Goal: Information Seeking & Learning: Find contact information

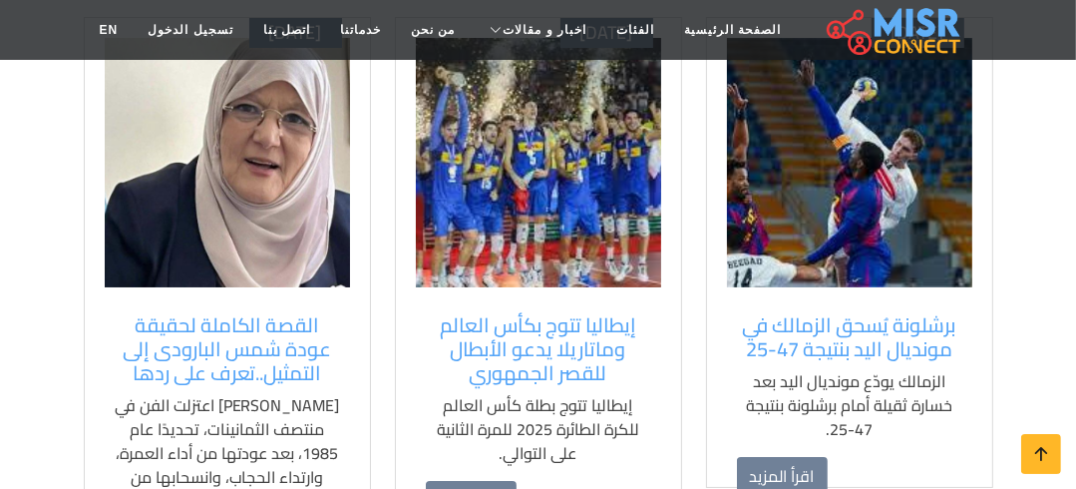
scroll to position [1516, 0]
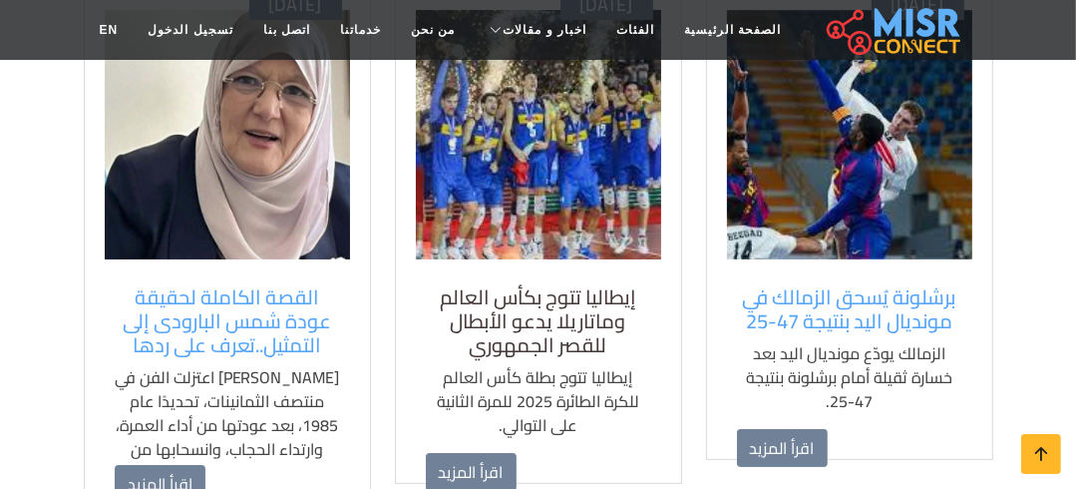
click at [565, 285] on h5 "إيطاليا تتوج بكأس العالم وماتاريلا يدعو الأبطال للقصر الجمهوري" at bounding box center [538, 321] width 225 height 72
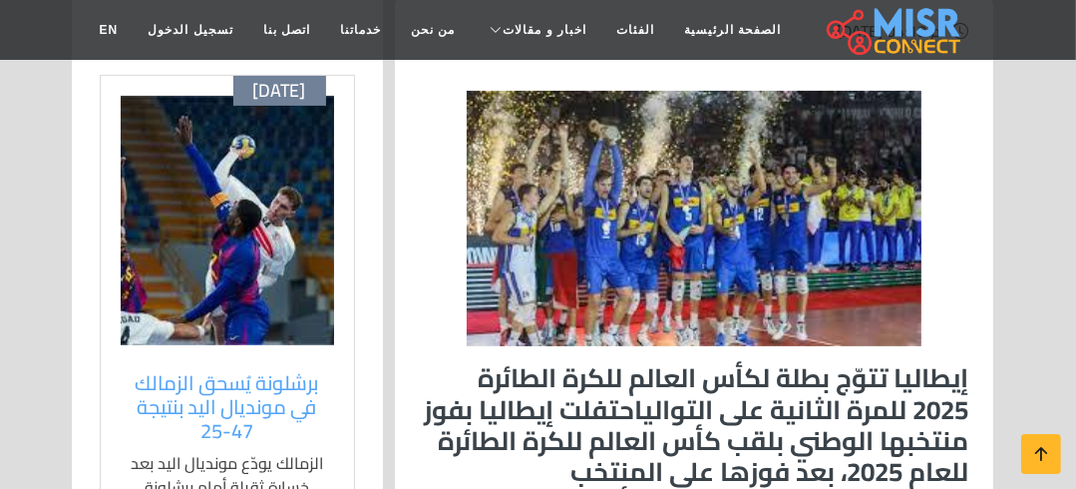
scroll to position [399, 0]
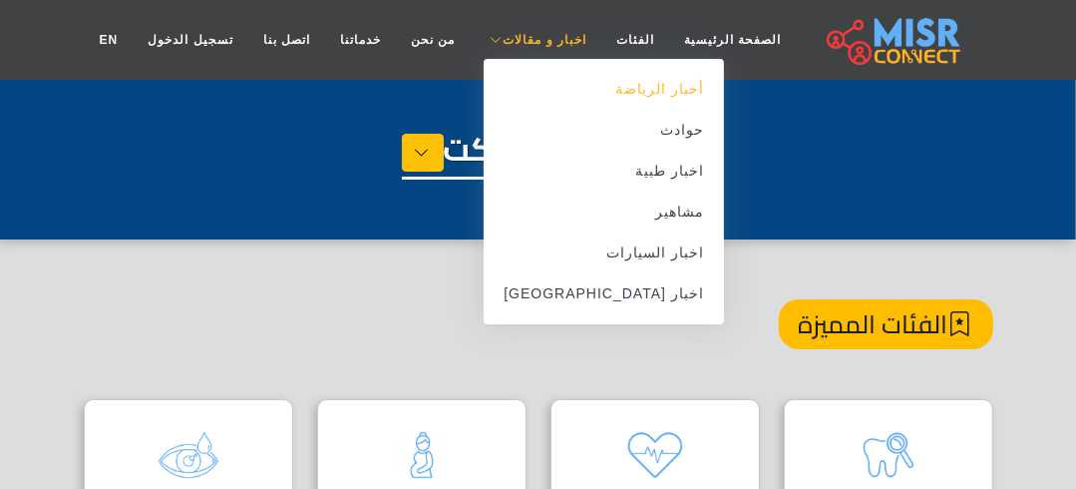
click at [598, 99] on link "أخبار الرياضة" at bounding box center [604, 89] width 240 height 41
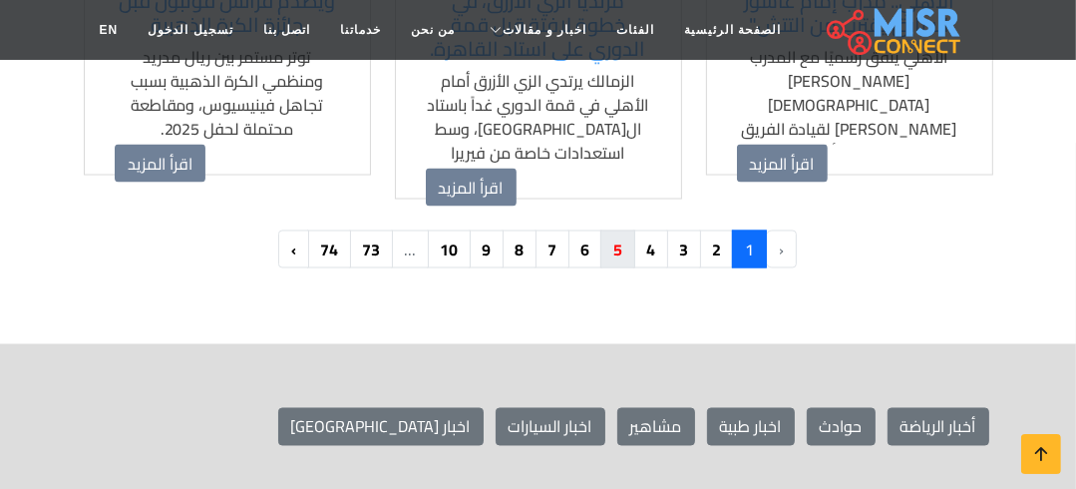
scroll to position [2394, 0]
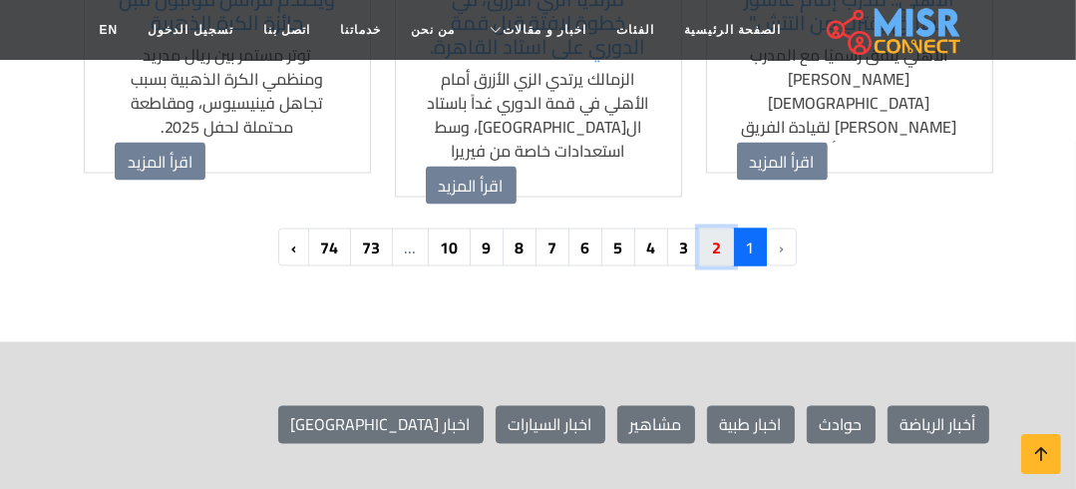
click at [706, 228] on link "2" at bounding box center [716, 247] width 35 height 38
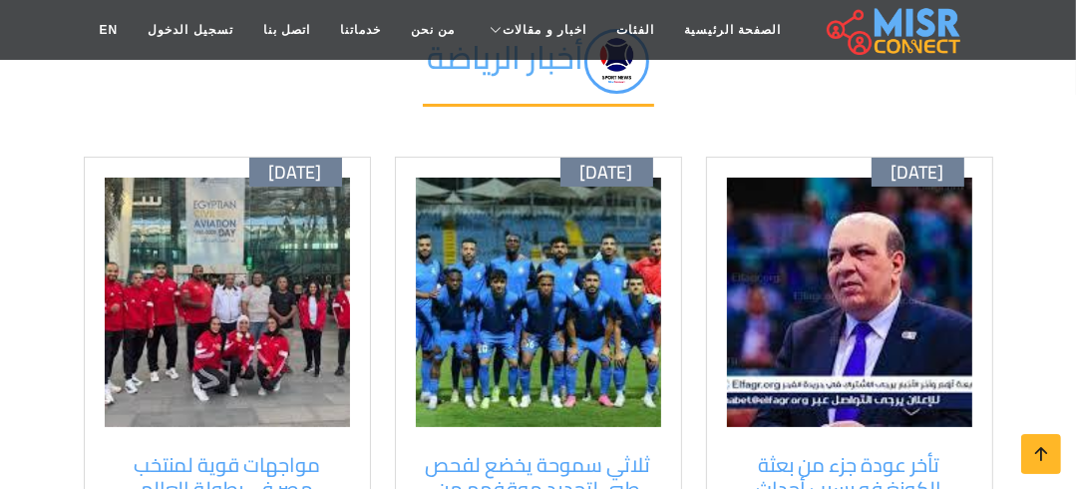
scroll to position [160, 0]
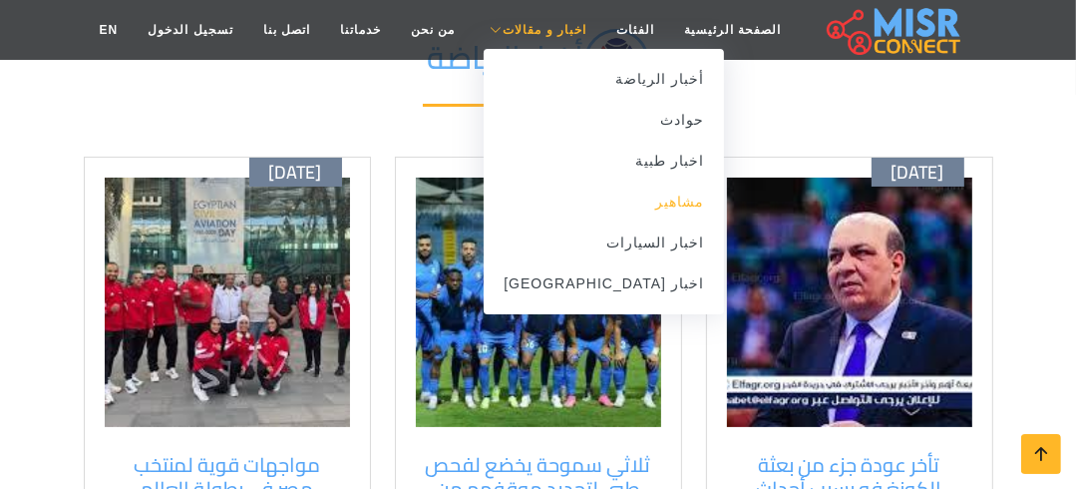
click at [638, 202] on link "مشاهير" at bounding box center [604, 202] width 240 height 41
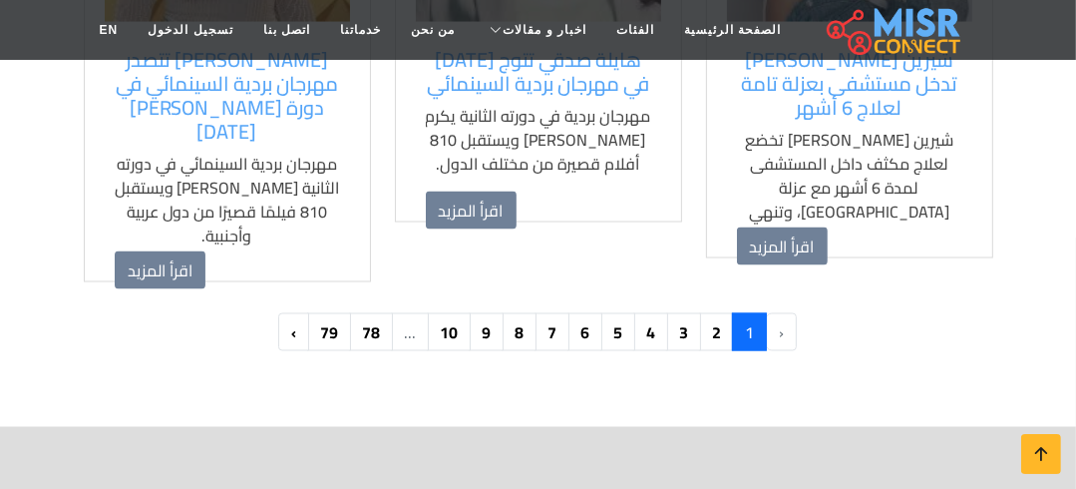
scroll to position [2155, 0]
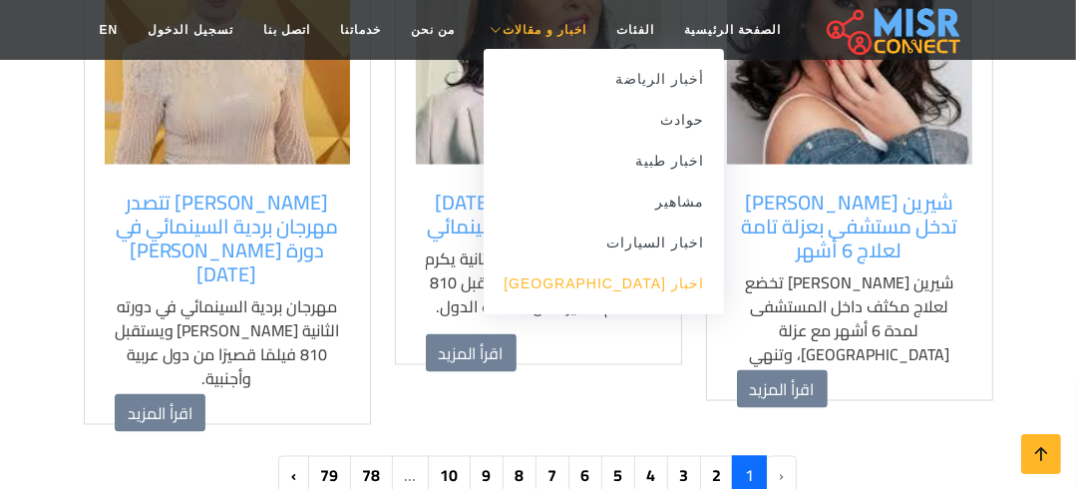
click at [632, 280] on link "اخبار [GEOGRAPHIC_DATA]" at bounding box center [604, 283] width 240 height 41
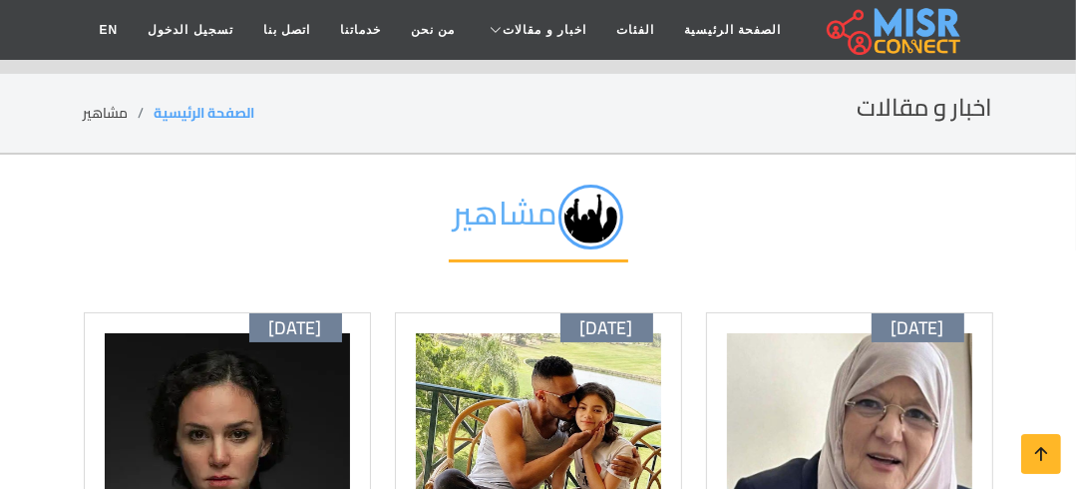
scroll to position [0, 0]
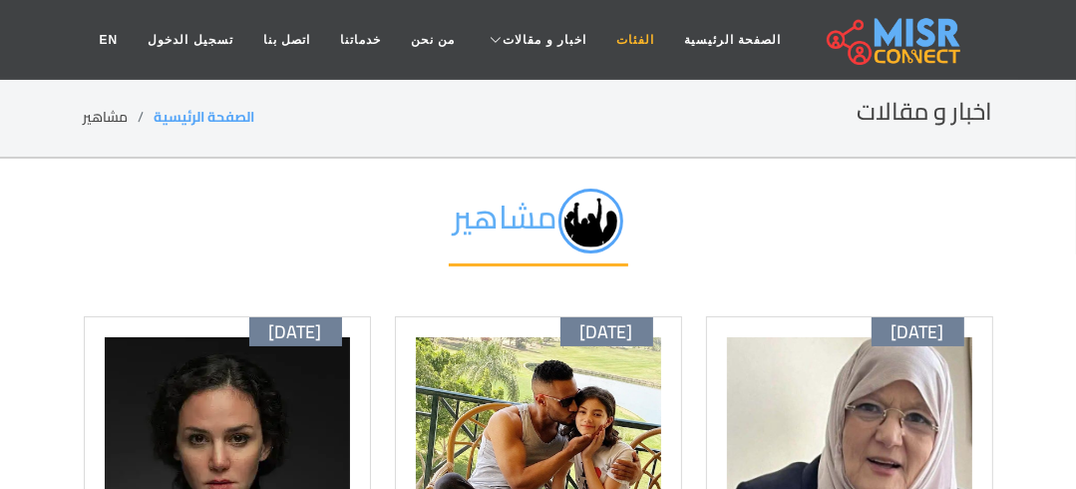
click at [602, 32] on link "الفئات" at bounding box center [636, 40] width 68 height 38
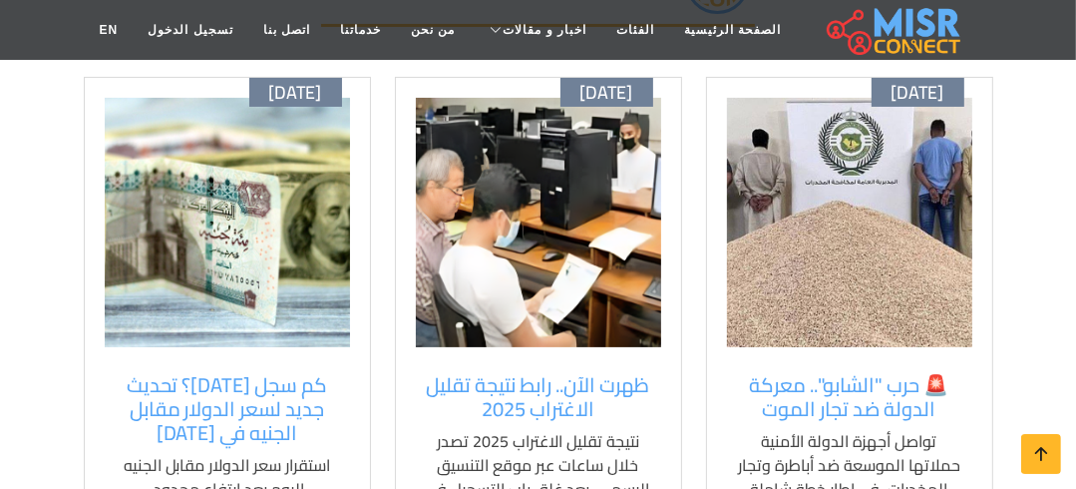
scroll to position [239, 0]
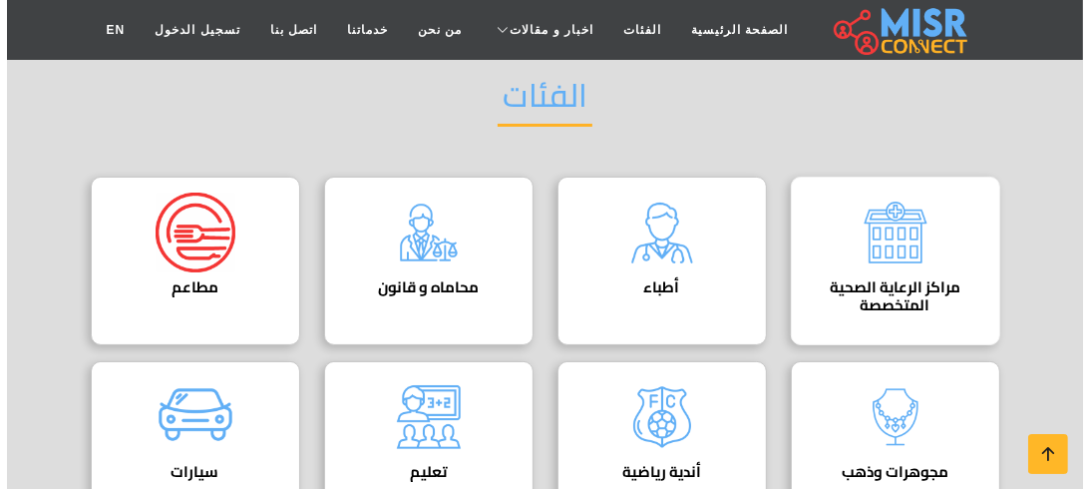
scroll to position [160, 0]
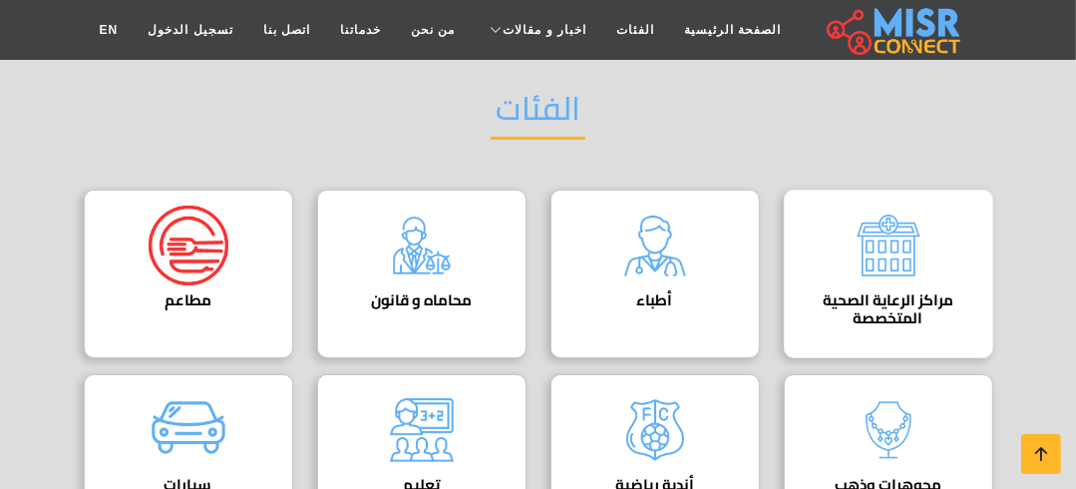
click at [910, 261] on img at bounding box center [889, 246] width 80 height 80
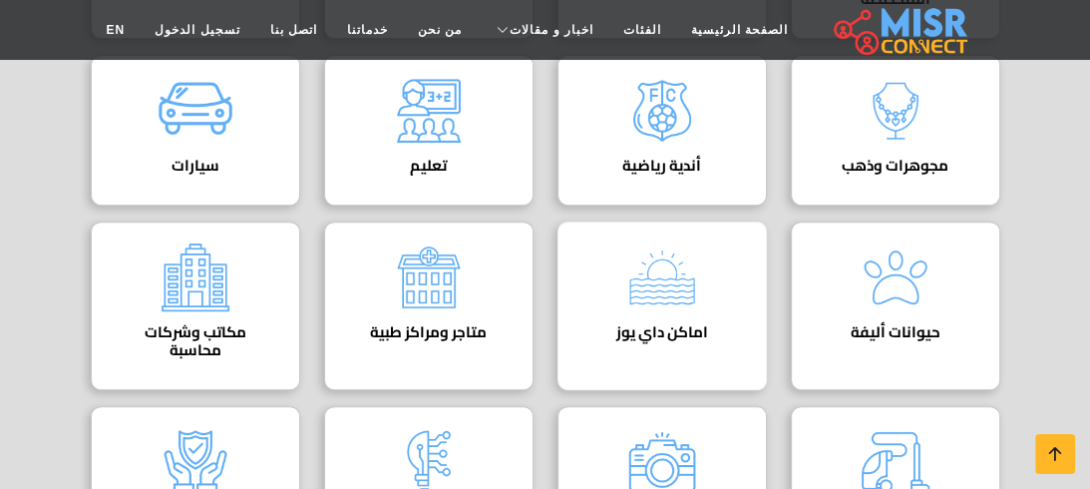
scroll to position [479, 0]
click at [470, 268] on div "متاجر ومراكز طبية دليل عيادات [GEOGRAPHIC_DATA]" at bounding box center [429, 305] width 210 height 169
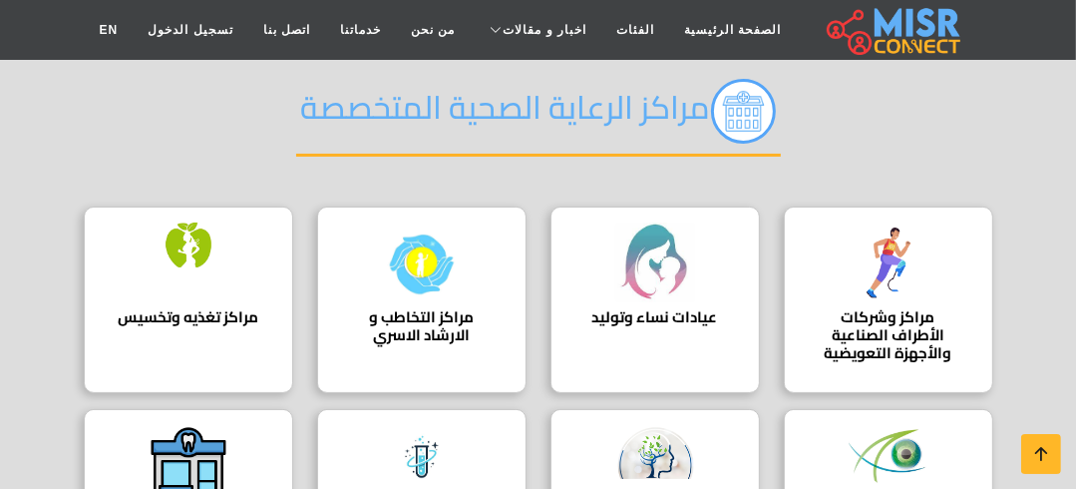
scroll to position [319, 0]
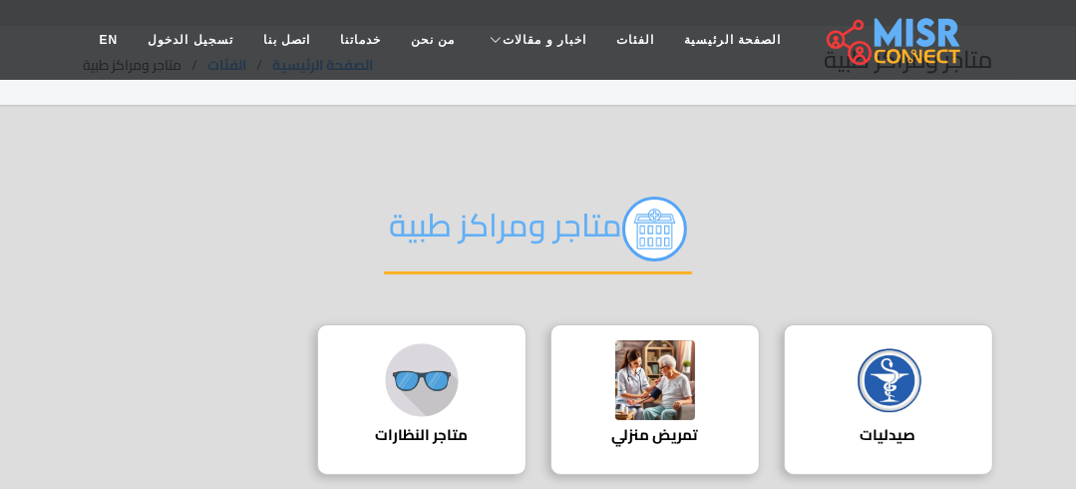
scroll to position [80, 0]
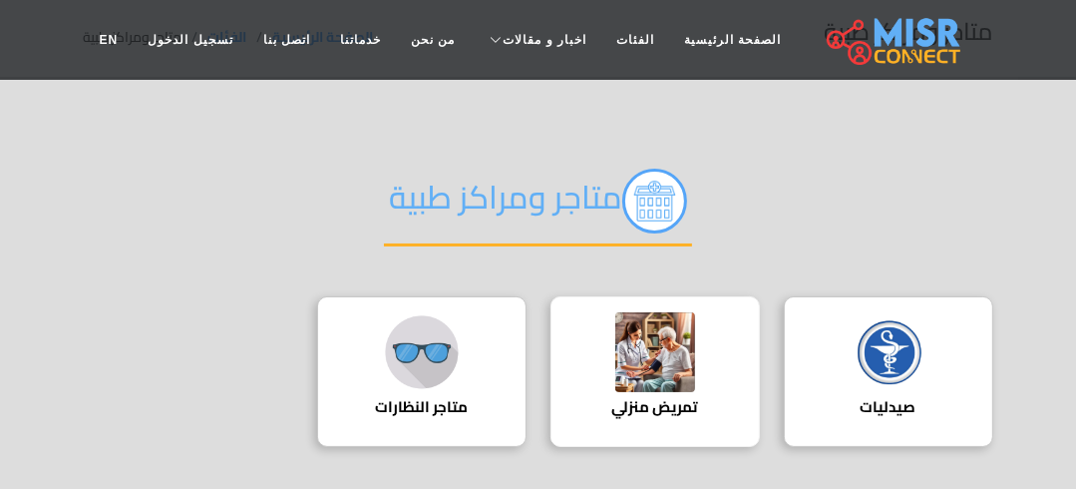
click at [695, 375] on div "تمريض منزلي التمريض المنزلي هو تقديم الرعاية الصحية والتمريضية للمرضى في منازله…" at bounding box center [656, 371] width 210 height 151
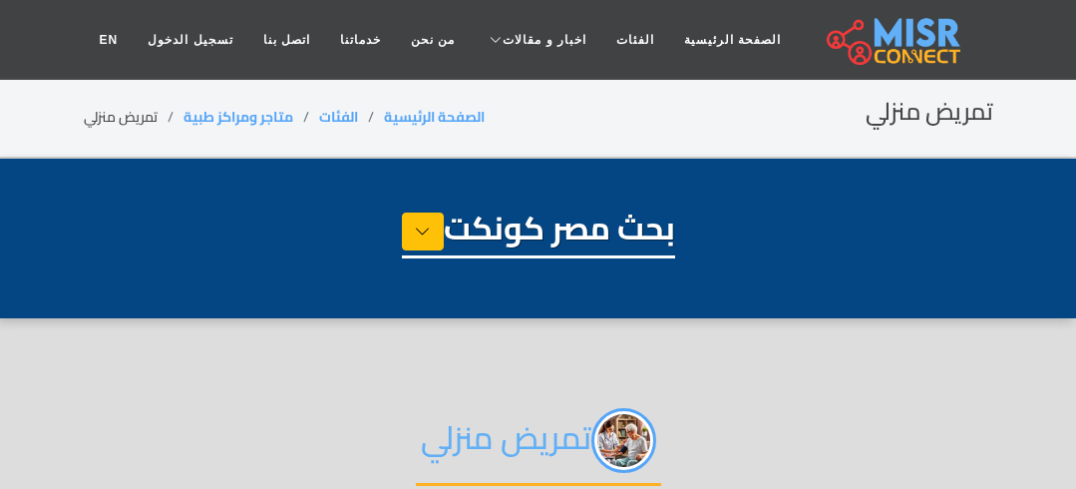
select select "*******"
select select "**********"
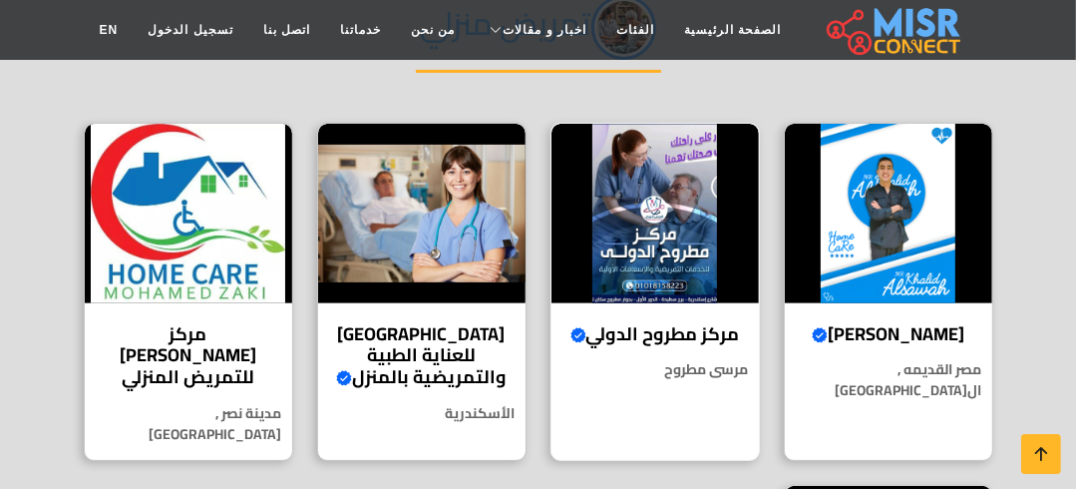
scroll to position [399, 0]
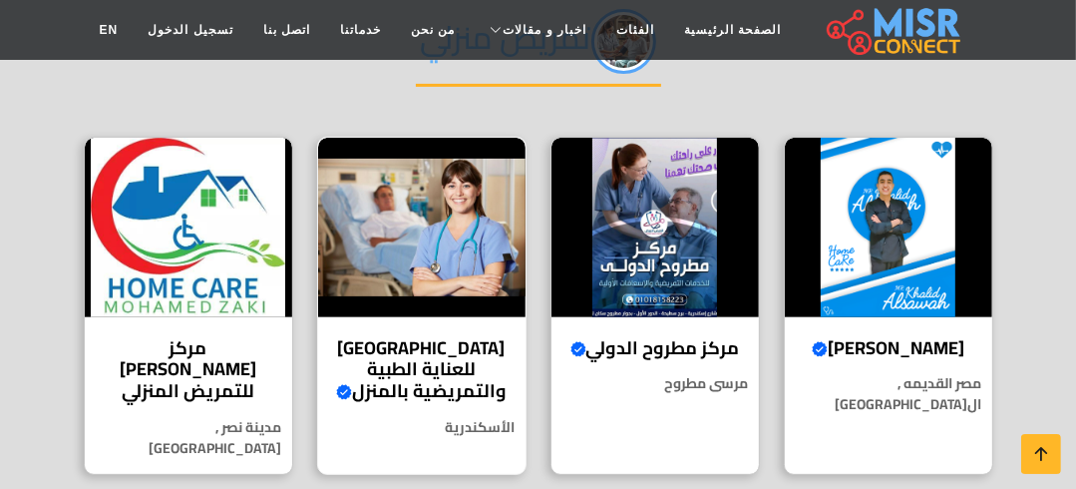
click at [470, 326] on div "جدة للعناية الطبية والتمريضية بالمنزل Verified account خدمة جدة للتمريض المنزلي…" at bounding box center [422, 306] width 210 height 338
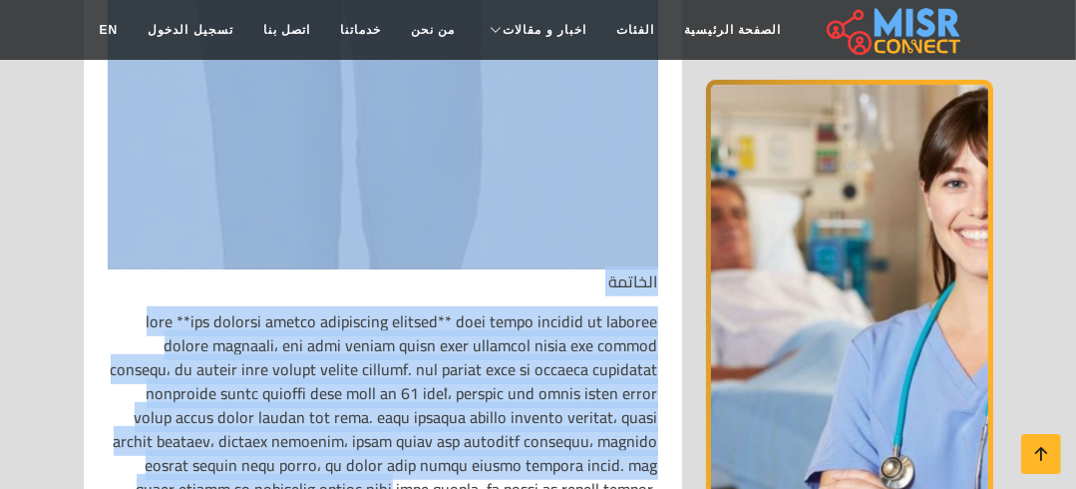
scroll to position [5944, 0]
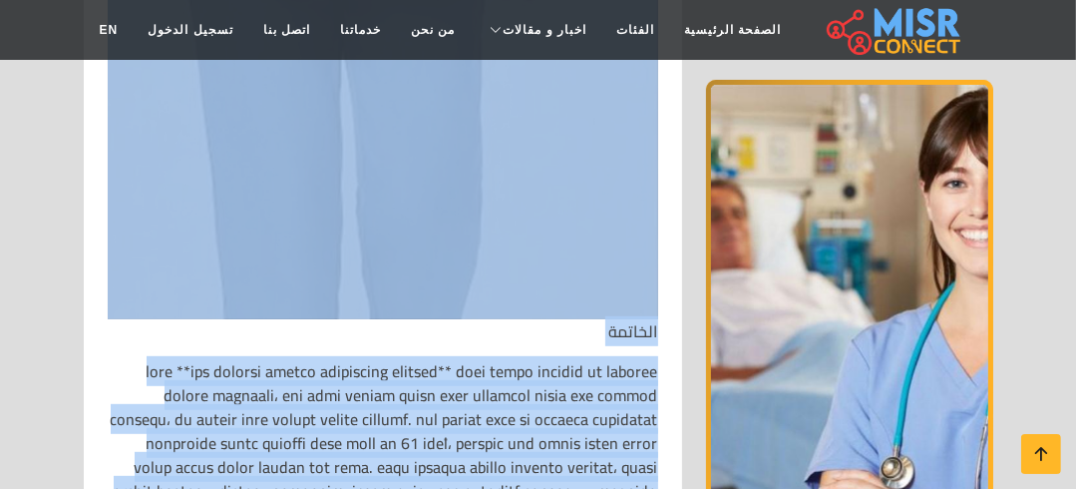
drag, startPoint x: 651, startPoint y: 164, endPoint x: 435, endPoint y: 463, distance: 369.4
copy div "🏥 جدة للعناية الطبية والتمريضية بالمنزل – الإسكندرية تجسد خدمة جدة للعناية الطب…"
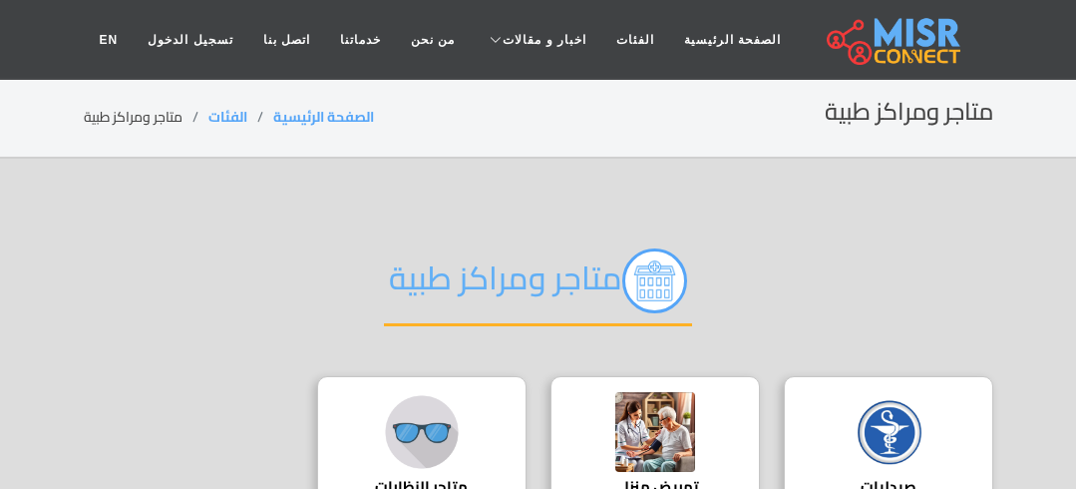
scroll to position [80, 0]
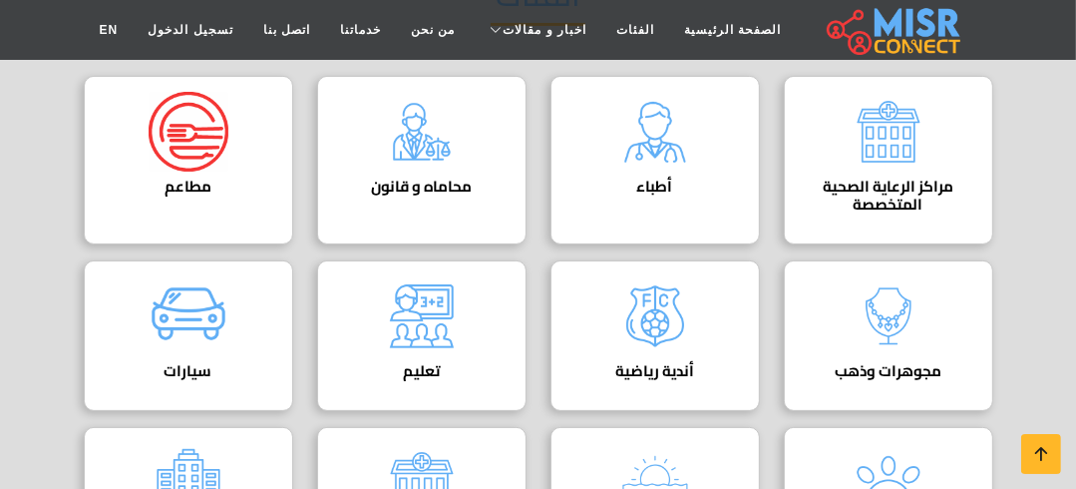
scroll to position [239, 0]
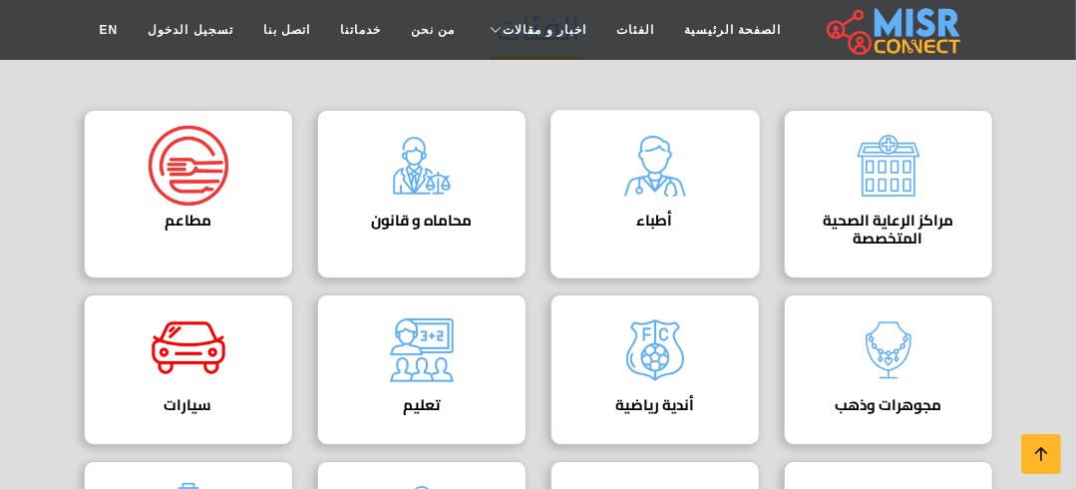
click at [718, 192] on div "أطباء دليل الأطباء في مصر | اعرف أحسن دكاترة في جميع التخصصات" at bounding box center [656, 194] width 210 height 169
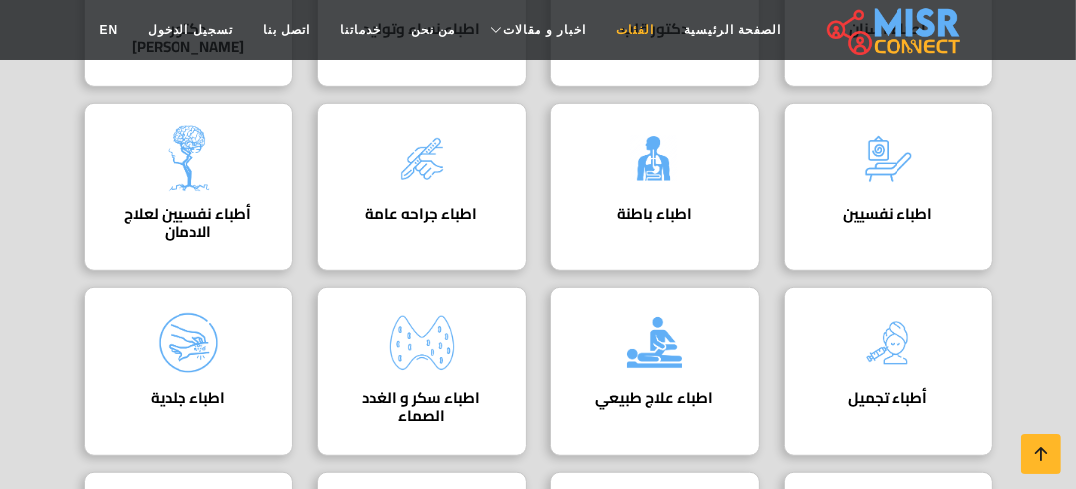
scroll to position [798, 0]
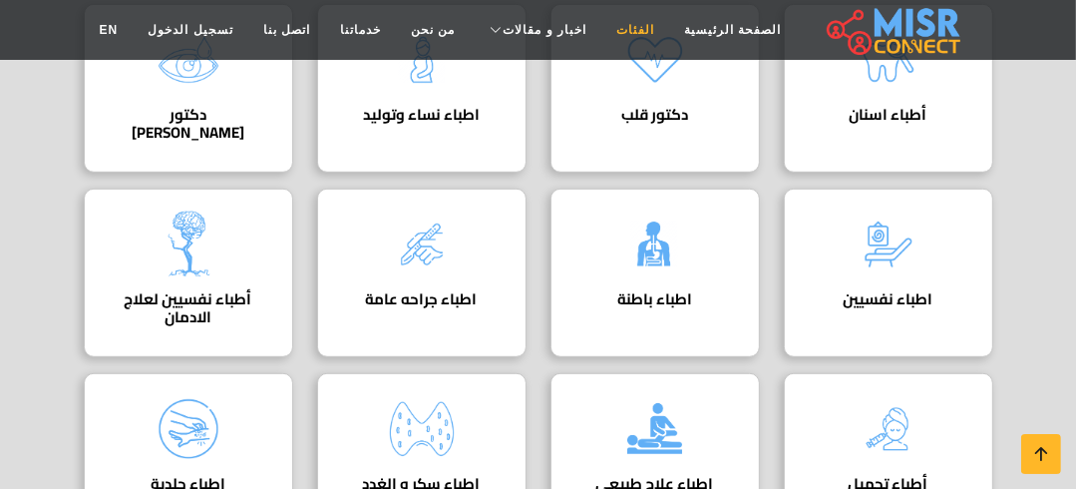
click at [616, 41] on link "الفئات" at bounding box center [636, 30] width 68 height 38
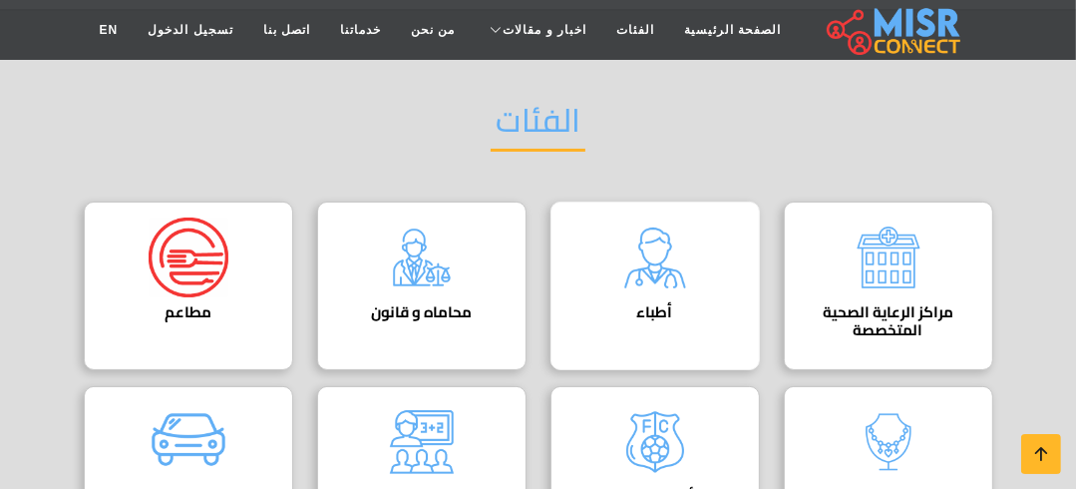
scroll to position [160, 0]
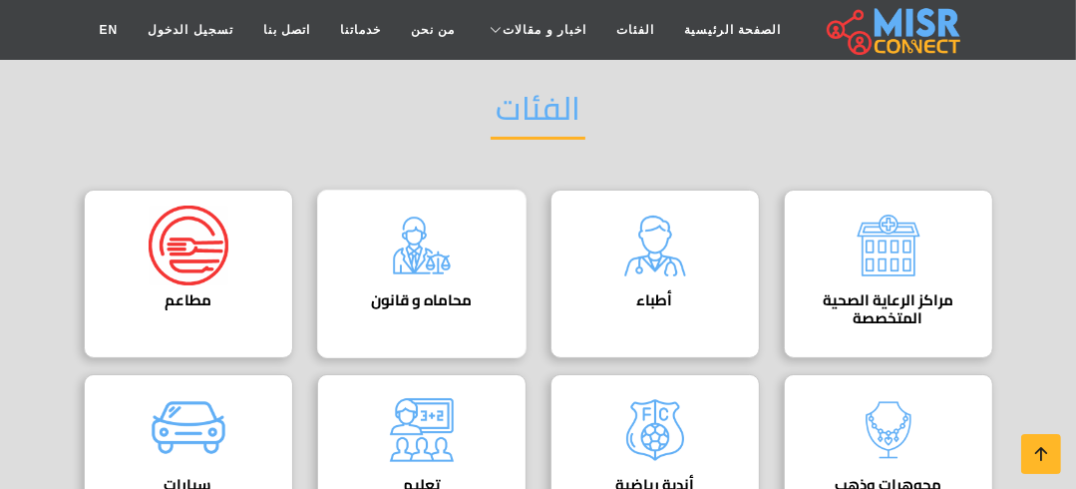
click at [427, 272] on img at bounding box center [422, 246] width 80 height 80
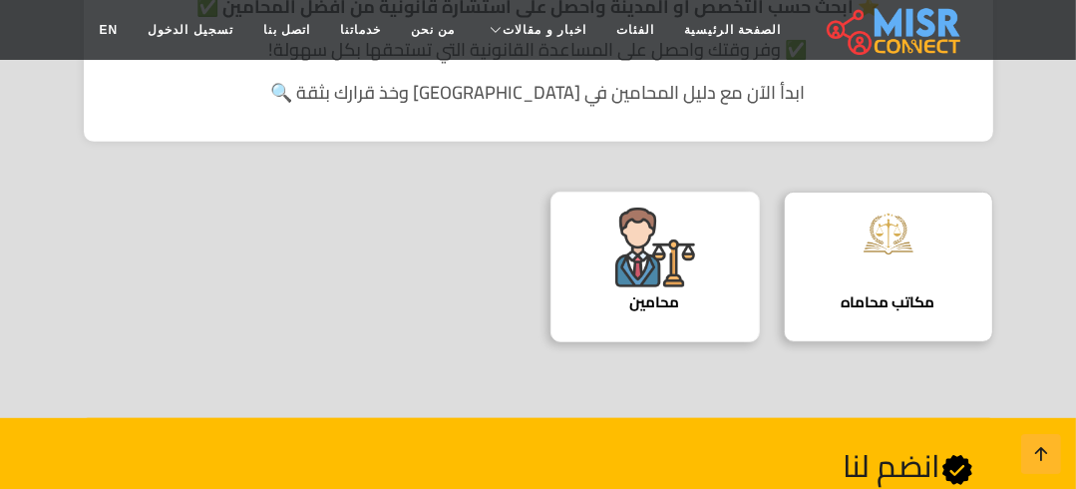
scroll to position [638, 0]
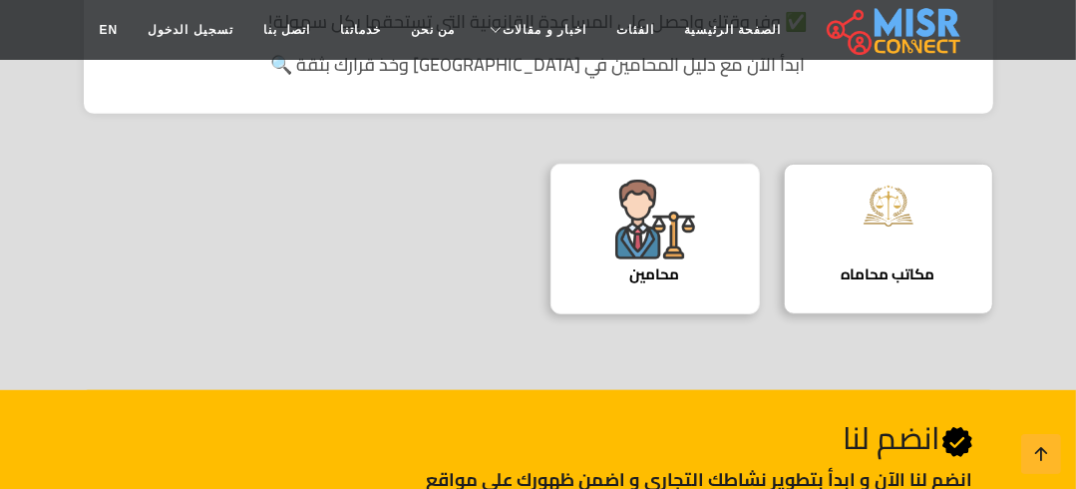
click at [644, 223] on img at bounding box center [656, 220] width 80 height 80
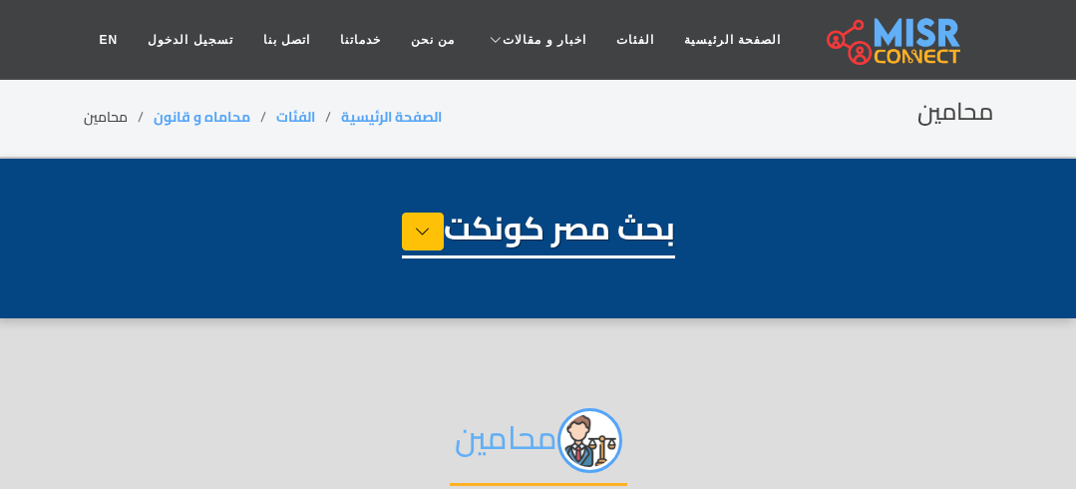
select select "**********"
select select "*******"
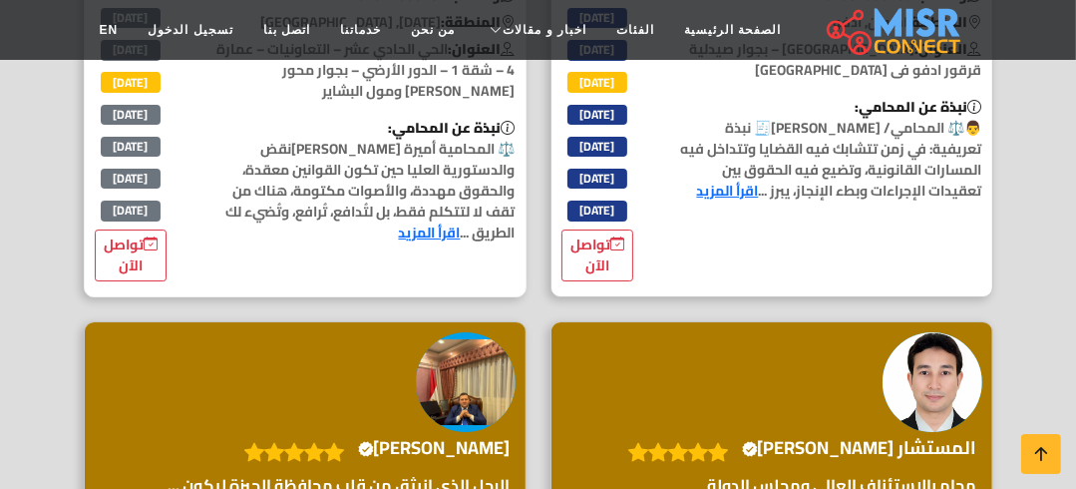
scroll to position [5268, 0]
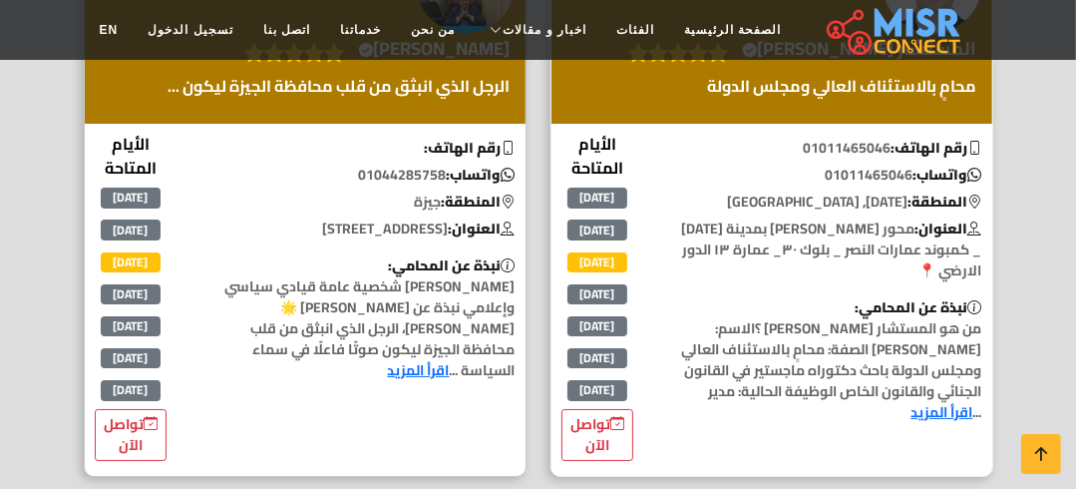
click at [802, 60] on h4 "المستشار [PERSON_NAME] Verified account" at bounding box center [859, 49] width 235 height 22
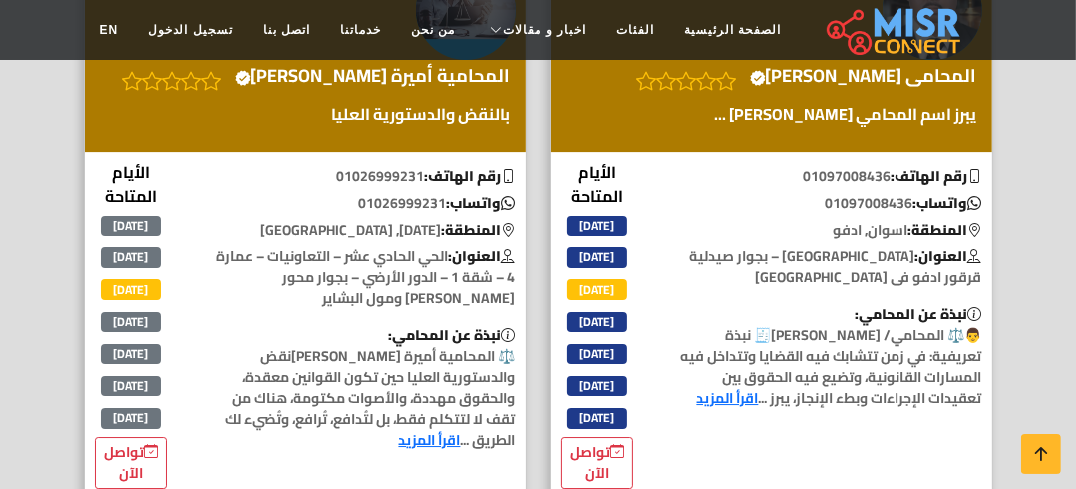
scroll to position [4629, 0]
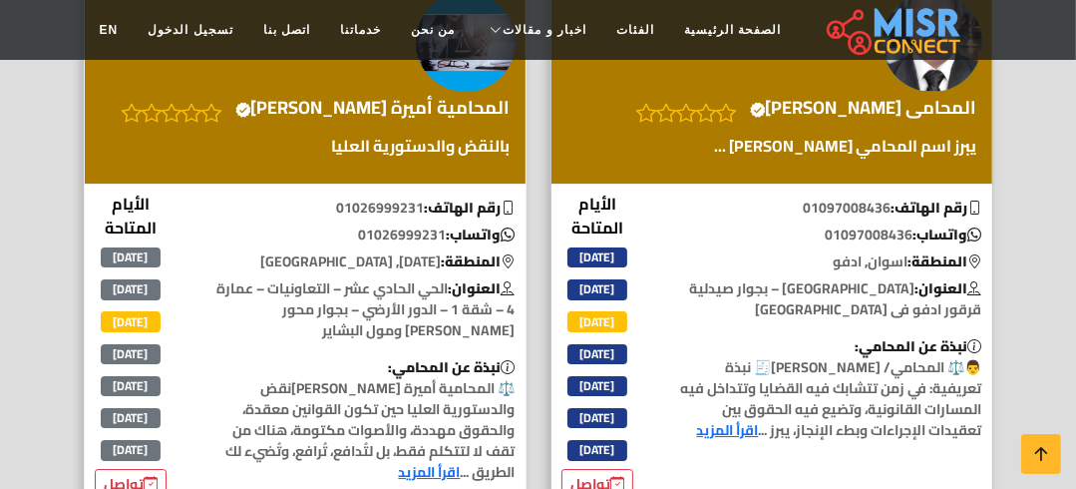
click at [378, 119] on h4 "المحامية أميرة [PERSON_NAME] account" at bounding box center [372, 108] width 275 height 22
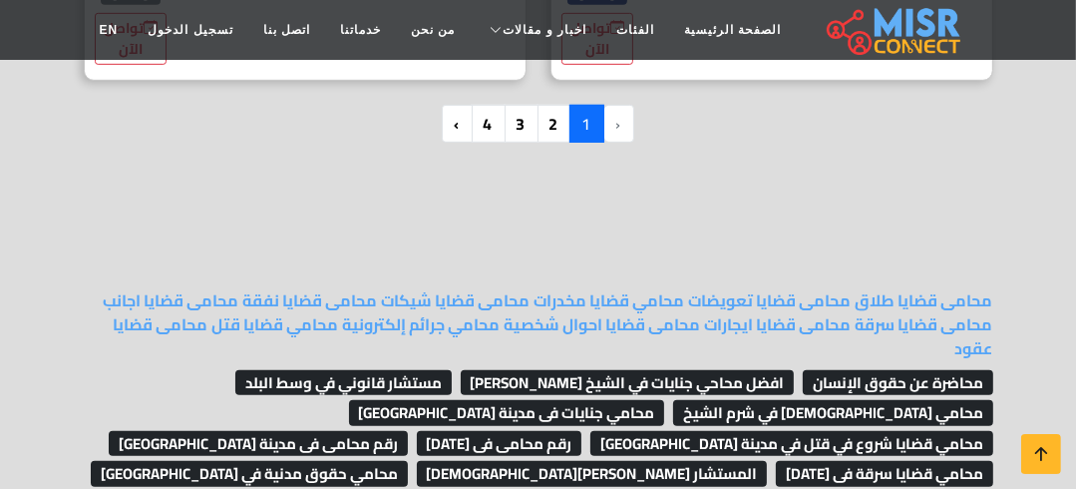
scroll to position [6385, 0]
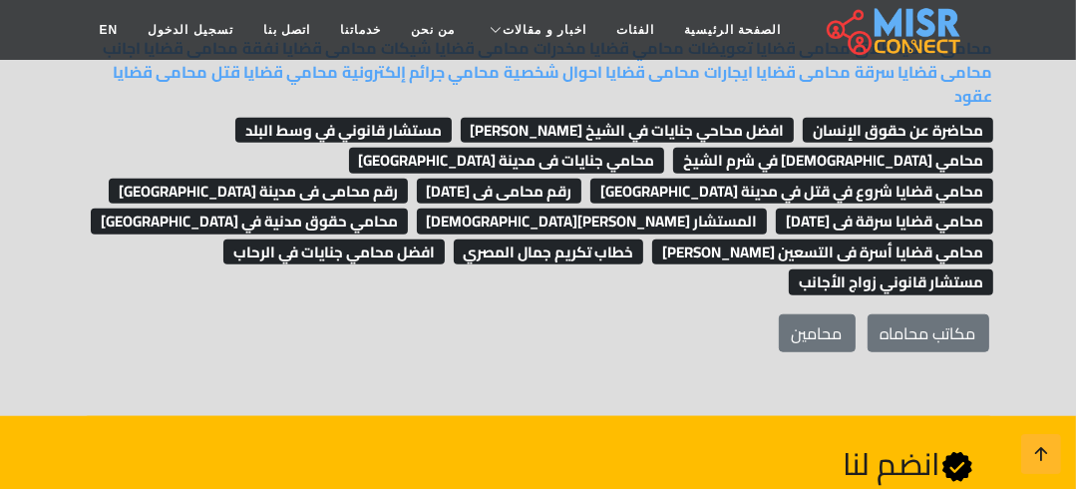
scroll to position [6465, 0]
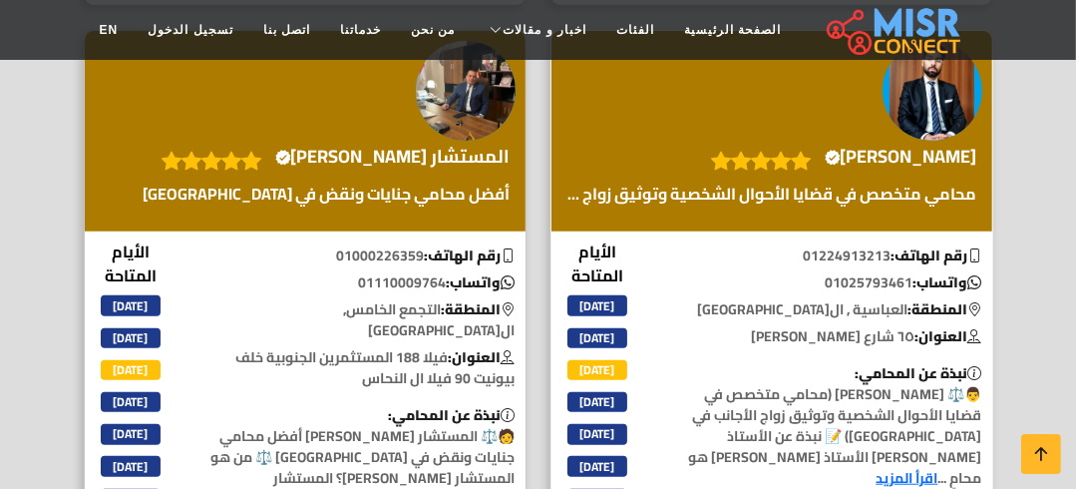
scroll to position [878, 0]
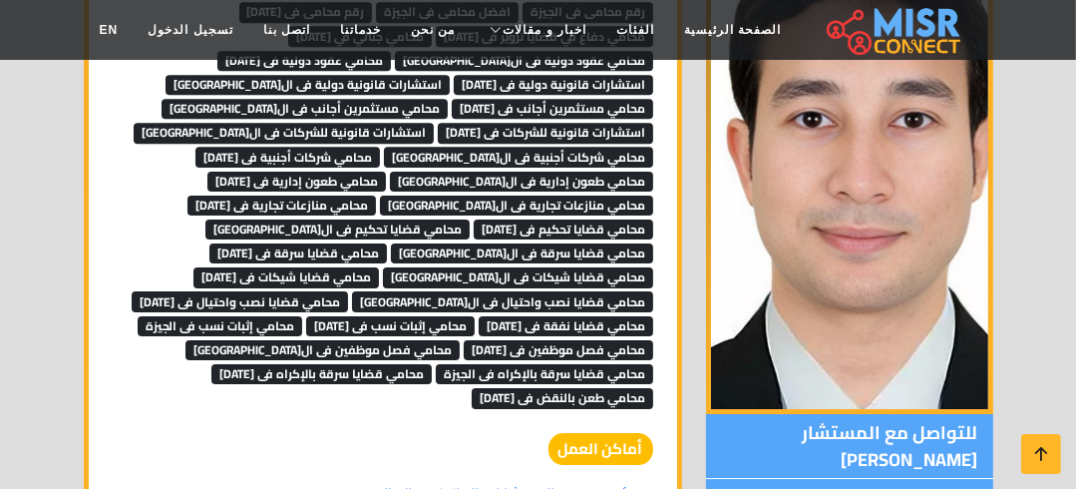
scroll to position [4428, 0]
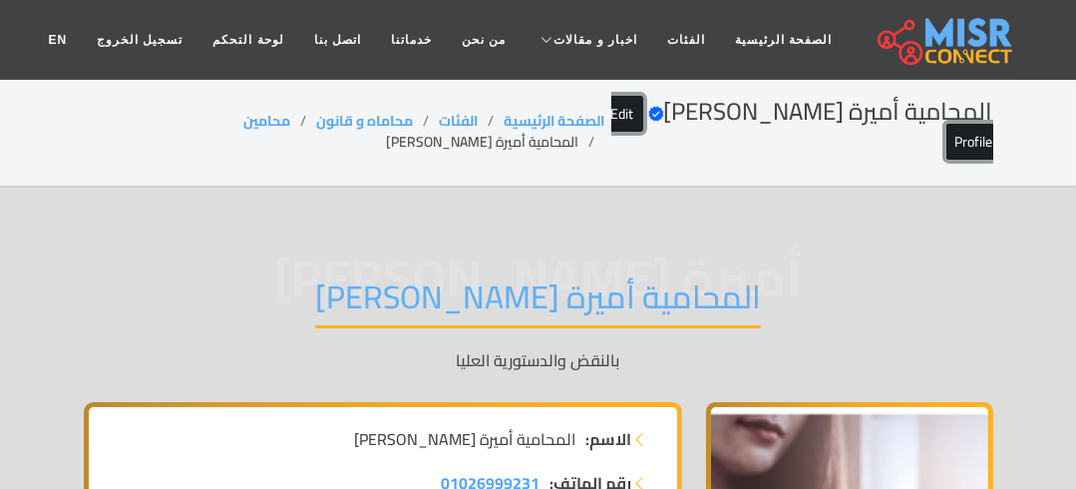
click at [730, 107] on link "Edit Profile" at bounding box center [803, 128] width 382 height 65
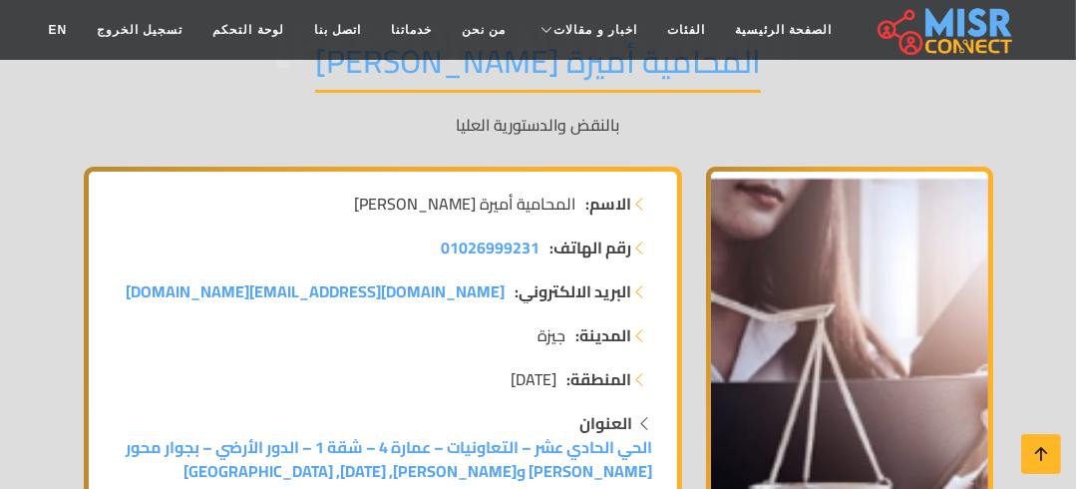
scroll to position [399, 0]
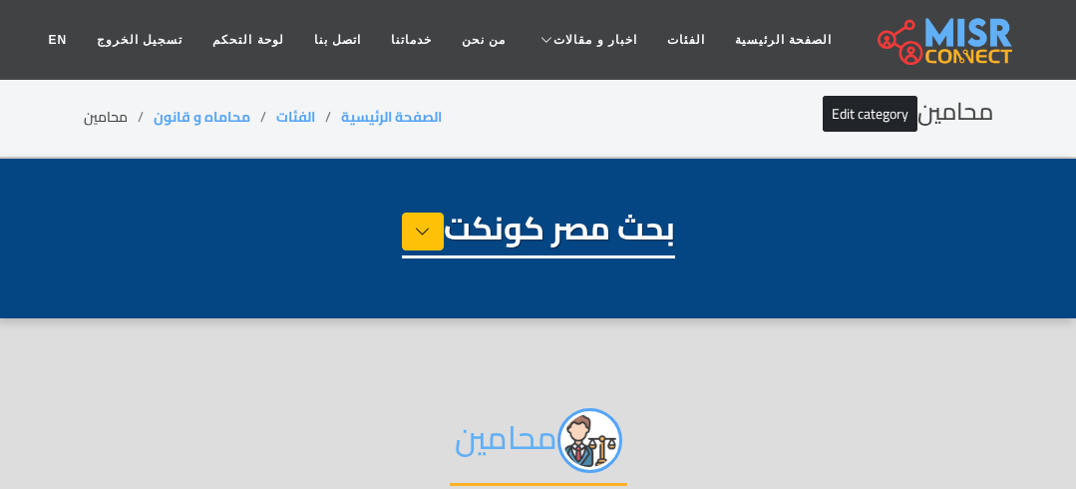
select select "**********"
select select "*******"
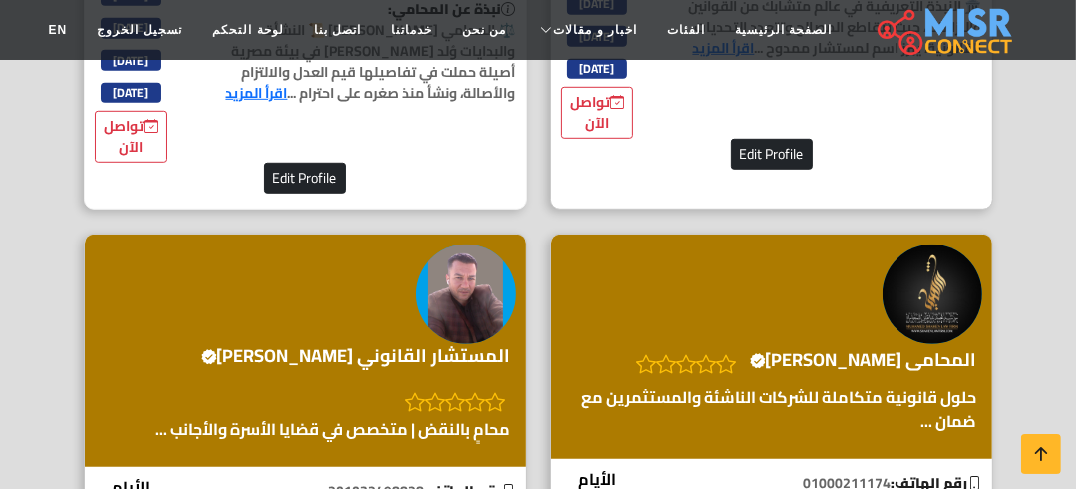
scroll to position [958, 0]
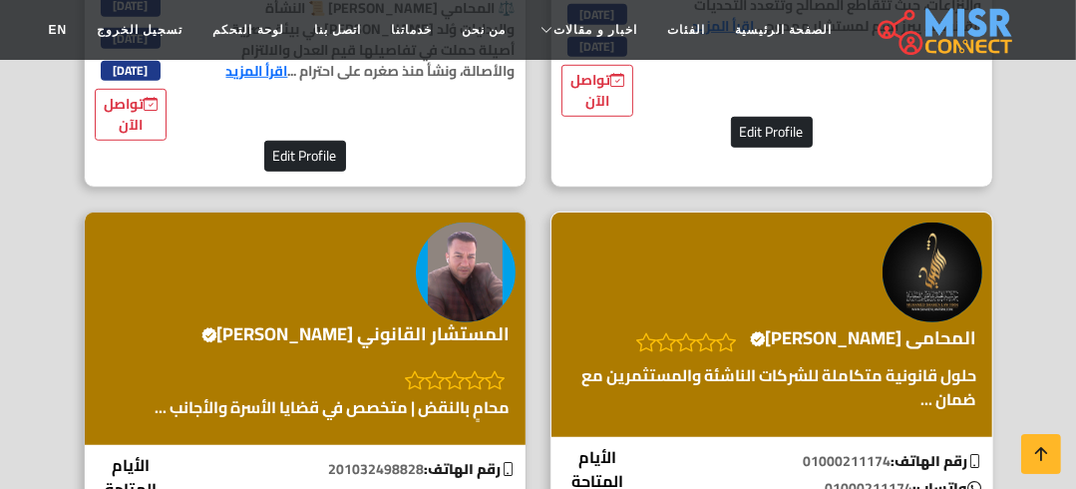
click at [870, 349] on h4 "المحامى محمد شاهين Verified account" at bounding box center [863, 338] width 227 height 22
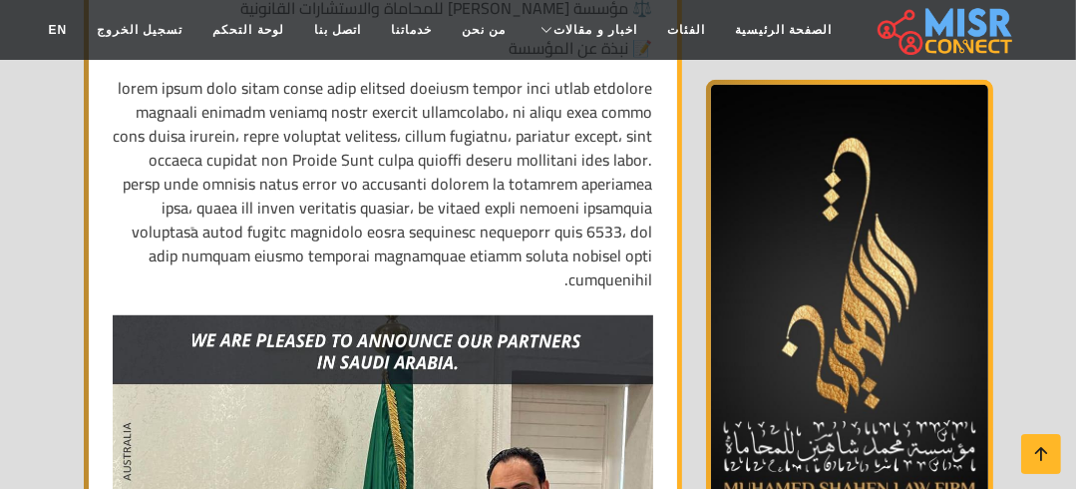
scroll to position [638, 0]
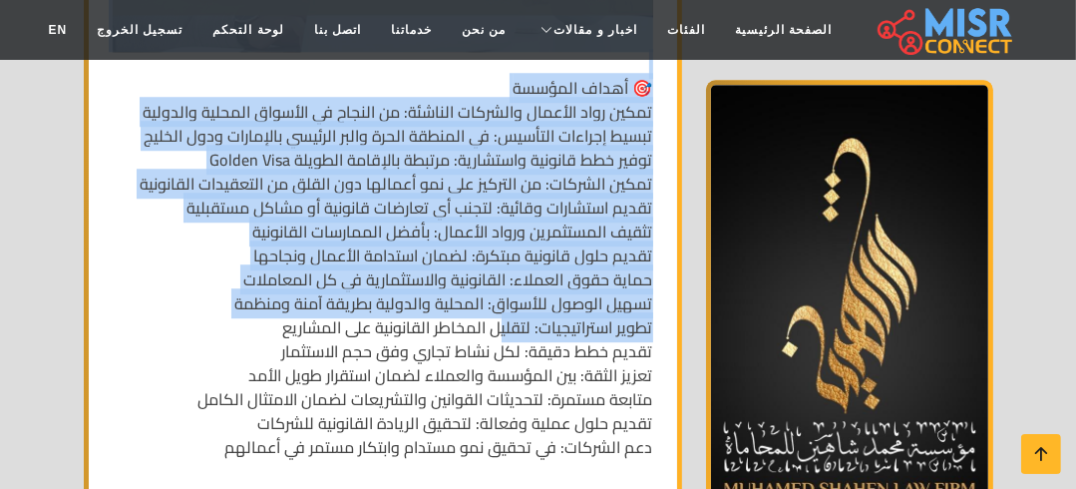
scroll to position [3991, 0]
drag, startPoint x: 654, startPoint y: 128, endPoint x: 499, endPoint y: 263, distance: 206.5
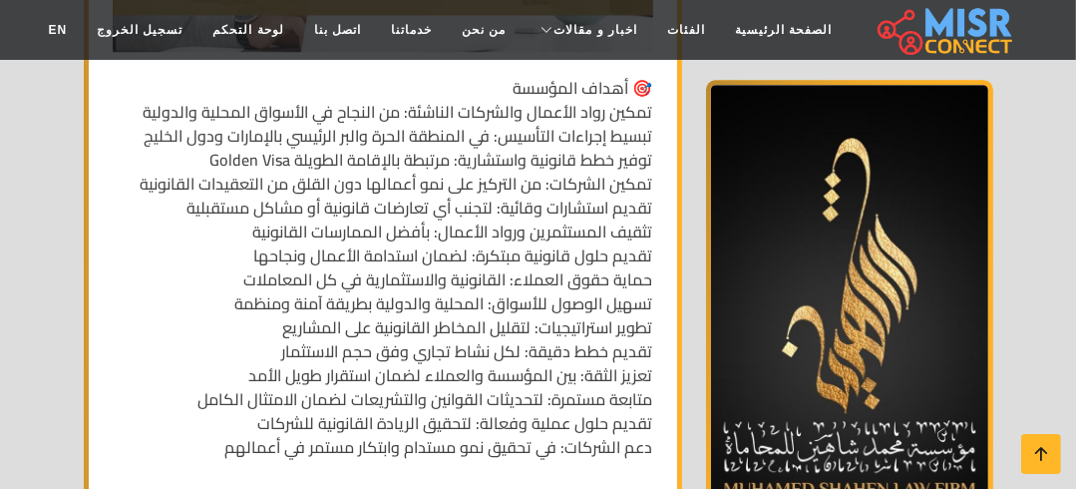
drag, startPoint x: 671, startPoint y: 180, endPoint x: 678, endPoint y: 60, distance: 119.9
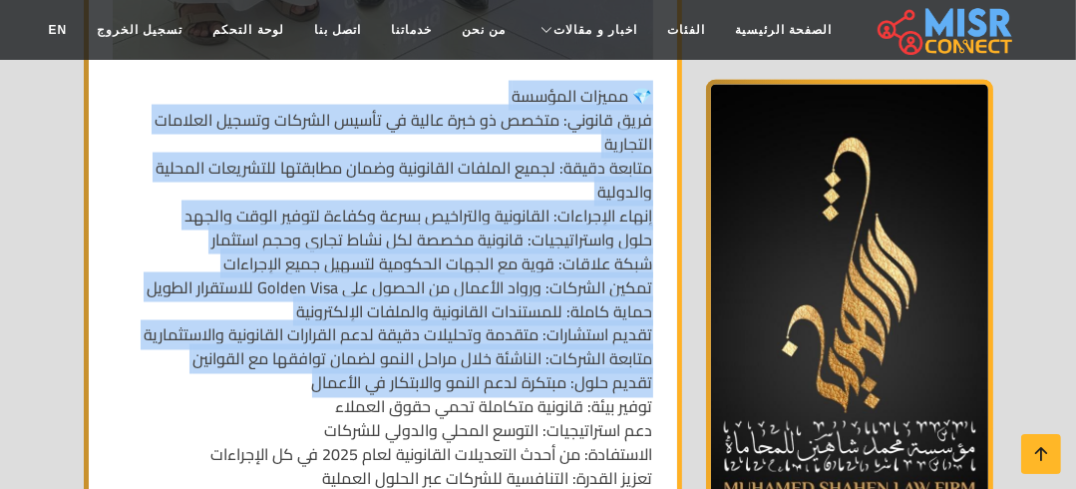
scroll to position [2474, 0]
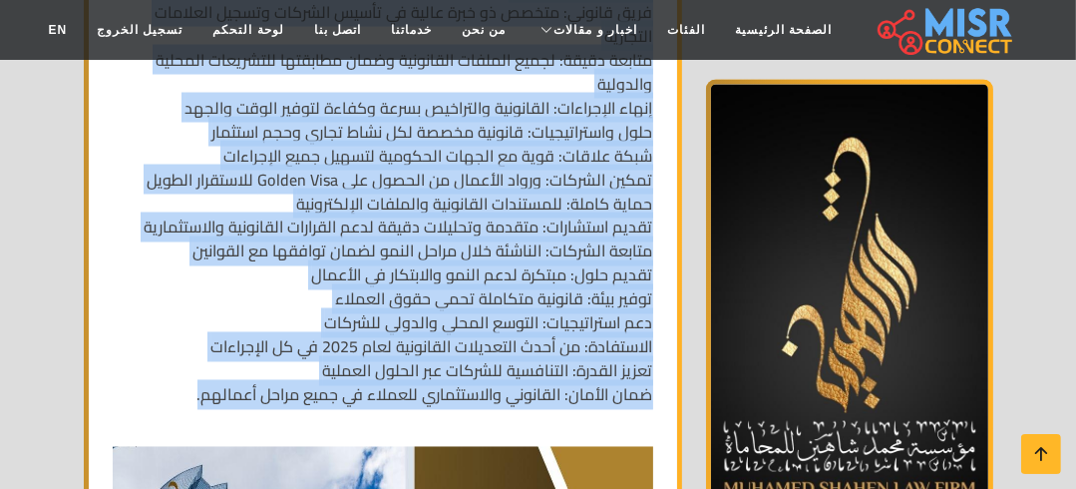
drag, startPoint x: 653, startPoint y: 140, endPoint x: 180, endPoint y: 320, distance: 507.1
copy p "💎 مميزات المؤسسة فريق قانوني: متخصص ذو خبرة عالية في تأسيس الشركات وتسجيل العلا…"
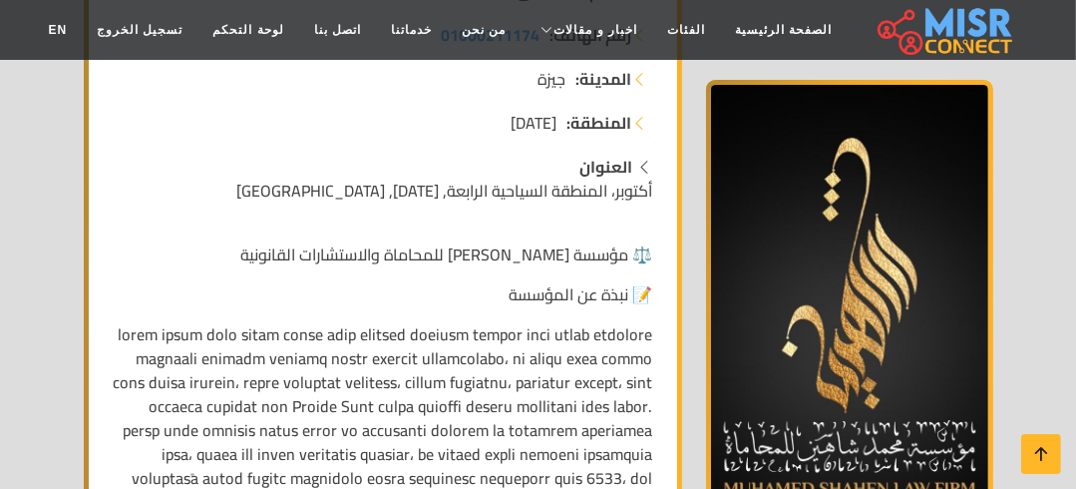
scroll to position [638, 0]
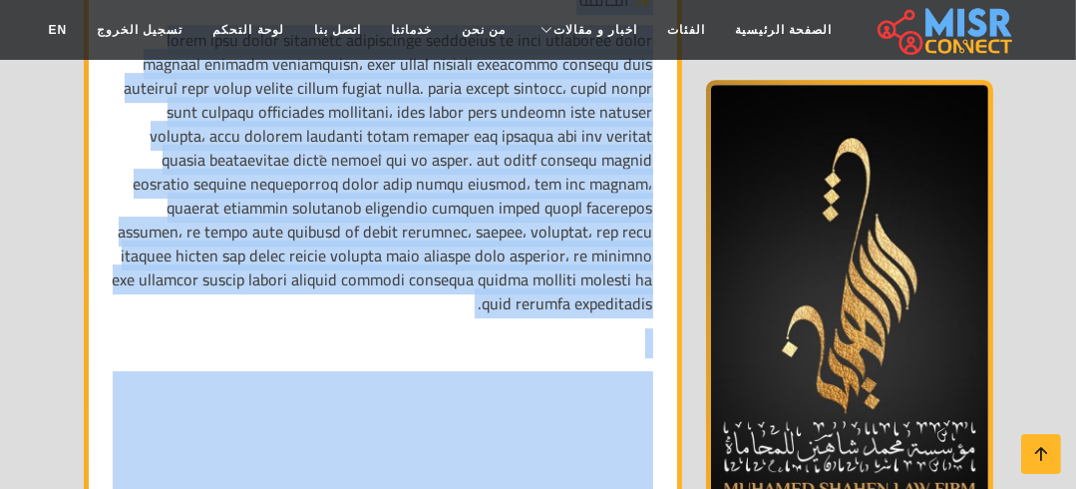
scroll to position [9817, 0]
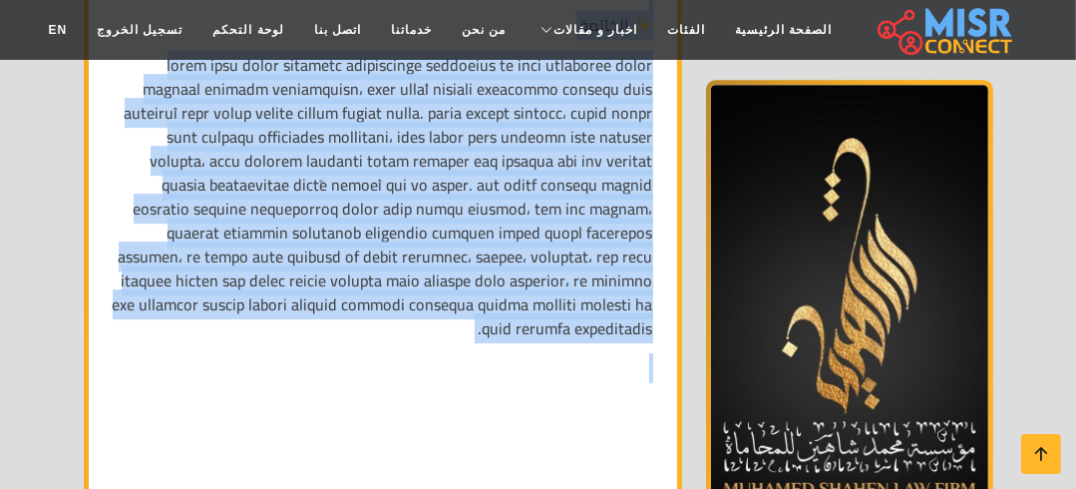
drag, startPoint x: 657, startPoint y: 131, endPoint x: 429, endPoint y: 296, distance: 282.2
copy div "تأسست مؤسسة محمد شاهين لتكون شبكة قانونية إقليمية ودولية تقدم الدعم القانوني ال…"
click at [1034, 446] on icon at bounding box center [1042, 454] width 28 height 28
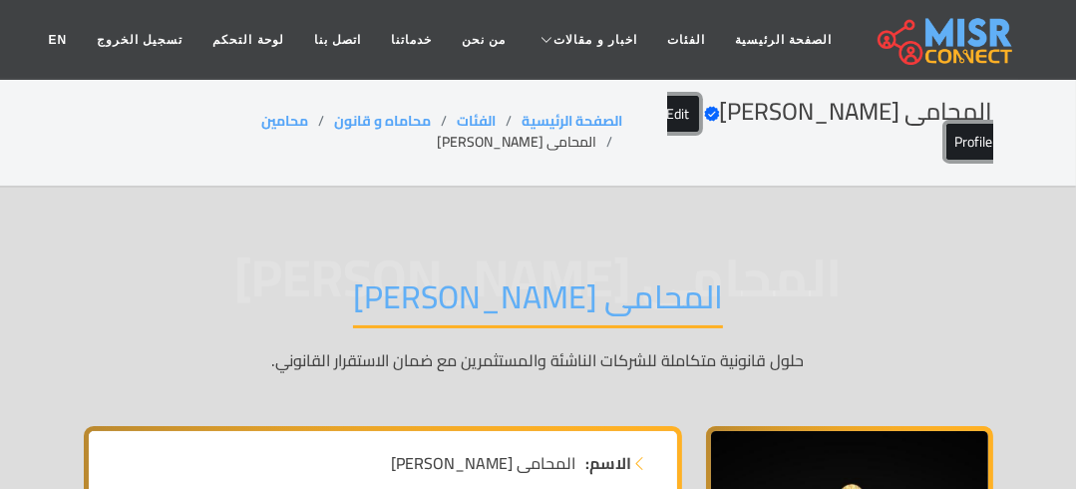
click at [697, 100] on link "Edit Profile" at bounding box center [830, 128] width 326 height 65
click at [481, 279] on h1 "المحامى محمد شاهين" at bounding box center [538, 302] width 370 height 51
click at [481, 279] on h1 "المحامى [PERSON_NAME]" at bounding box center [538, 302] width 370 height 51
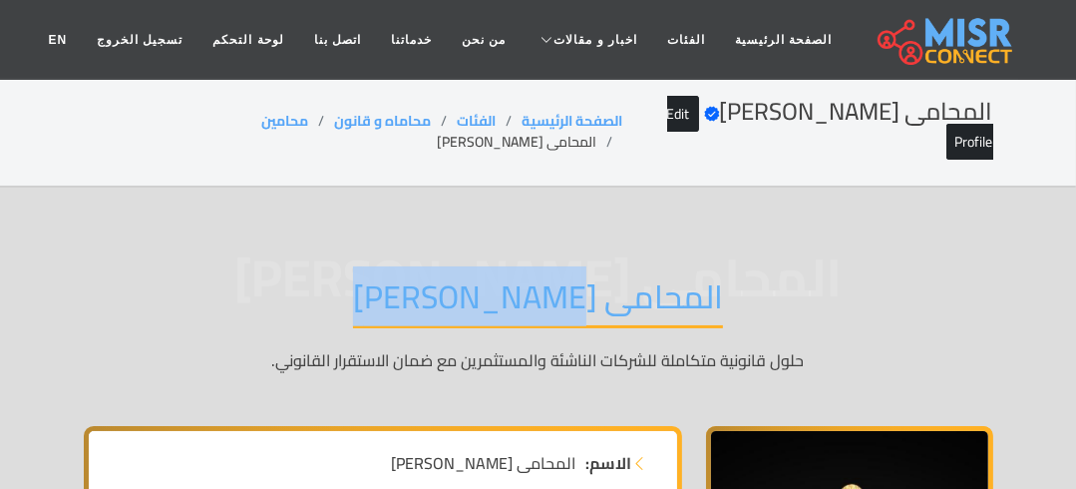
click at [482, 279] on h1 "المحامى [PERSON_NAME]" at bounding box center [538, 302] width 370 height 51
copy div "المحامى [PERSON_NAME]"
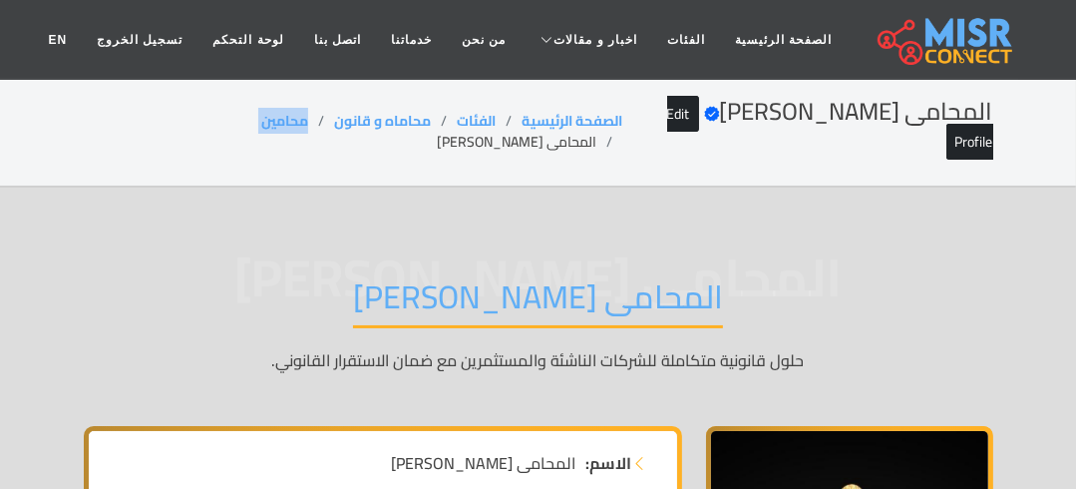
drag, startPoint x: 292, startPoint y: 118, endPoint x: 239, endPoint y: 119, distance: 52.9
click at [239, 119] on ol "الصفحة الرئيسية الفئات محاماه و قانون محامين المحامى محمد شاهين" at bounding box center [353, 132] width 539 height 42
copy ol "محامين"
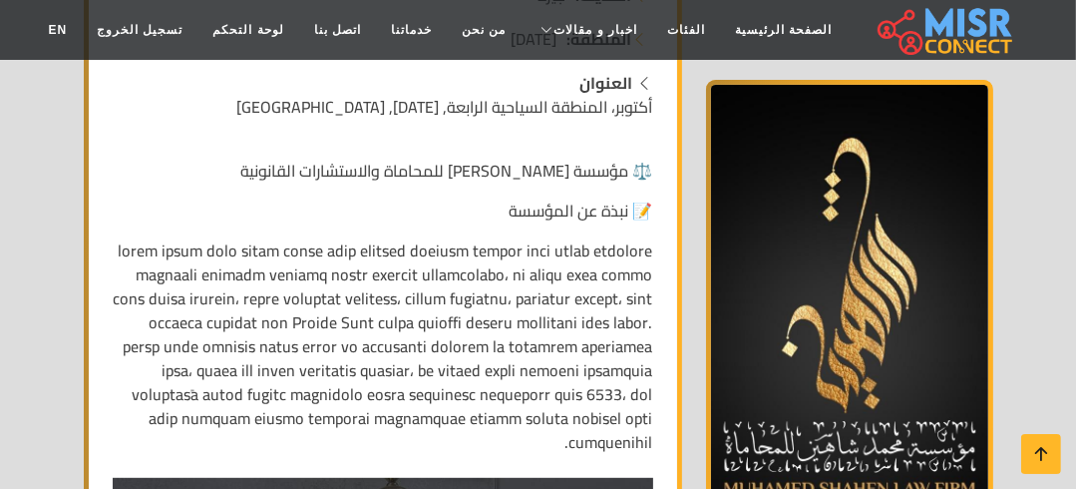
scroll to position [9817, 0]
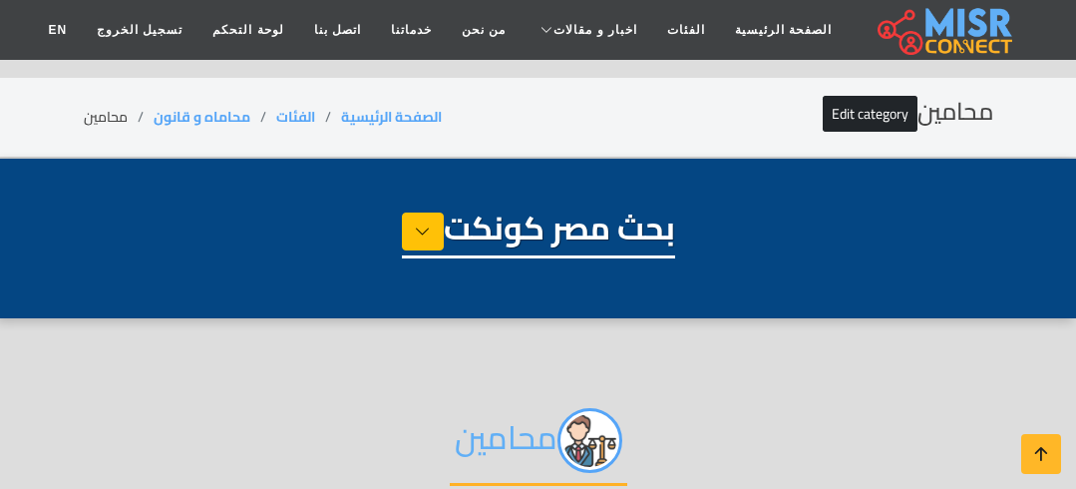
select select "**********"
select select "*******"
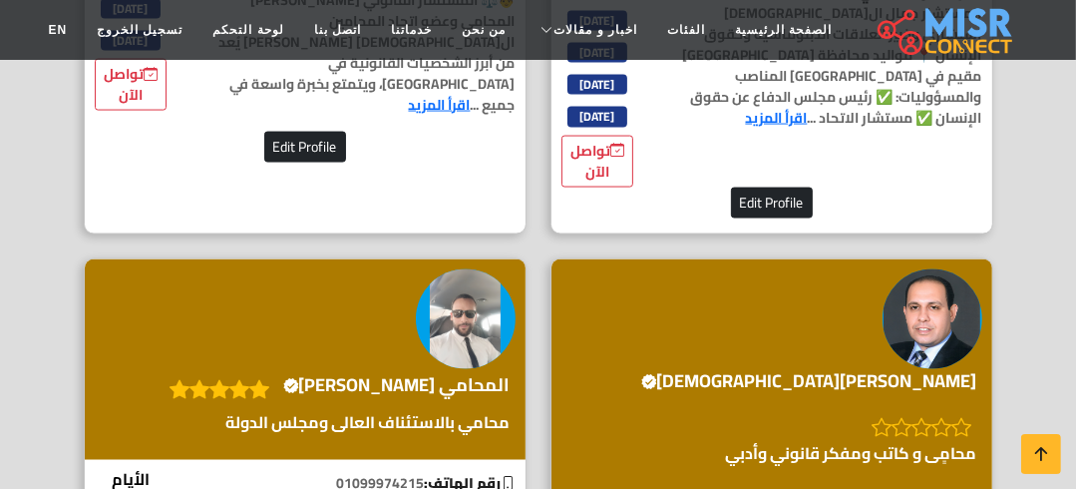
scroll to position [2235, 0]
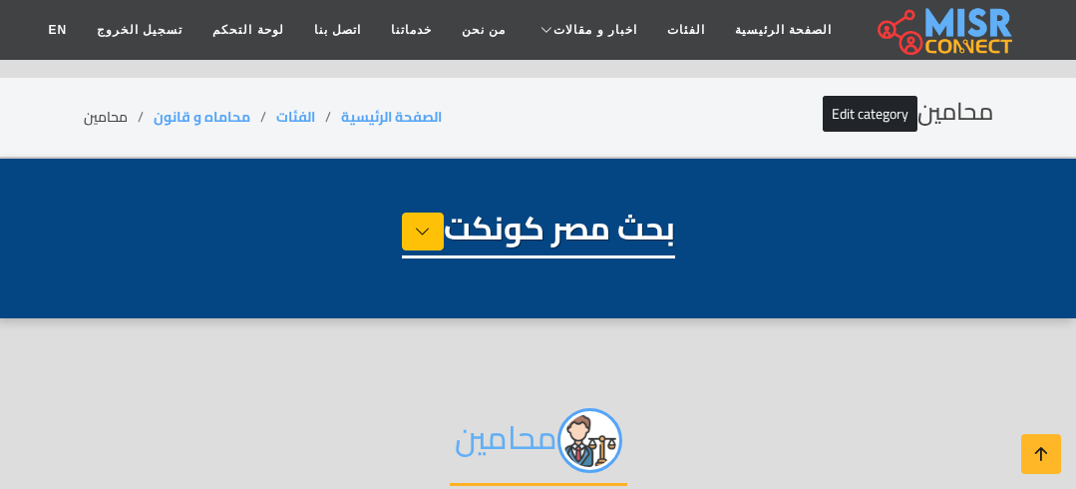
select select "**********"
select select "*******"
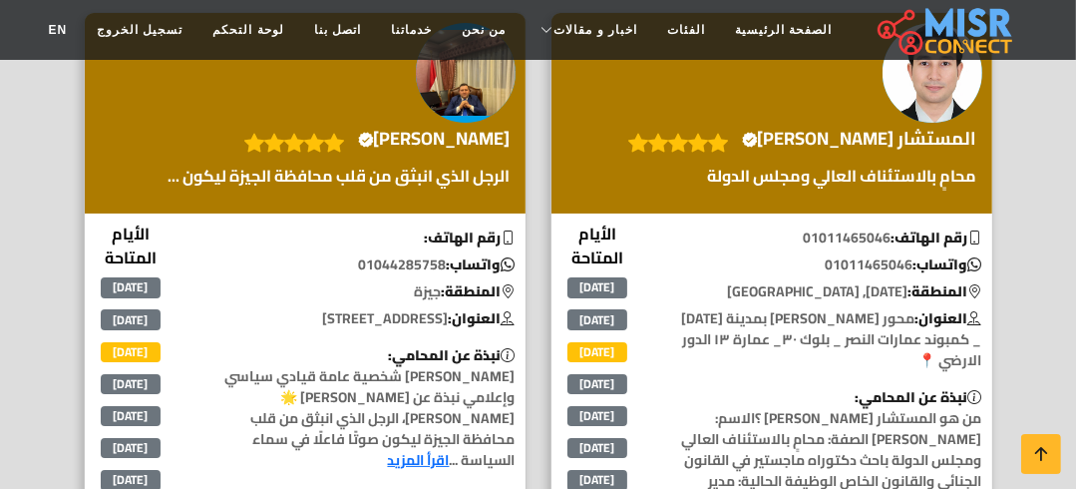
scroll to position [5427, 0]
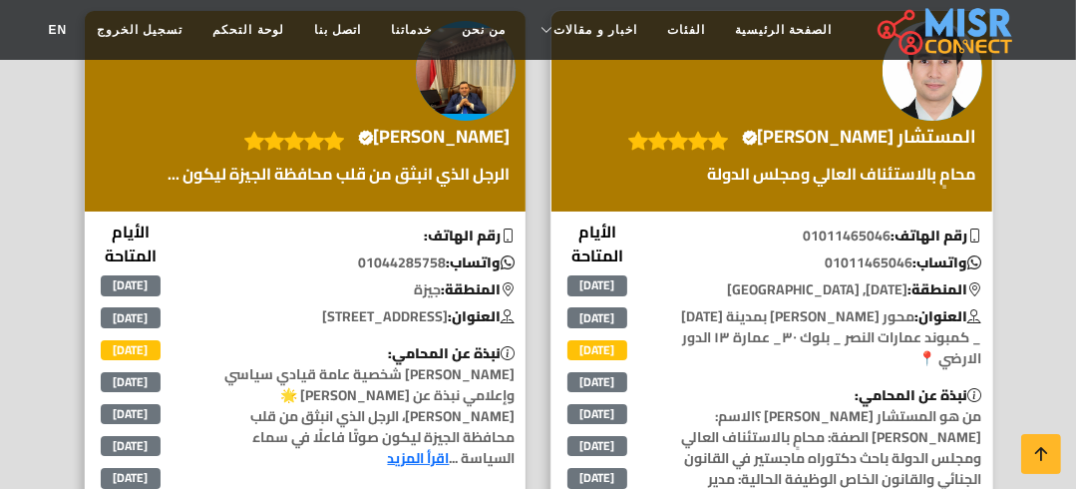
click at [855, 148] on h4 "المستشار شريف حمزاوي Verified account" at bounding box center [859, 137] width 235 height 22
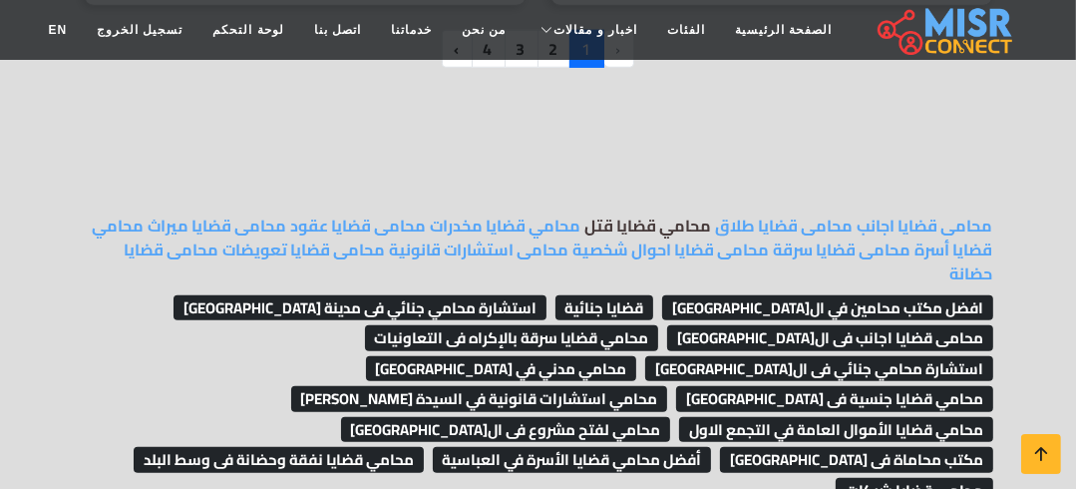
scroll to position [6624, 0]
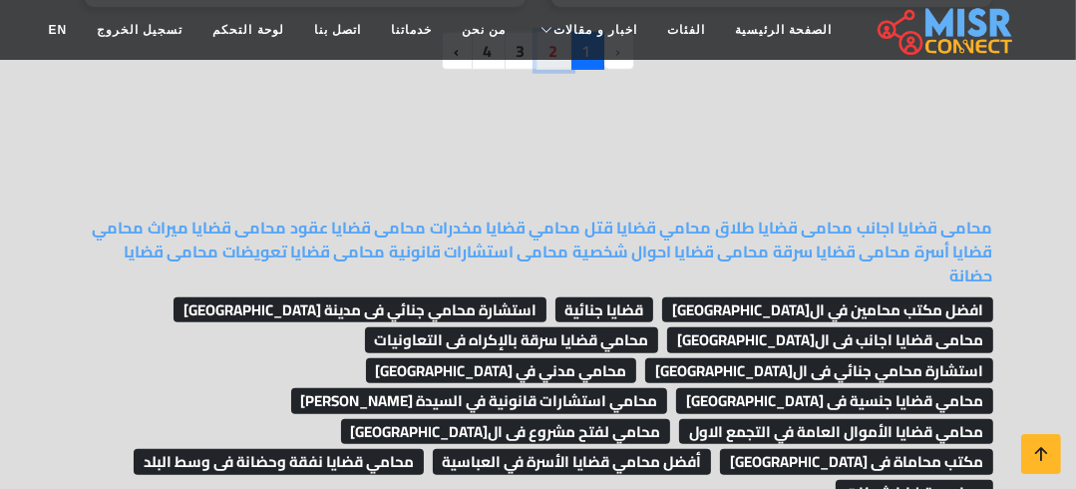
click at [563, 70] on link "2" at bounding box center [554, 51] width 35 height 38
click at [561, 70] on link "2" at bounding box center [554, 51] width 35 height 38
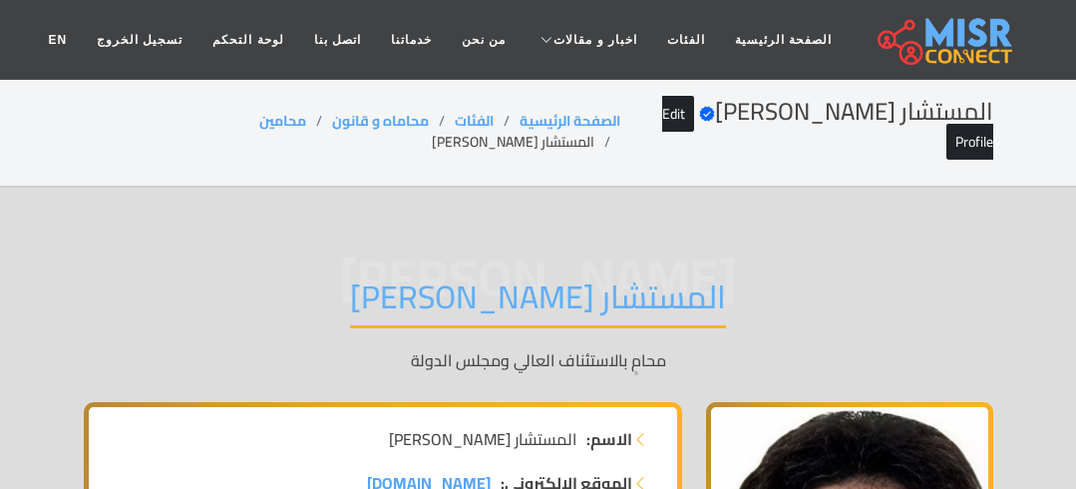
click at [495, 277] on h1 "المستشار [PERSON_NAME]" at bounding box center [538, 302] width 376 height 51
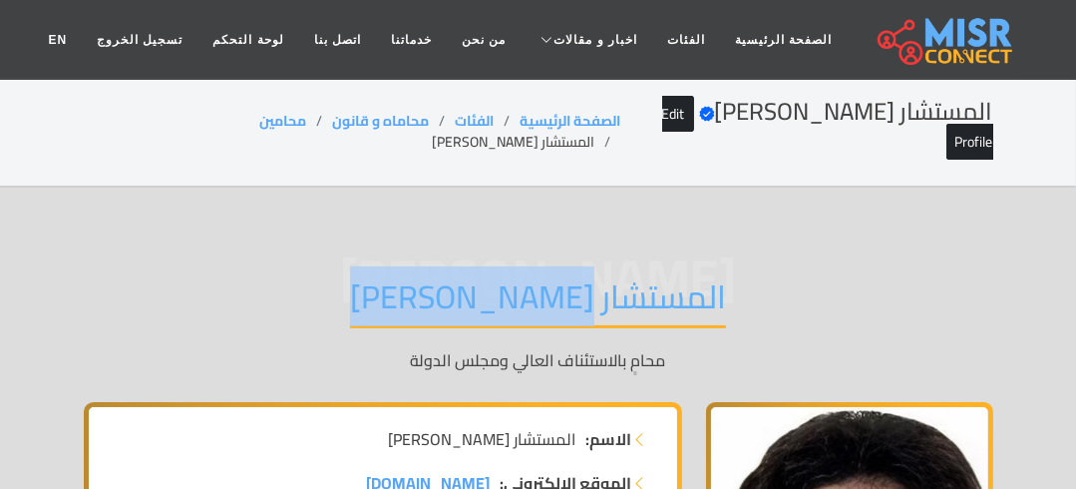
click at [495, 277] on h1 "المستشار [PERSON_NAME]" at bounding box center [538, 302] width 376 height 51
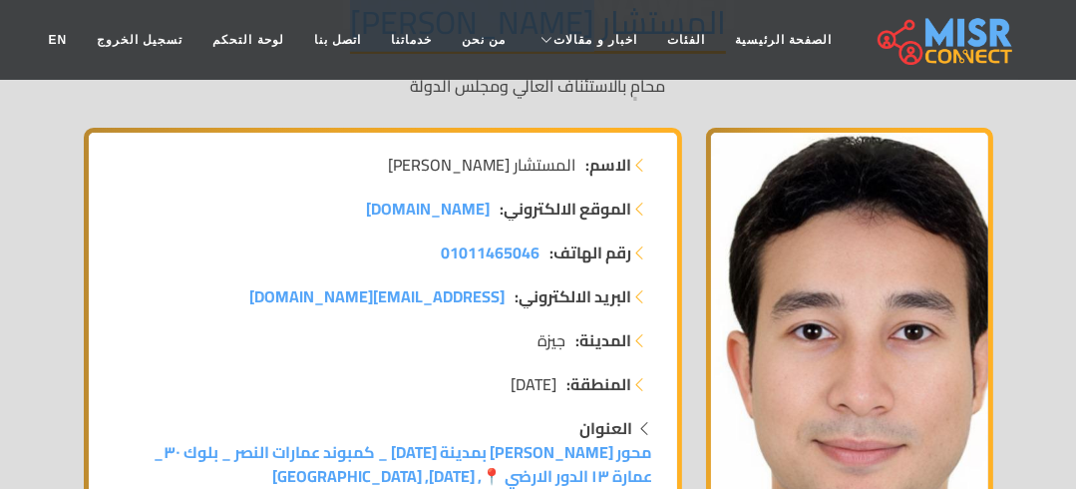
scroll to position [399, 0]
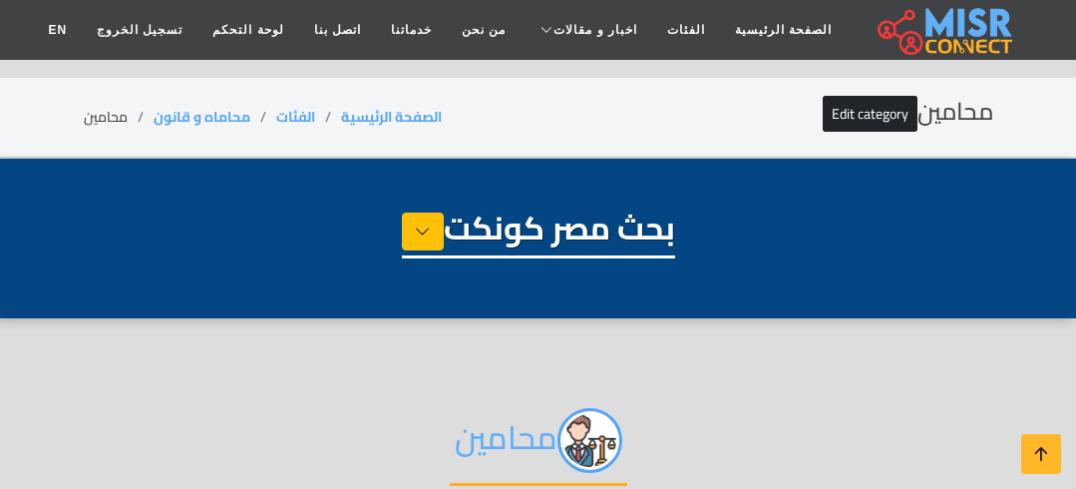
select select "**********"
select select "*******"
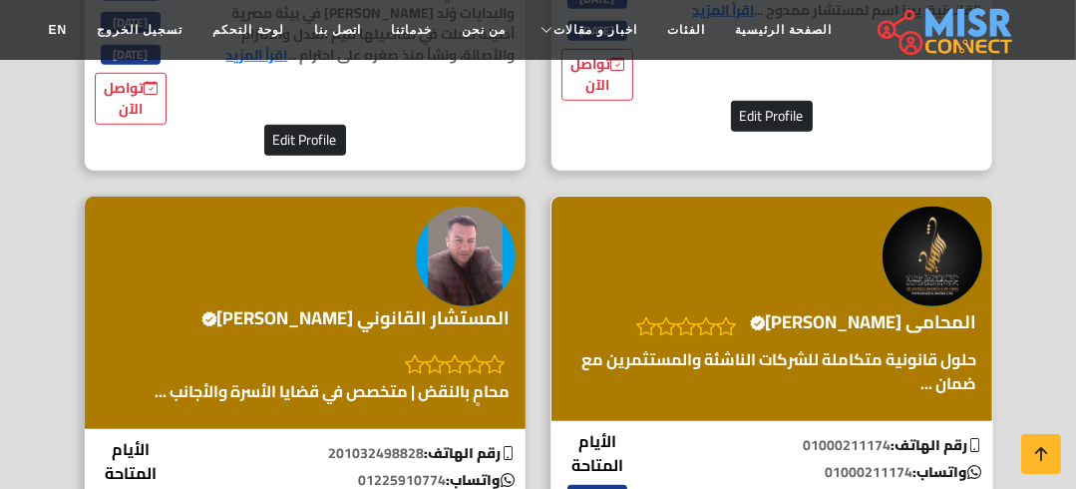
scroll to position [1117, 0]
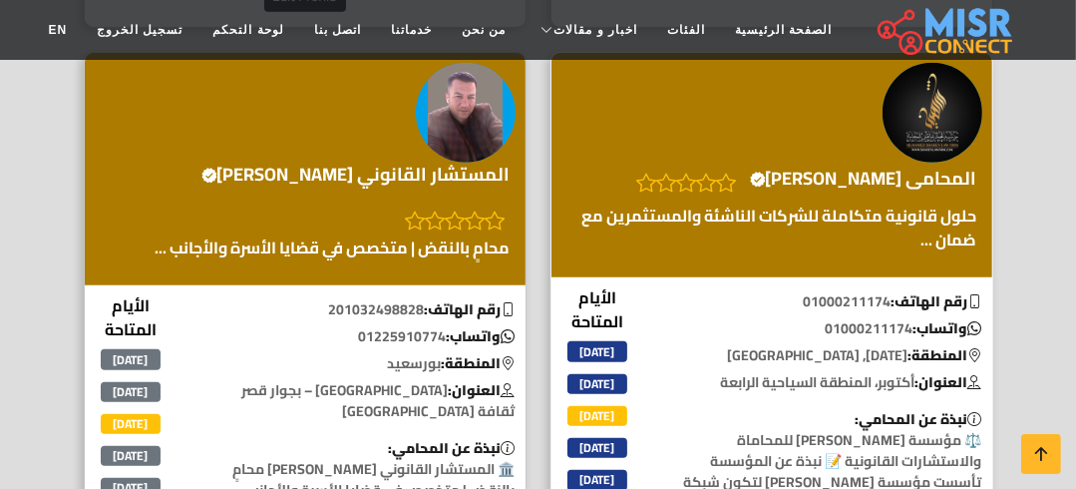
click at [868, 175] on div "المحامى [PERSON_NAME] Verified account" at bounding box center [772, 165] width 441 height 225
click at [868, 189] on h4 "المحامى [PERSON_NAME] Verified account" at bounding box center [863, 179] width 227 height 22
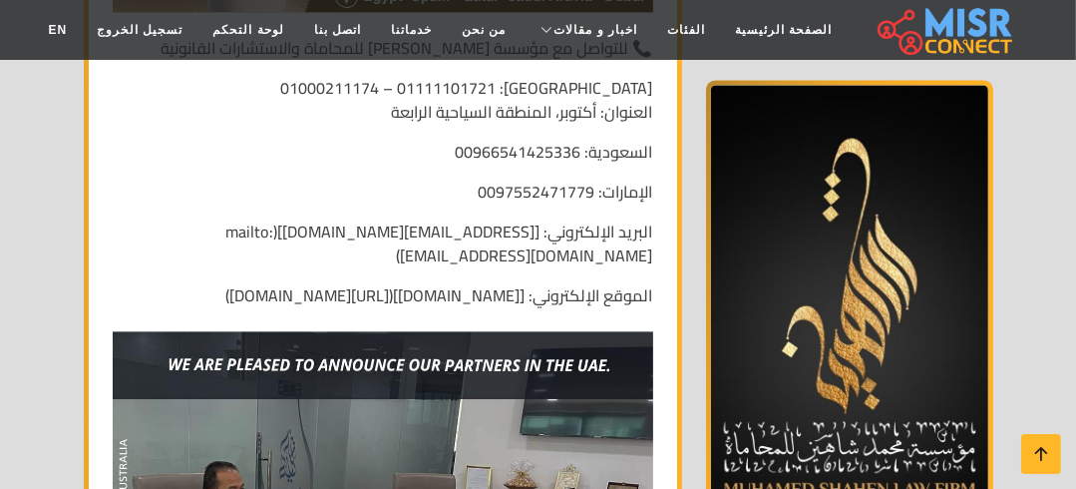
scroll to position [8201, 0]
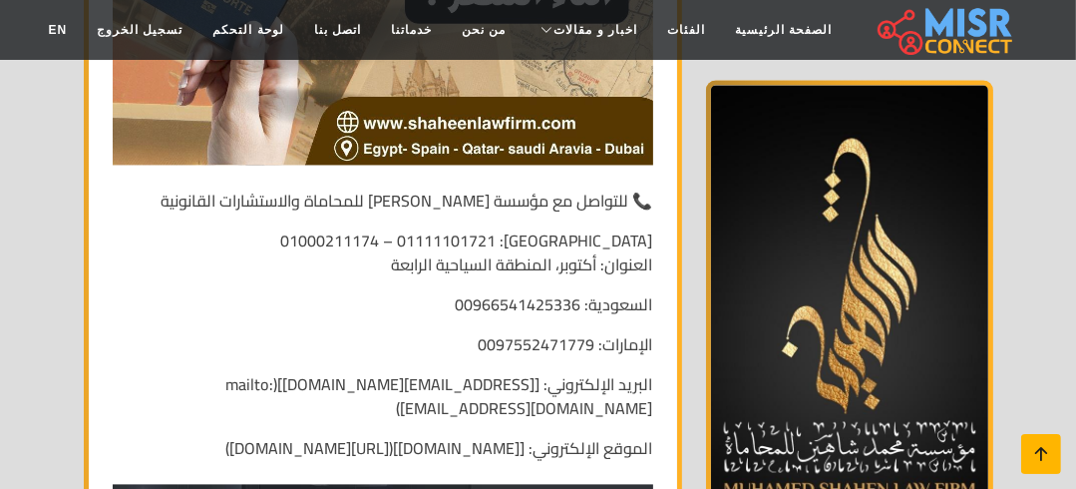
click at [1028, 446] on icon at bounding box center [1042, 454] width 28 height 28
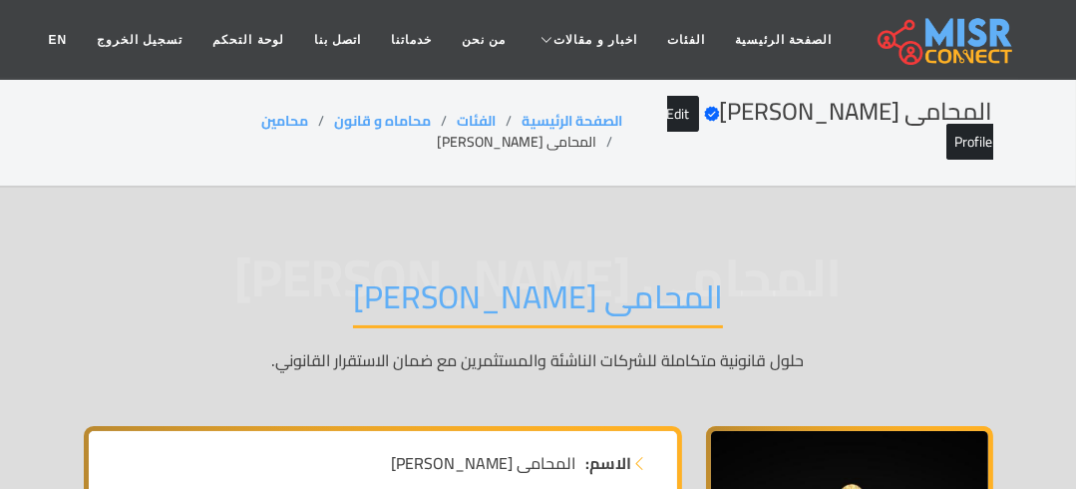
click at [528, 277] on h1 "المحامى [PERSON_NAME]" at bounding box center [538, 302] width 370 height 51
click at [528, 277] on h1 "المحامى محمد شاهين" at bounding box center [538, 302] width 370 height 51
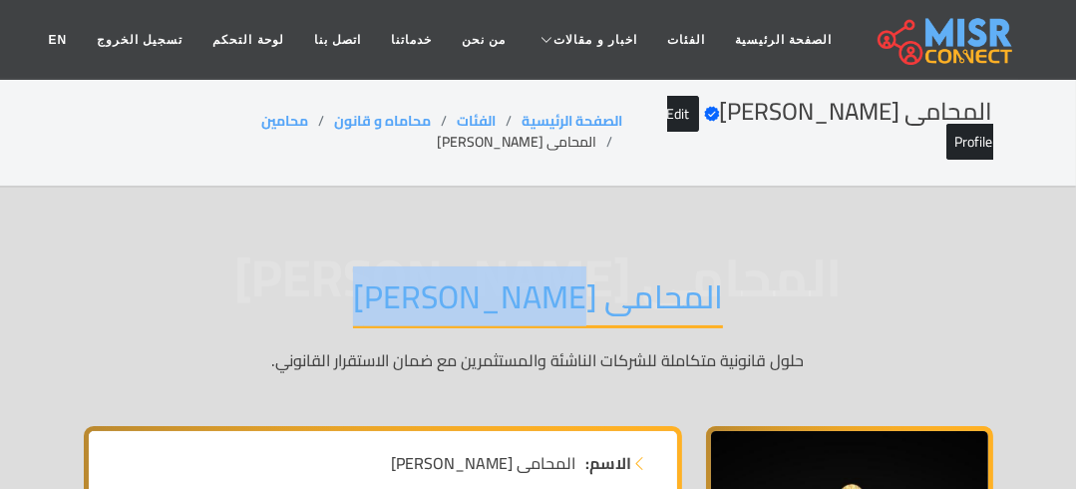
click at [528, 277] on h1 "المحامى محمد شاهين" at bounding box center [538, 302] width 370 height 51
copy div "المحامى محمد شاهين"
click at [706, 103] on link "Edit Profile" at bounding box center [830, 128] width 326 height 65
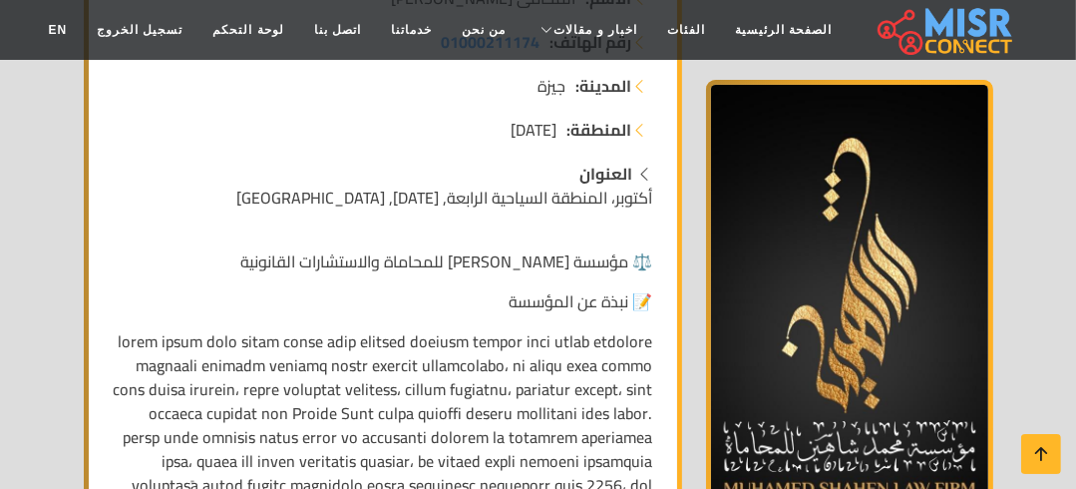
scroll to position [8201, 0]
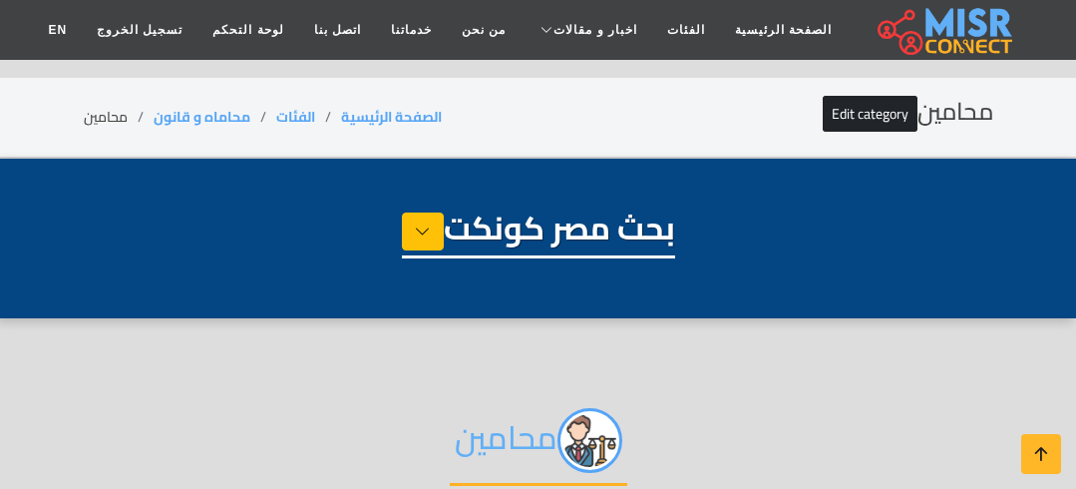
select select "**********"
select select "*******"
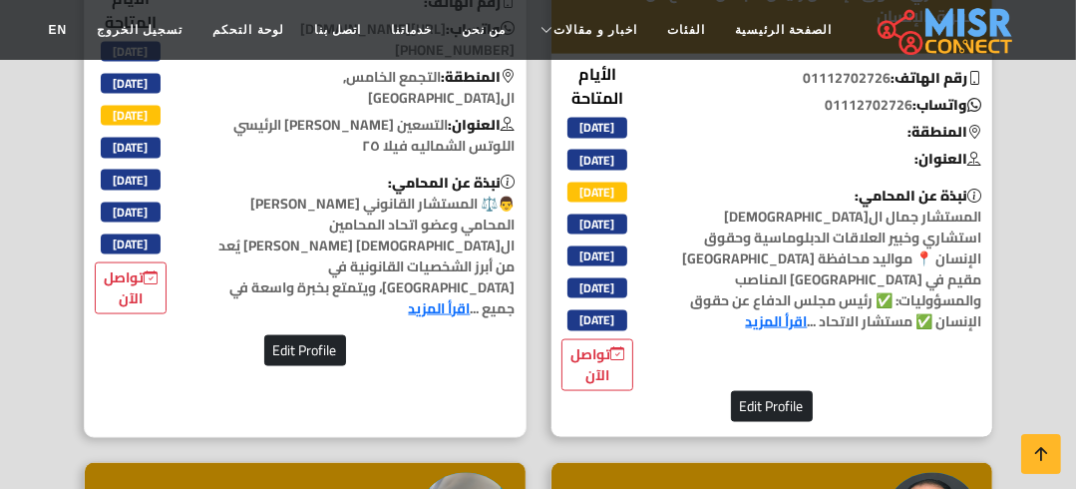
scroll to position [2235, 0]
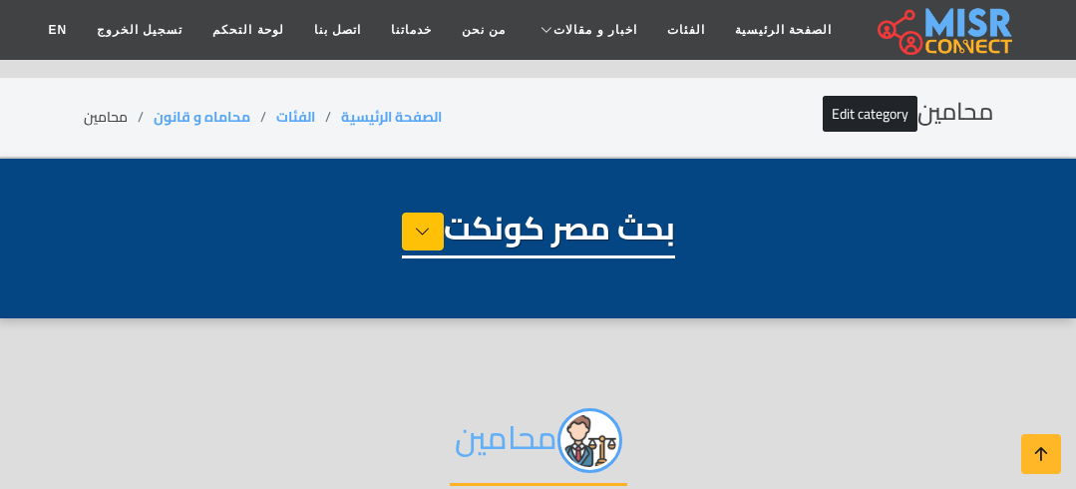
select select "**********"
select select "*******"
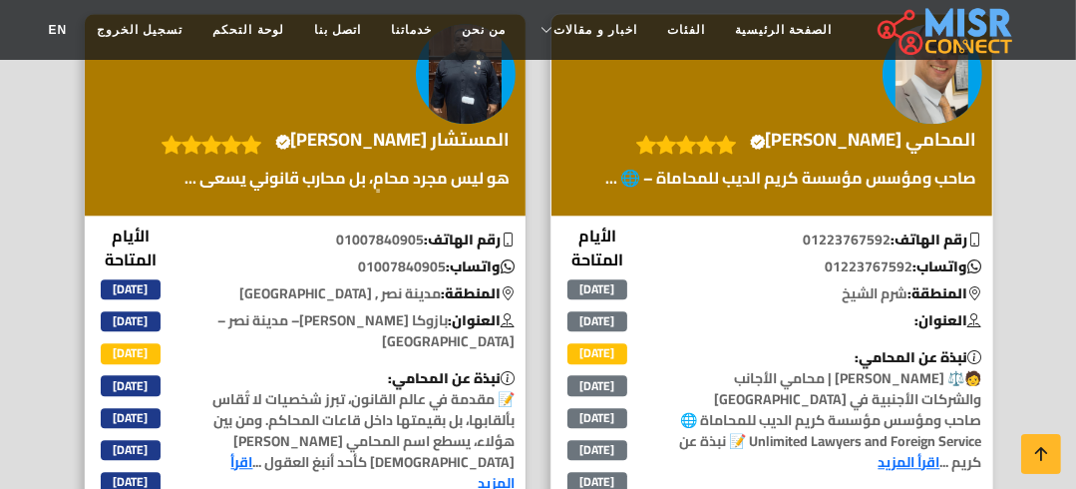
scroll to position [3671, 0]
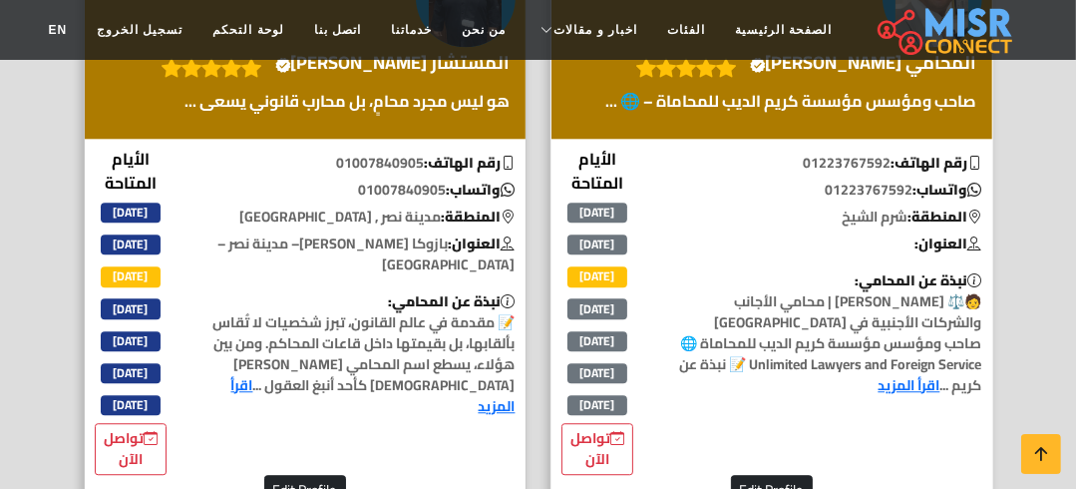
click at [905, 74] on h4 "المحامي كريم الديب Verified account" at bounding box center [863, 63] width 227 height 22
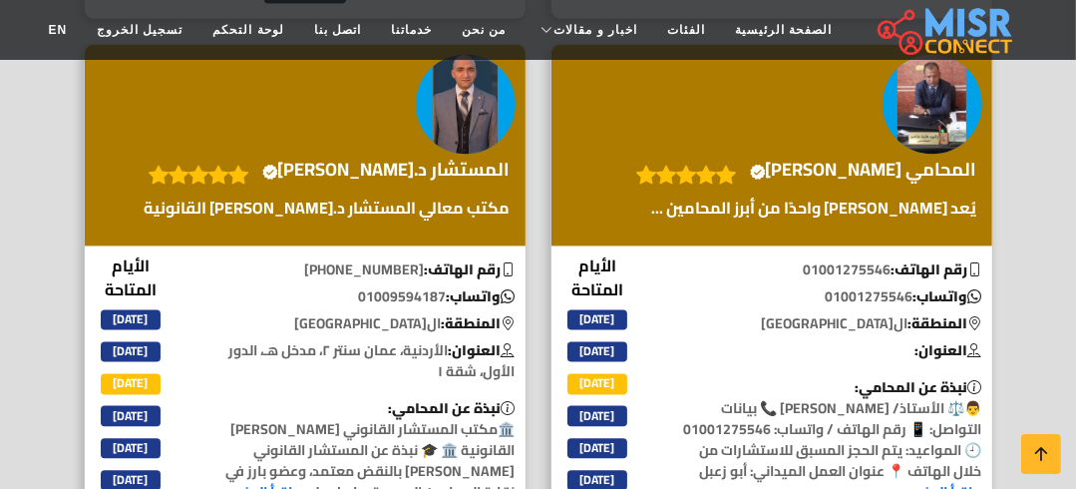
scroll to position [2953, 0]
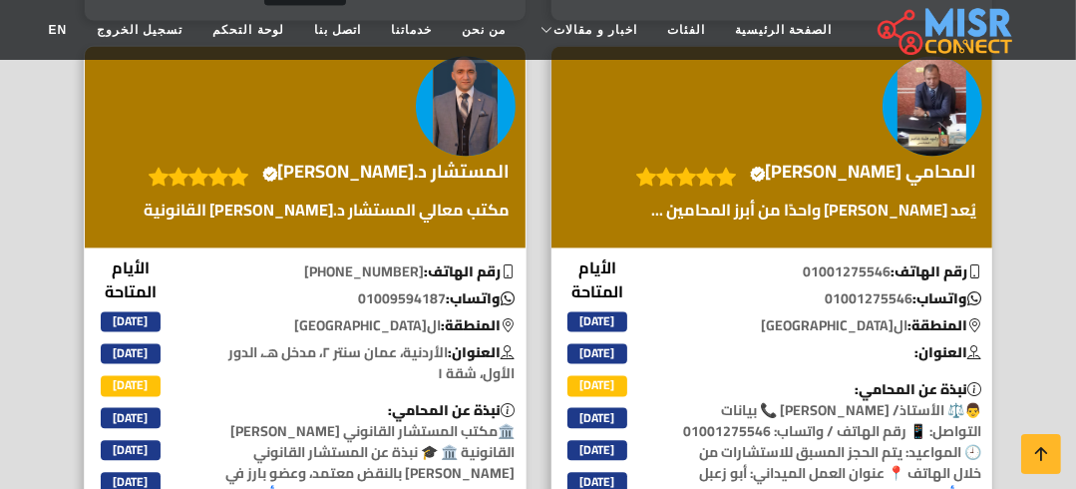
click at [441, 183] on h4 "المستشار د.أحمد فريد Verified account" at bounding box center [386, 172] width 248 height 22
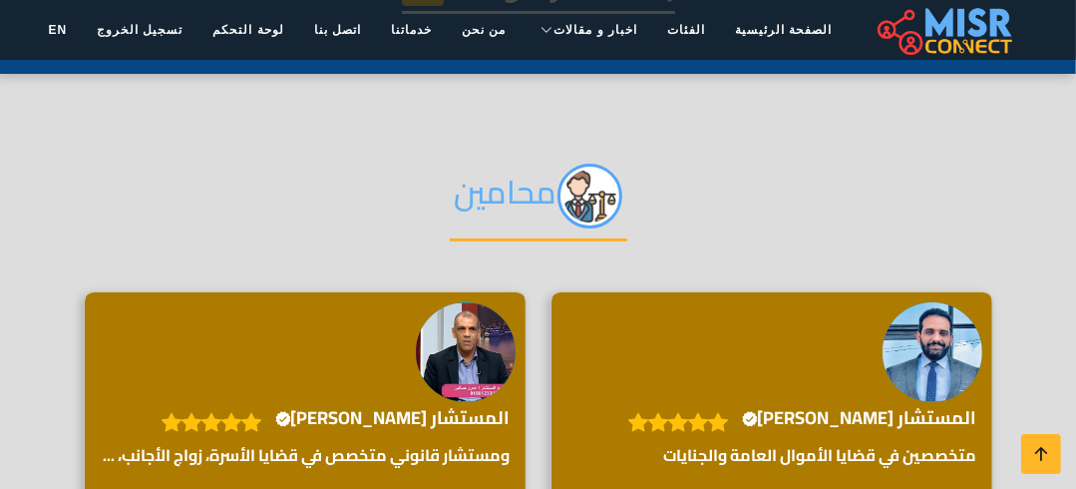
scroll to position [239, 0]
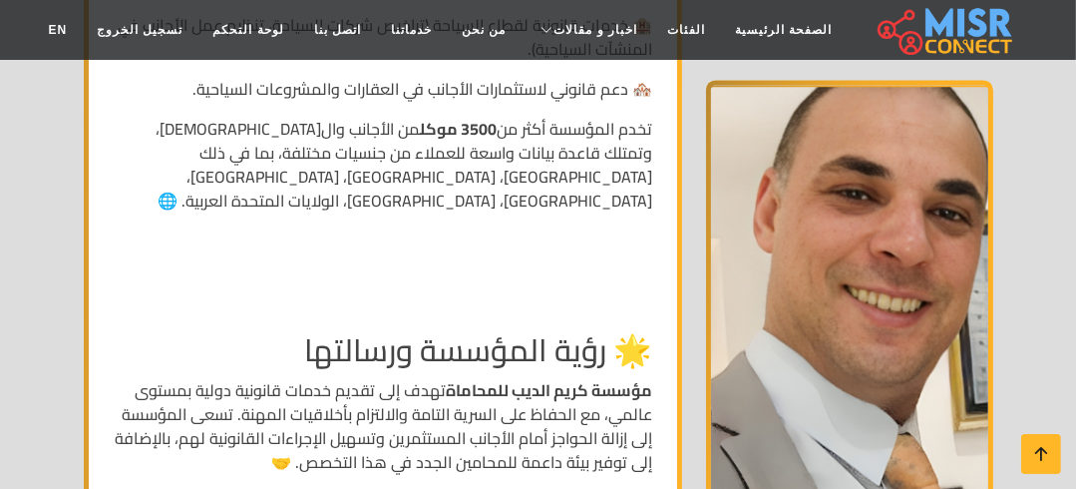
scroll to position [2916, 0]
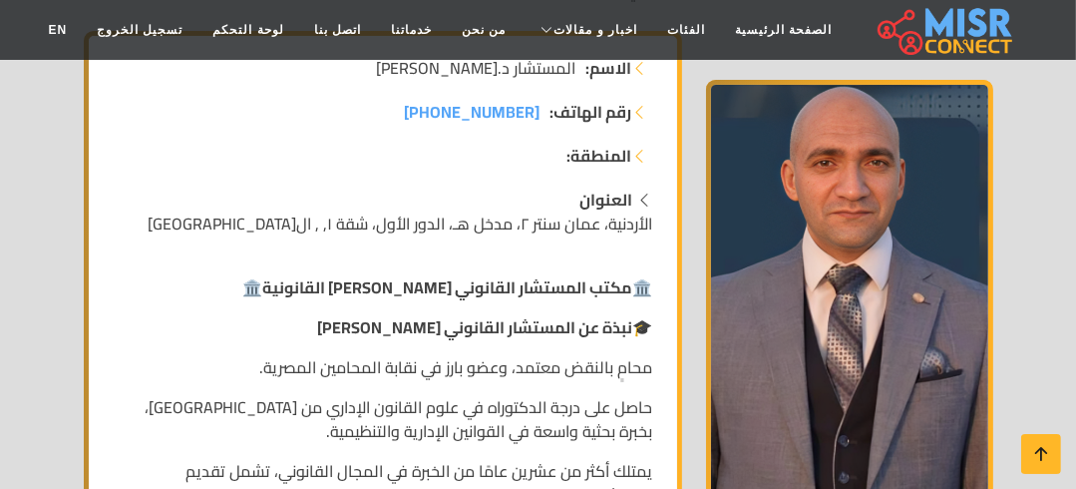
scroll to position [399, 0]
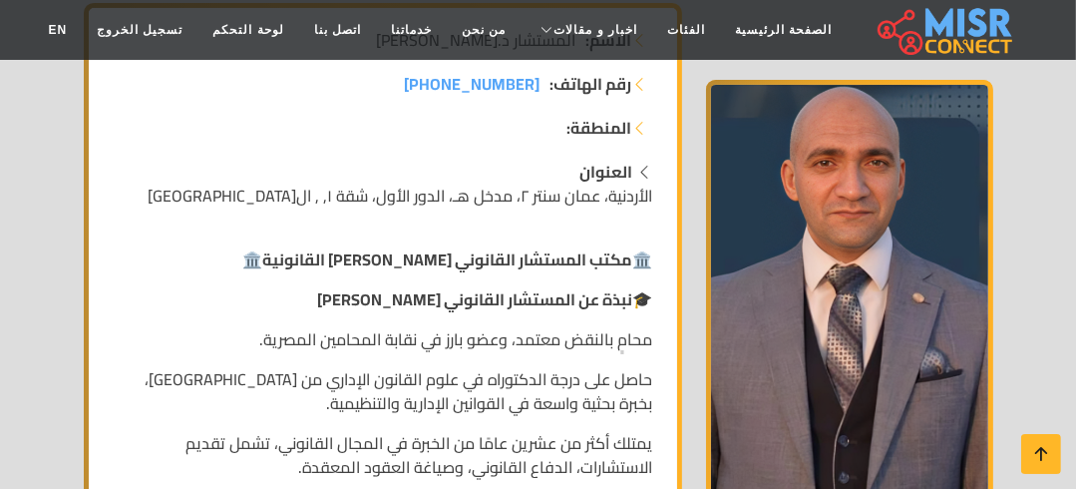
scroll to position [399, 0]
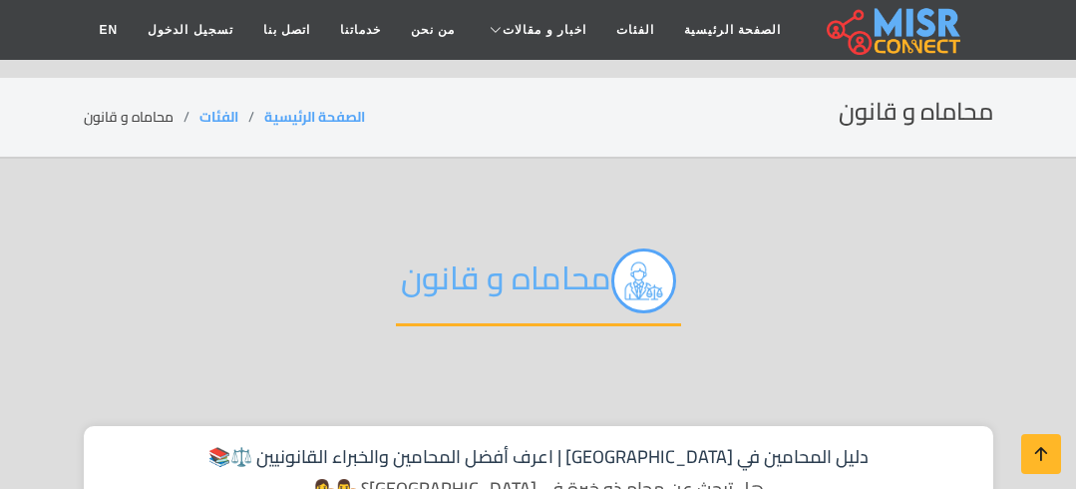
scroll to position [638, 0]
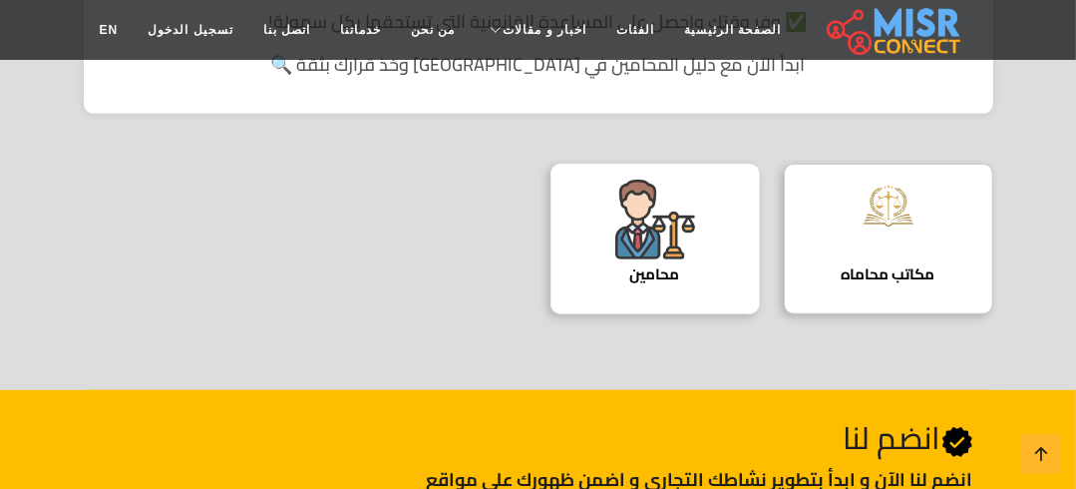
click at [645, 203] on img at bounding box center [656, 220] width 80 height 80
click at [645, 200] on img at bounding box center [656, 220] width 80 height 80
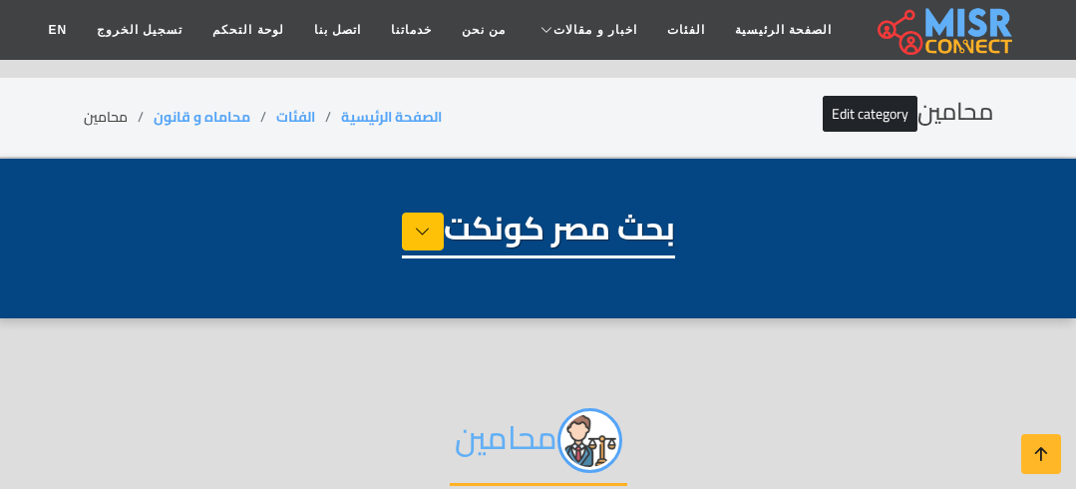
select select "**********"
select select "*******"
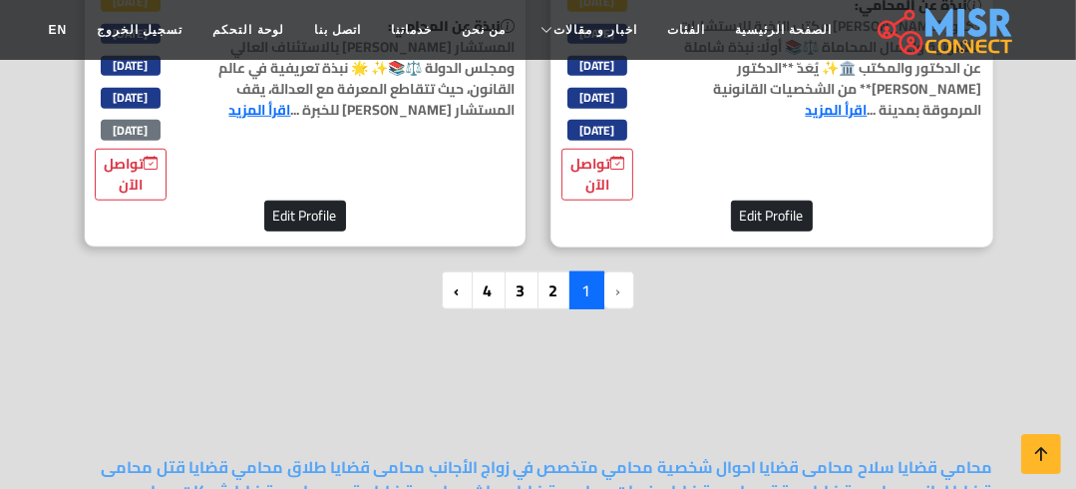
scroll to position [6624, 0]
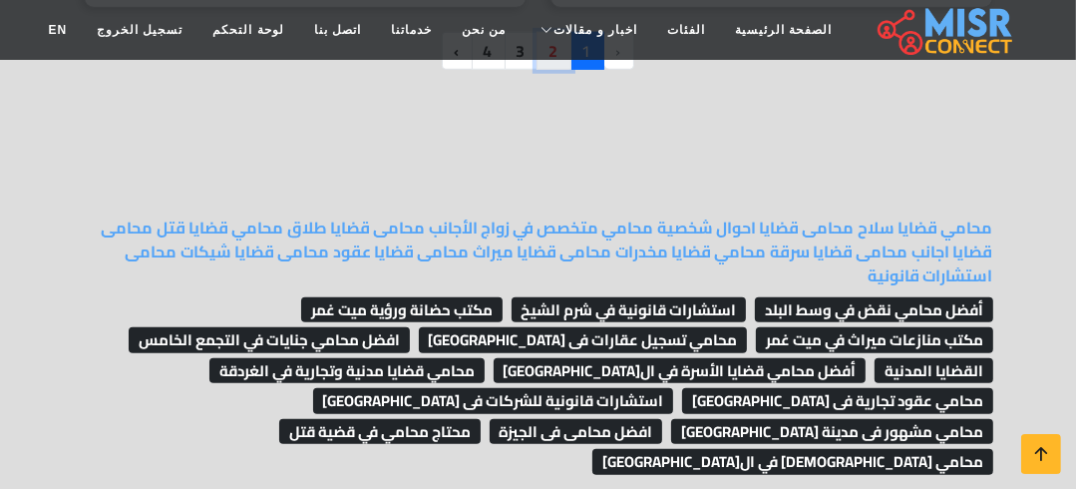
click at [563, 70] on link "2" at bounding box center [554, 51] width 35 height 38
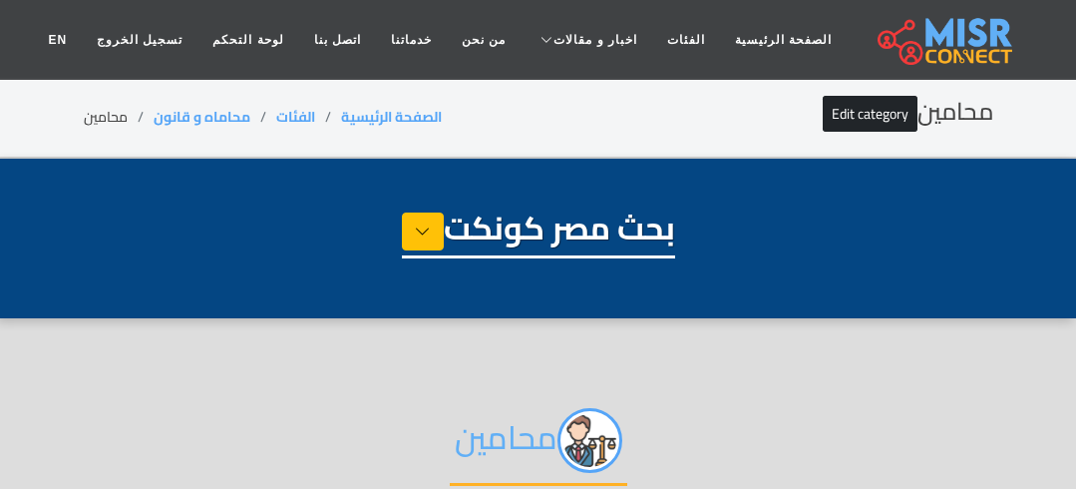
select select "**********"
select select "*******"
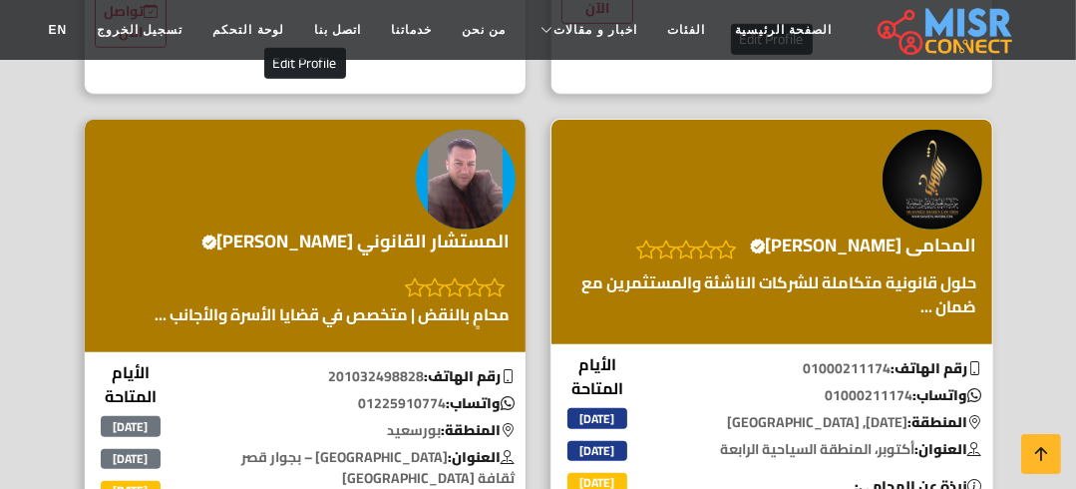
scroll to position [1038, 0]
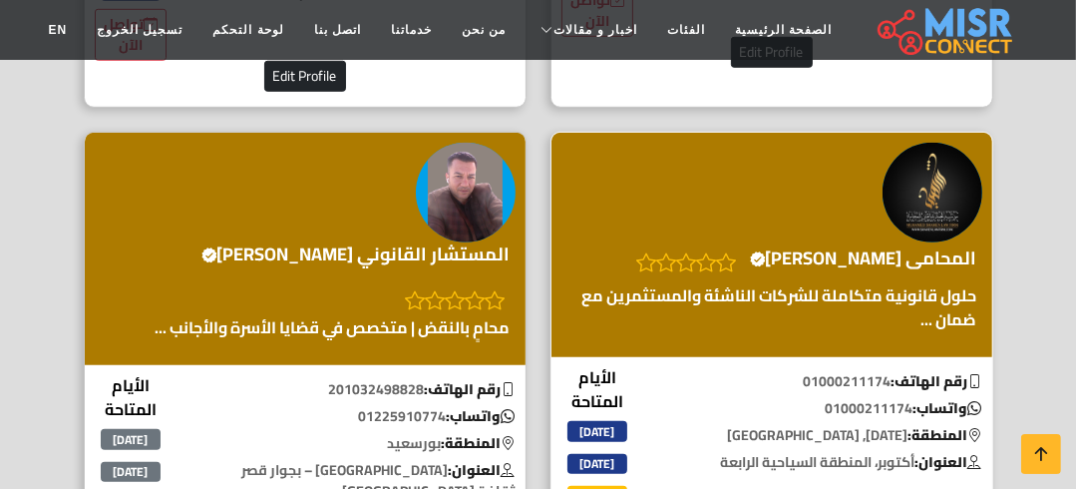
click at [866, 263] on h4 "المحامى محمد شاهين Verified account" at bounding box center [863, 258] width 227 height 22
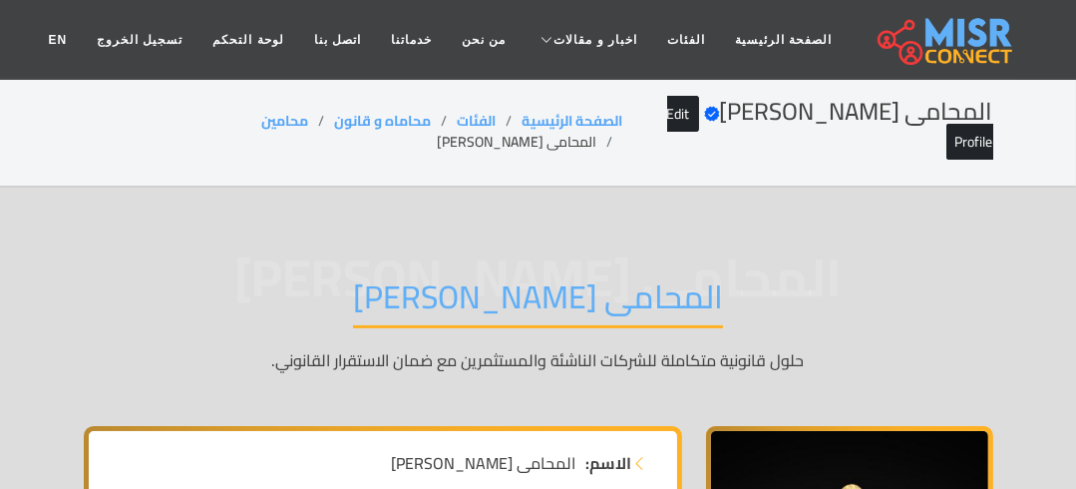
click at [486, 277] on h1 "المحامى [PERSON_NAME]" at bounding box center [538, 302] width 370 height 51
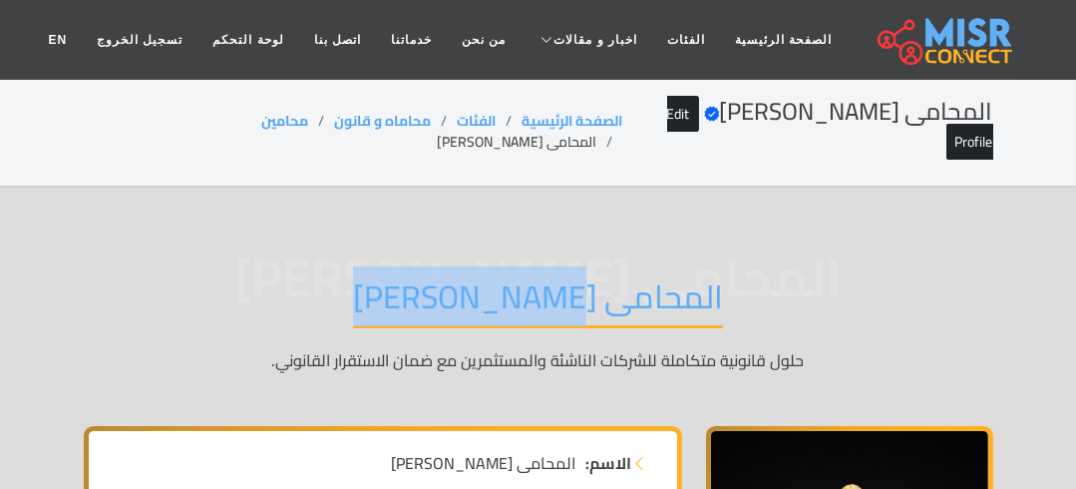
click at [486, 277] on h1 "المحامى [PERSON_NAME]" at bounding box center [538, 302] width 370 height 51
copy div "المحامى [PERSON_NAME]"
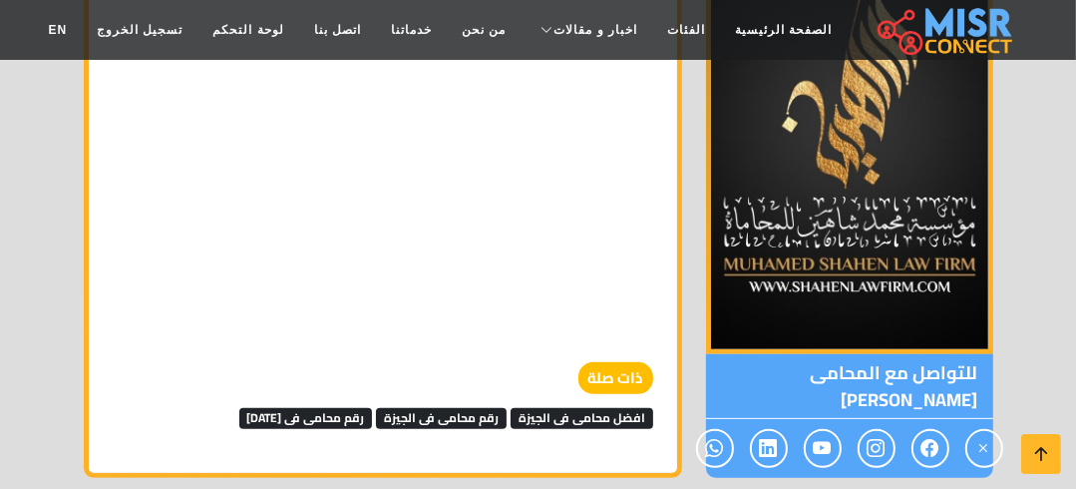
scroll to position [11445, 0]
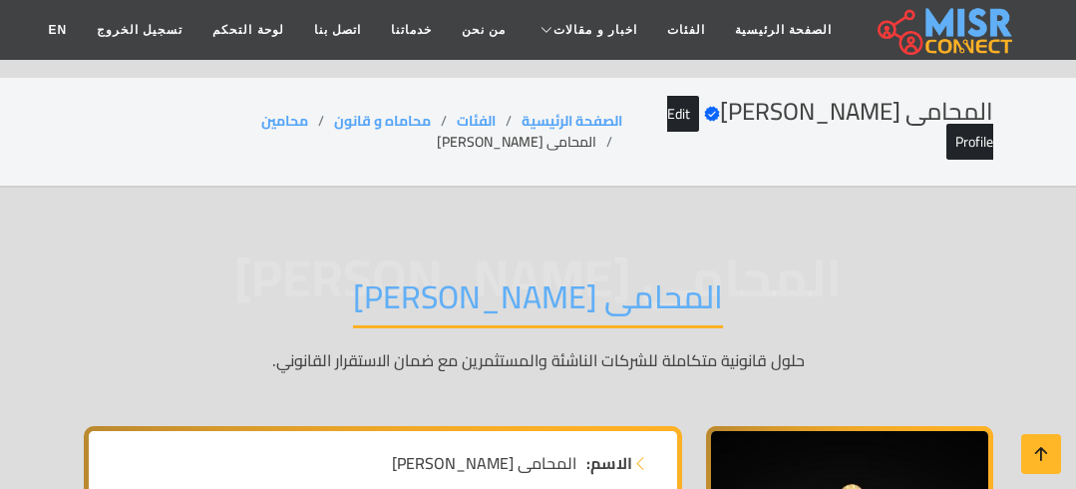
scroll to position [11365, 0]
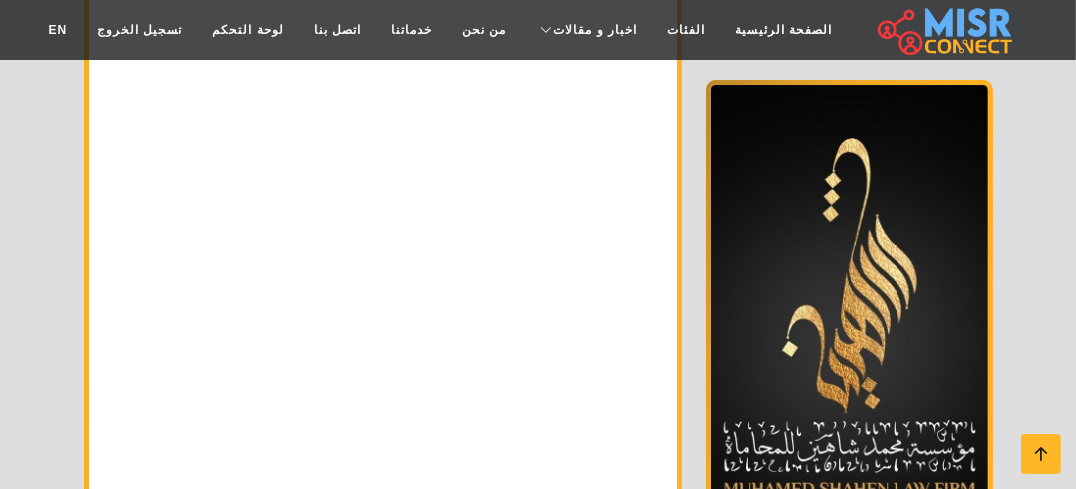
scroll to position [10407, 0]
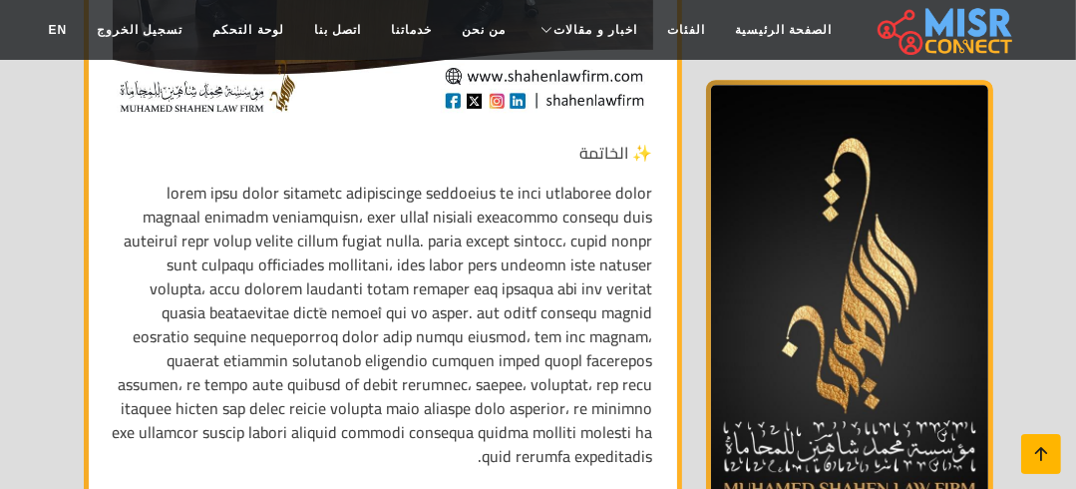
click at [1039, 442] on icon at bounding box center [1042, 454] width 28 height 28
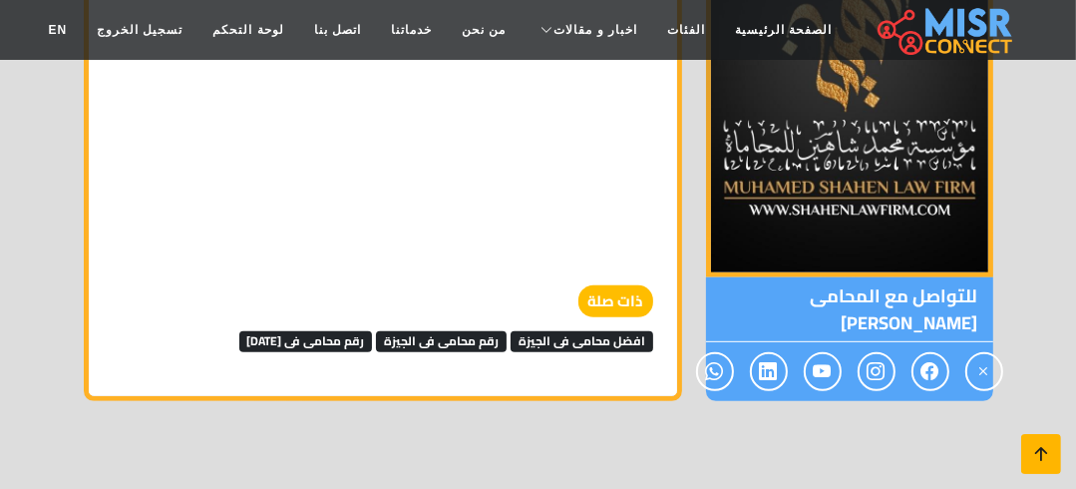
click at [1031, 459] on icon at bounding box center [1042, 454] width 28 height 28
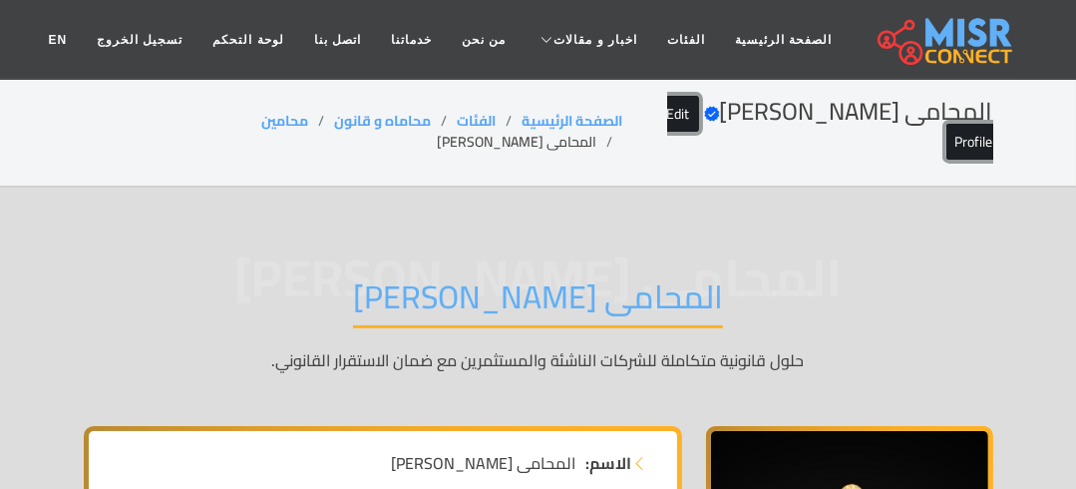
click at [696, 112] on link "Edit Profile" at bounding box center [830, 128] width 326 height 65
click at [437, 132] on li "المحامى [PERSON_NAME]" at bounding box center [530, 142] width 186 height 21
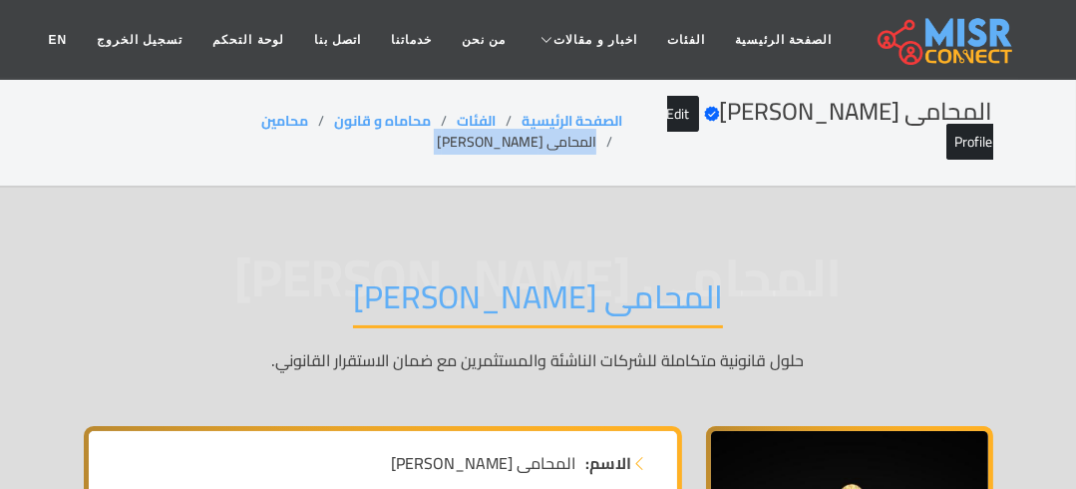
click at [437, 132] on li "المحامى محمد شاهين" at bounding box center [530, 142] width 186 height 21
copy main "المحامى محمد شاهين"
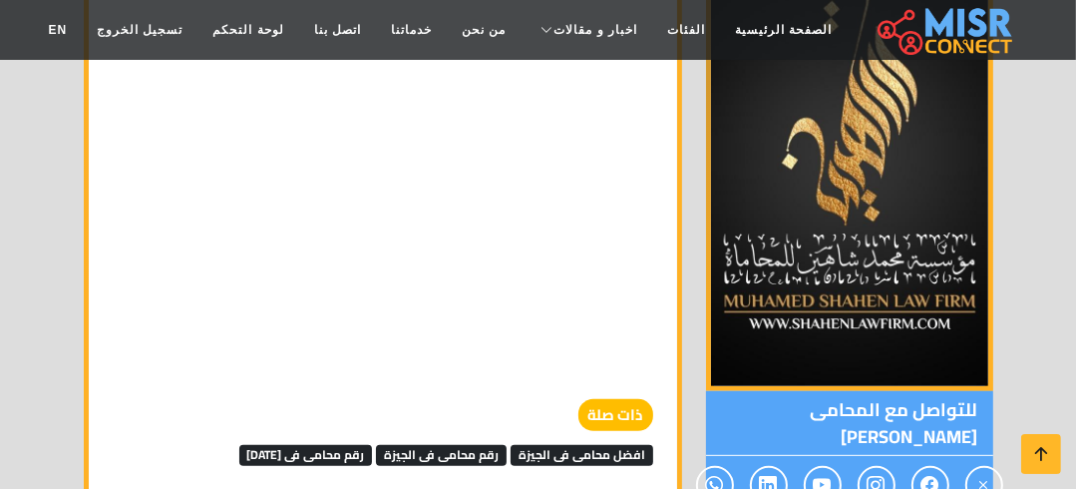
scroll to position [11230, 0]
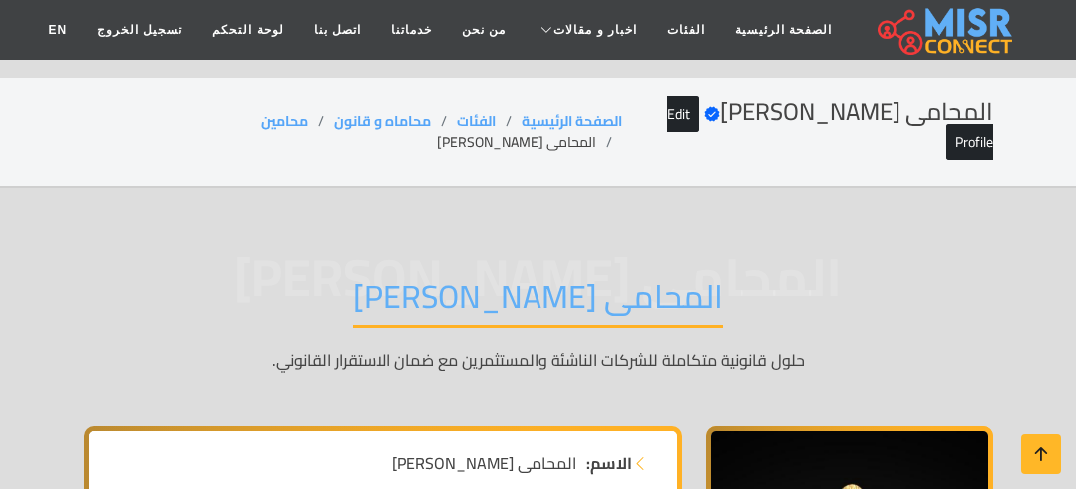
scroll to position [11309, 0]
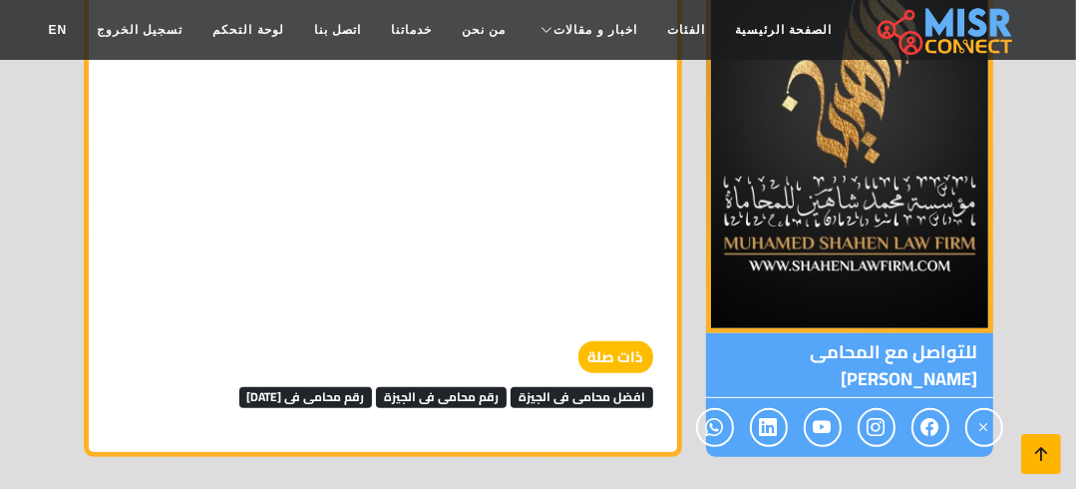
click at [1054, 456] on icon at bounding box center [1042, 454] width 28 height 28
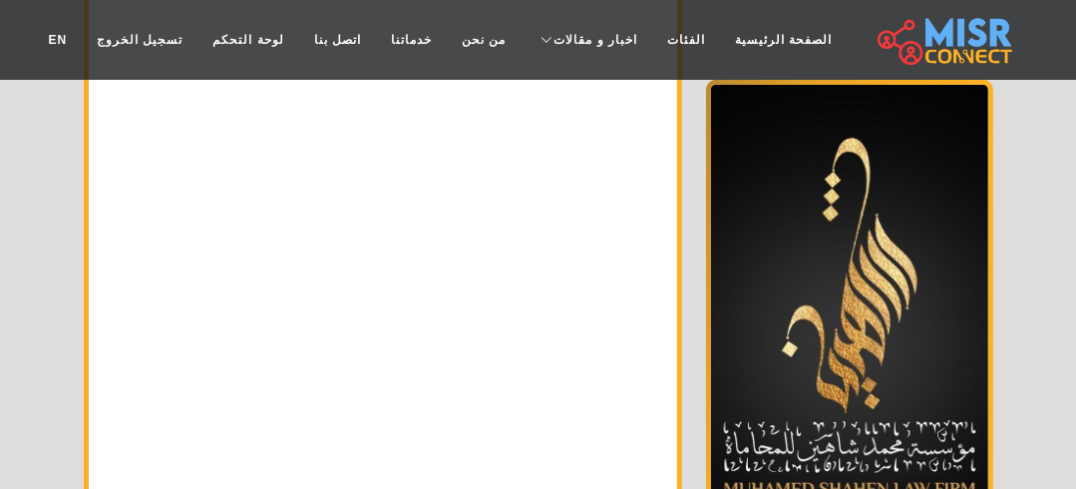
scroll to position [0, 0]
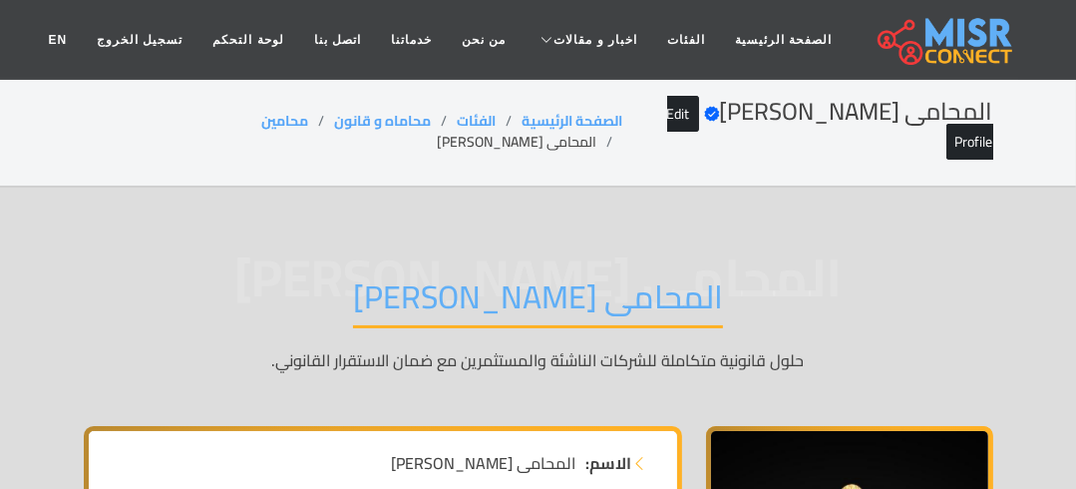
click at [437, 132] on li "المحامى محمد شاهين" at bounding box center [530, 142] width 186 height 21
click at [437, 132] on li "المحامى [PERSON_NAME]" at bounding box center [530, 142] width 186 height 21
copy main "المحامى محمد شاهين"
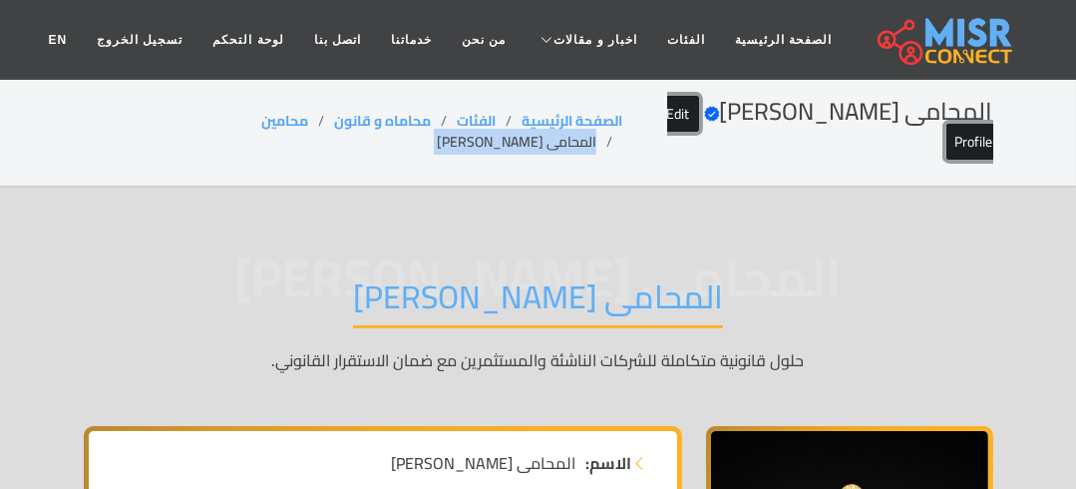
click at [671, 116] on link "Edit Profile" at bounding box center [830, 128] width 326 height 65
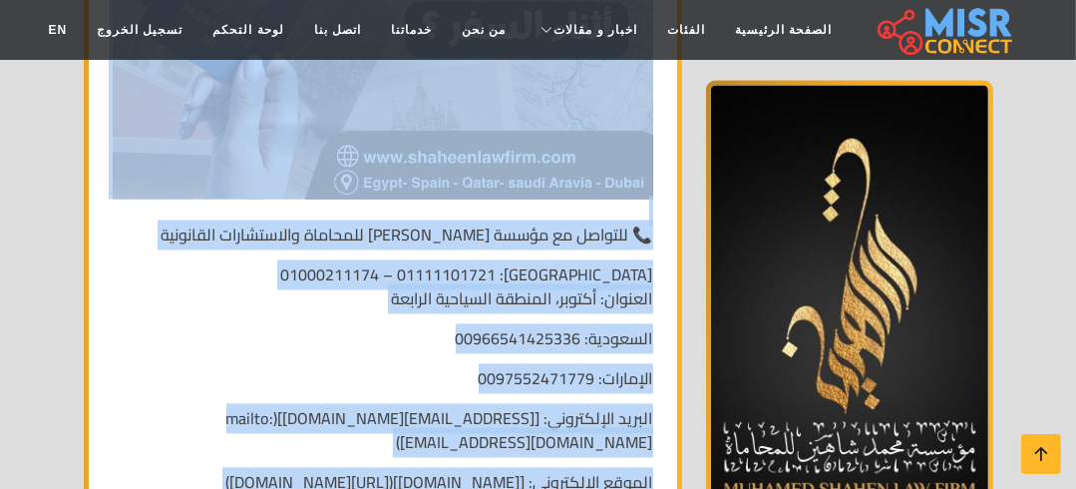
scroll to position [8061, 0]
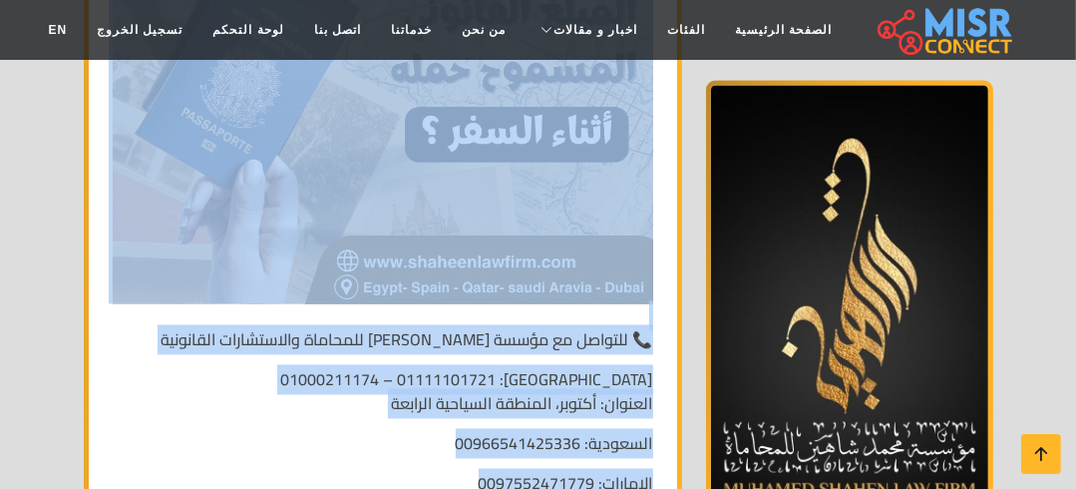
copy div "⚖️ مؤسسة محمد شاهين للمحاماة والاستشارات القانونية 📝 نبذة عن المؤسسة تأسست مؤسس…"
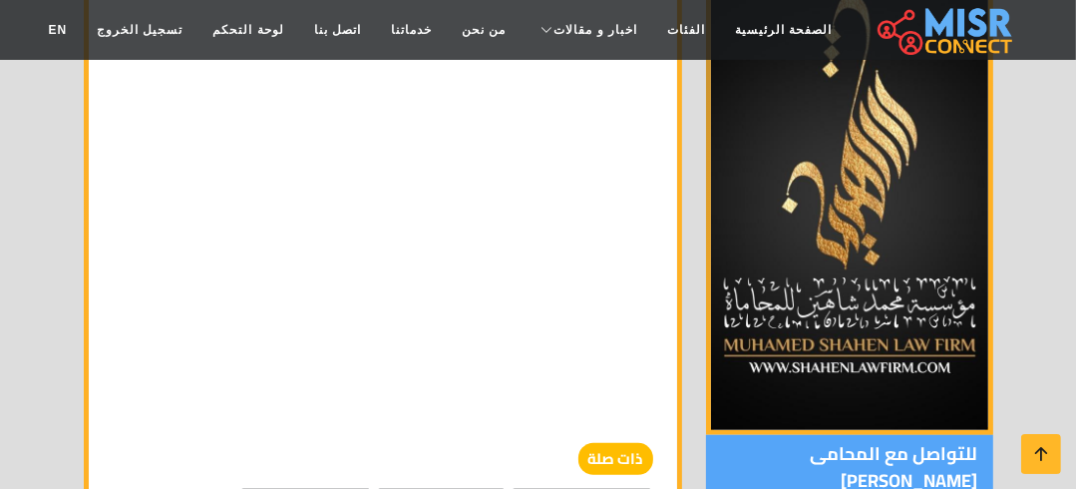
scroll to position [11236, 0]
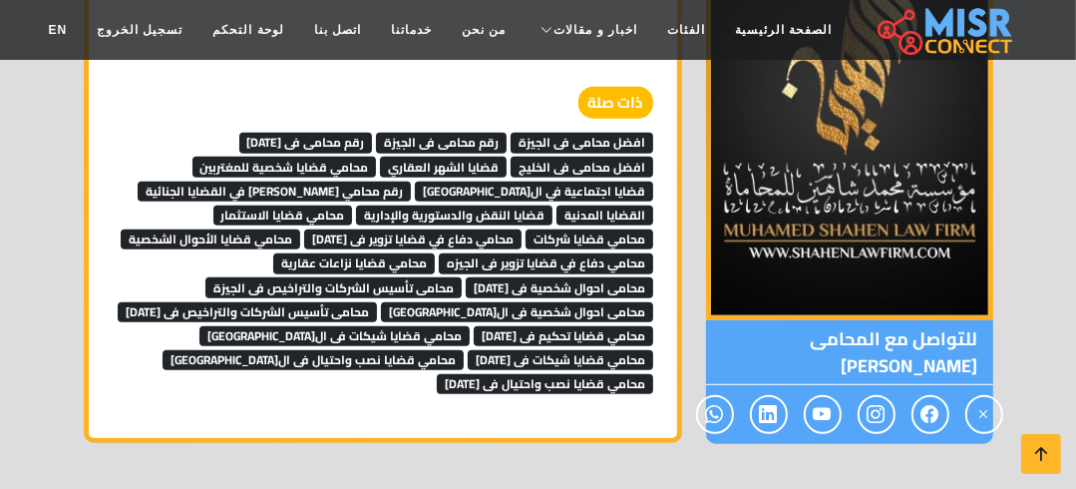
scroll to position [11475, 0]
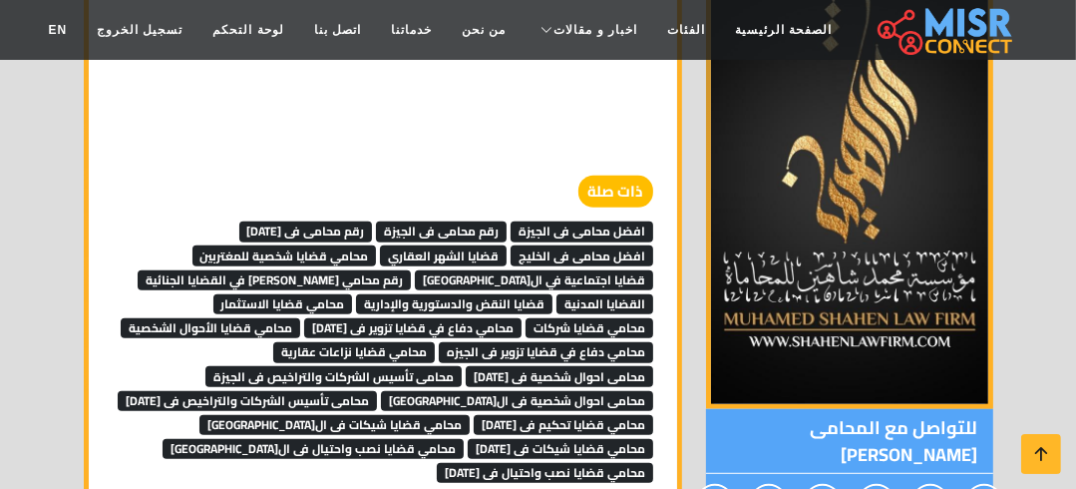
click at [635, 221] on span "افضل محامى فى الجيزة" at bounding box center [582, 231] width 143 height 20
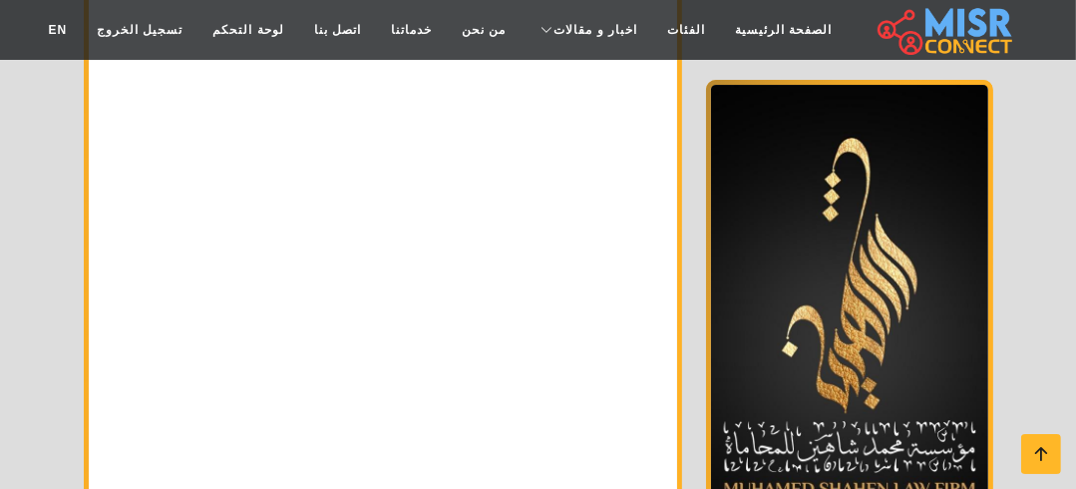
scroll to position [10358, 0]
drag, startPoint x: 1040, startPoint y: 455, endPoint x: 982, endPoint y: 423, distance: 66.1
click at [1038, 454] on icon at bounding box center [1042, 454] width 28 height 28
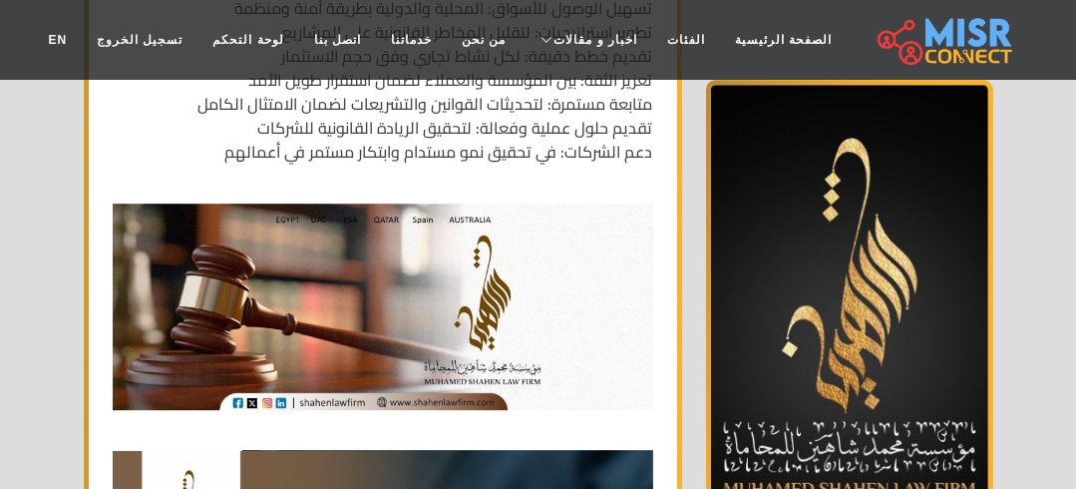
scroll to position [0, 0]
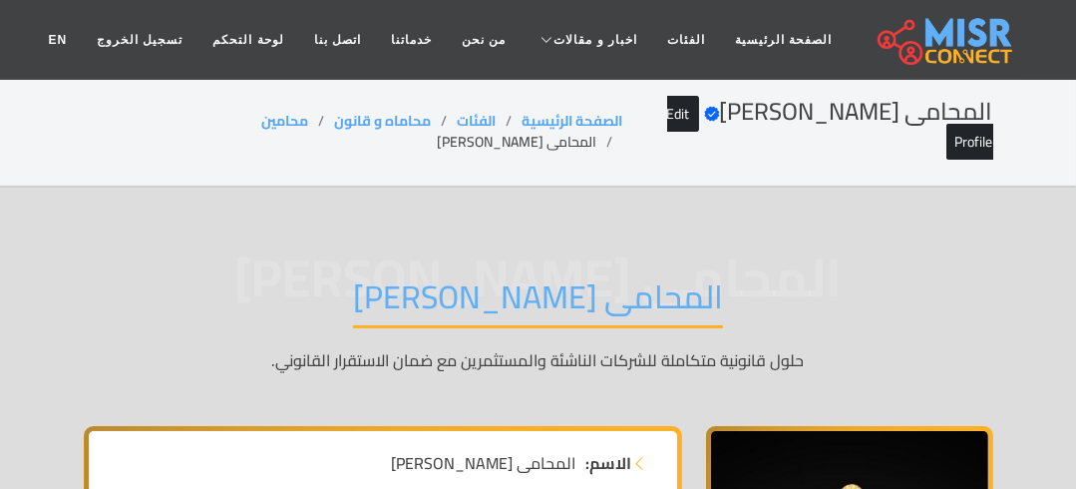
click at [437, 132] on li "المحامى [PERSON_NAME]" at bounding box center [530, 142] width 186 height 21
copy main "المحامى [PERSON_NAME]"
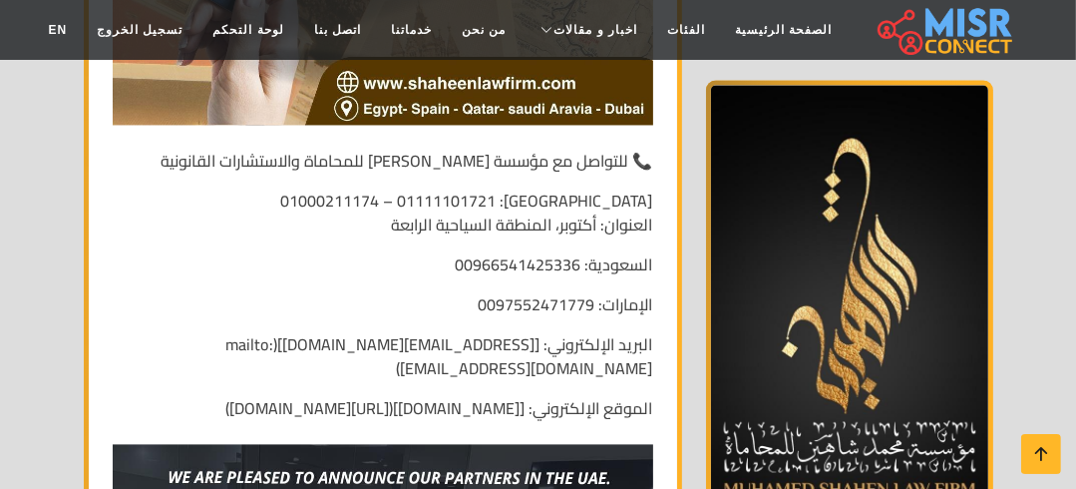
scroll to position [8217, 0]
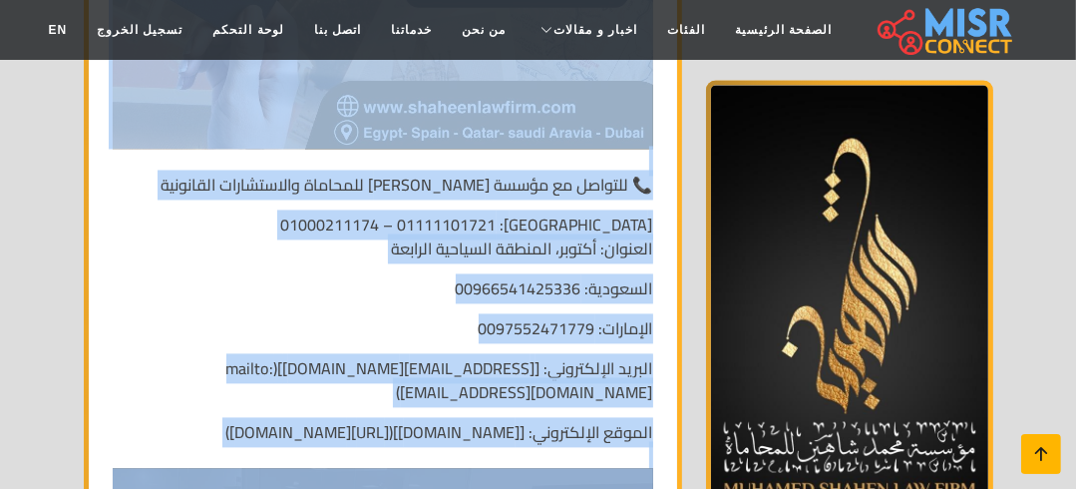
click at [1029, 447] on icon at bounding box center [1042, 454] width 28 height 28
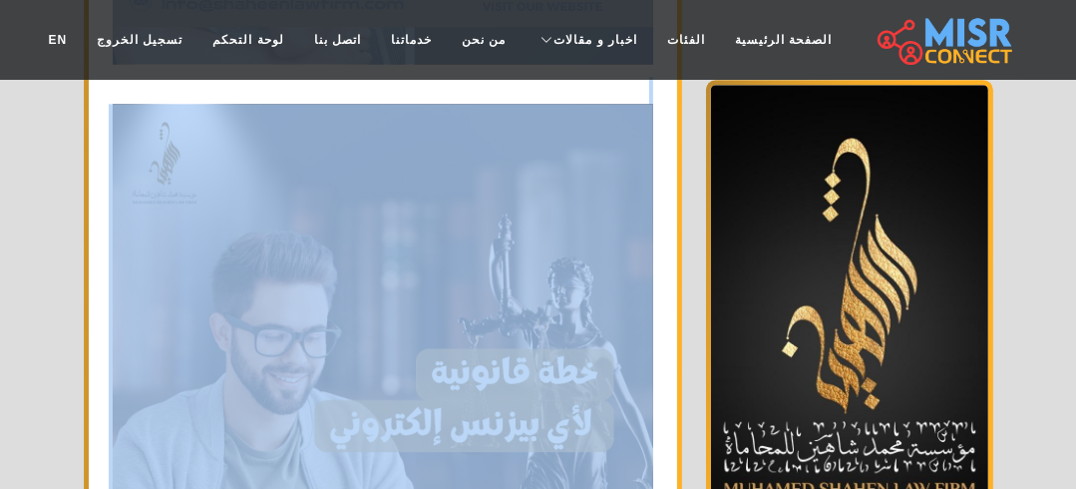
scroll to position [0, 0]
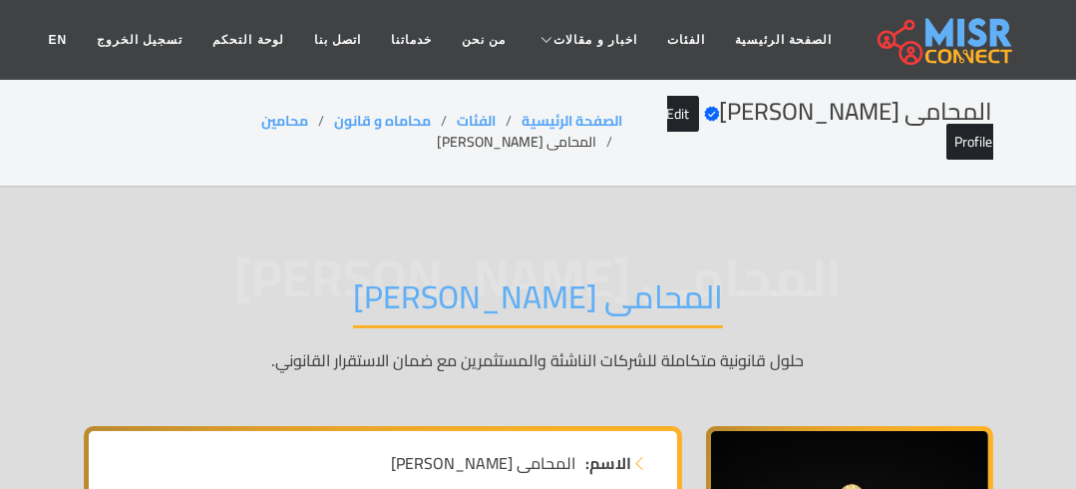
click at [437, 132] on li "المحامى [PERSON_NAME]" at bounding box center [530, 142] width 186 height 21
copy main "المحامى [PERSON_NAME]"
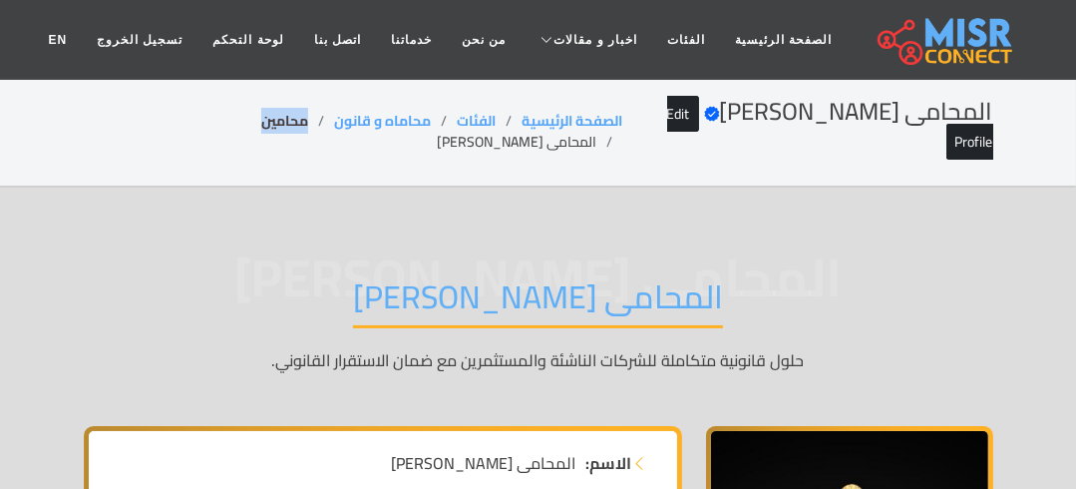
drag, startPoint x: 299, startPoint y: 115, endPoint x: 245, endPoint y: 117, distance: 53.9
click at [261, 117] on li "محامين" at bounding box center [297, 121] width 73 height 21
copy link "محامين"
click at [437, 132] on li "المحامى [PERSON_NAME]" at bounding box center [530, 142] width 186 height 21
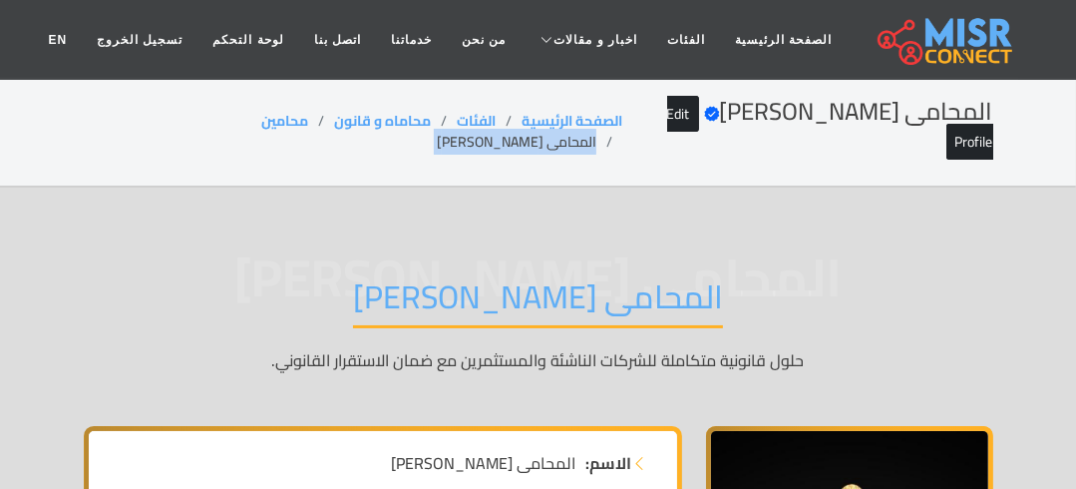
click at [437, 132] on li "المحامى [PERSON_NAME]" at bounding box center [530, 142] width 186 height 21
copy main "المحامى [PERSON_NAME]"
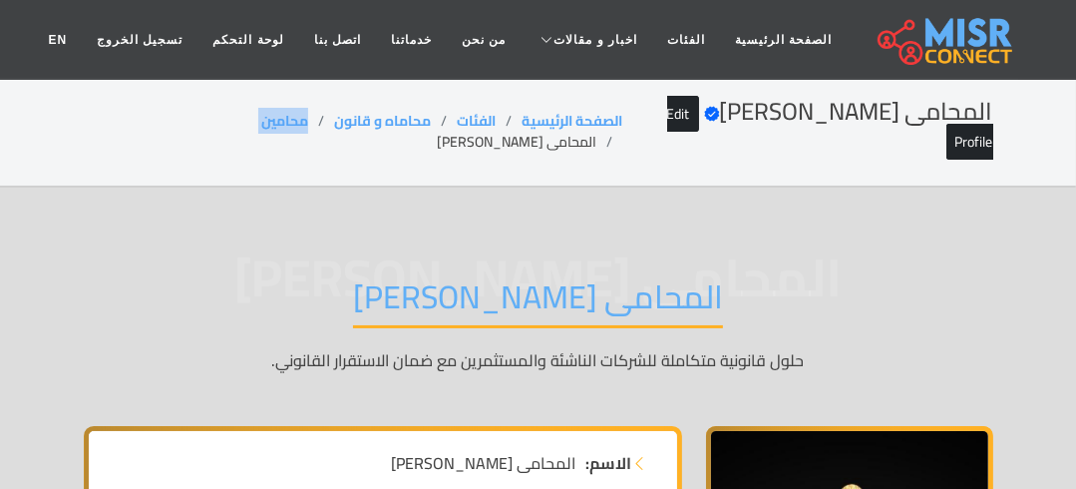
drag, startPoint x: 305, startPoint y: 115, endPoint x: 231, endPoint y: 114, distance: 73.8
click at [231, 114] on ol "الصفحة الرئيسية الفئات محاماه و قانون محامين المحامى [PERSON_NAME]" at bounding box center [353, 132] width 539 height 42
copy ol "محامين"
click at [437, 132] on li "المحامى [PERSON_NAME]" at bounding box center [530, 142] width 186 height 21
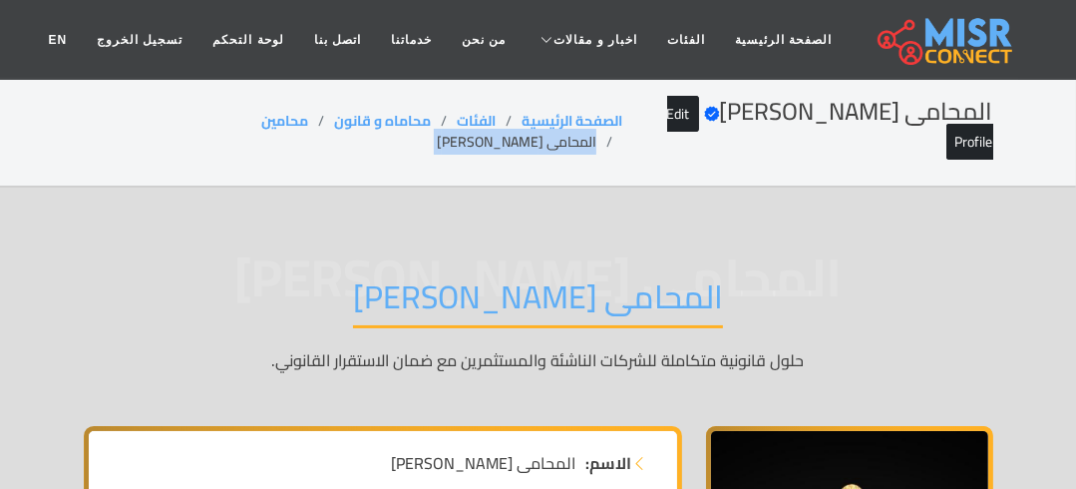
click at [437, 132] on li "المحامى [PERSON_NAME]" at bounding box center [530, 142] width 186 height 21
drag, startPoint x: 301, startPoint y: 108, endPoint x: 242, endPoint y: 116, distance: 59.4
click at [242, 116] on ol "الصفحة الرئيسية الفئات محاماه و قانون محامين المحامى محمد شاهين" at bounding box center [353, 132] width 539 height 42
click at [437, 132] on li "المحامى محمد شاهين" at bounding box center [530, 142] width 186 height 21
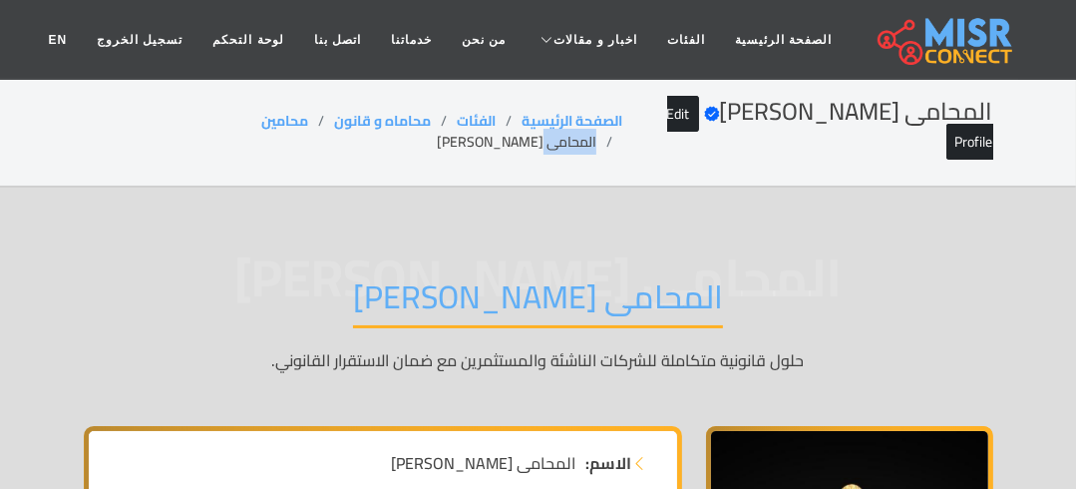
click at [437, 132] on li "المحامى محمد شاهين" at bounding box center [530, 142] width 186 height 21
drag, startPoint x: 293, startPoint y: 124, endPoint x: 237, endPoint y: 124, distance: 55.9
click at [237, 124] on ol "الصفحة الرئيسية الفئات محاماه و قانون محامين المحامى محمد شاهين" at bounding box center [353, 132] width 539 height 42
click at [437, 132] on li "المحامى محمد شاهين" at bounding box center [530, 142] width 186 height 21
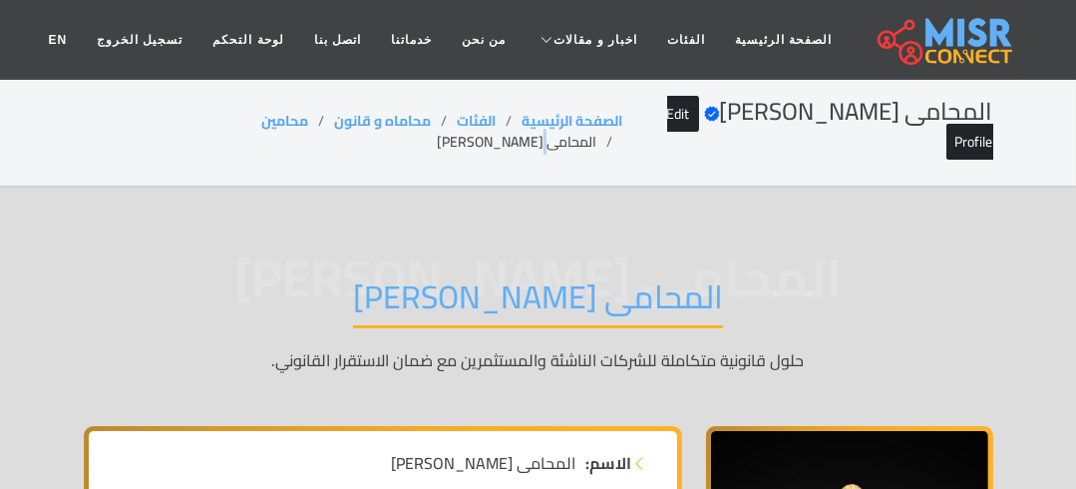
click at [437, 132] on li "المحامى محمد شاهين" at bounding box center [530, 142] width 186 height 21
drag, startPoint x: 299, startPoint y: 106, endPoint x: 241, endPoint y: 119, distance: 59.3
click at [241, 119] on ol "الصفحة الرئيسية الفئات محاماه و قانون محامين المحامى محمد شاهين" at bounding box center [353, 132] width 539 height 42
drag, startPoint x: 160, startPoint y: 126, endPoint x: 148, endPoint y: 124, distance: 12.1
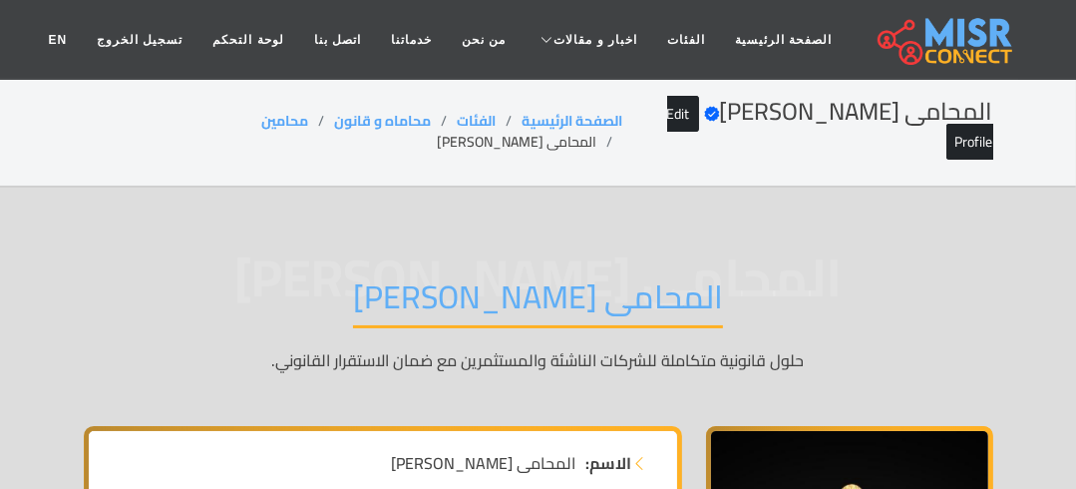
click at [437, 132] on li "المحامى محمد شاهين" at bounding box center [530, 142] width 186 height 21
drag, startPoint x: 299, startPoint y: 108, endPoint x: 239, endPoint y: 116, distance: 60.4
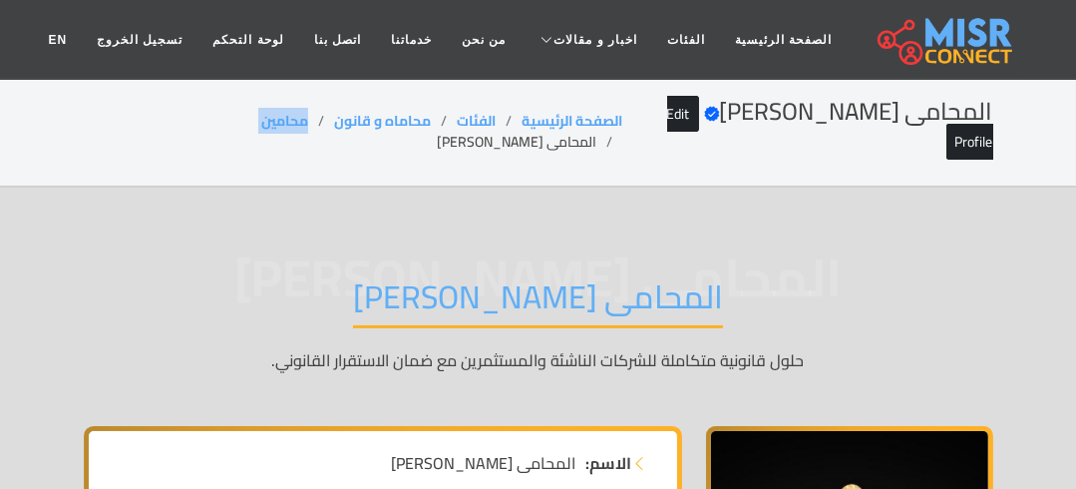
click at [239, 116] on ol "الصفحة الرئيسية الفئات محاماه و قانون محامين المحامى محمد شاهين" at bounding box center [353, 132] width 539 height 42
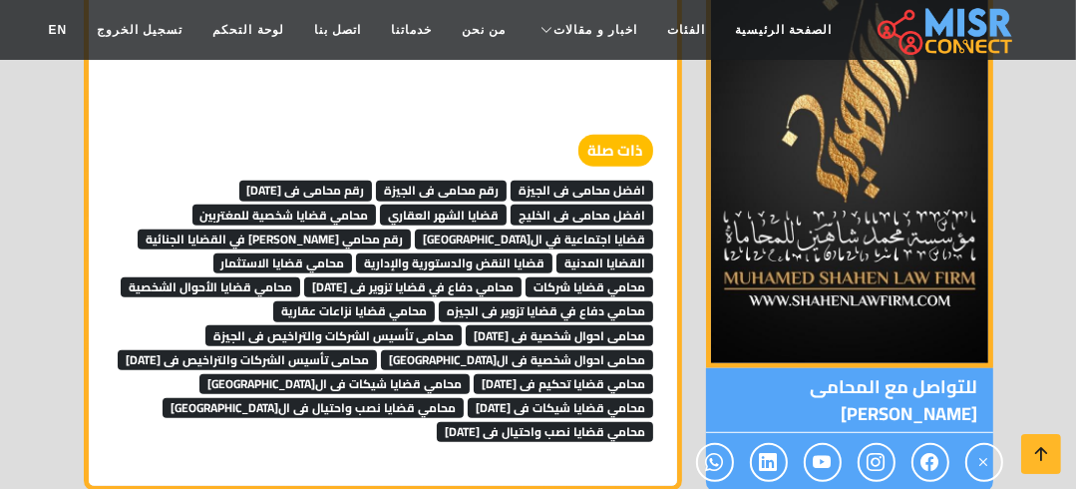
scroll to position [11600, 0]
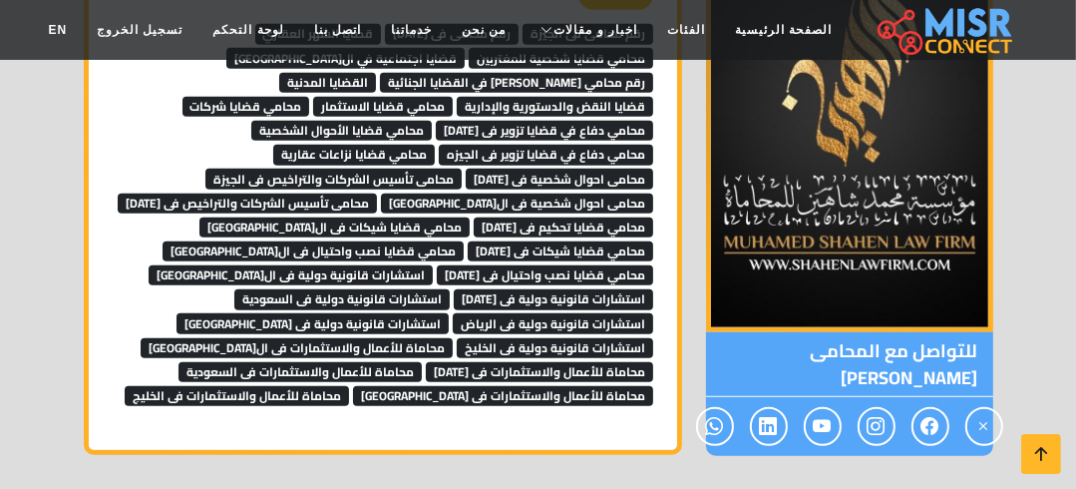
scroll to position [11593, 0]
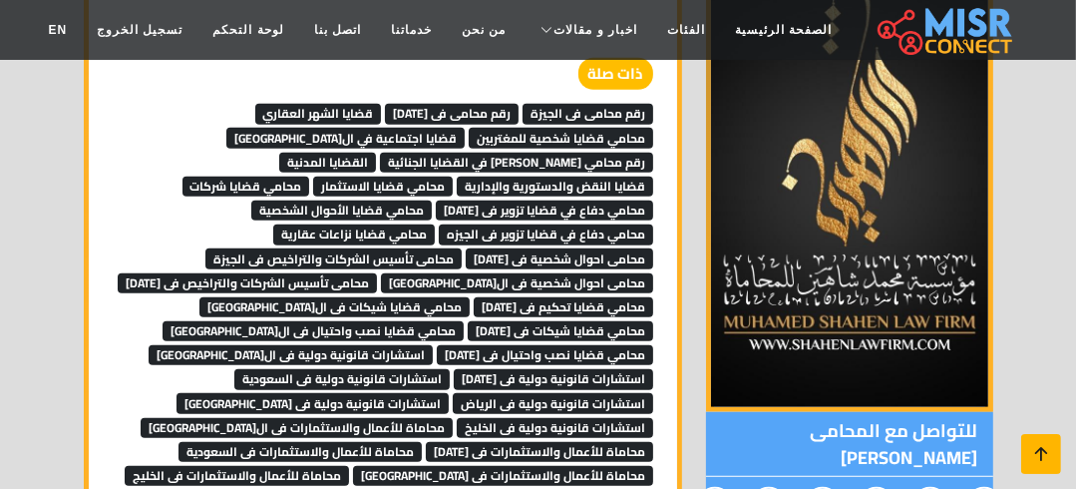
click at [1033, 447] on icon at bounding box center [1042, 454] width 28 height 28
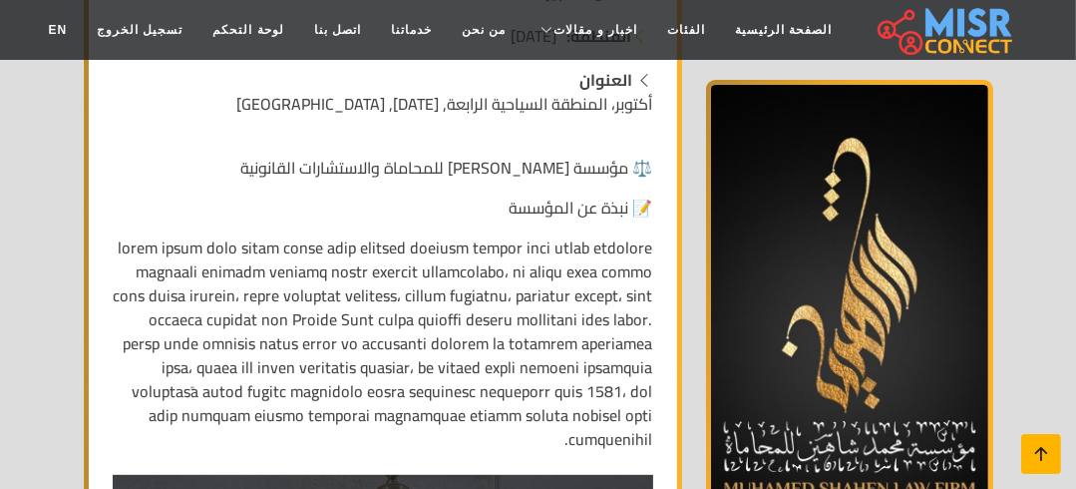
click at [1025, 442] on link at bounding box center [1042, 454] width 40 height 40
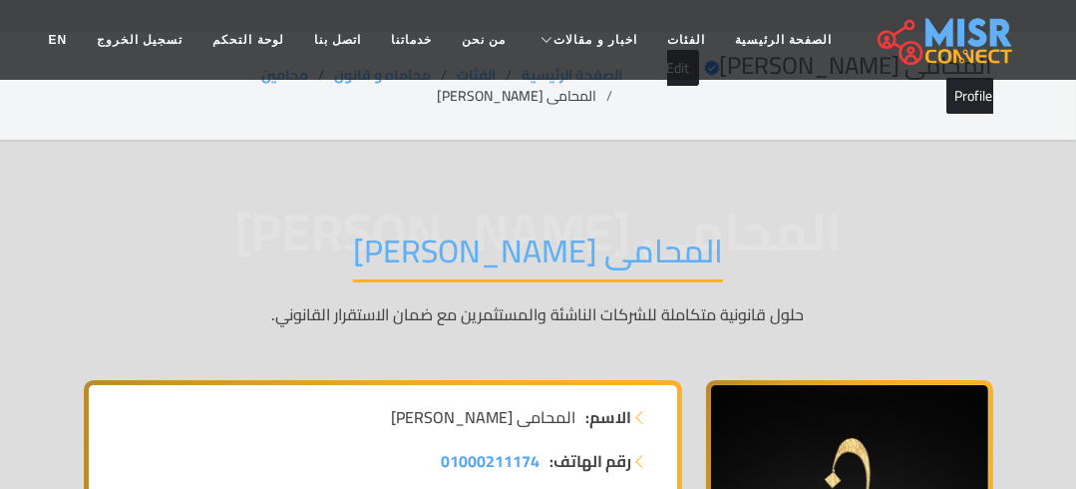
scroll to position [0, 0]
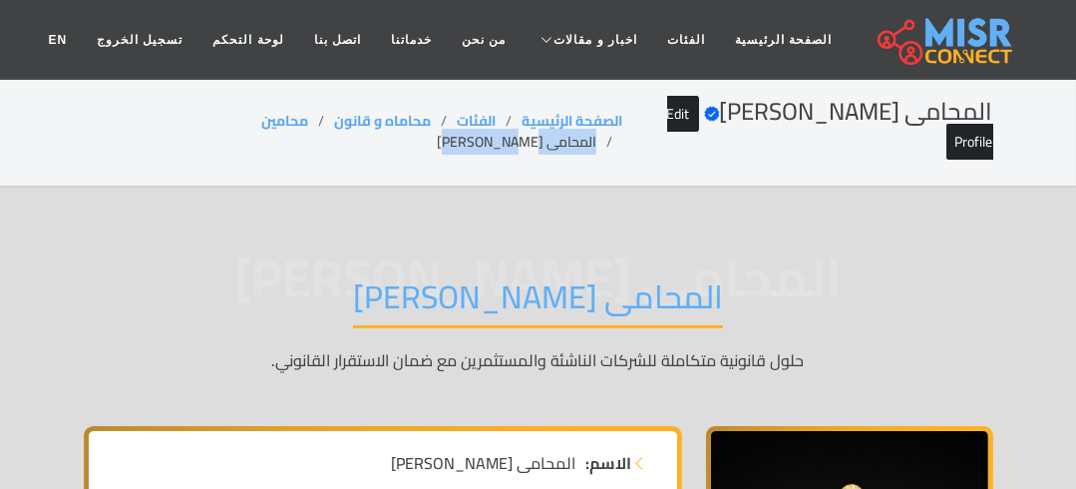
drag, startPoint x: 188, startPoint y: 115, endPoint x: 42, endPoint y: 113, distance: 145.7
click at [42, 113] on section "المحامى محمد شاهين Verified account Edit Profile الصفحة الرئيسية الفئات محاماه …" at bounding box center [538, 133] width 1076 height 110
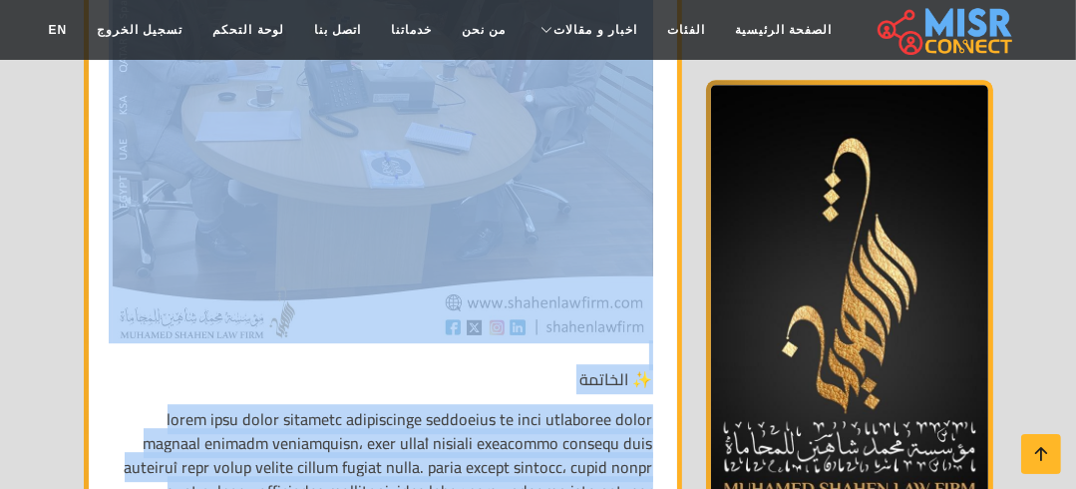
scroll to position [9657, 0]
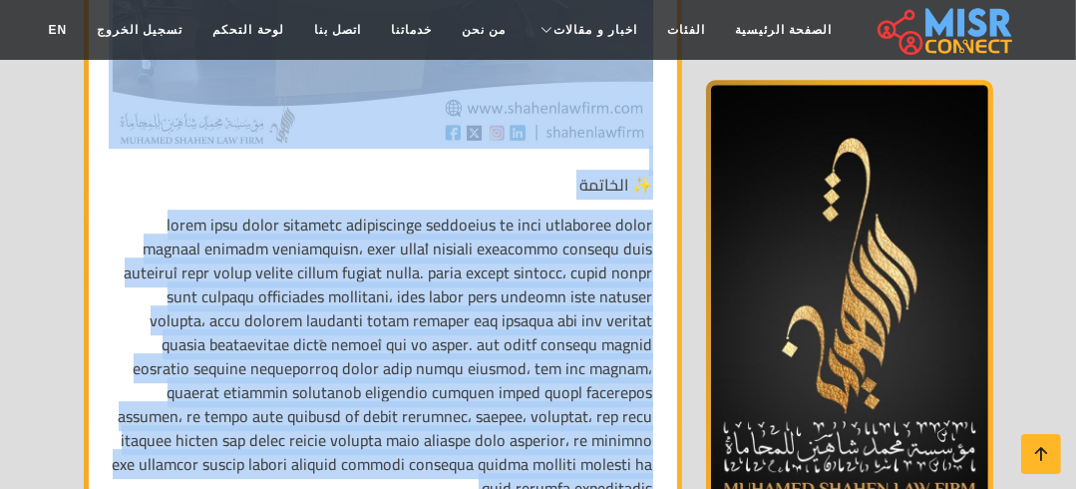
copy div "الاسم: المحامى محمد شاهين رقم الهاتف: 01000211174 المدينة: جيزة المنطقة: 6 أكتو…"
drag, startPoint x: 652, startPoint y: 250, endPoint x: 337, endPoint y: 408, distance: 352.5
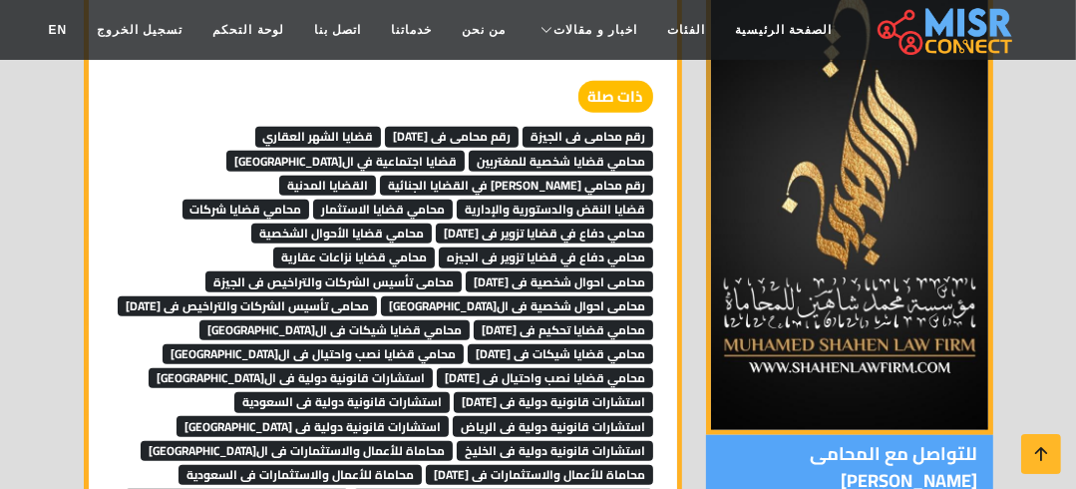
scroll to position [11493, 0]
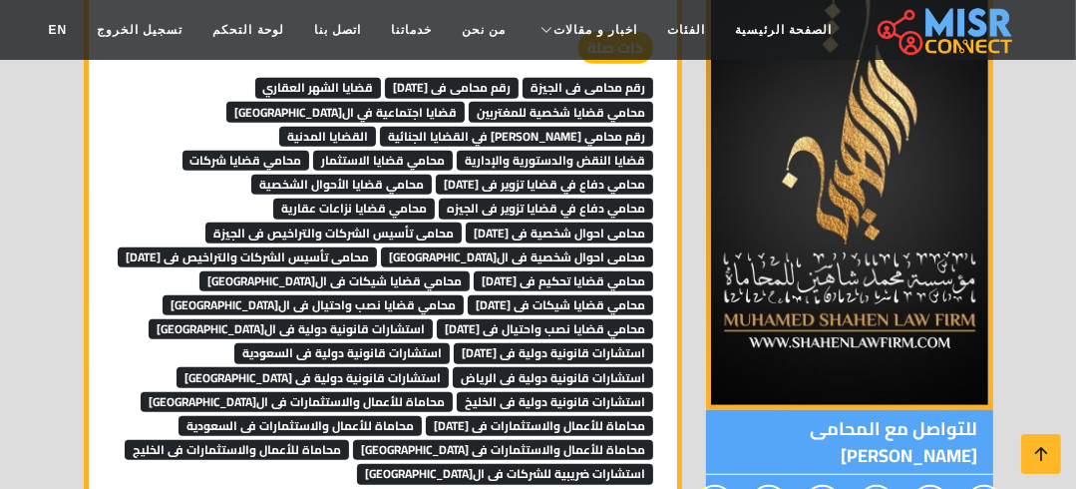
scroll to position [11557, 0]
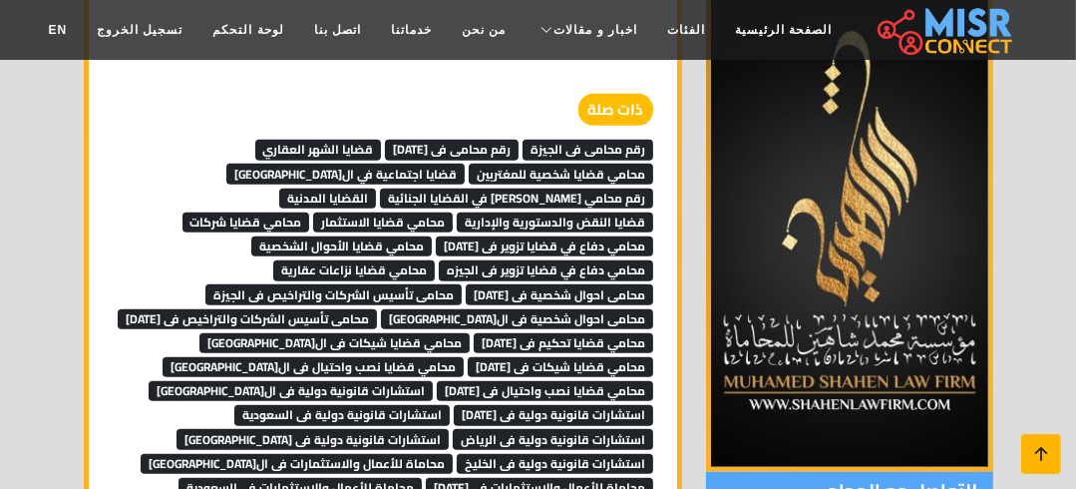
click at [1042, 446] on icon at bounding box center [1042, 454] width 28 height 28
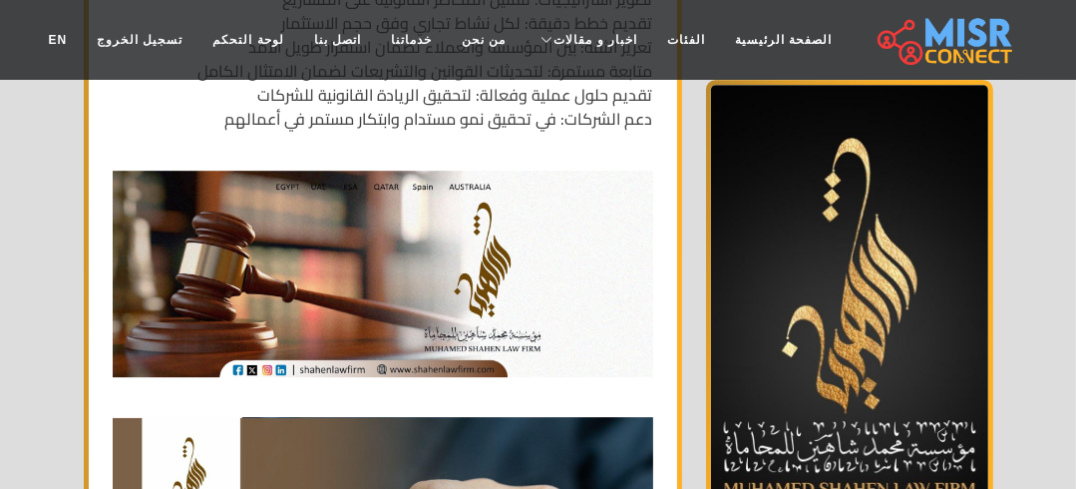
scroll to position [0, 0]
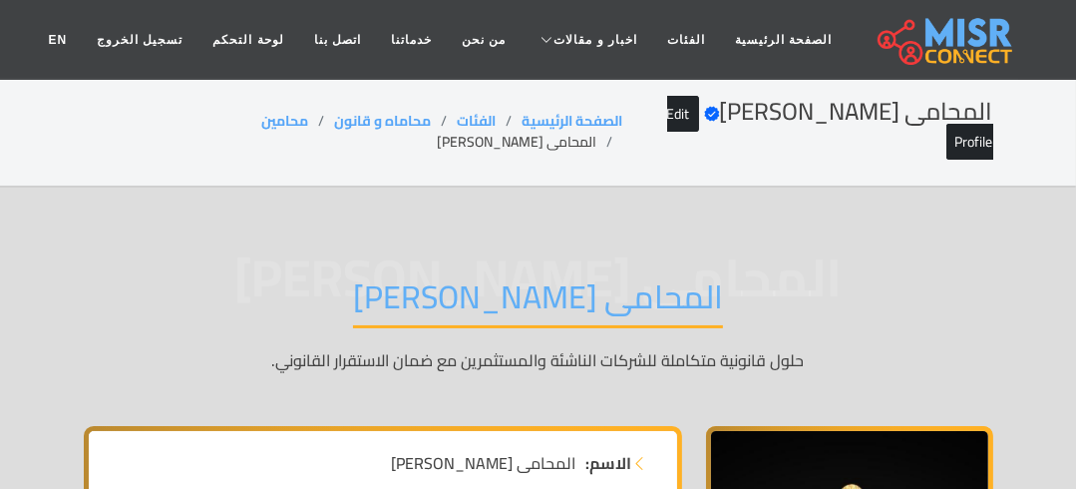
click at [437, 132] on li "المحامى [PERSON_NAME]" at bounding box center [530, 142] width 186 height 21
copy main "المحامى [PERSON_NAME]"
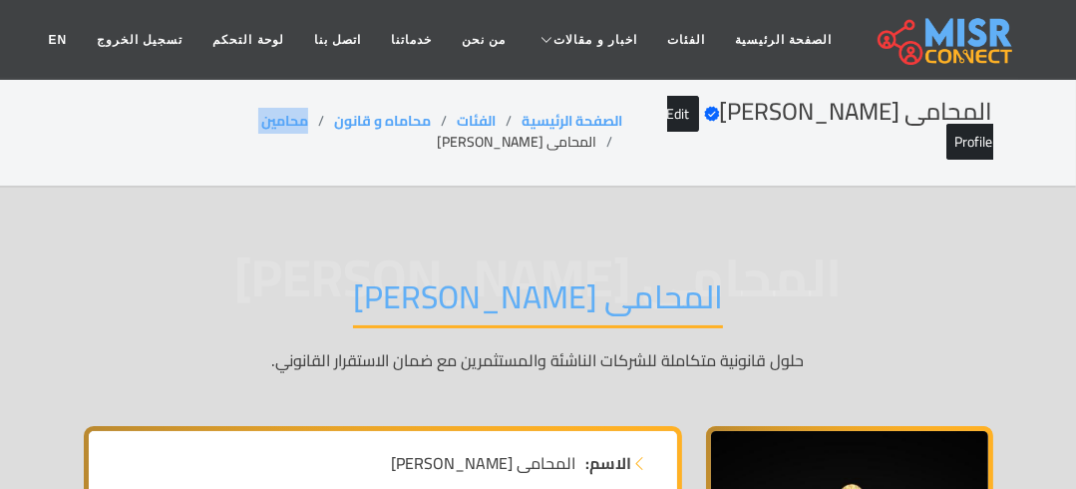
drag, startPoint x: 164, startPoint y: 149, endPoint x: 232, endPoint y: 156, distance: 69.2
click at [232, 156] on section "المحامى [PERSON_NAME] Verified account Edit Profile الصفحة الرئيسية الفئات محام…" at bounding box center [538, 133] width 1076 height 110
copy ol "محامين"
click at [437, 132] on li "المحامى [PERSON_NAME]" at bounding box center [530, 142] width 186 height 21
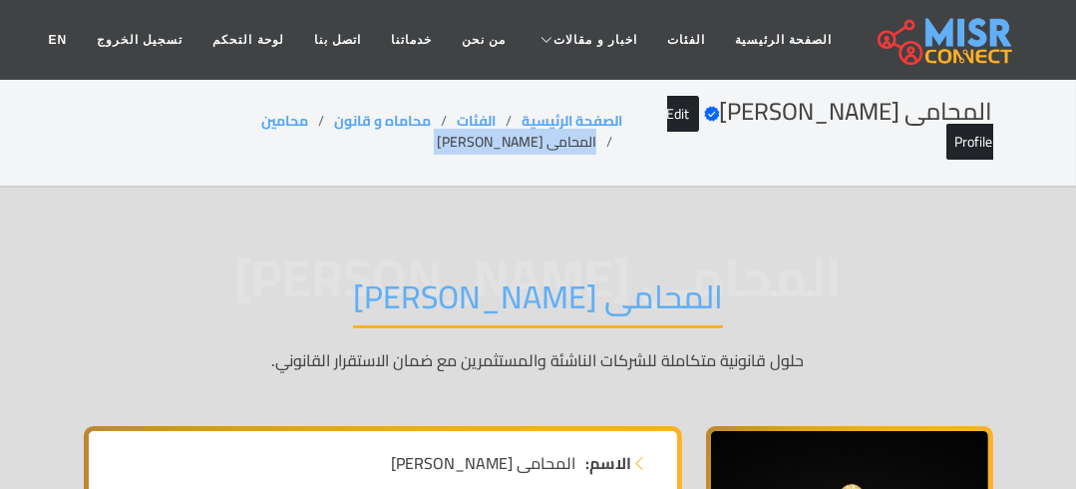
click at [437, 132] on li "المحامى [PERSON_NAME]" at bounding box center [530, 142] width 186 height 21
copy main "المحامى [PERSON_NAME]"
drag, startPoint x: 295, startPoint y: 121, endPoint x: 239, endPoint y: 119, distance: 55.9
click at [239, 119] on ol "الصفحة الرئيسية الفئات محاماه و قانون محامين المحامى محمد شاهين" at bounding box center [353, 132] width 539 height 42
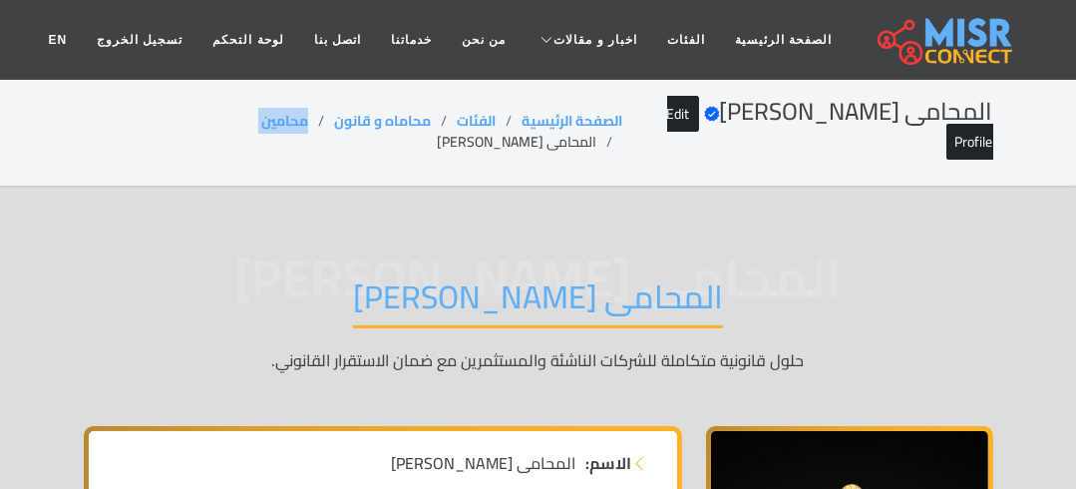
copy ol "محامين"
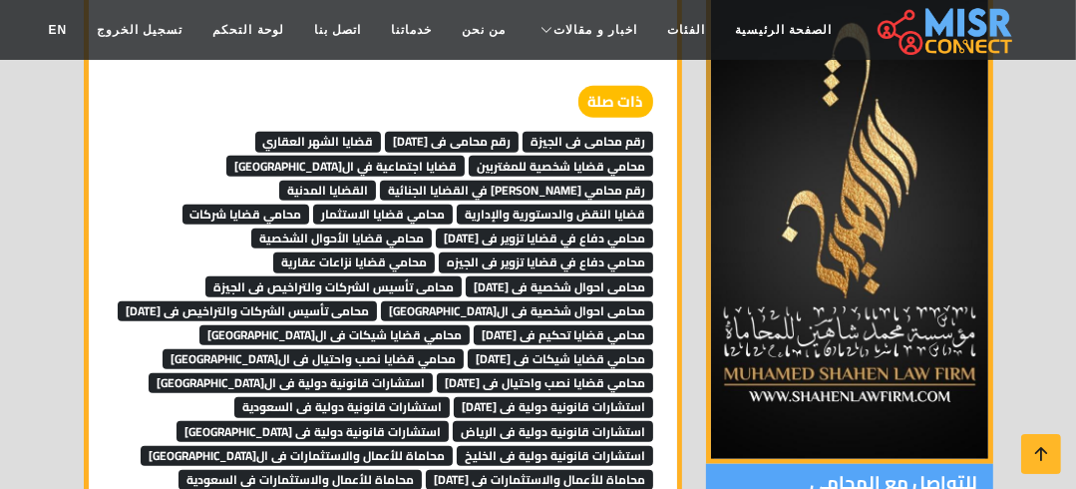
scroll to position [11542, 0]
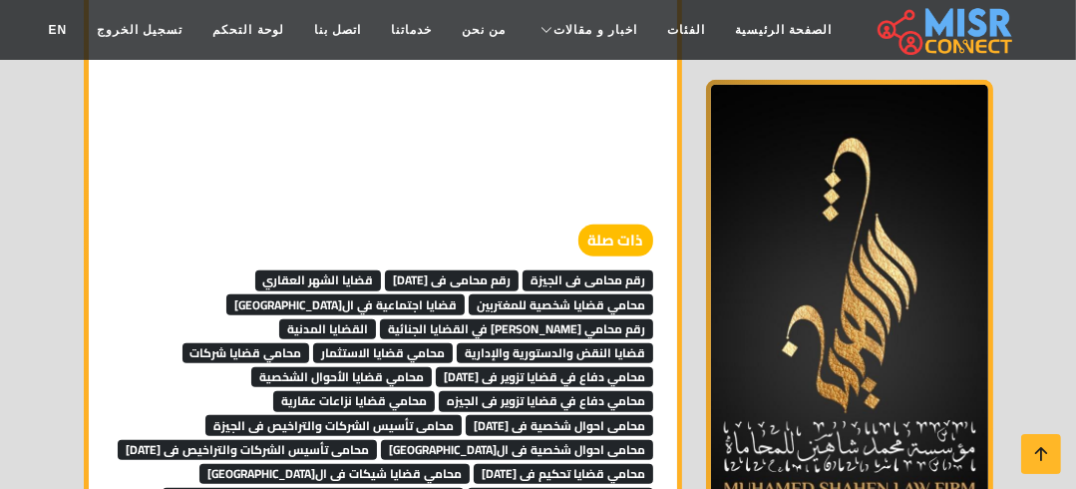
scroll to position [11406, 0]
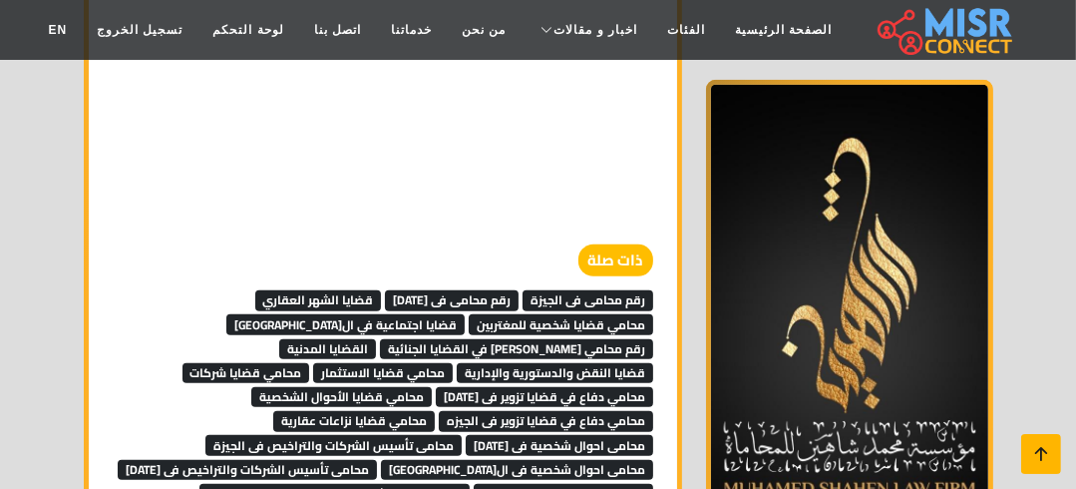
click at [1041, 455] on icon at bounding box center [1042, 454] width 28 height 28
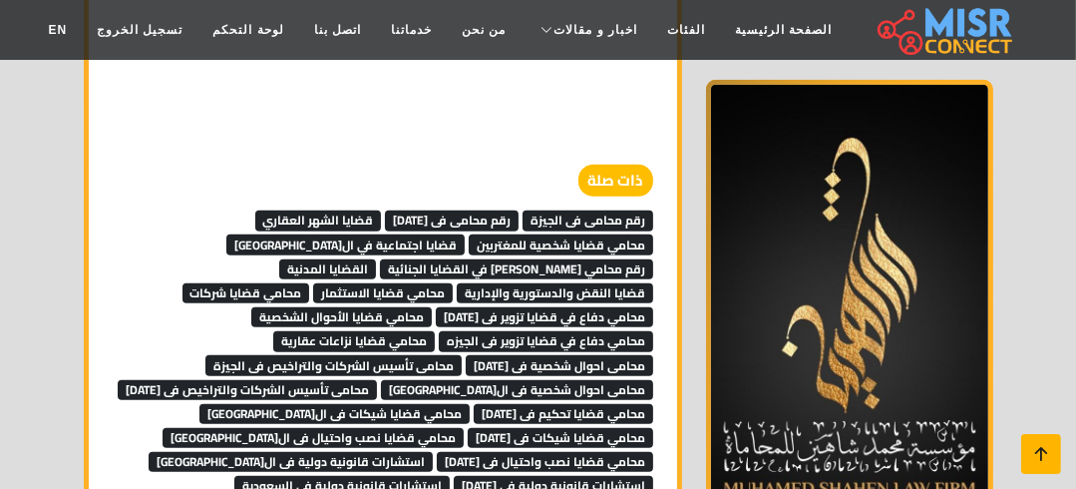
click at [1041, 455] on icon at bounding box center [1042, 454] width 28 height 28
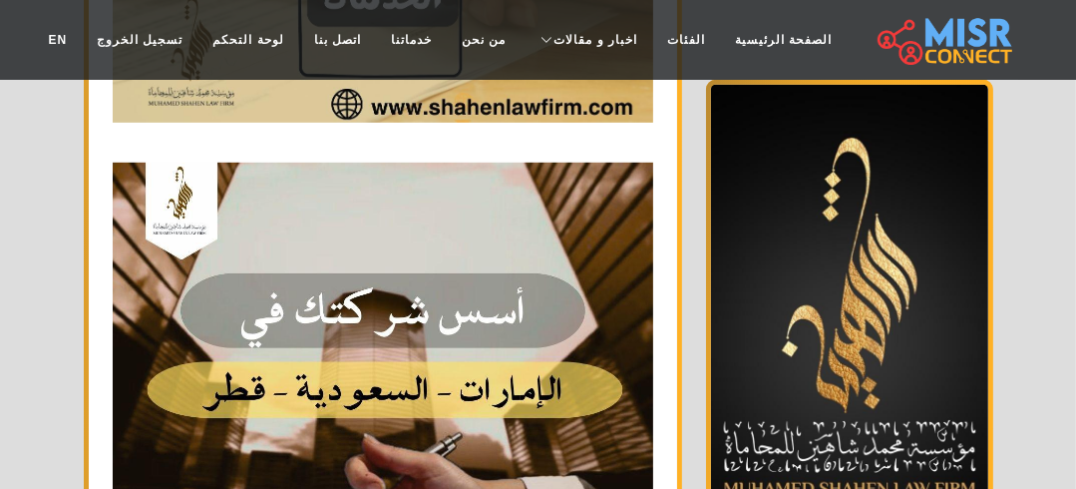
scroll to position [0, 0]
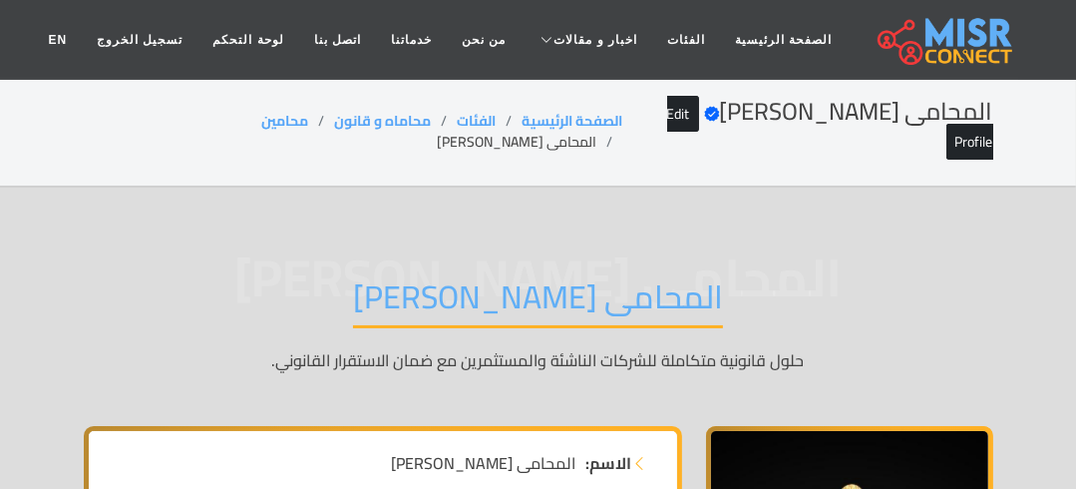
click at [437, 132] on li "المحامى [PERSON_NAME]" at bounding box center [530, 142] width 186 height 21
copy main "المحامى [PERSON_NAME]"
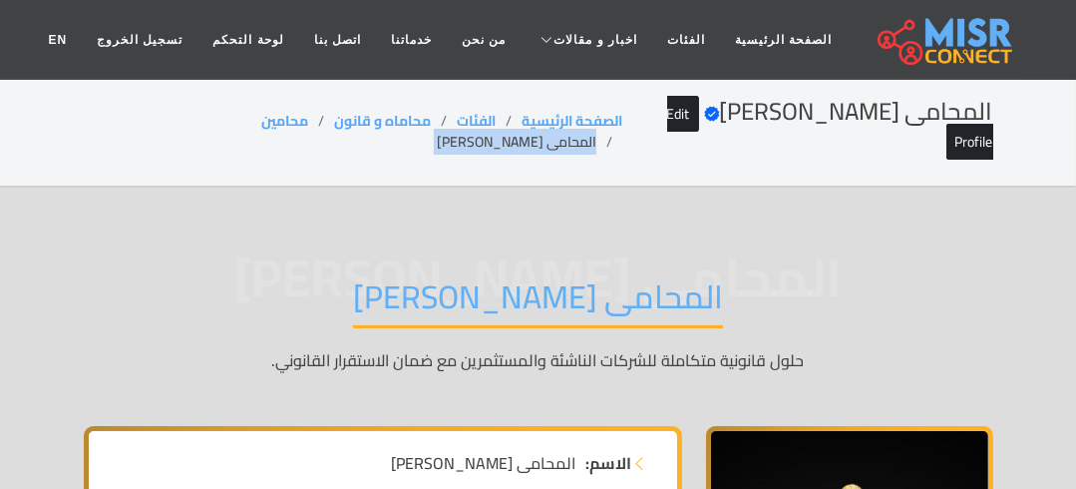
copy main "المحامى [PERSON_NAME]"
copy ol "محامين"
drag, startPoint x: 296, startPoint y: 111, endPoint x: 233, endPoint y: 116, distance: 63.0
click at [233, 116] on ol "الصفحة الرئيسية الفئات محاماه و قانون محامين المحامى [PERSON_NAME]" at bounding box center [353, 132] width 539 height 42
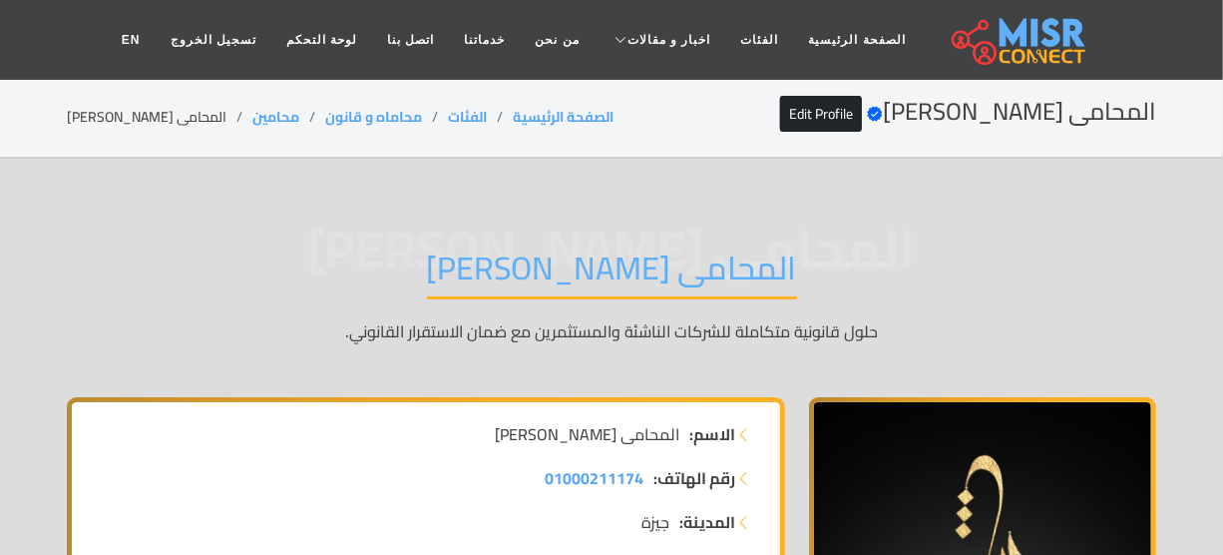
click at [125, 102] on div "المحامى [PERSON_NAME] Verified account Edit Profile الصفحة الرئيسية الفئات محام…" at bounding box center [611, 117] width 1089 height 39
click at [131, 107] on li "المحامى [PERSON_NAME]" at bounding box center [160, 117] width 186 height 21
click at [135, 110] on li "المحامى [PERSON_NAME]" at bounding box center [160, 117] width 186 height 21
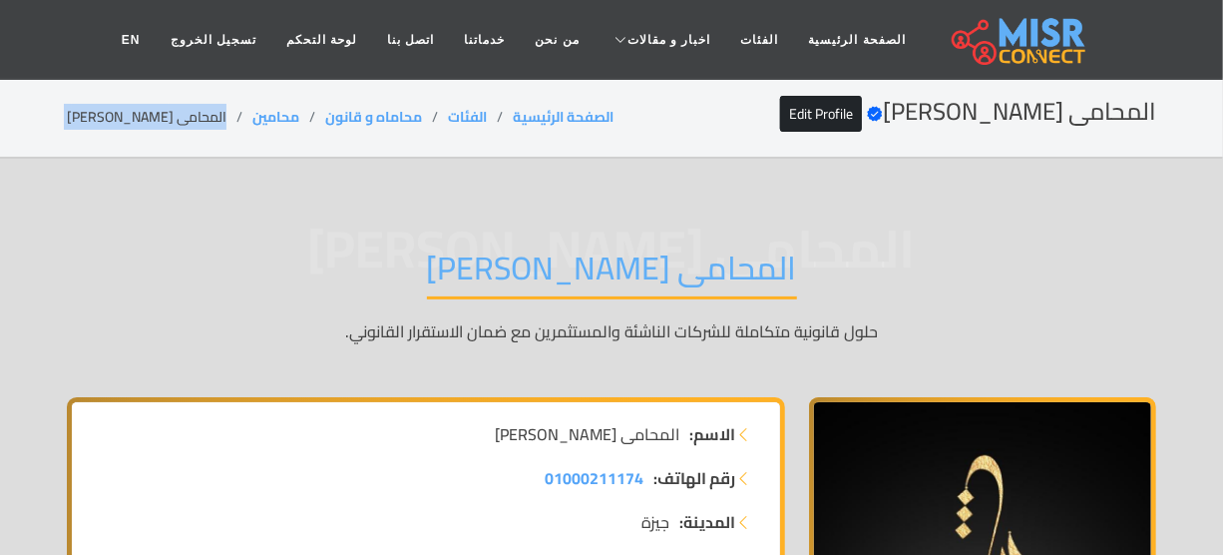
copy main "المحامى [PERSON_NAME]"
drag, startPoint x: 283, startPoint y: 118, endPoint x: 218, endPoint y: 121, distance: 64.9
click at [218, 121] on ol "الصفحة الرئيسية الفئات محاماه و قانون محامين المحامى [PERSON_NAME]" at bounding box center [340, 117] width 547 height 21
copy ol "محامين"
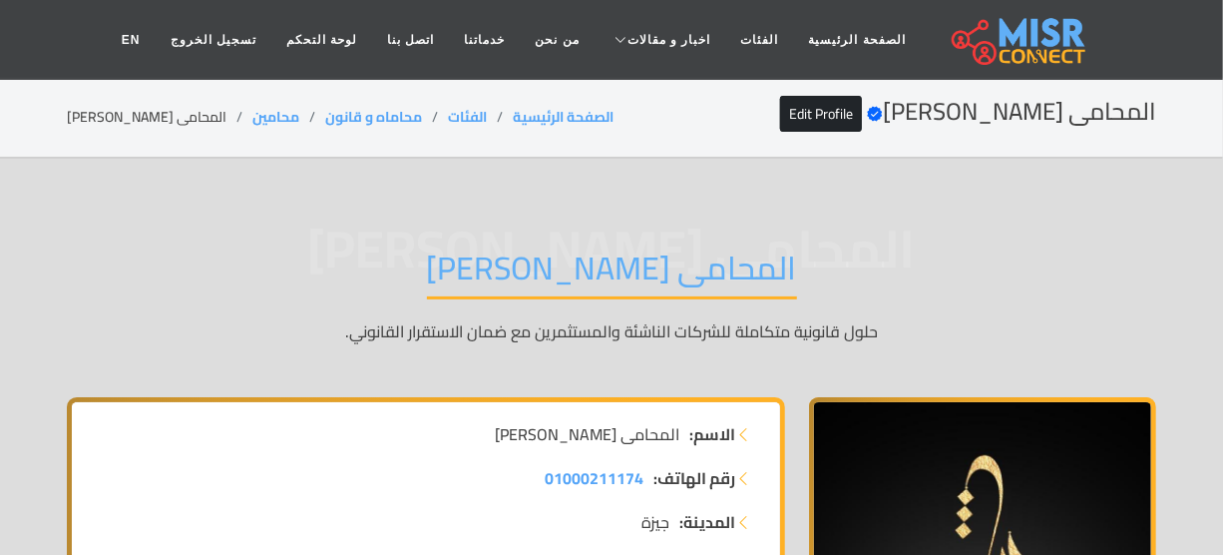
click at [172, 109] on li "المحامى [PERSON_NAME]" at bounding box center [160, 117] width 186 height 21
copy main "المحامى [PERSON_NAME]"
drag, startPoint x: 274, startPoint y: 111, endPoint x: 211, endPoint y: 114, distance: 63.9
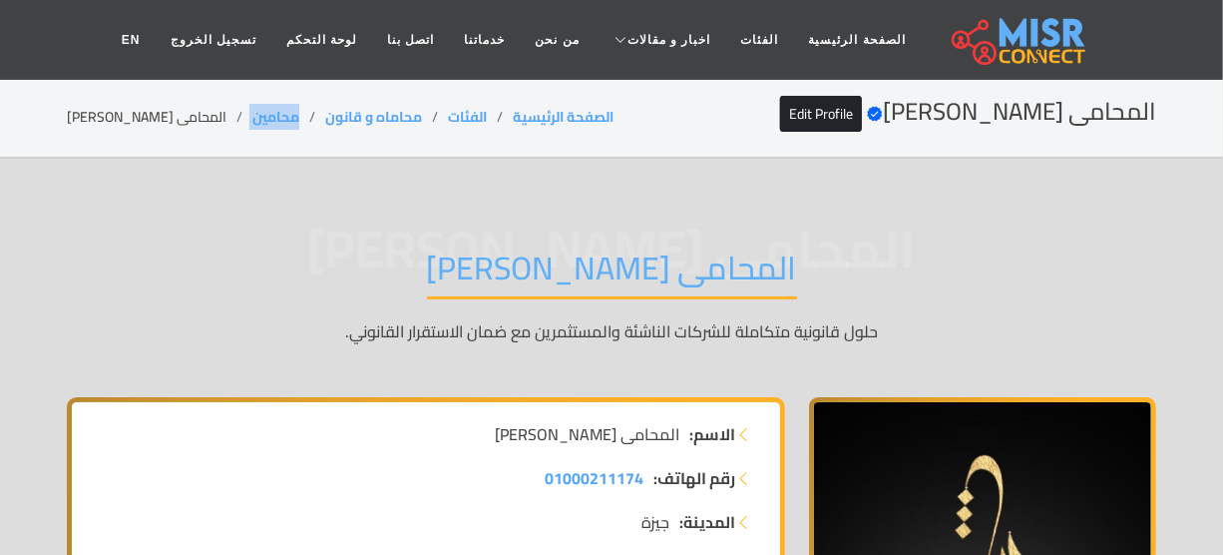
click at [211, 114] on ol "الصفحة الرئيسية الفئات محاماه و قانون محامين المحامى [PERSON_NAME]" at bounding box center [340, 117] width 547 height 21
copy ol "محامين"
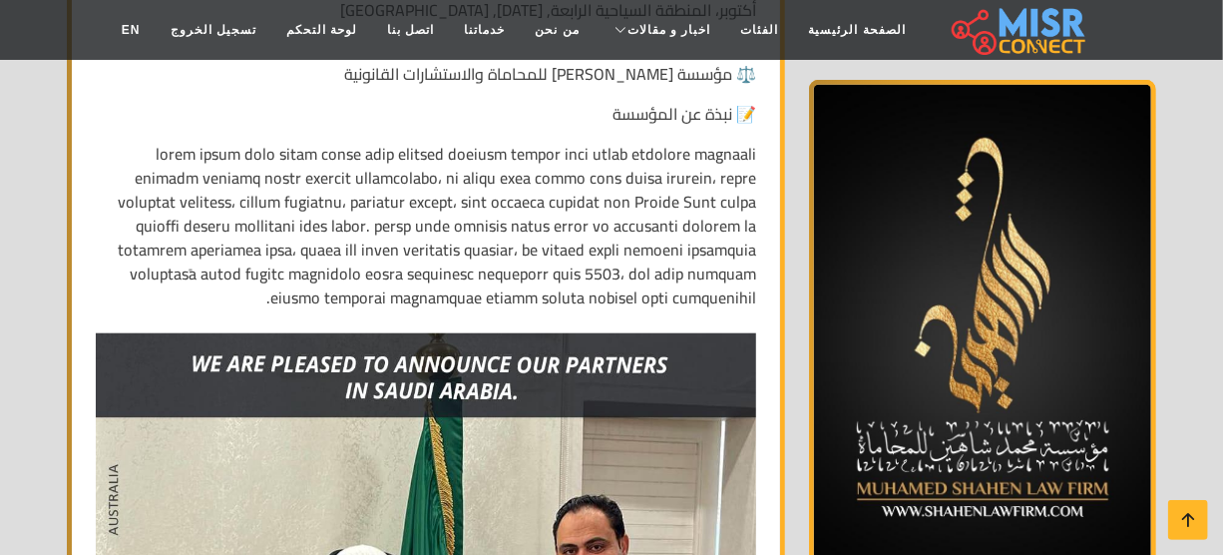
scroll to position [11010, 0]
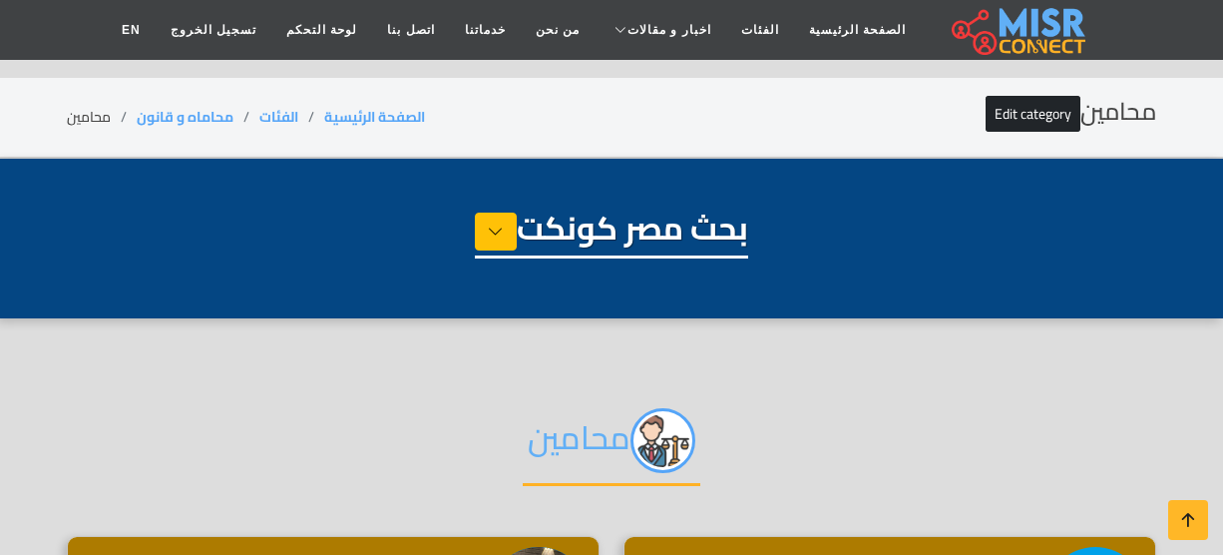
select select "**********"
select select "*******"
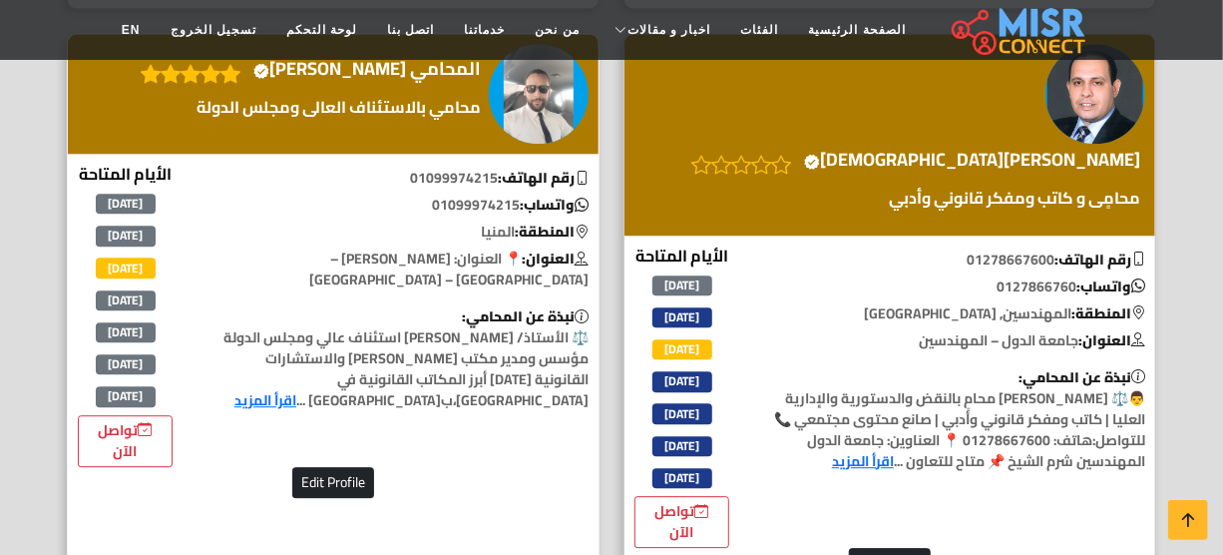
scroll to position [2267, 0]
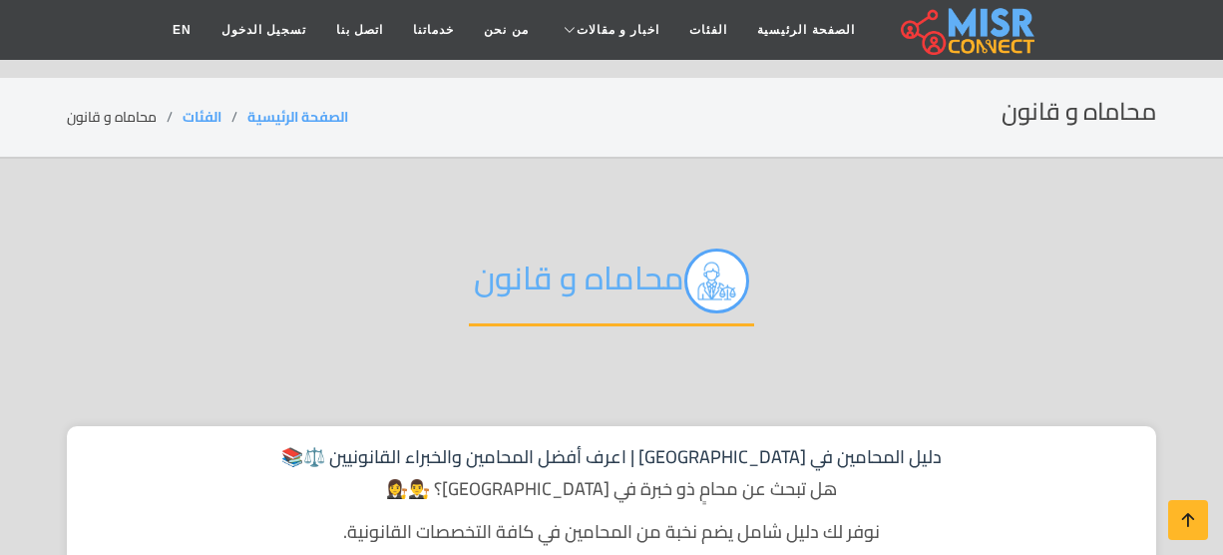
scroll to position [725, 0]
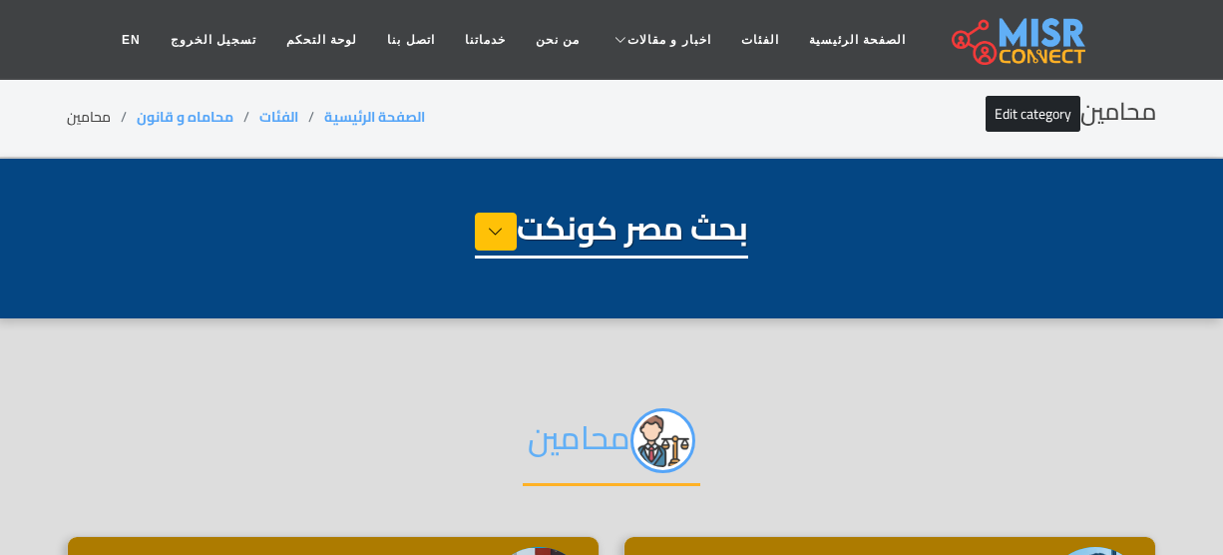
select select "**********"
select select "*******"
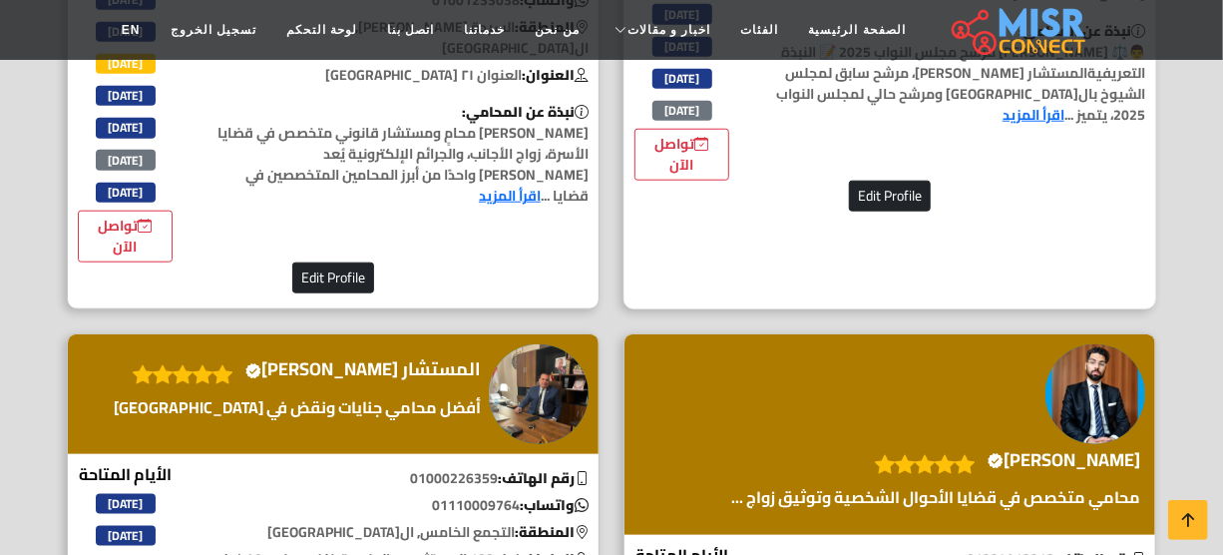
scroll to position [1087, 0]
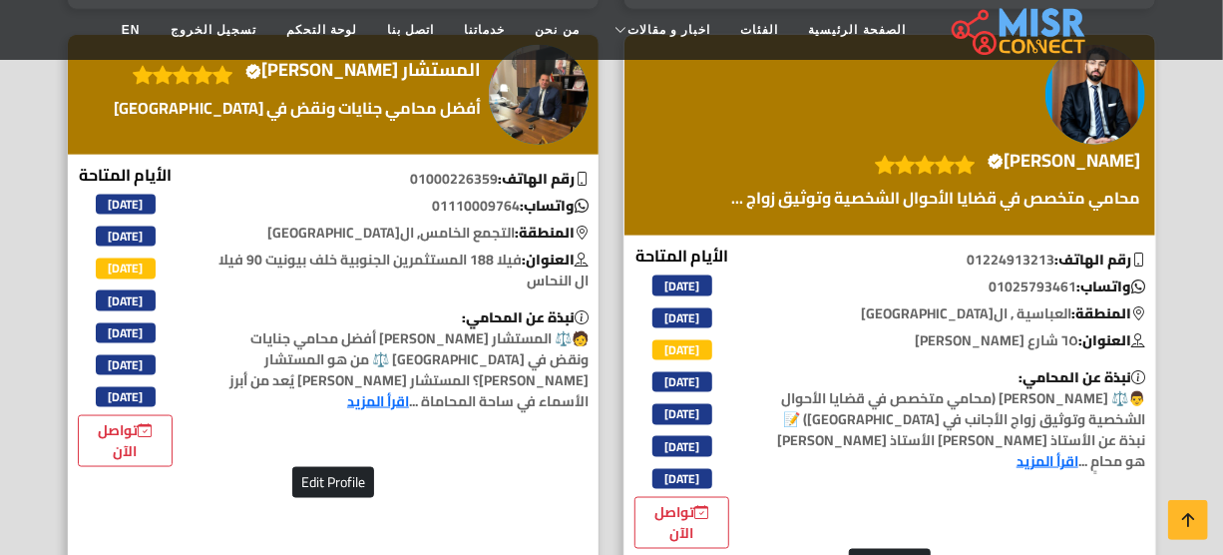
click at [1091, 150] on h4 "الأستاذ [PERSON_NAME] account" at bounding box center [1064, 161] width 153 height 22
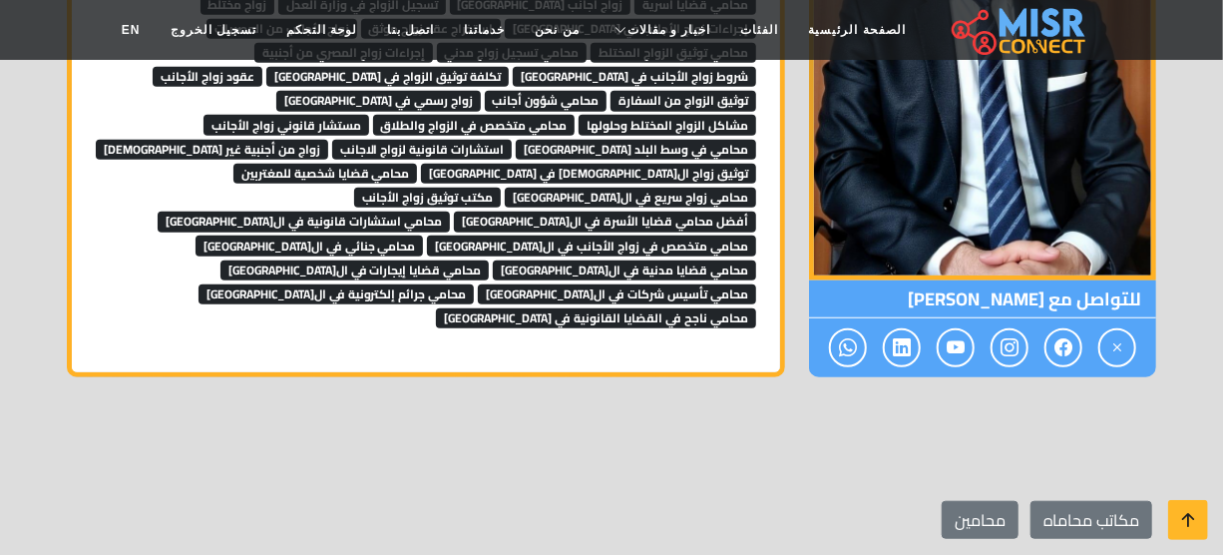
scroll to position [6904, 0]
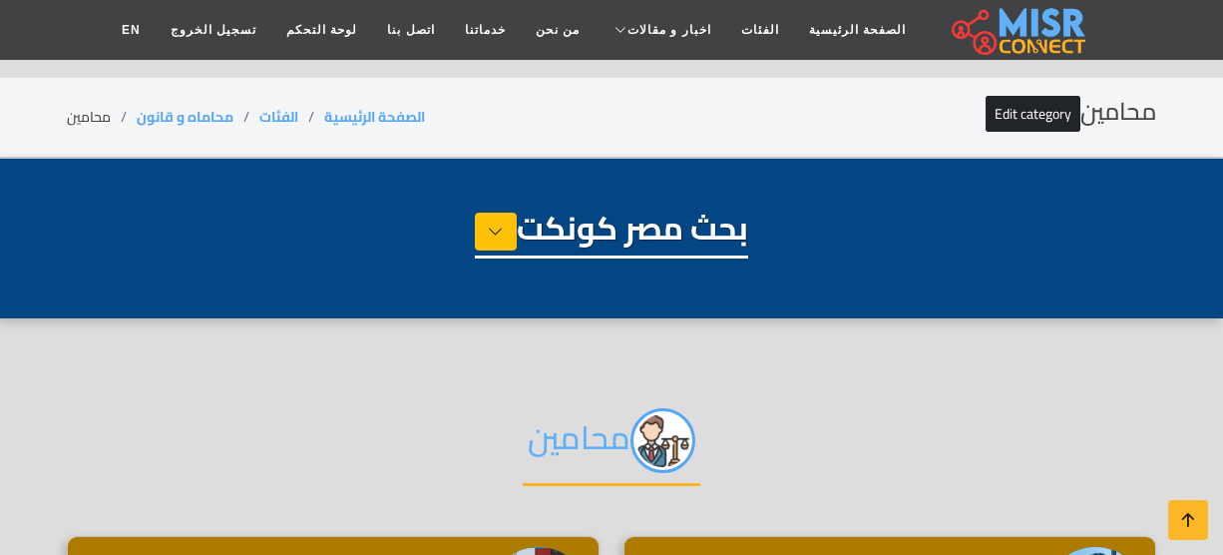
select select "**********"
select select "*******"
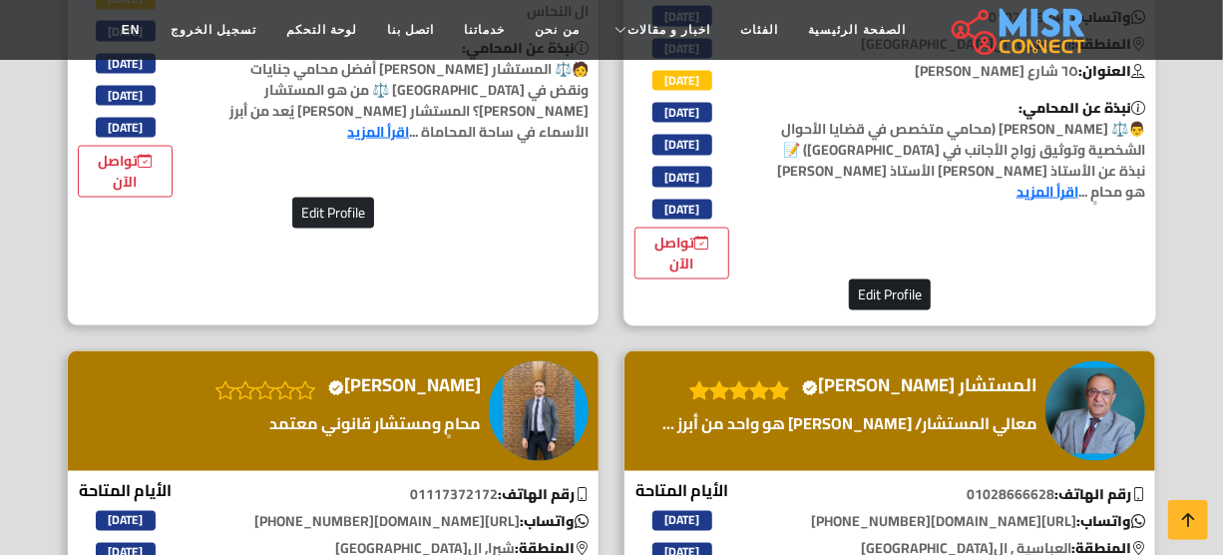
scroll to position [1451, 0]
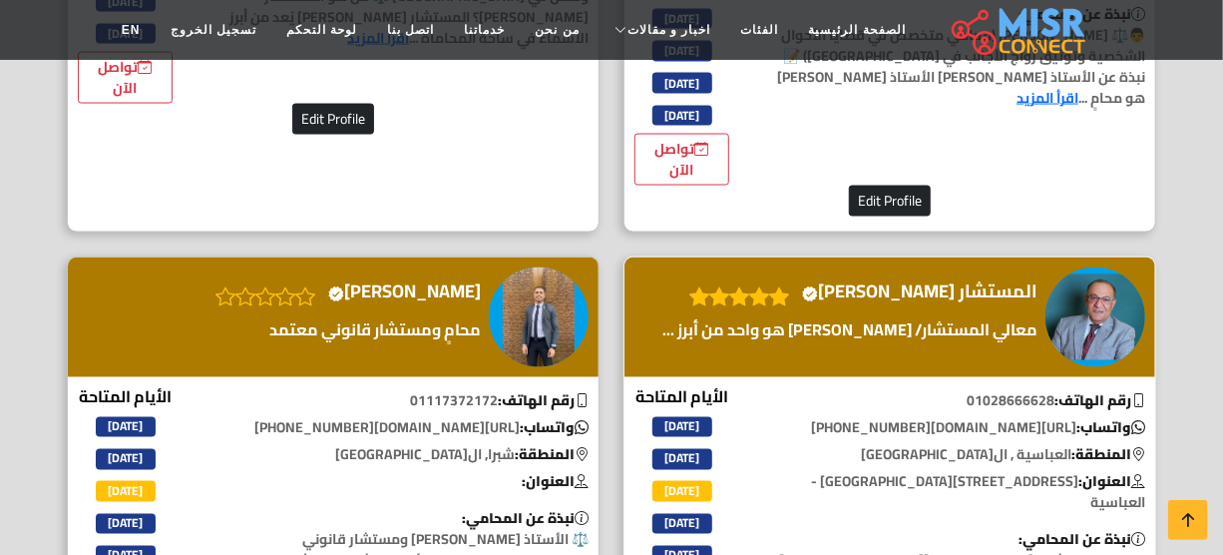
click at [973, 289] on h4 "المستشار [PERSON_NAME] Verified account" at bounding box center [919, 292] width 235 height 22
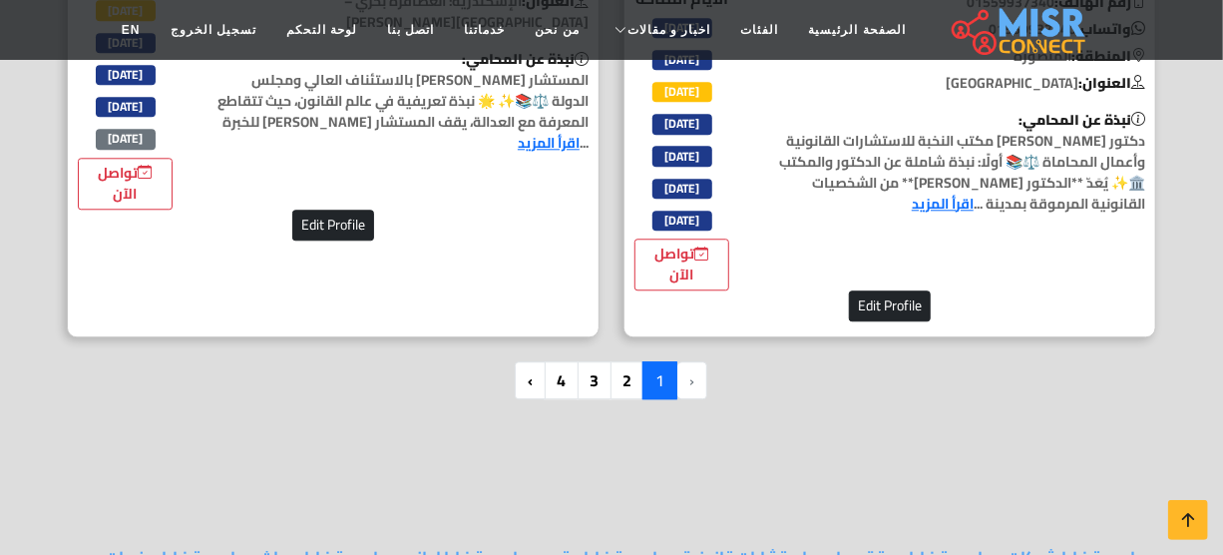
scroll to position [5623, 0]
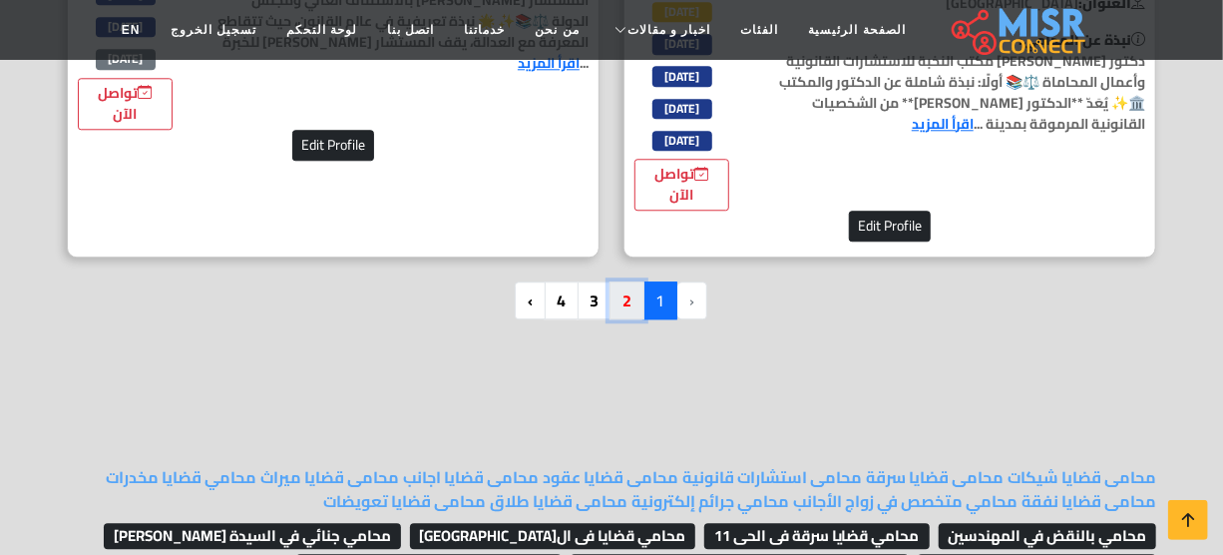
click at [613, 319] on link "2" at bounding box center [627, 300] width 35 height 38
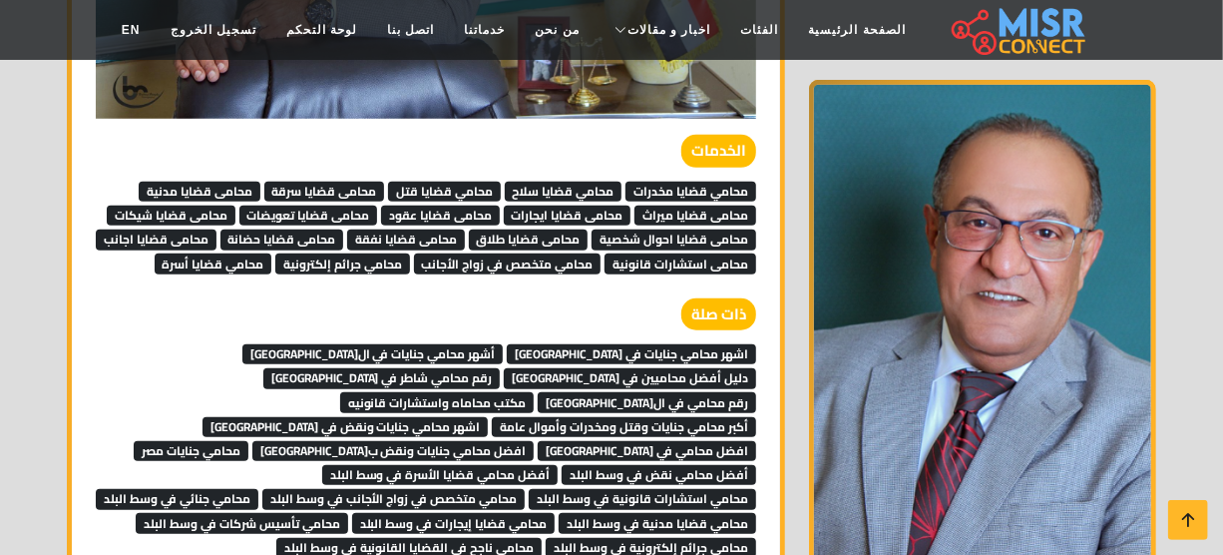
scroll to position [3900, 0]
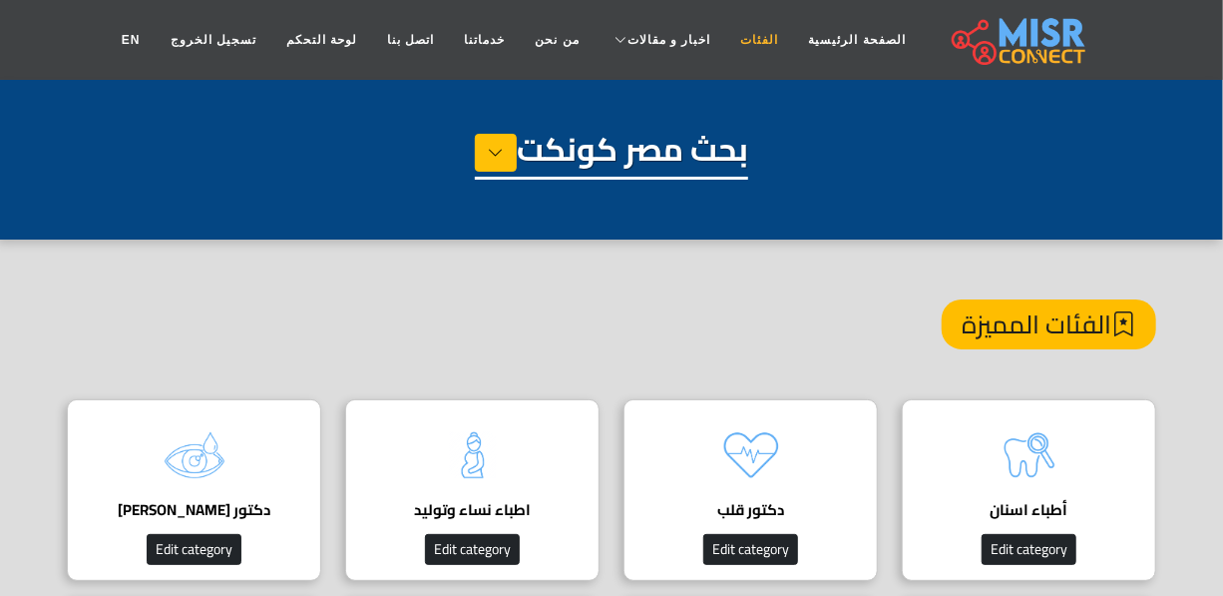
click at [728, 44] on link "الفئات" at bounding box center [760, 40] width 68 height 38
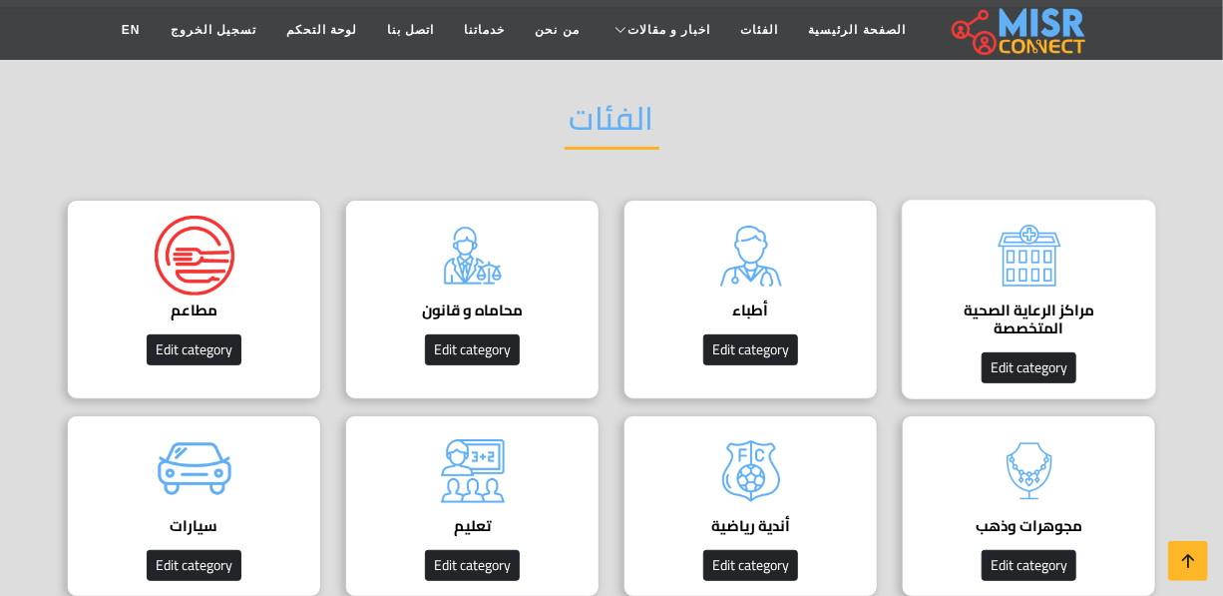
scroll to position [181, 0]
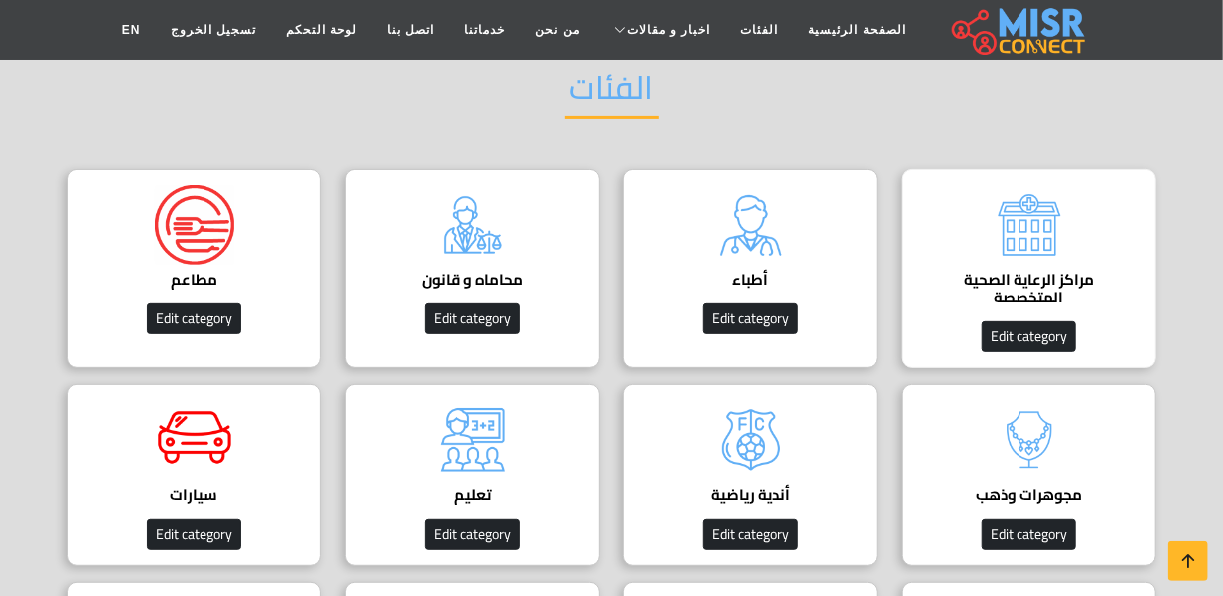
click at [1028, 232] on img at bounding box center [1030, 225] width 80 height 80
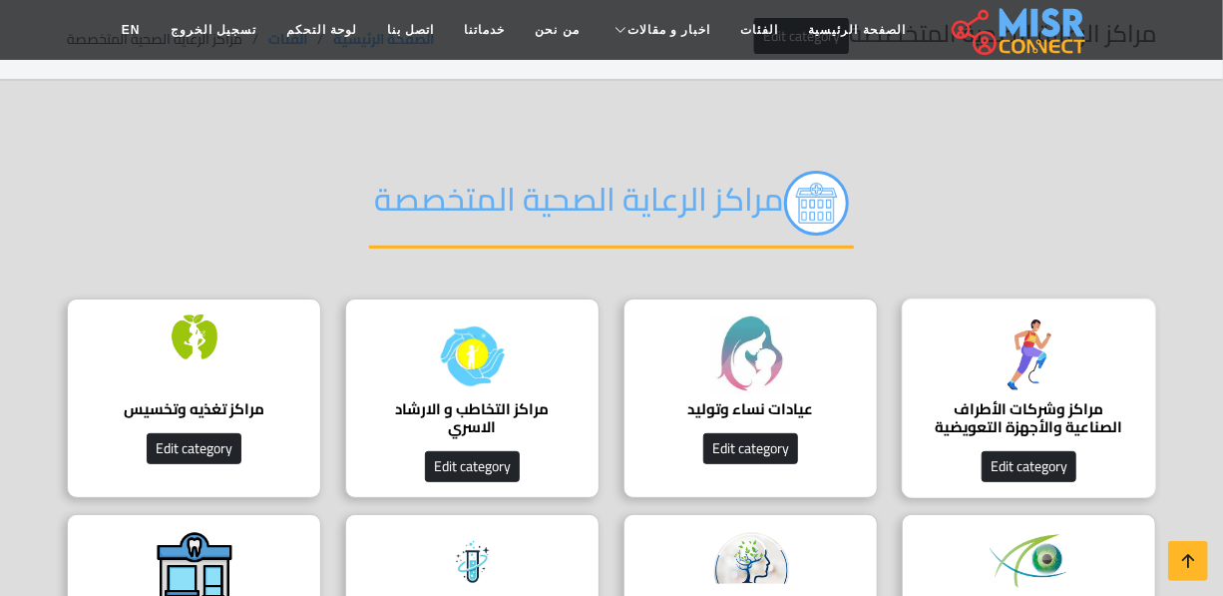
scroll to position [181, 0]
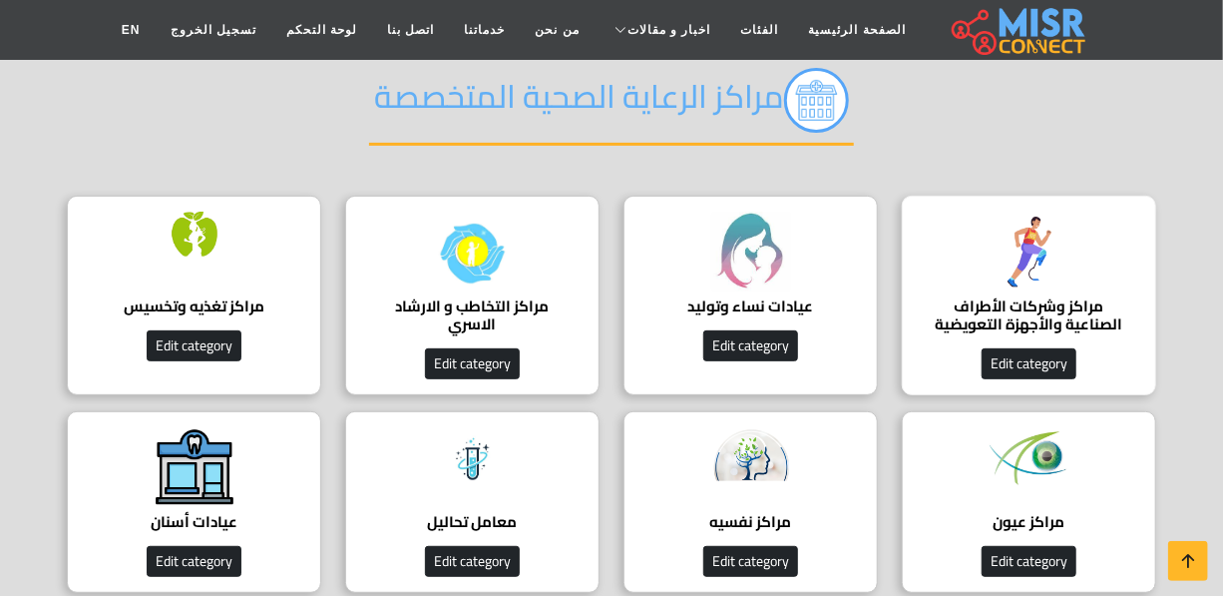
click at [1018, 299] on h4 "مراكز وشركات الأطراف الصناعية والأجهزة التعويضية" at bounding box center [1029, 315] width 193 height 36
click at [1019, 299] on h4 "مراكز وشركات الأطراف الصناعية والأجهزة التعويضية" at bounding box center [1029, 315] width 193 height 36
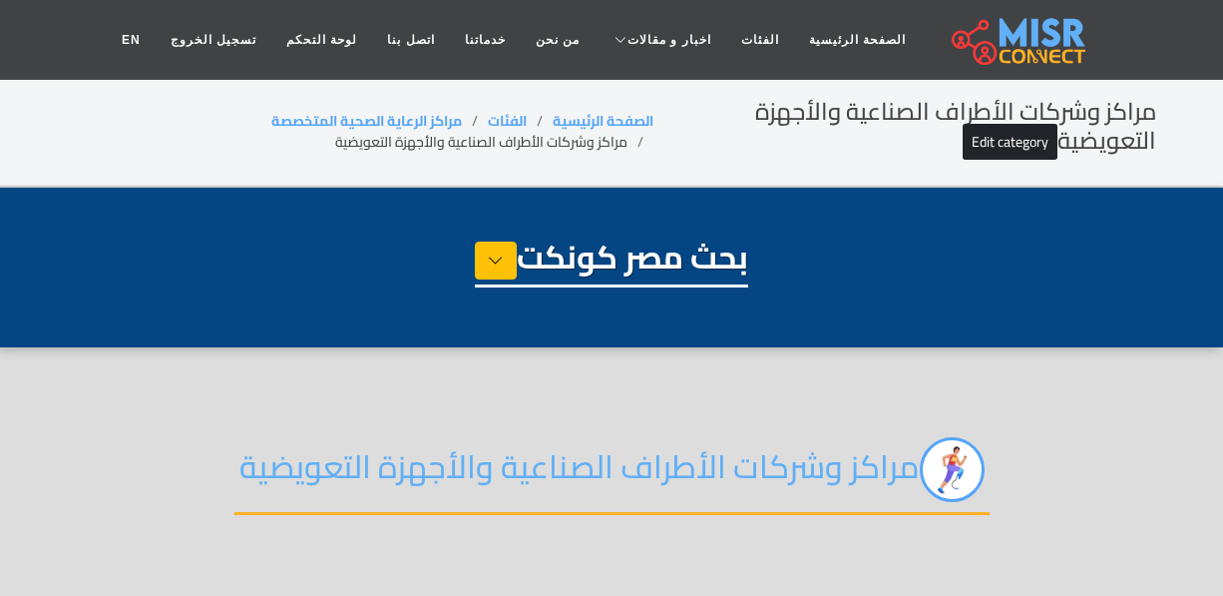
select select "**********"
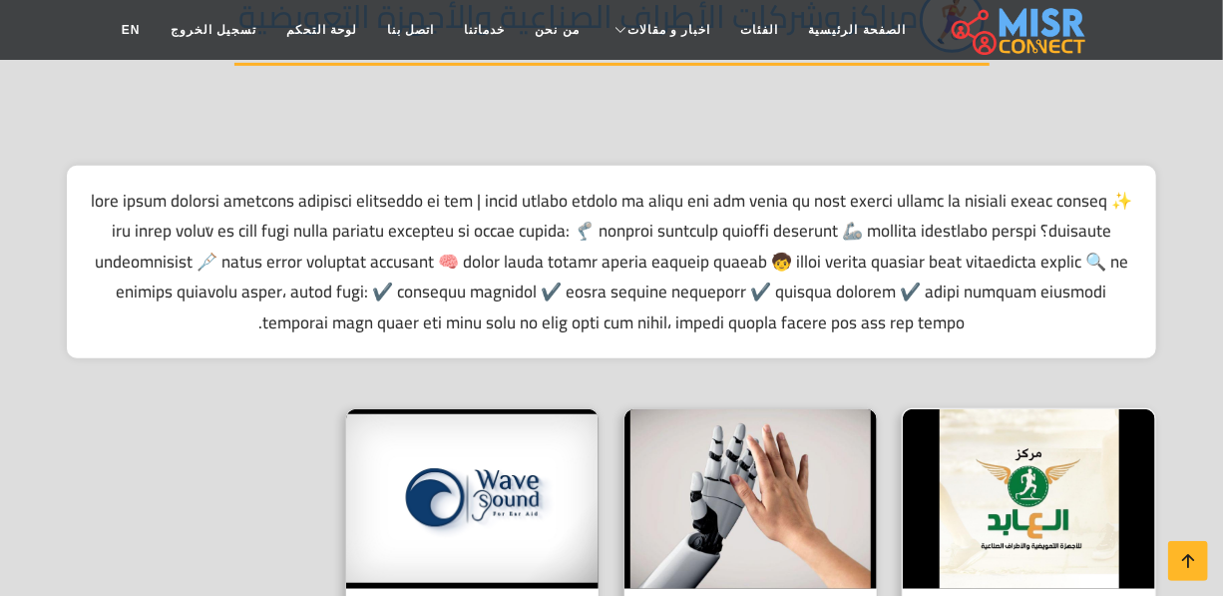
scroll to position [635, 0]
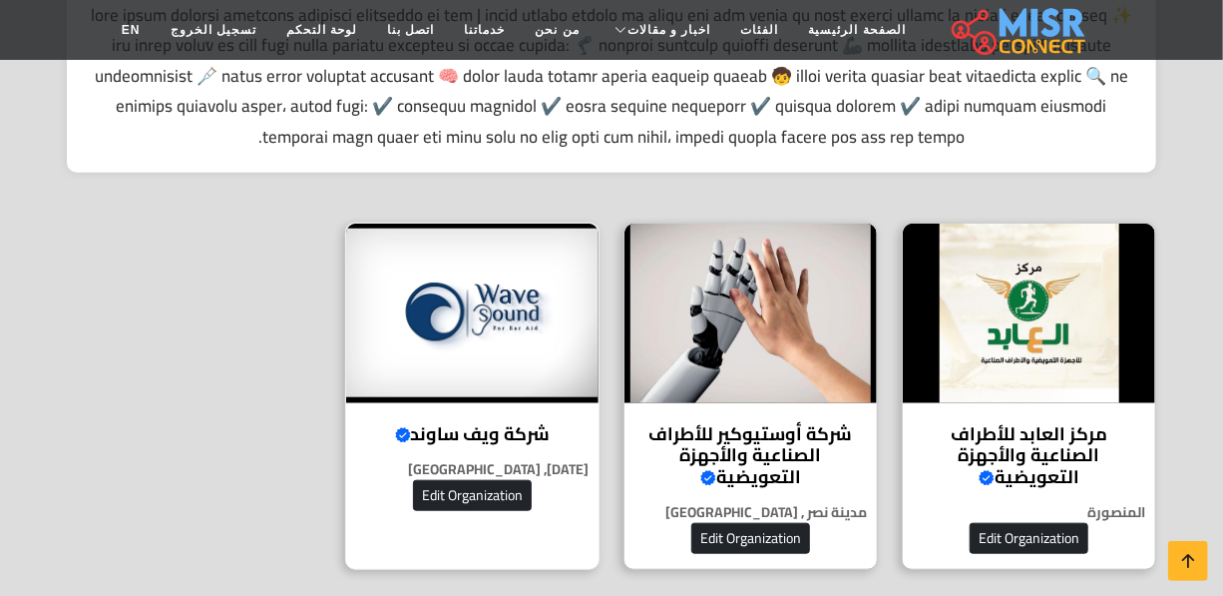
click at [451, 436] on h4 "شركة ويف ساوند Verified account" at bounding box center [472, 434] width 222 height 22
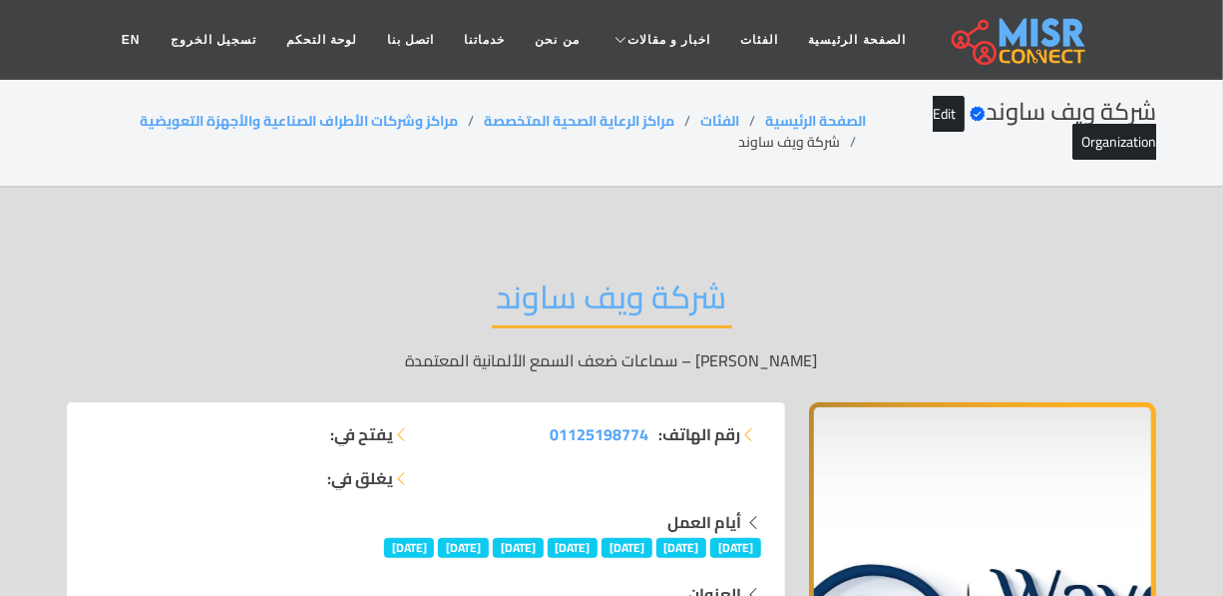
click at [579, 319] on h2 "شركة ويف ساوند" at bounding box center [612, 302] width 240 height 51
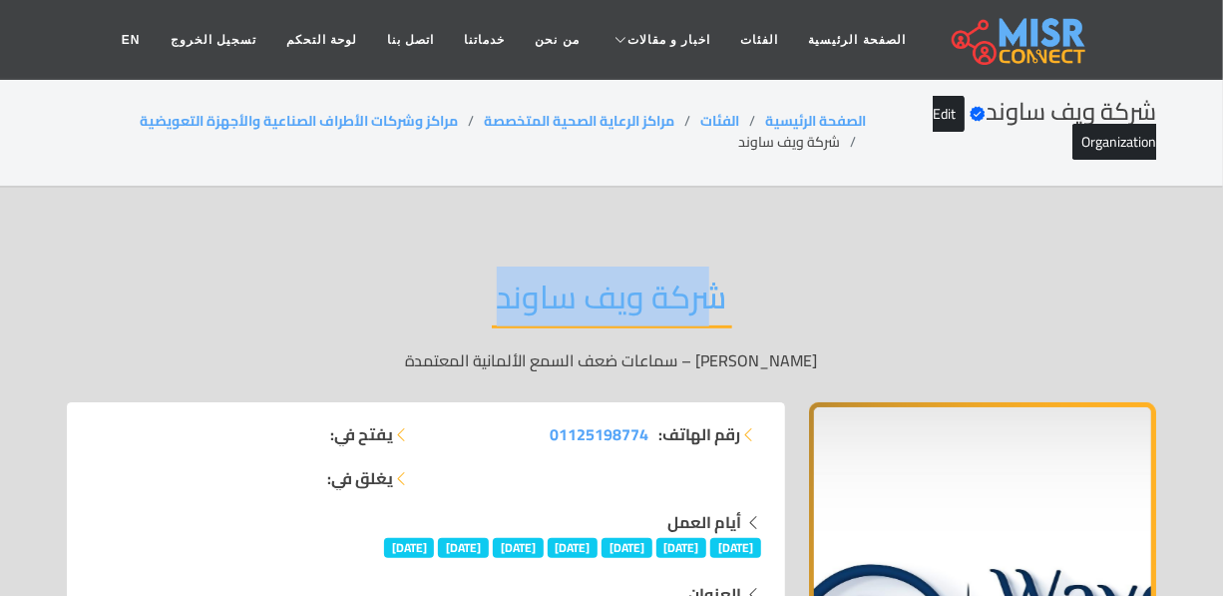
click at [579, 319] on h2 "شركة ويف ساوند" at bounding box center [612, 302] width 240 height 51
copy div "شركة ويف ساوند"
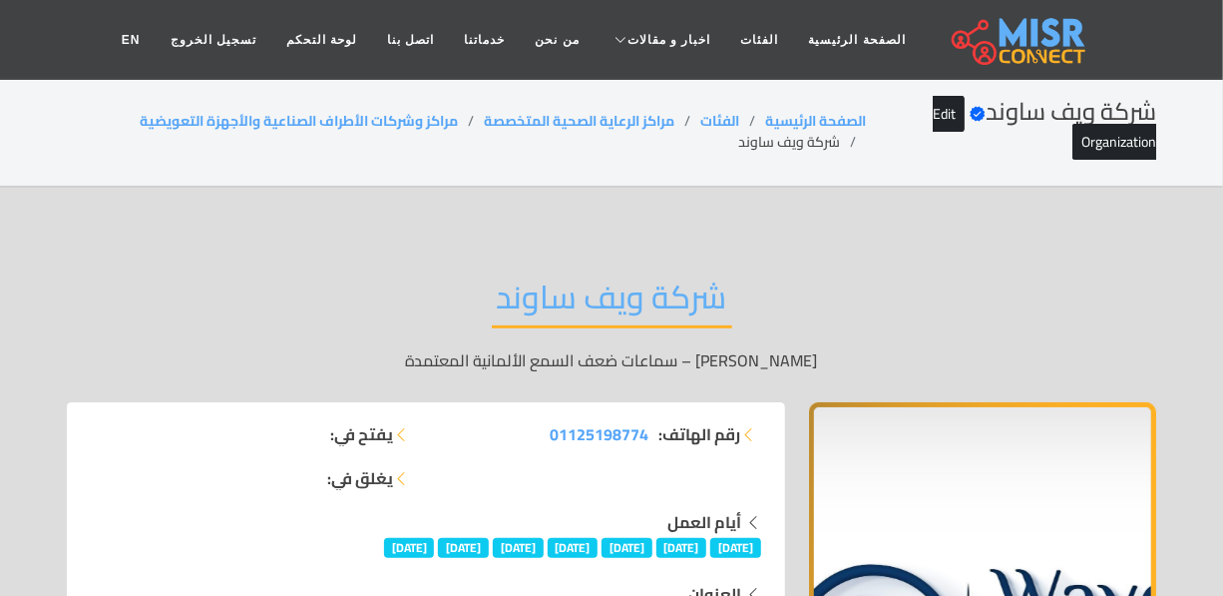
click at [543, 0] on header "الصفحة الرئيسية الفئات اخبار و مقالات أخبار الرياضة حوادث اخبار طبية مشاهير اخب…" at bounding box center [611, 40] width 1223 height 80
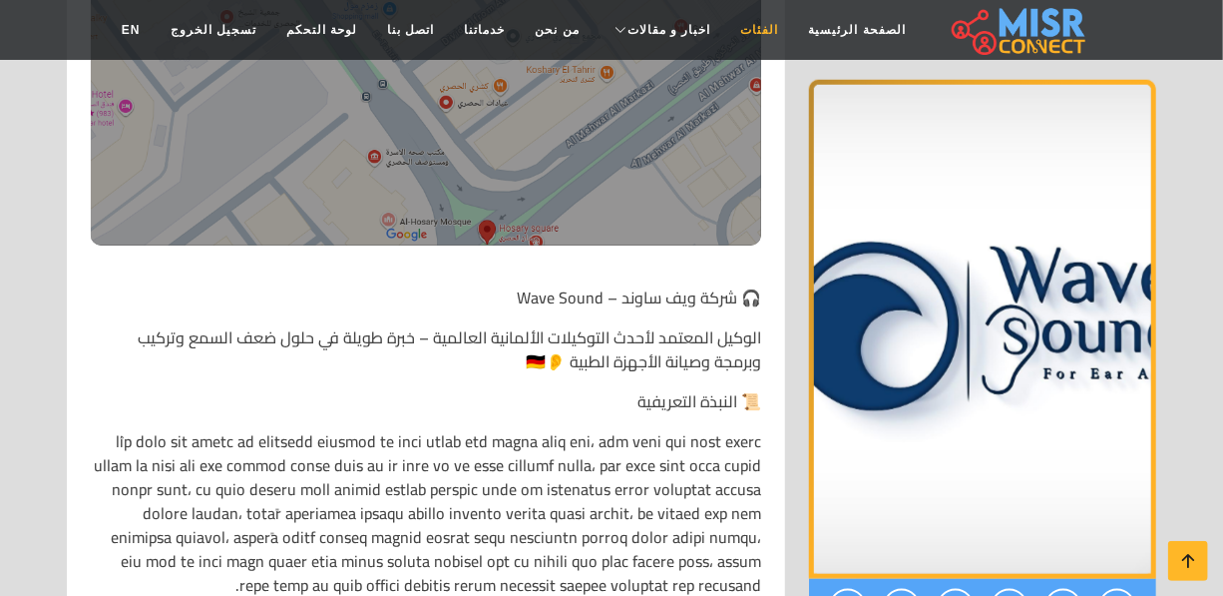
scroll to position [635, 0]
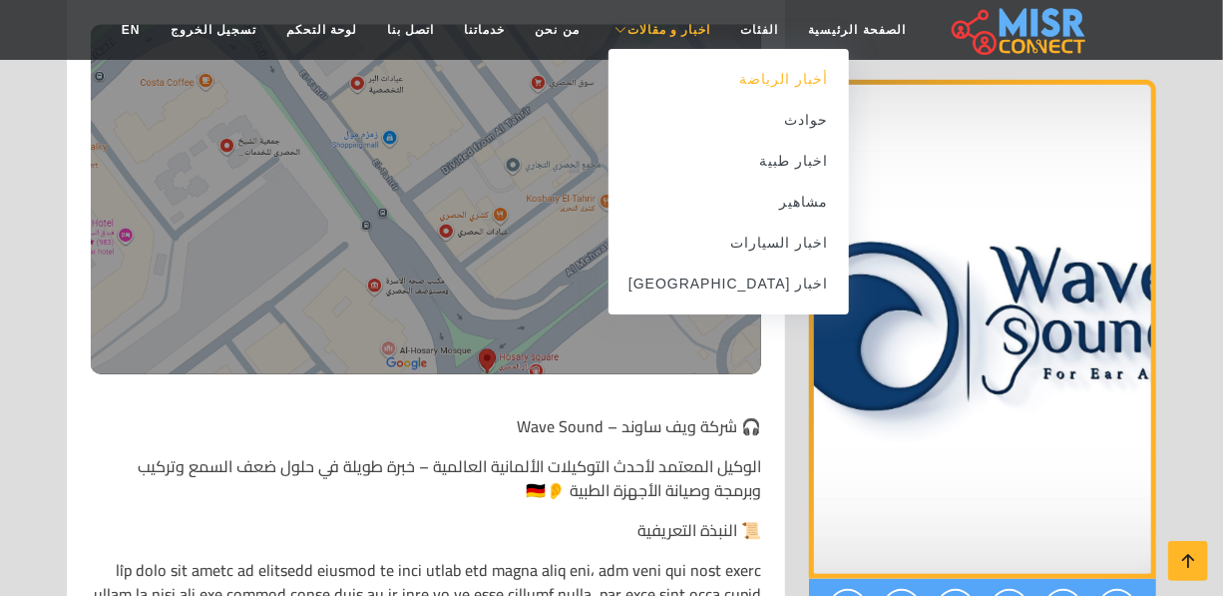
click at [748, 90] on link "أخبار الرياضة" at bounding box center [729, 79] width 240 height 41
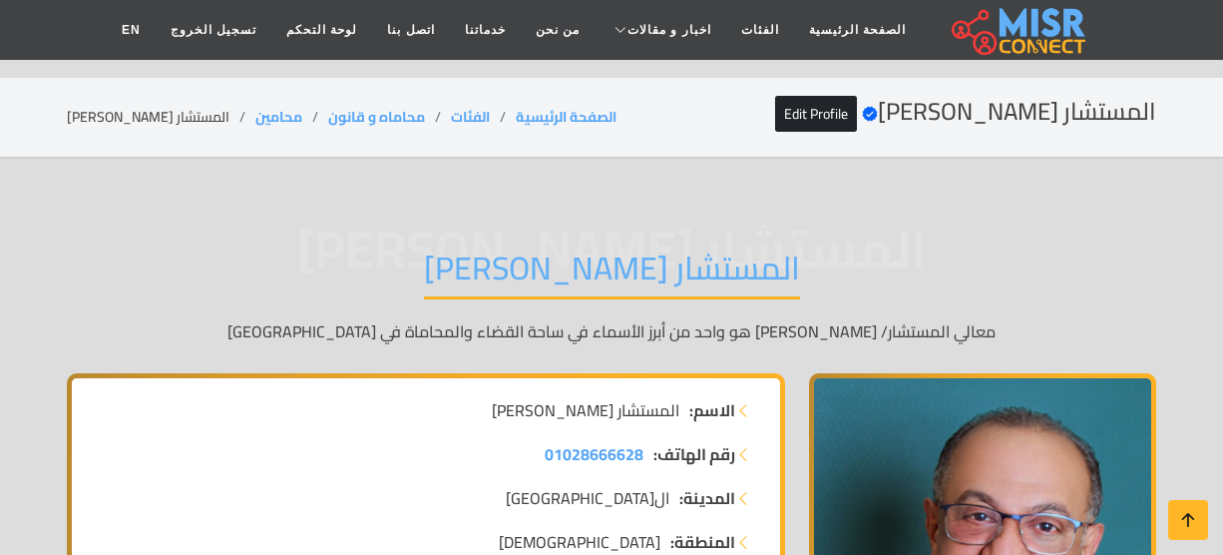
scroll to position [3900, 0]
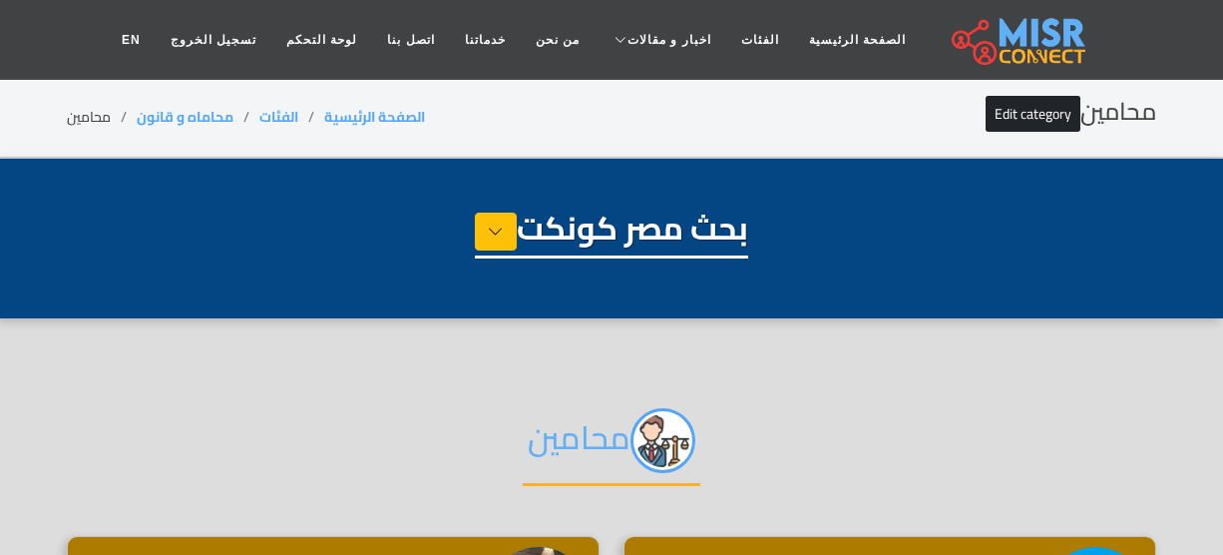
select select "**********"
select select "*******"
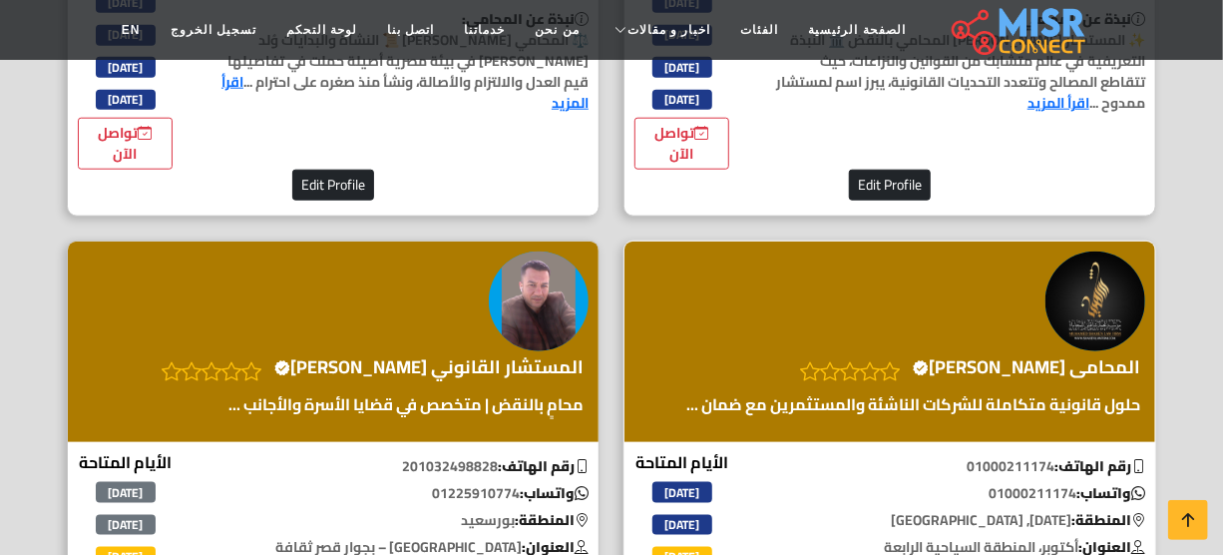
scroll to position [907, 0]
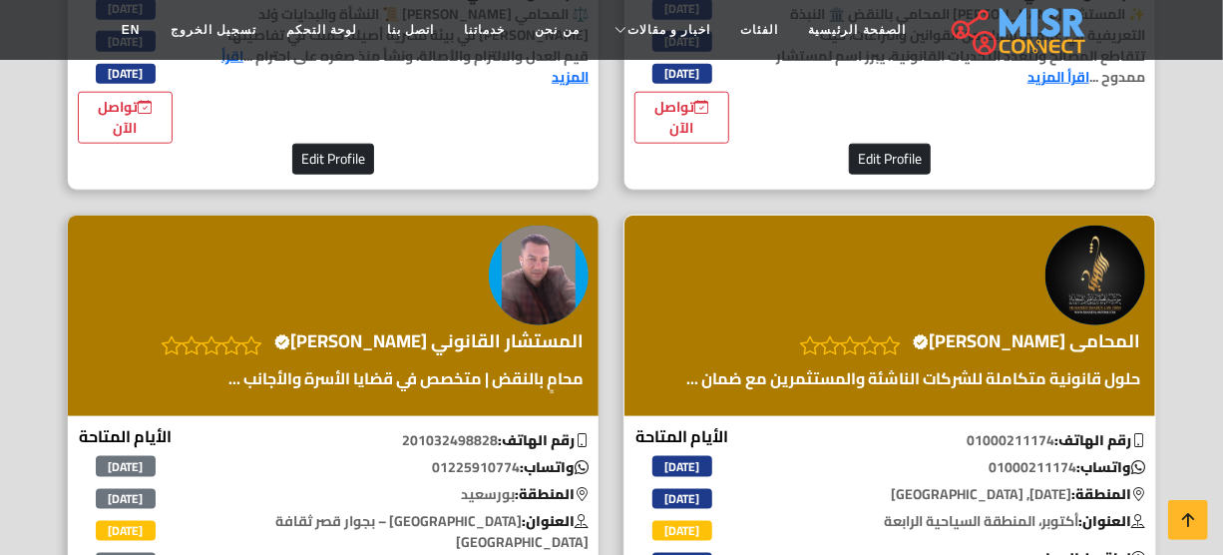
click at [1023, 330] on h4 "المحامى [PERSON_NAME] Verified account" at bounding box center [1026, 341] width 227 height 22
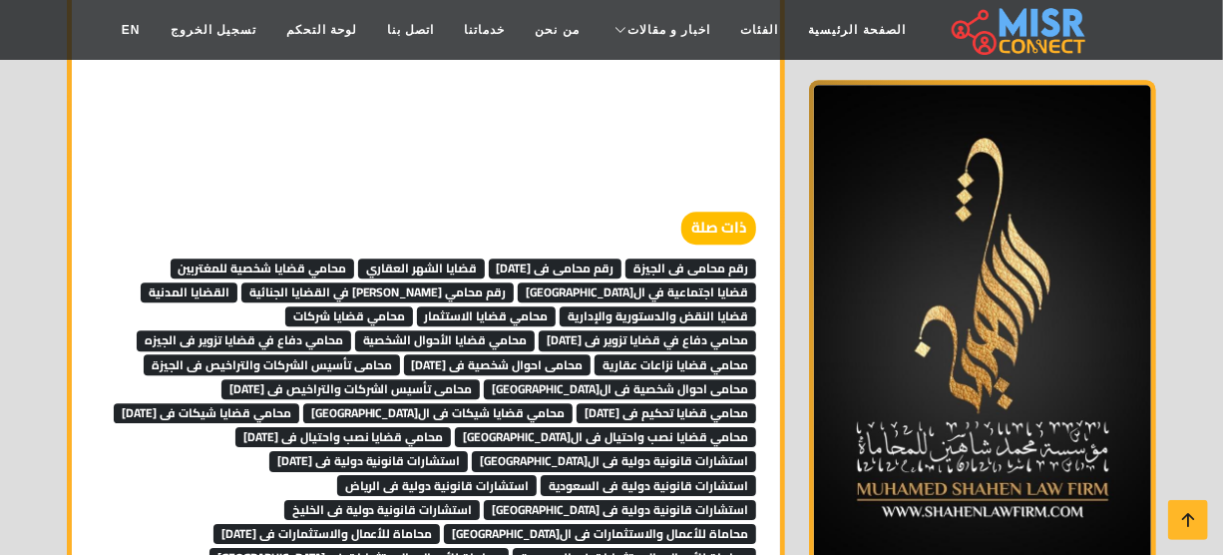
scroll to position [12697, 0]
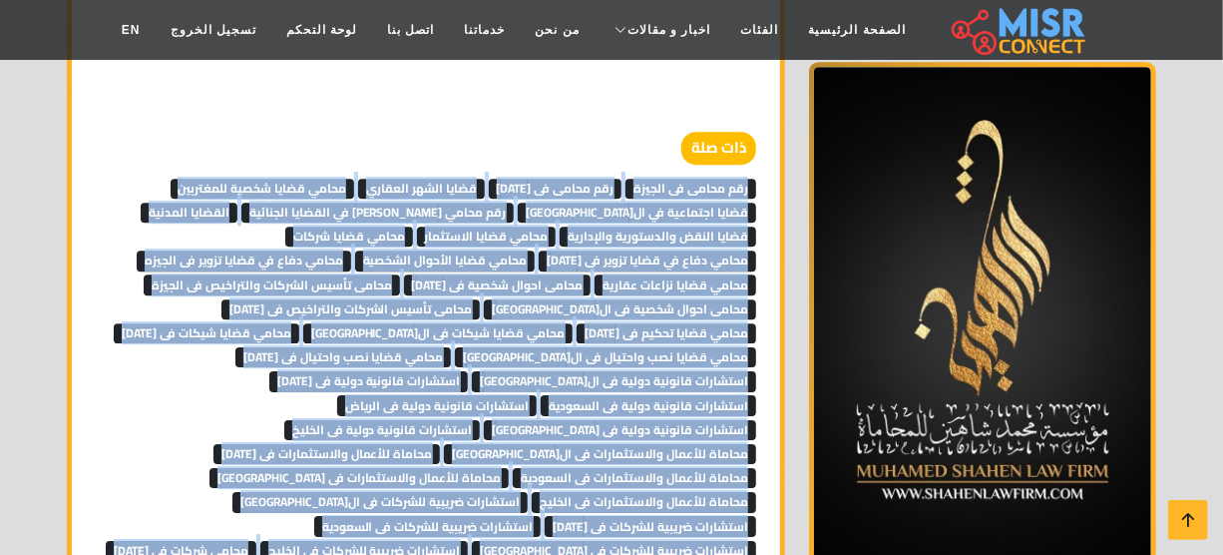
drag, startPoint x: 763, startPoint y: 159, endPoint x: 549, endPoint y: 510, distance: 411.5
copy div "رقم محامى فى الجيزة رقم محامى فى 6 اكتوبر افضل محامى فى 6 اكتوبر افضل محامى فى …"
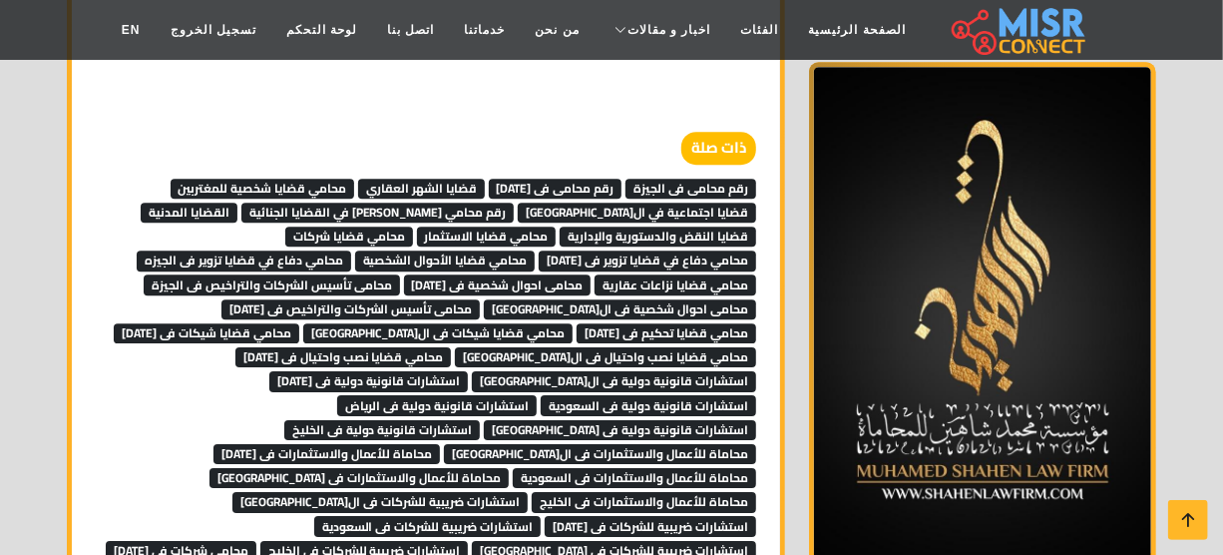
drag, startPoint x: 1045, startPoint y: 478, endPoint x: 849, endPoint y: 480, distance: 195.5
copy span "المحامى [PERSON_NAME]"
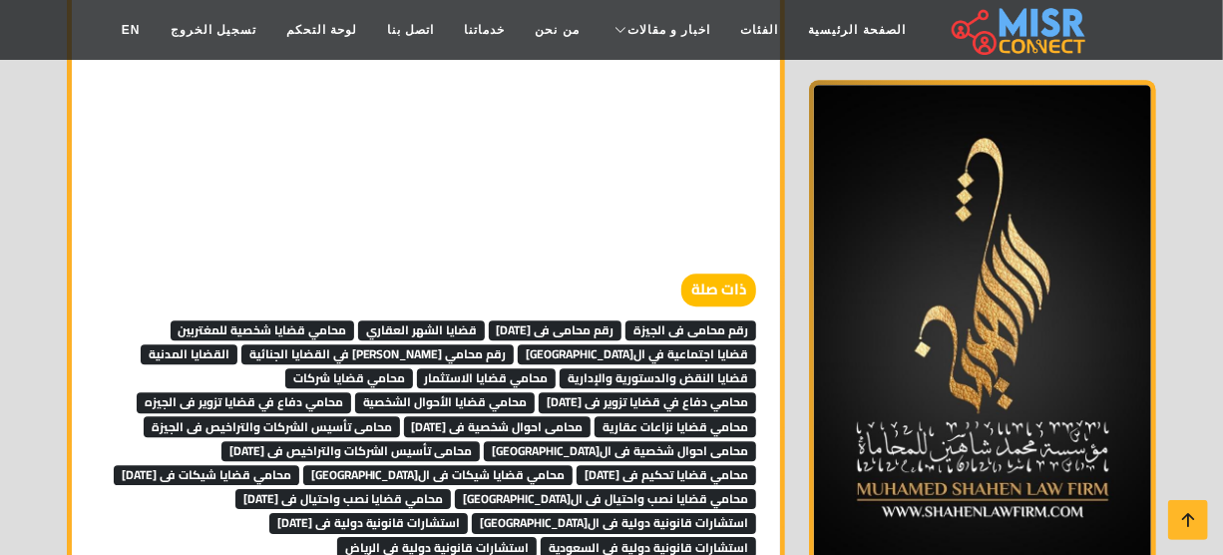
scroll to position [12425, 0]
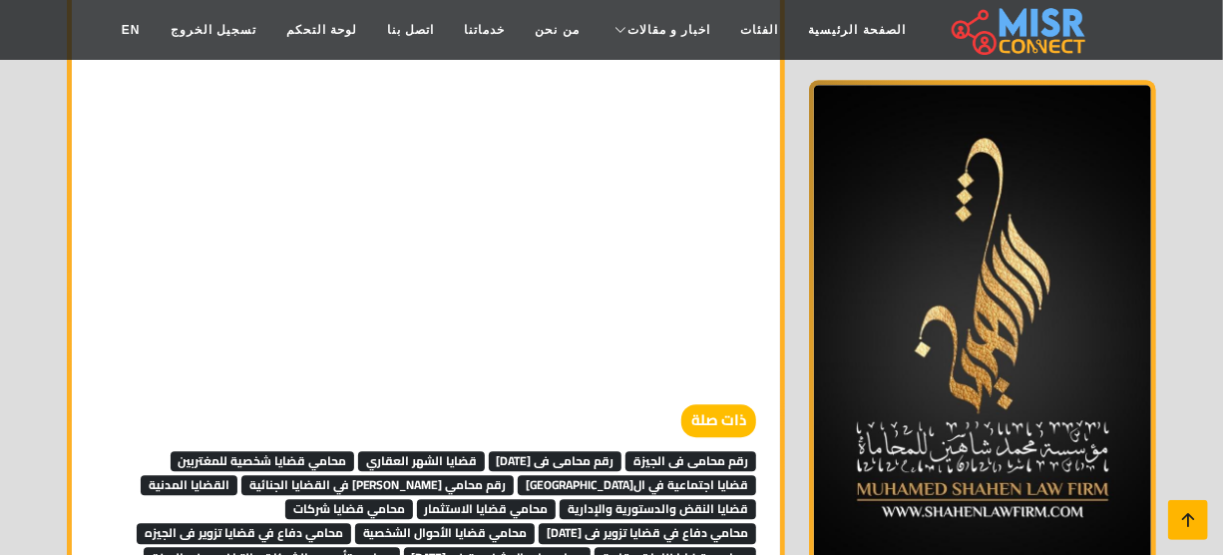
click at [1184, 516] on icon at bounding box center [1188, 520] width 28 height 28
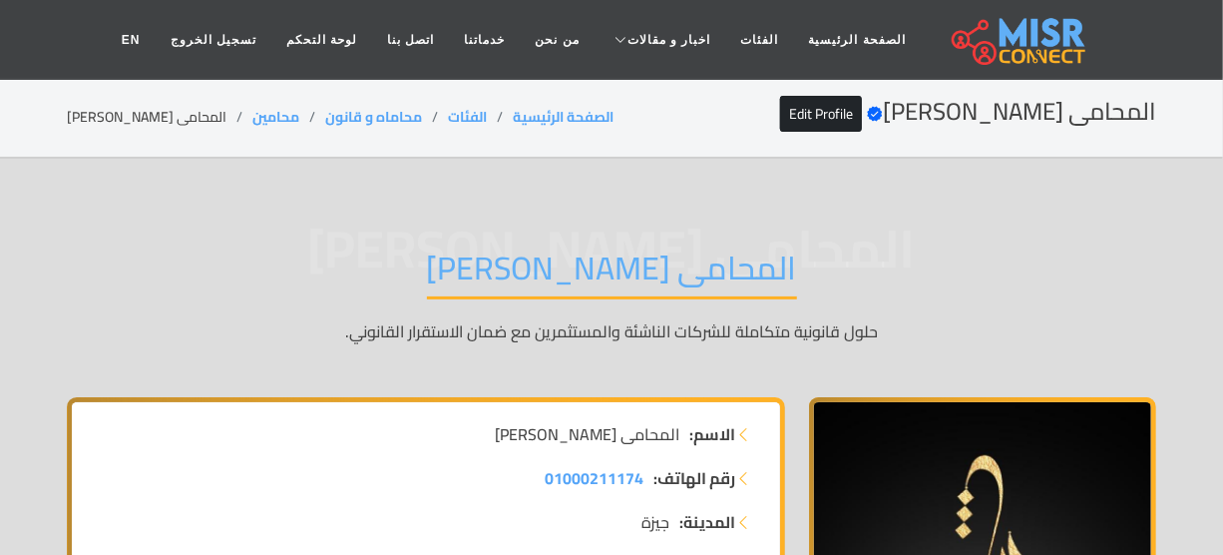
click at [180, 109] on li "المحامى [PERSON_NAME]" at bounding box center [160, 117] width 186 height 21
copy main "المحامى [PERSON_NAME]"
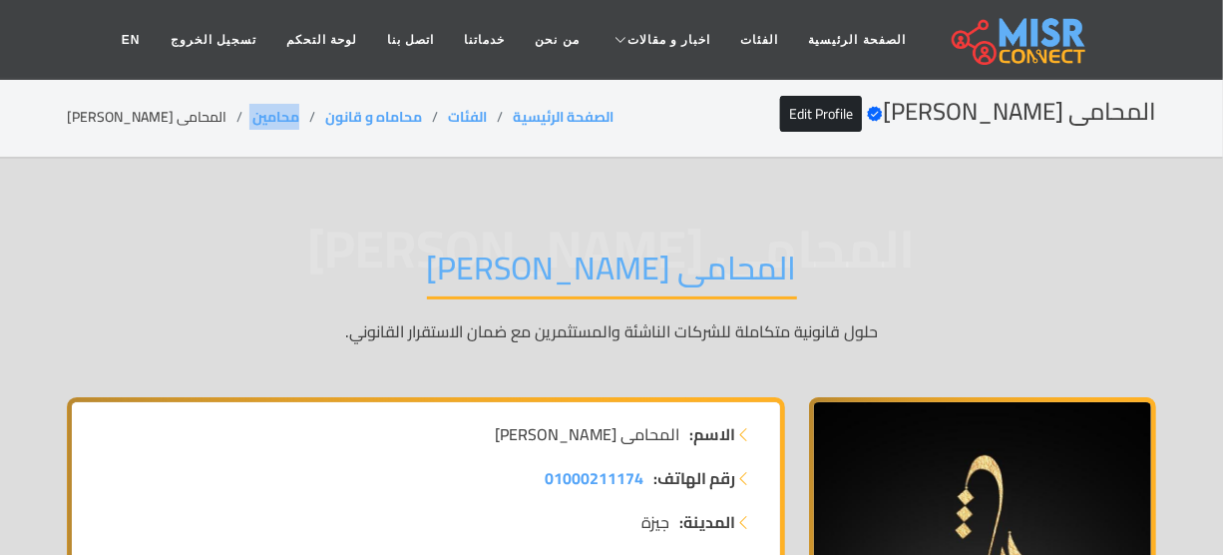
drag, startPoint x: 286, startPoint y: 115, endPoint x: 222, endPoint y: 123, distance: 64.3
click at [222, 123] on ol "الصفحة الرئيسية الفئات محاماه و قانون محامين المحامى [PERSON_NAME]" at bounding box center [340, 117] width 547 height 21
copy ol "محامين"
click at [181, 112] on li "المحامى [PERSON_NAME]" at bounding box center [160, 117] width 186 height 21
click at [183, 112] on li "المحامى [PERSON_NAME]" at bounding box center [160, 117] width 186 height 21
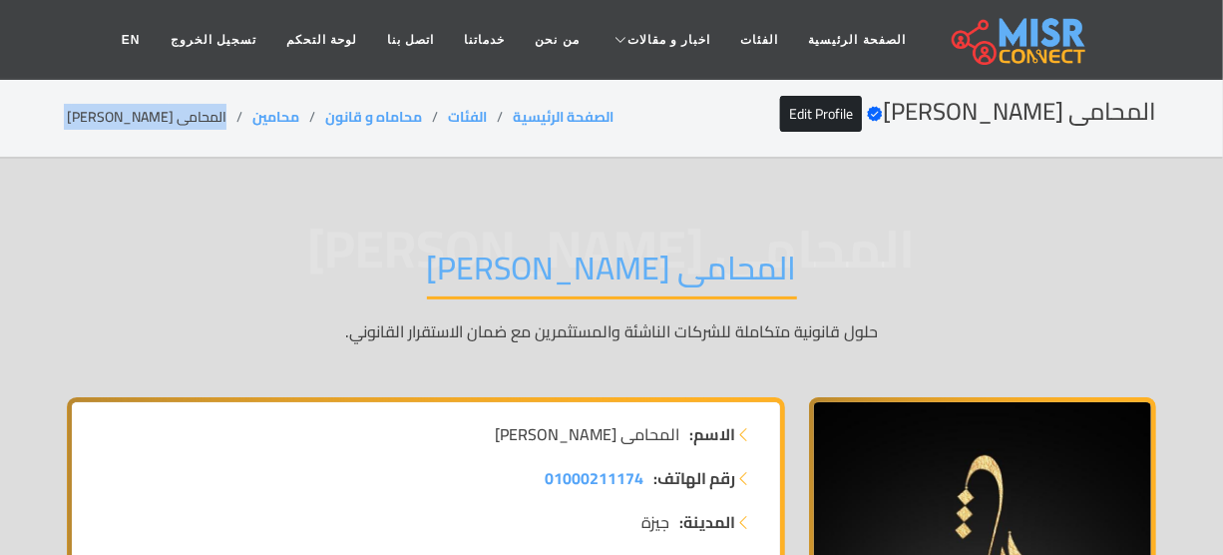
click at [183, 112] on li "المحامى [PERSON_NAME]" at bounding box center [160, 117] width 186 height 21
copy main "المحامى [PERSON_NAME]"
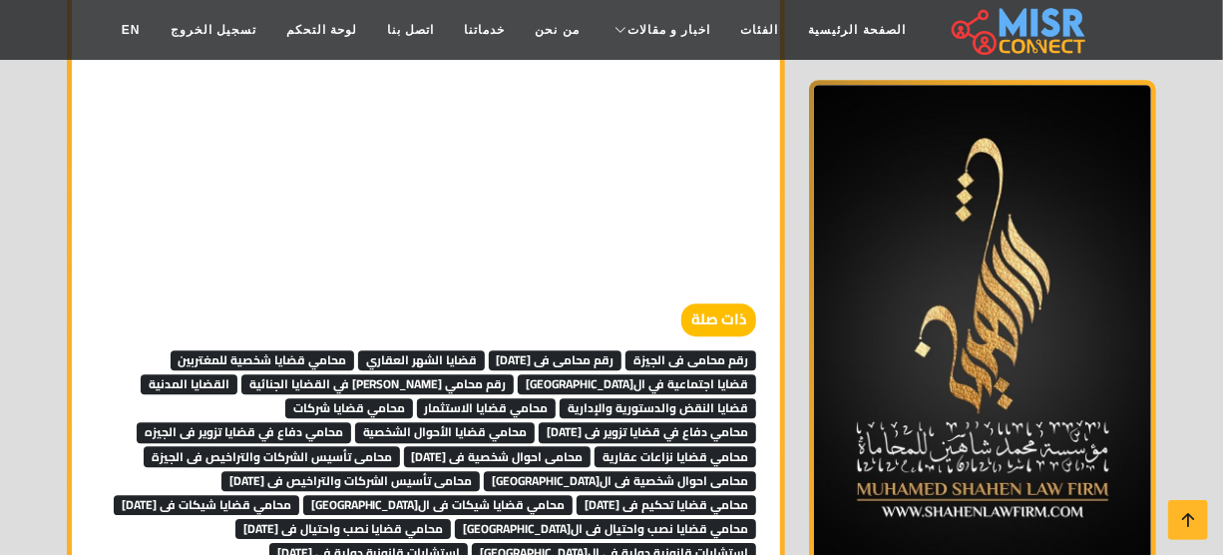
scroll to position [12700, 0]
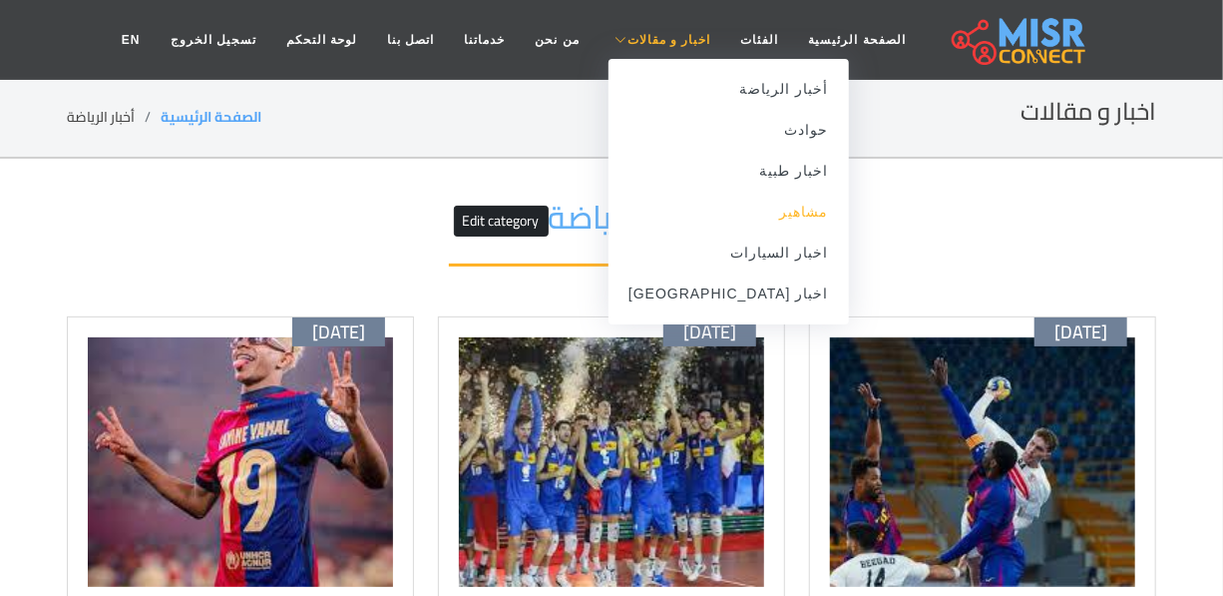
click at [753, 208] on link "مشاهير" at bounding box center [729, 212] width 240 height 41
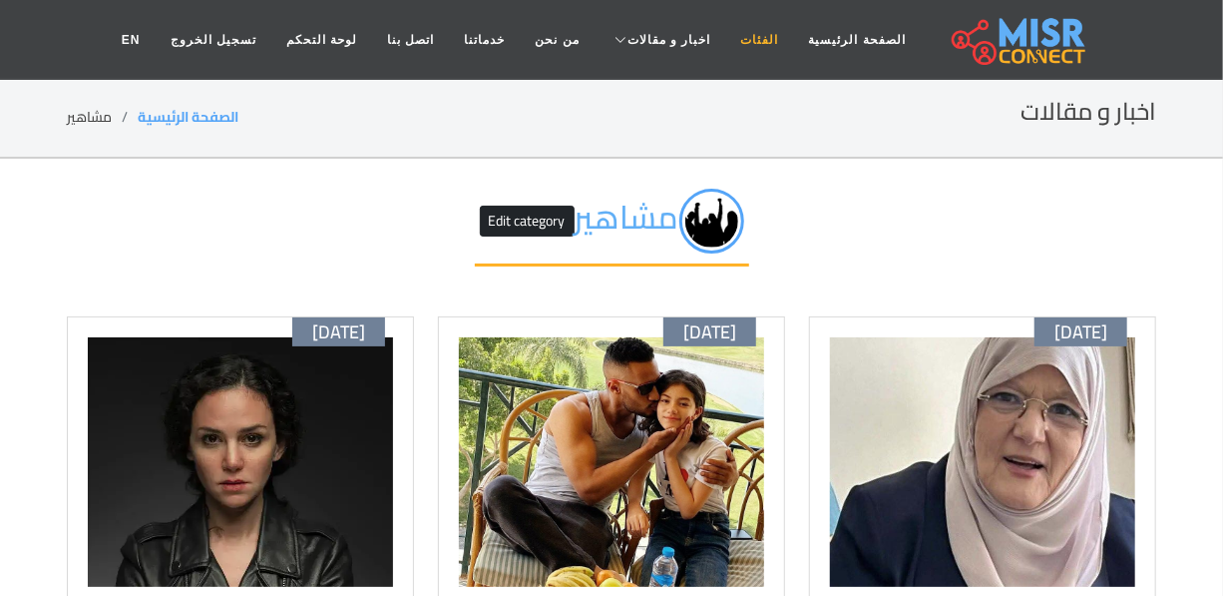
click at [741, 41] on link "الفئات" at bounding box center [760, 40] width 68 height 38
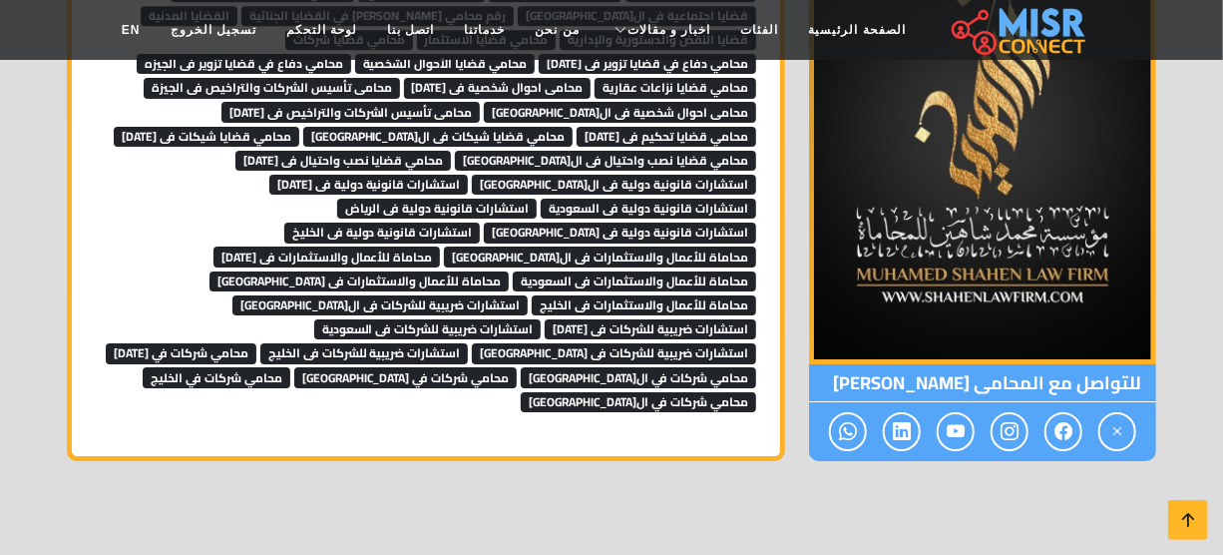
scroll to position [13061, 0]
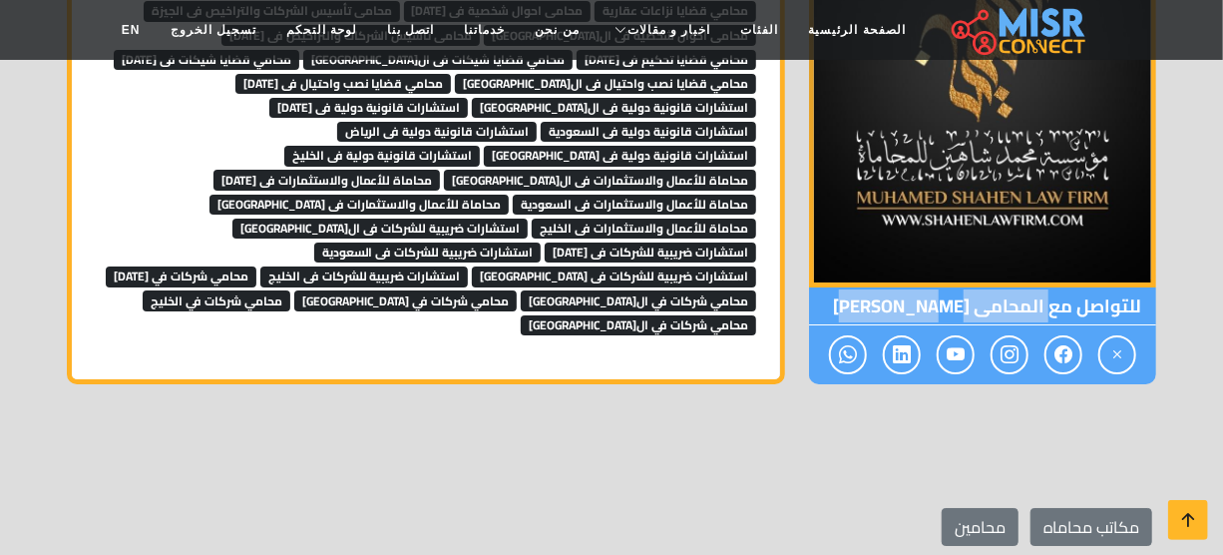
copy span "المحامى [PERSON_NAME]"
drag, startPoint x: 1052, startPoint y: 207, endPoint x: 866, endPoint y: 205, distance: 185.6
click at [866, 287] on span "للتواصل مع المحامى [PERSON_NAME]" at bounding box center [982, 306] width 347 height 38
copy span "المحامى [PERSON_NAME]"
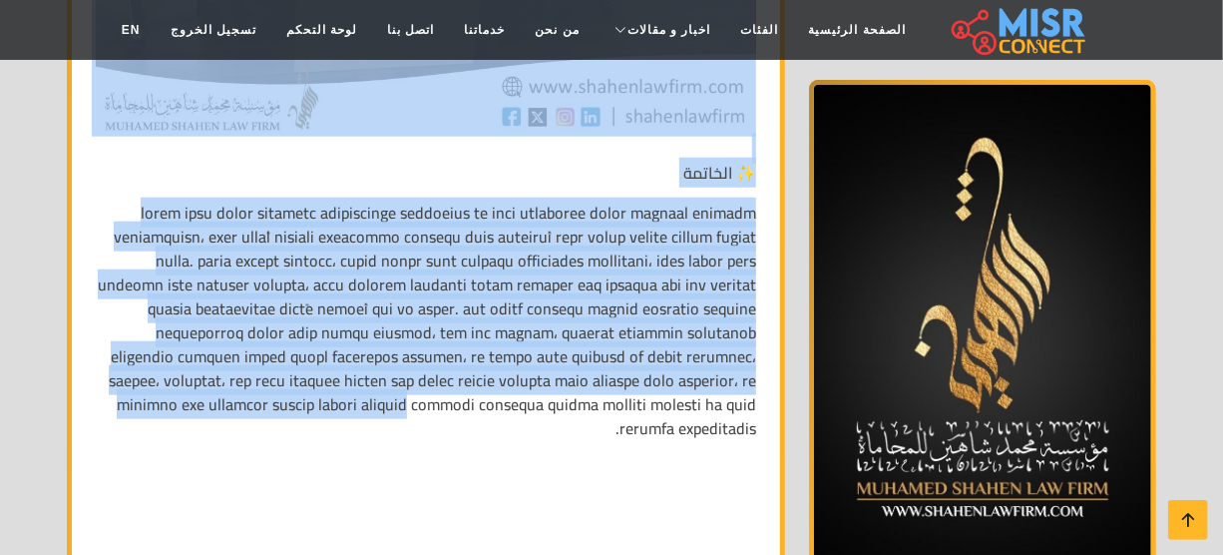
scroll to position [10883, 0]
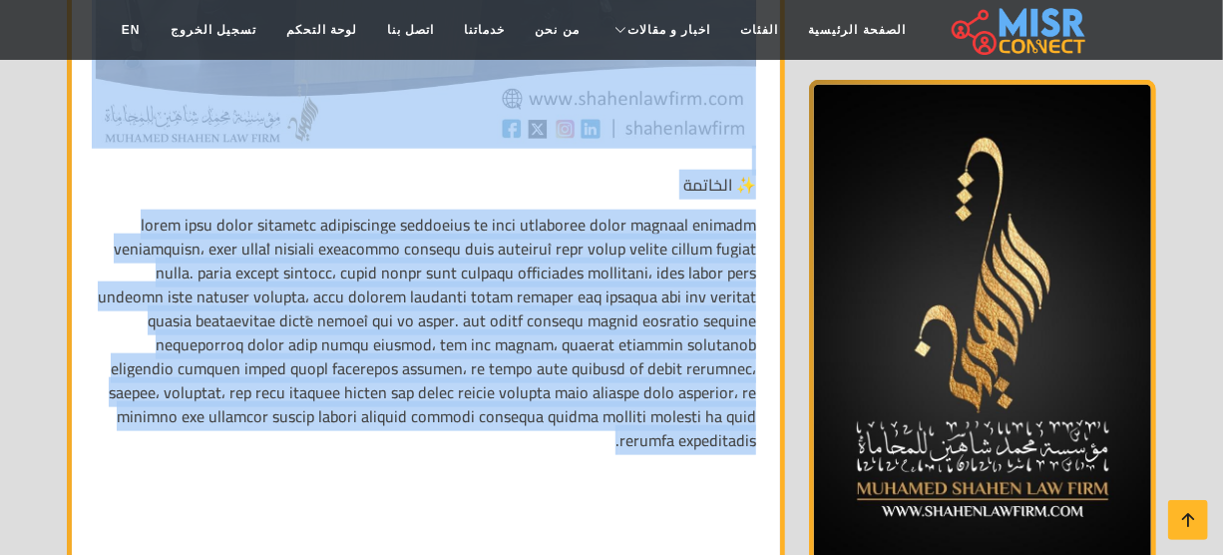
drag, startPoint x: 758, startPoint y: 141, endPoint x: 498, endPoint y: 417, distance: 379.7
copy div "تأسست مؤسسة محمد شاهين لتكون شبكة قانونية إقليمية ودولية تقدم الدعم القانوني ال…"
click at [1191, 511] on icon at bounding box center [1188, 520] width 28 height 28
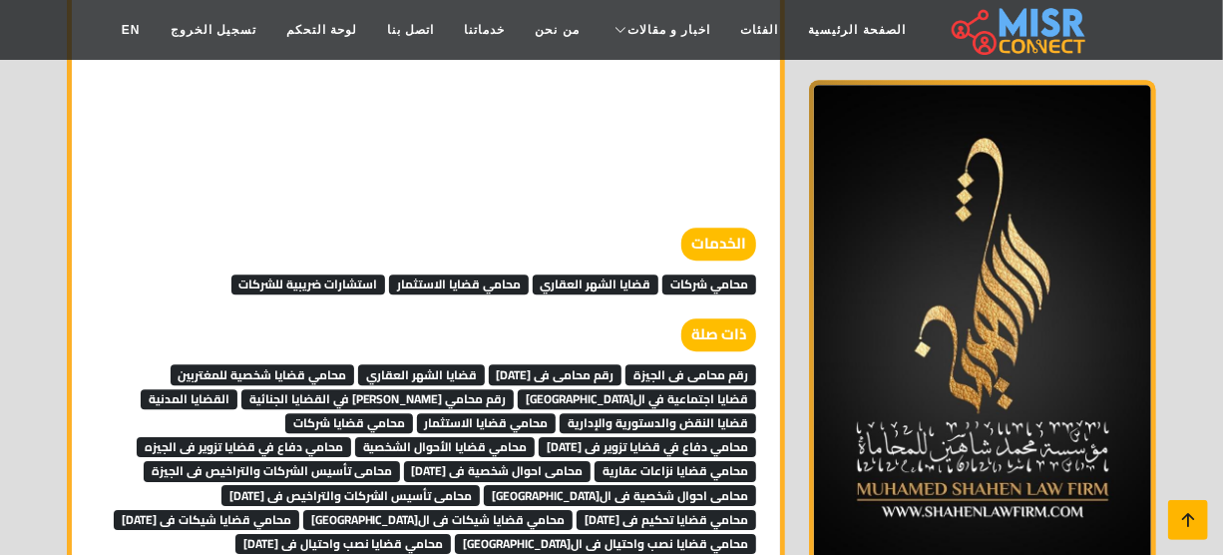
click at [1191, 511] on icon at bounding box center [1188, 520] width 28 height 28
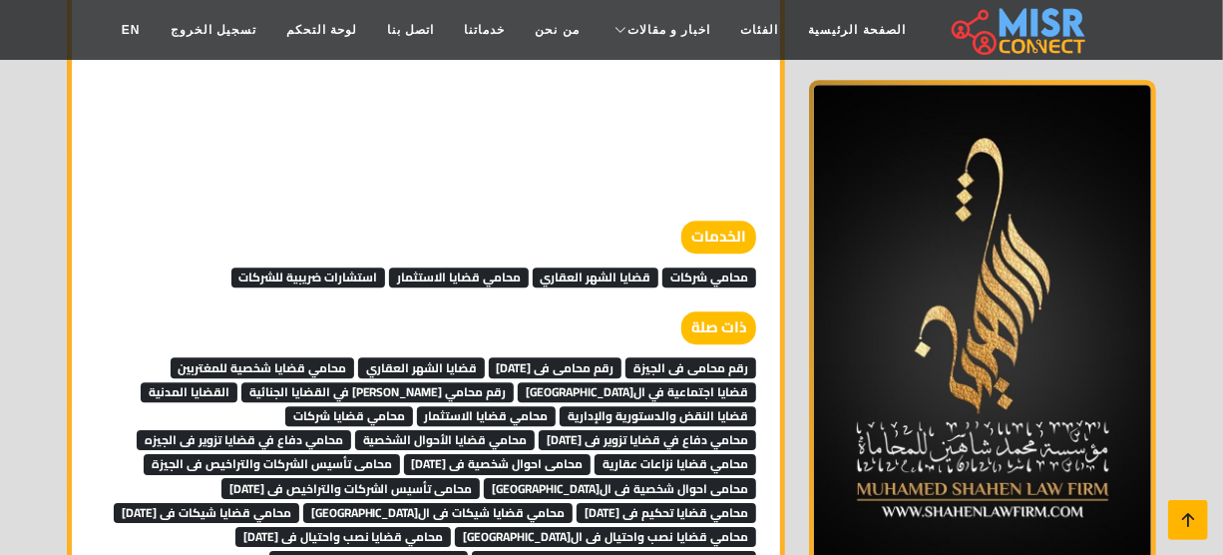
click at [1191, 511] on icon at bounding box center [1188, 520] width 28 height 28
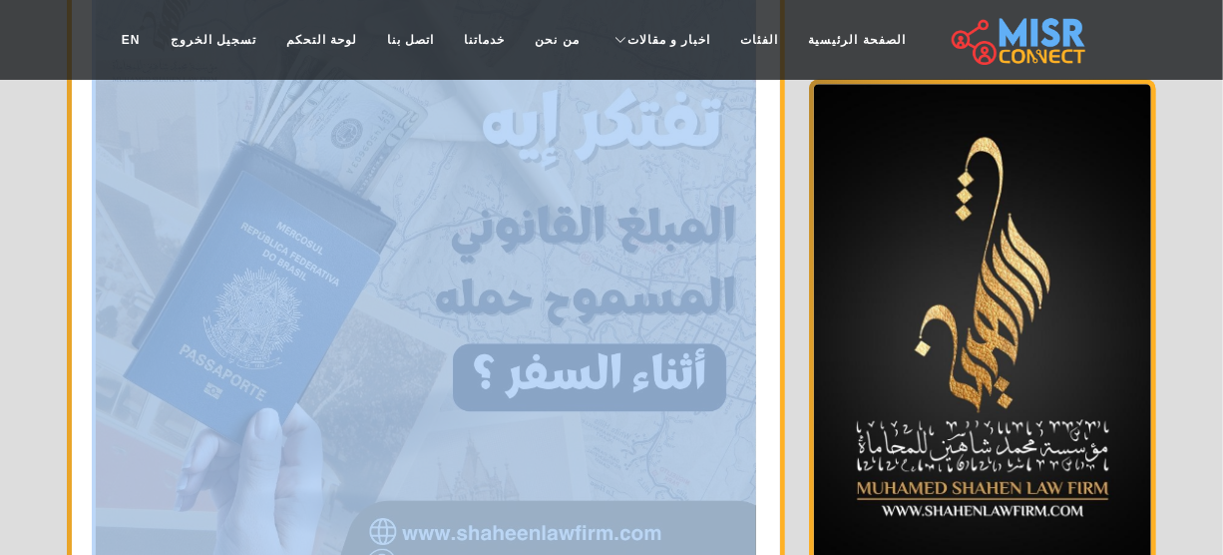
scroll to position [0, 0]
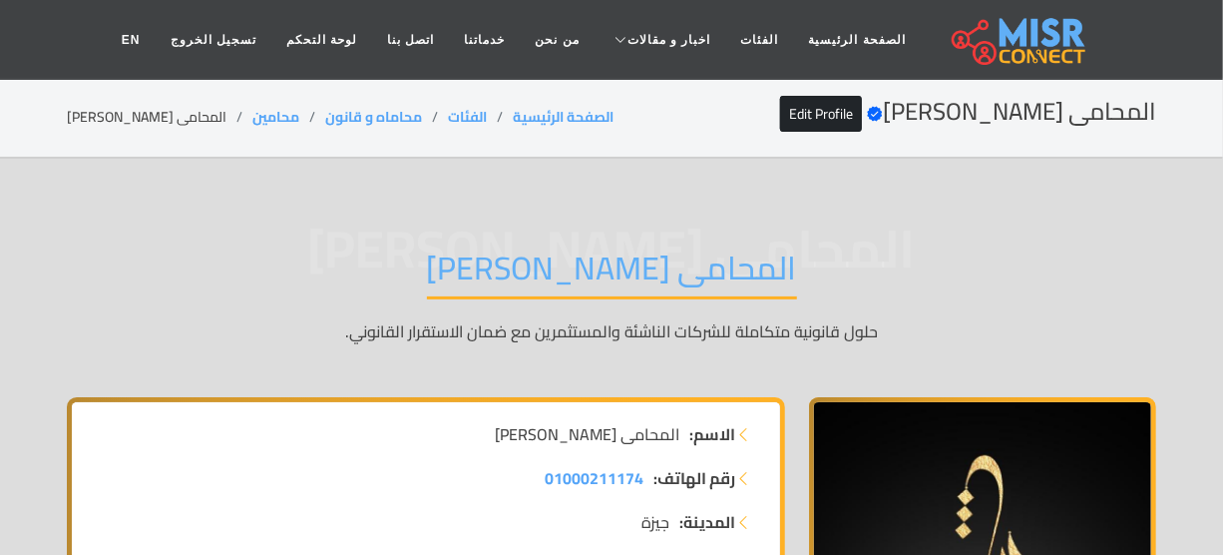
click at [173, 117] on li "المحامى محمد شاهين" at bounding box center [160, 117] width 186 height 21
copy main "المحامى محمد شاهين"
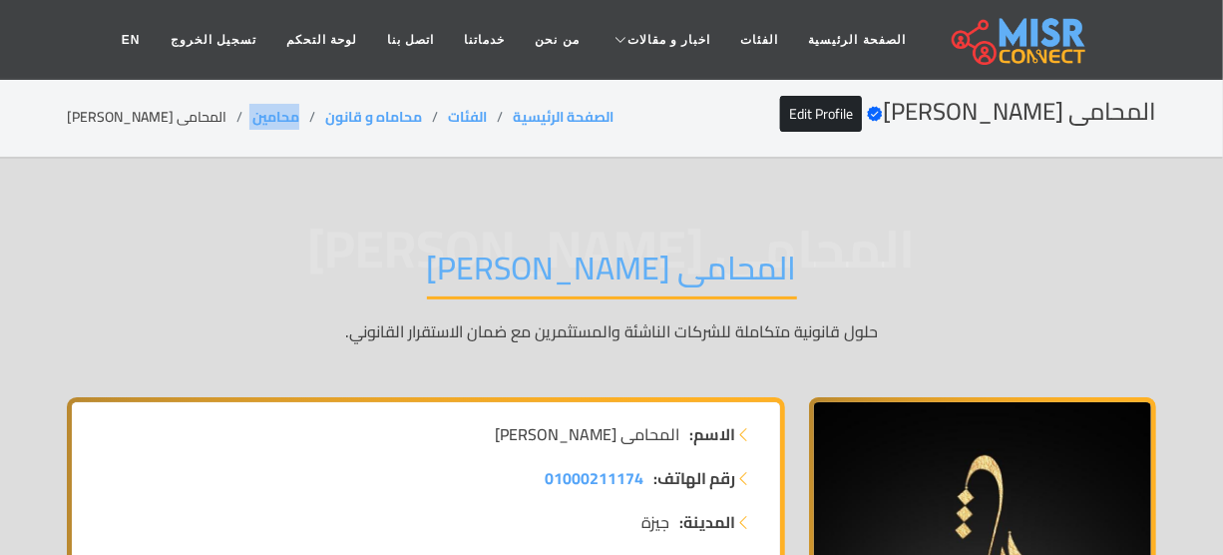
drag, startPoint x: 276, startPoint y: 117, endPoint x: 218, endPoint y: 126, distance: 58.6
click at [218, 126] on ol "الصفحة الرئيسية الفئات محاماه و قانون محامين المحامى محمد شاهين" at bounding box center [340, 117] width 547 height 21
copy ol "محامين"
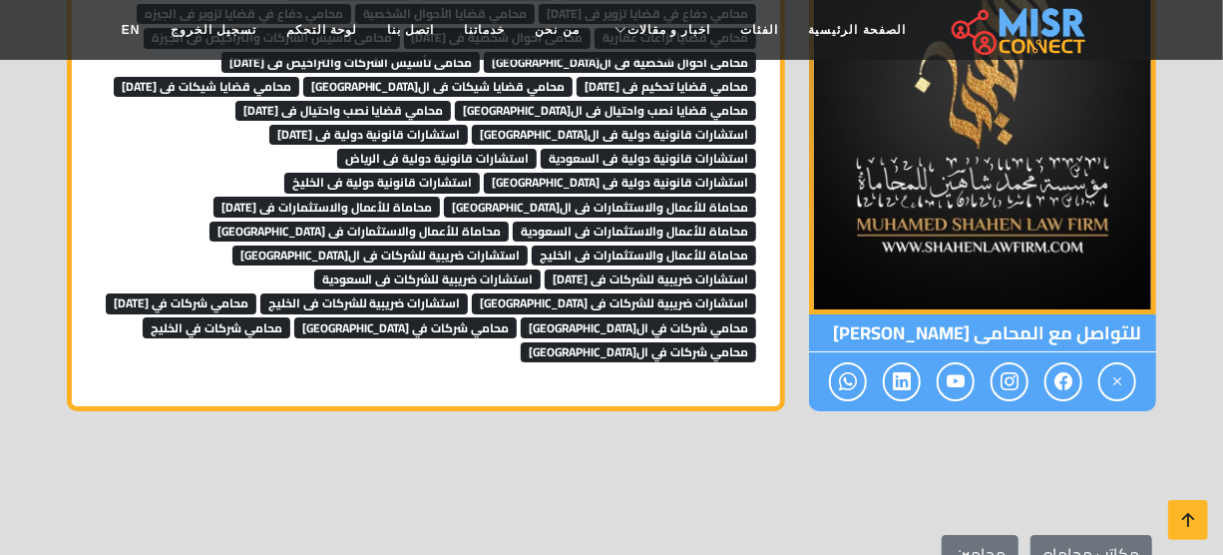
scroll to position [12734, 0]
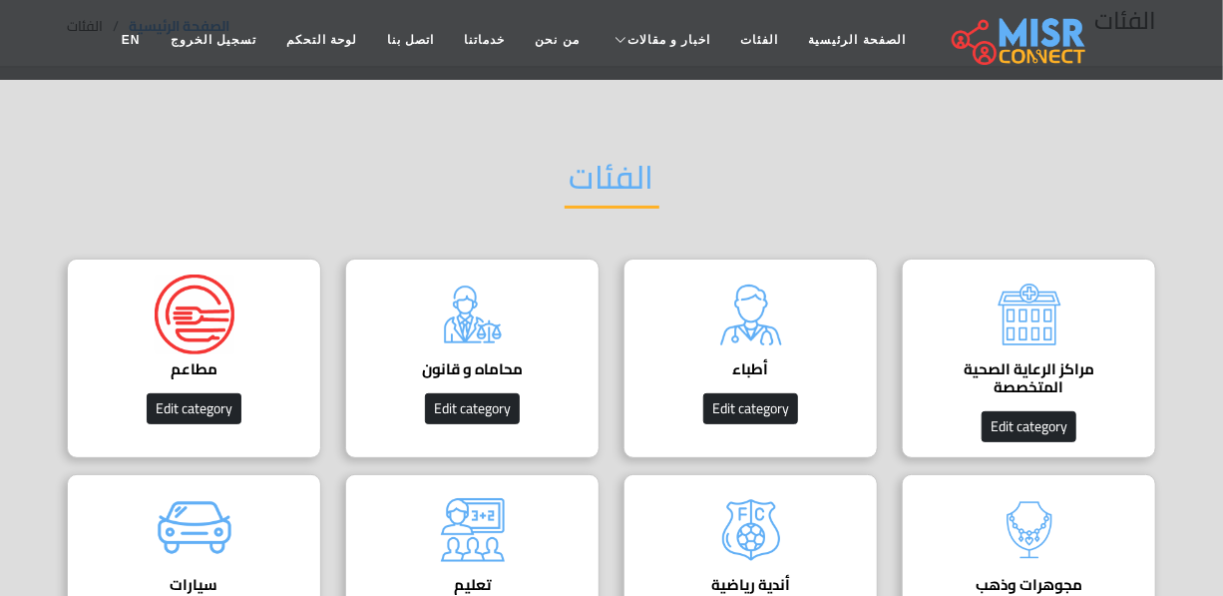
scroll to position [181, 0]
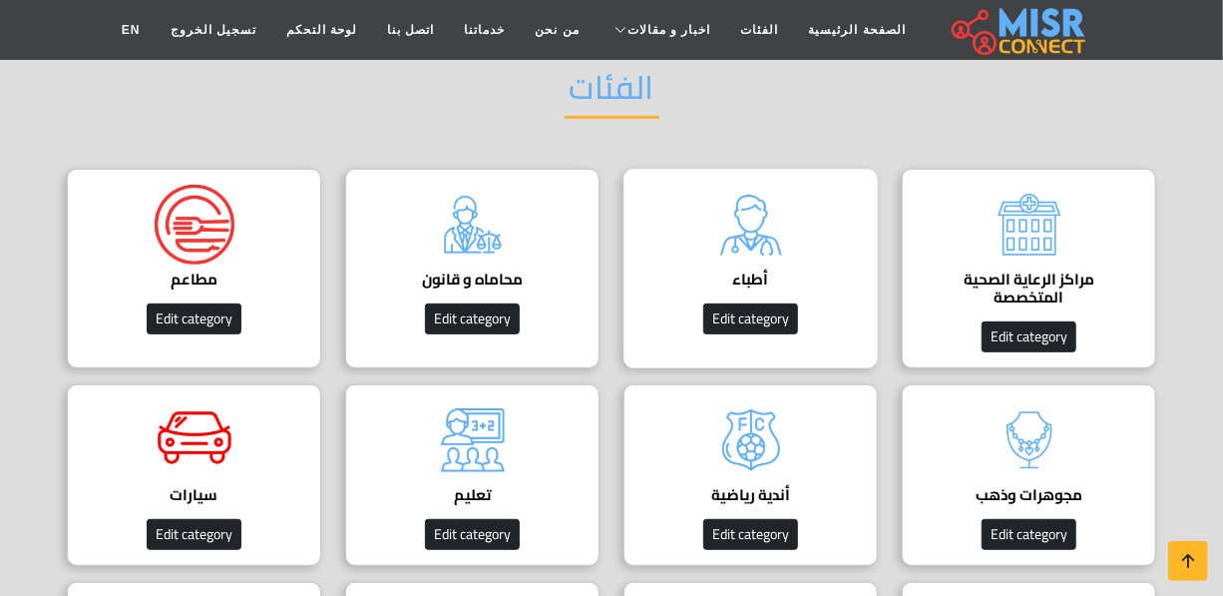
click at [779, 210] on img at bounding box center [751, 225] width 80 height 80
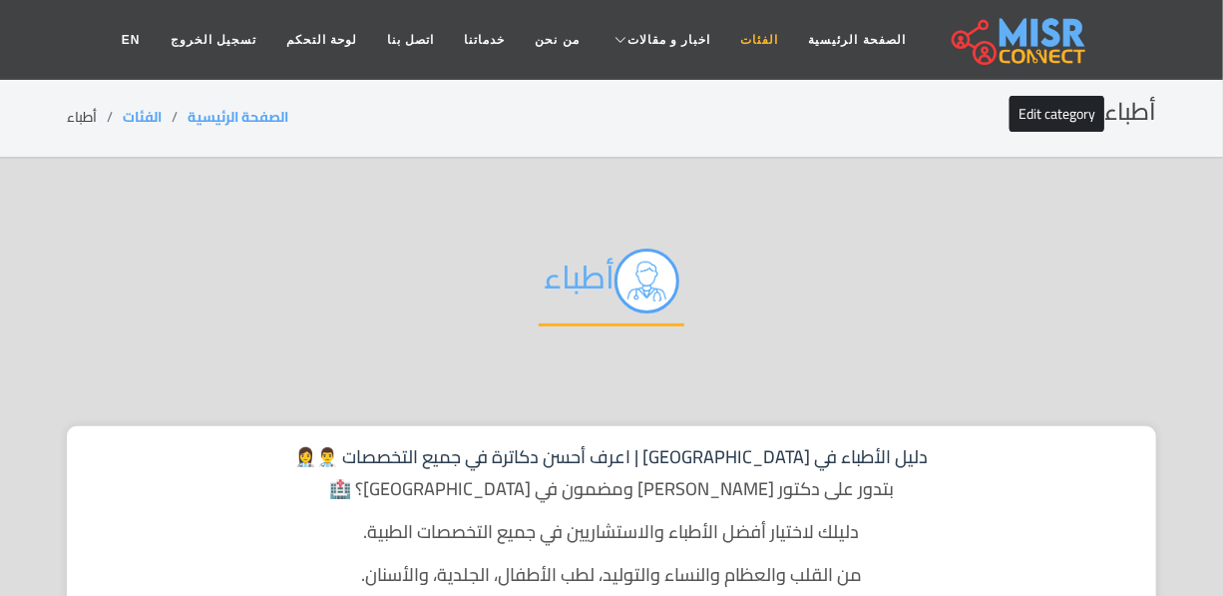
click at [726, 34] on link "الفئات" at bounding box center [760, 40] width 68 height 38
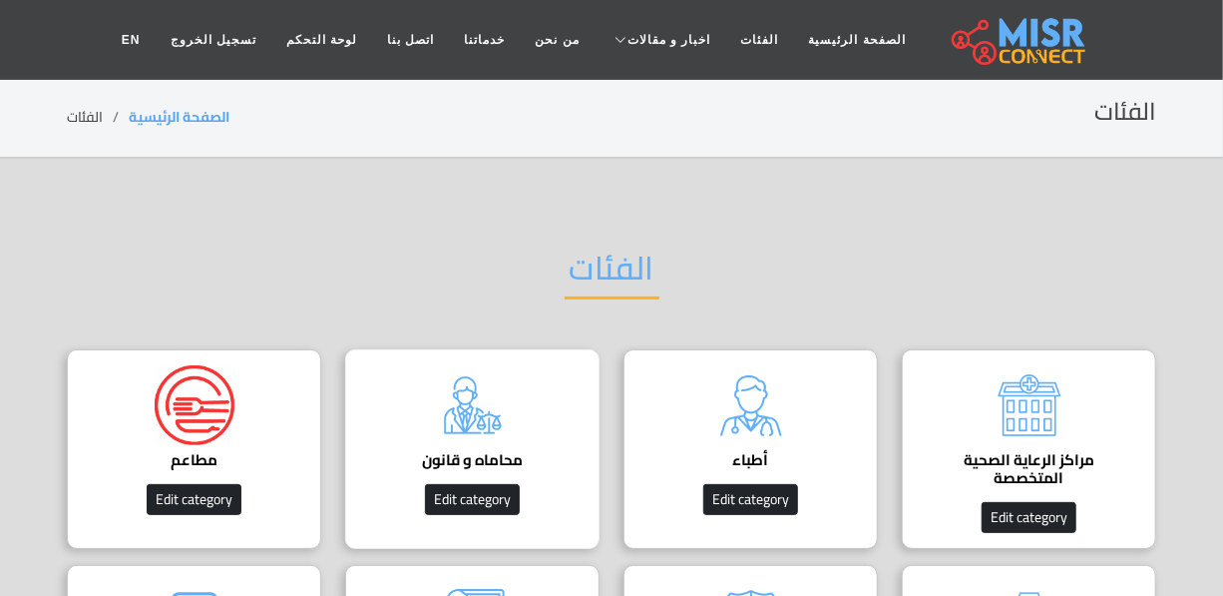
click at [512, 398] on img at bounding box center [473, 405] width 80 height 80
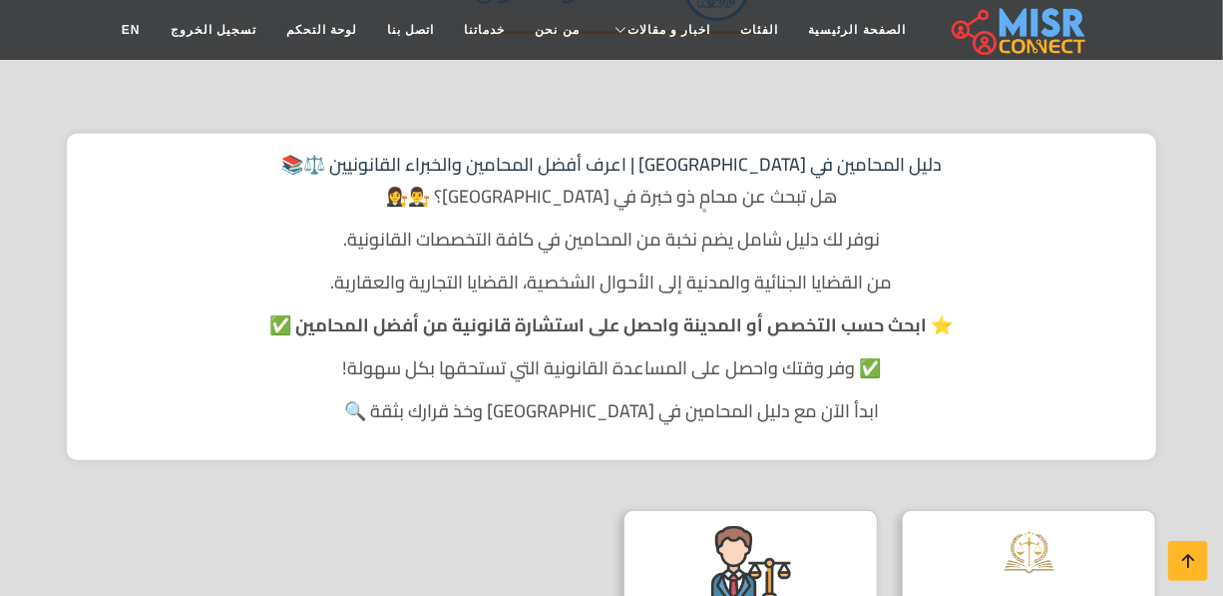
scroll to position [453, 0]
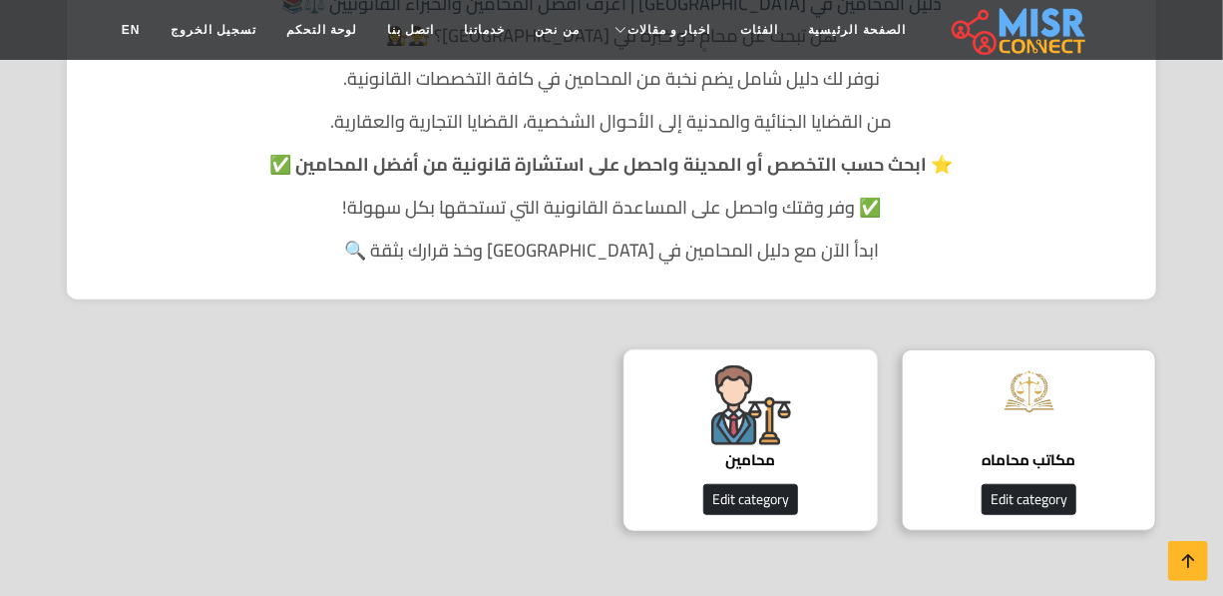
click at [696, 394] on div "محامين دليل المحامين Edit category" at bounding box center [751, 440] width 254 height 182
click at [697, 394] on div "محامين دليل المحامين Edit category" at bounding box center [751, 440] width 254 height 182
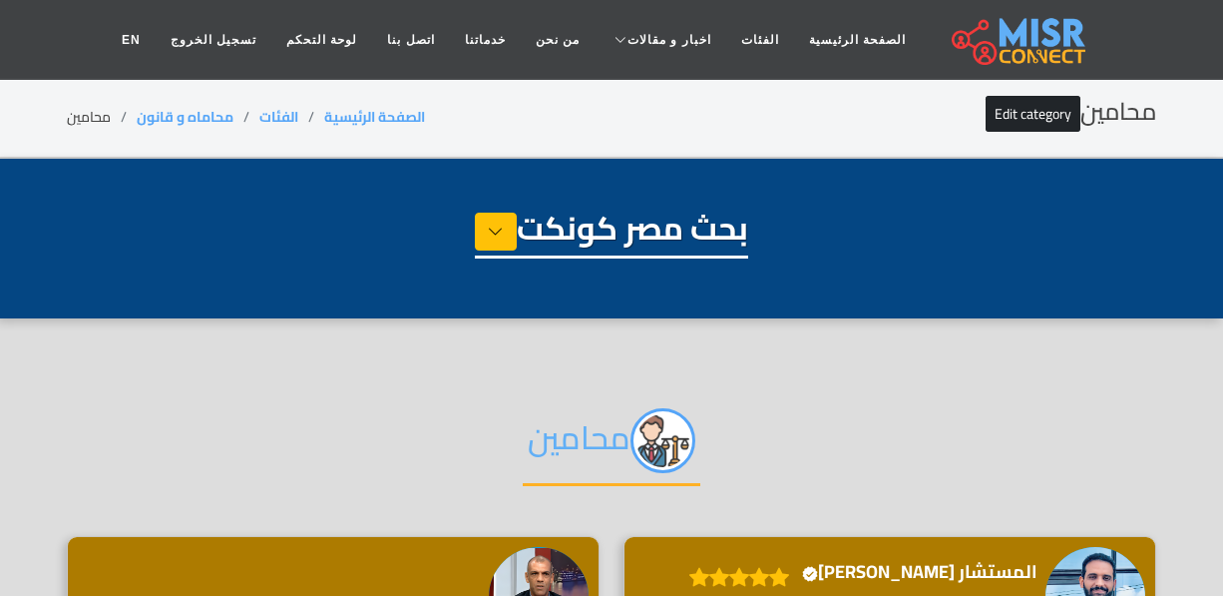
select select "**********"
select select "*******"
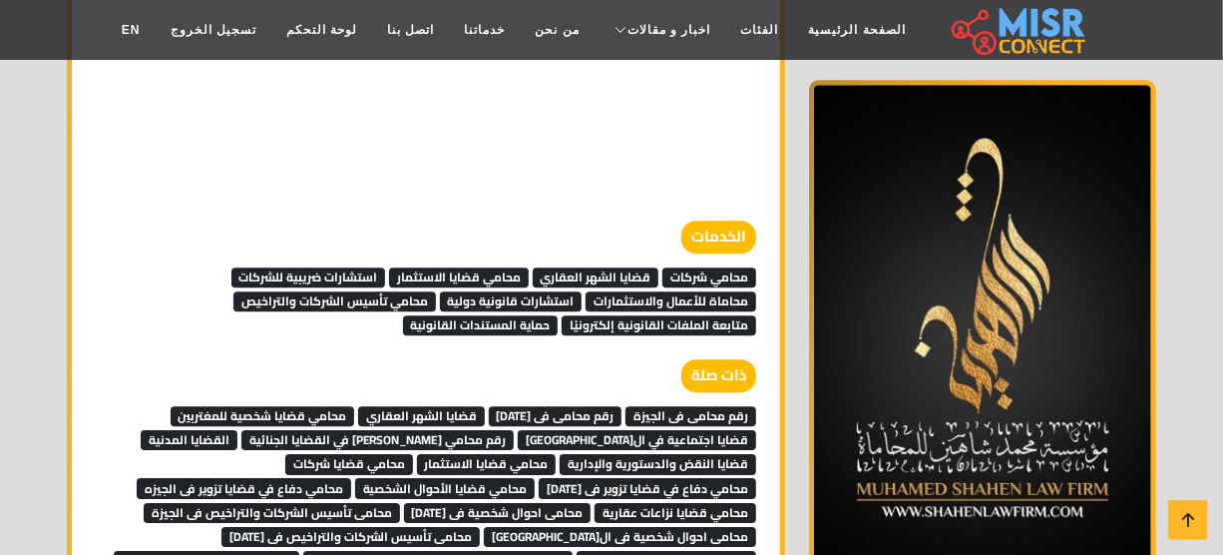
scroll to position [12427, 0]
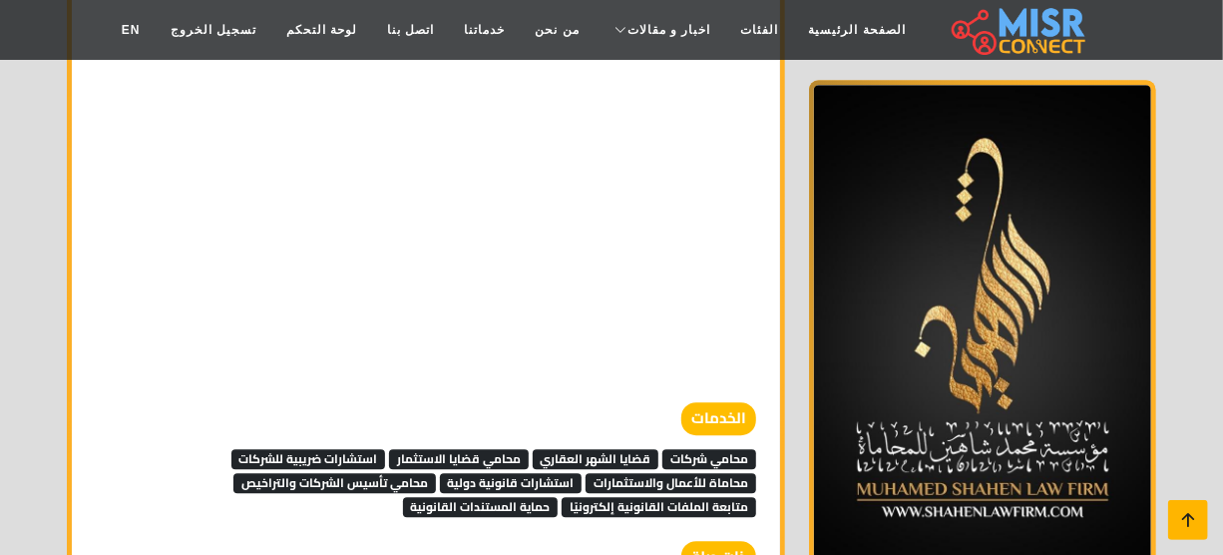
click at [1199, 528] on icon at bounding box center [1188, 520] width 28 height 28
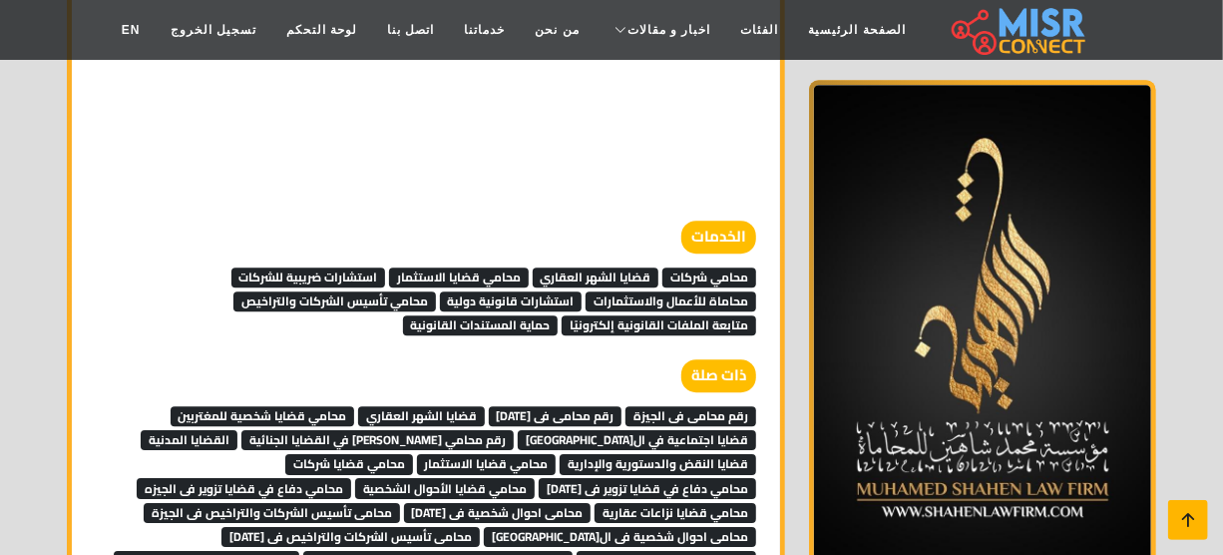
click at [1197, 526] on icon at bounding box center [1188, 520] width 28 height 28
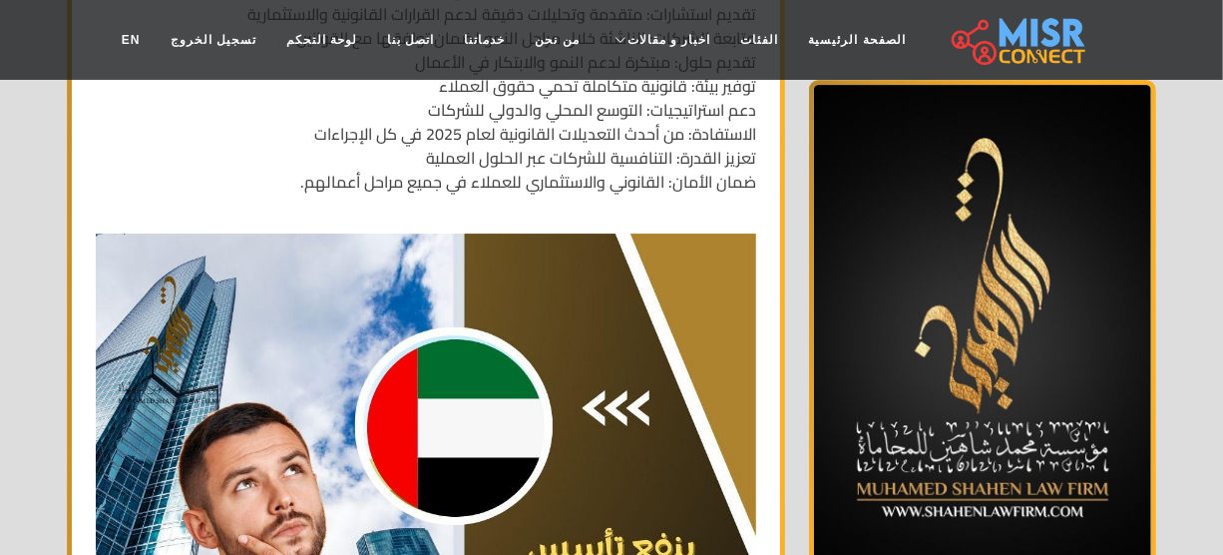
scroll to position [0, 0]
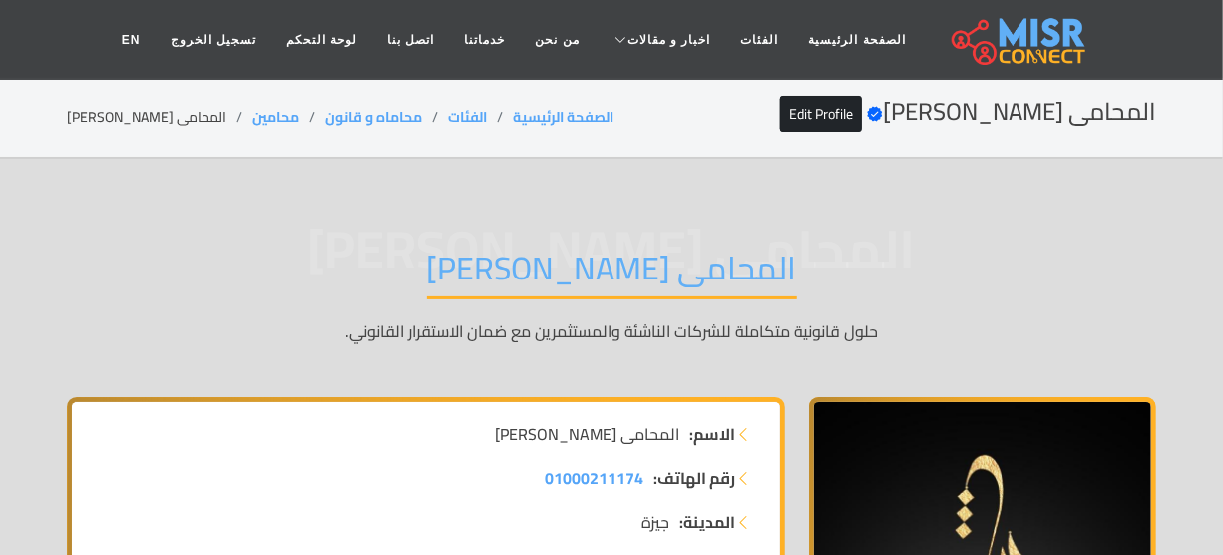
click at [118, 124] on li "المحامى [PERSON_NAME]" at bounding box center [160, 117] width 186 height 21
click at [119, 124] on li "المحامى [PERSON_NAME]" at bounding box center [160, 117] width 186 height 21
copy main "المحامى [PERSON_NAME]"
click at [726, 38] on link "الفئات" at bounding box center [760, 40] width 68 height 38
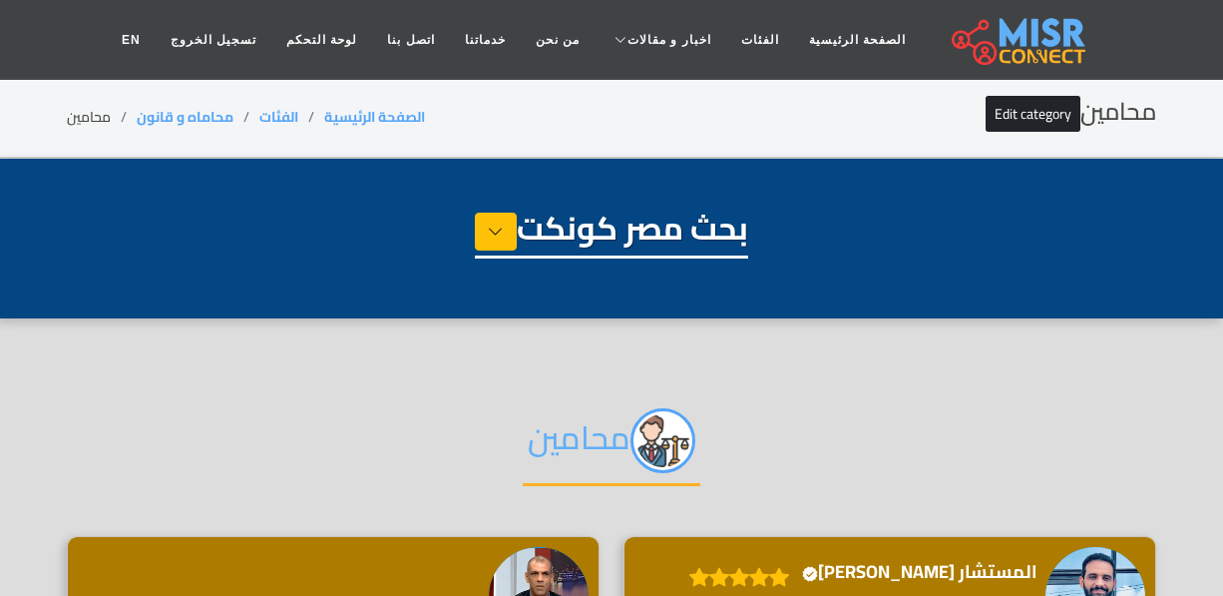
select select "**********"
select select "*******"
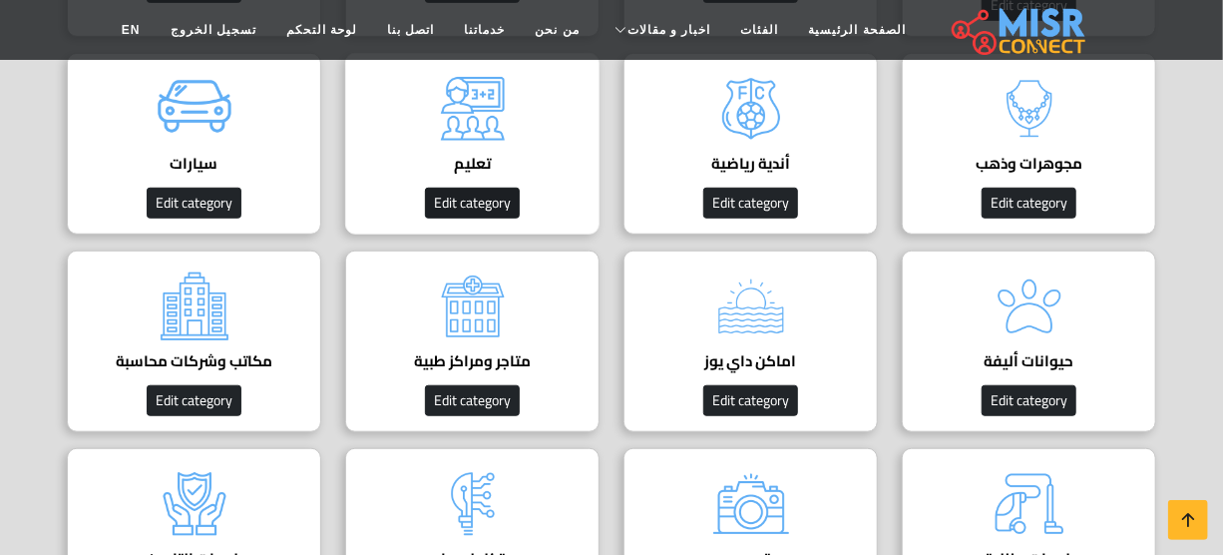
scroll to position [544, 0]
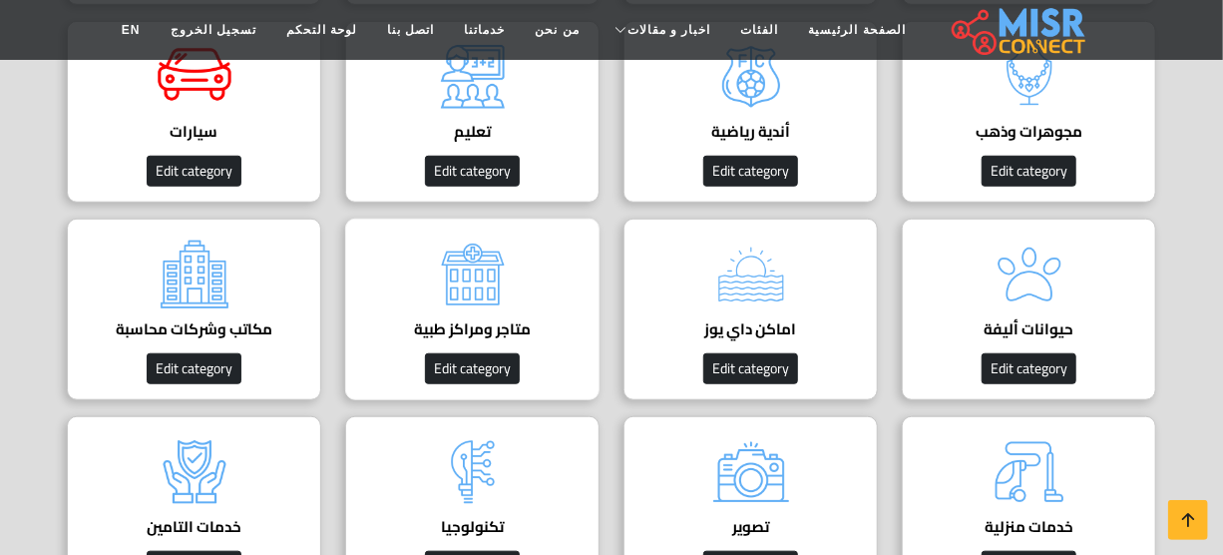
click at [516, 267] on div "متاجر ومراكز طبية دليل عيادات مصر Edit category" at bounding box center [472, 309] width 254 height 182
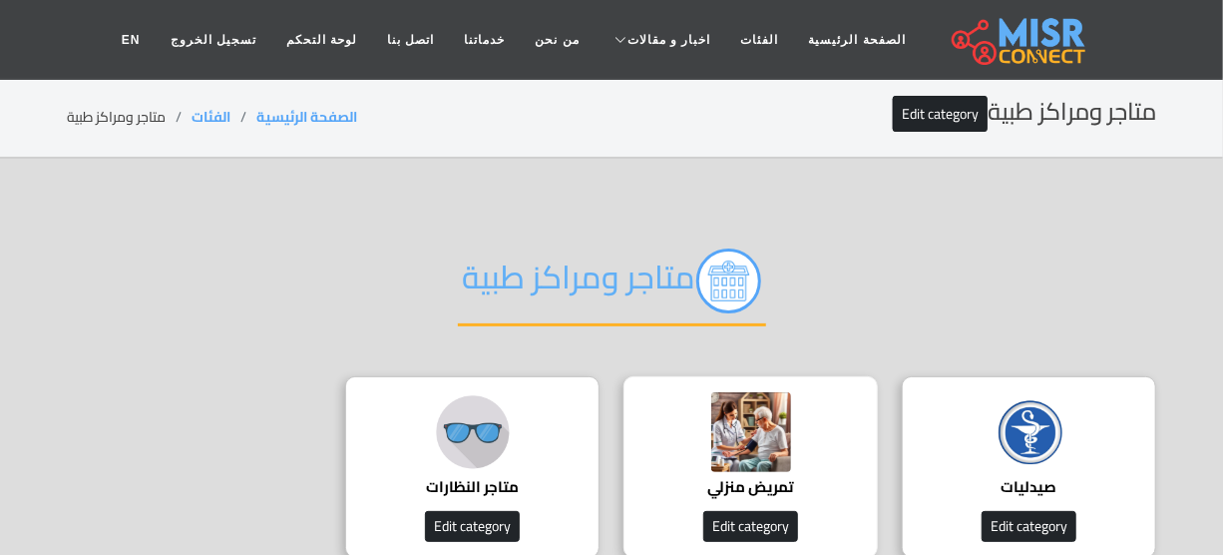
click at [716, 456] on img at bounding box center [751, 432] width 80 height 80
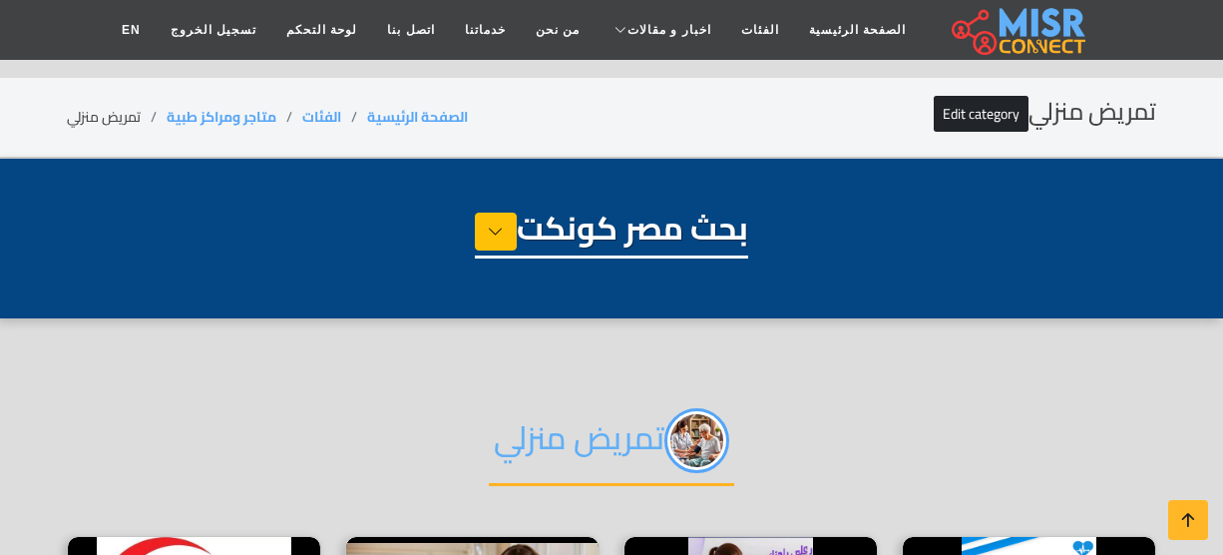
select select "*******"
select select "**********"
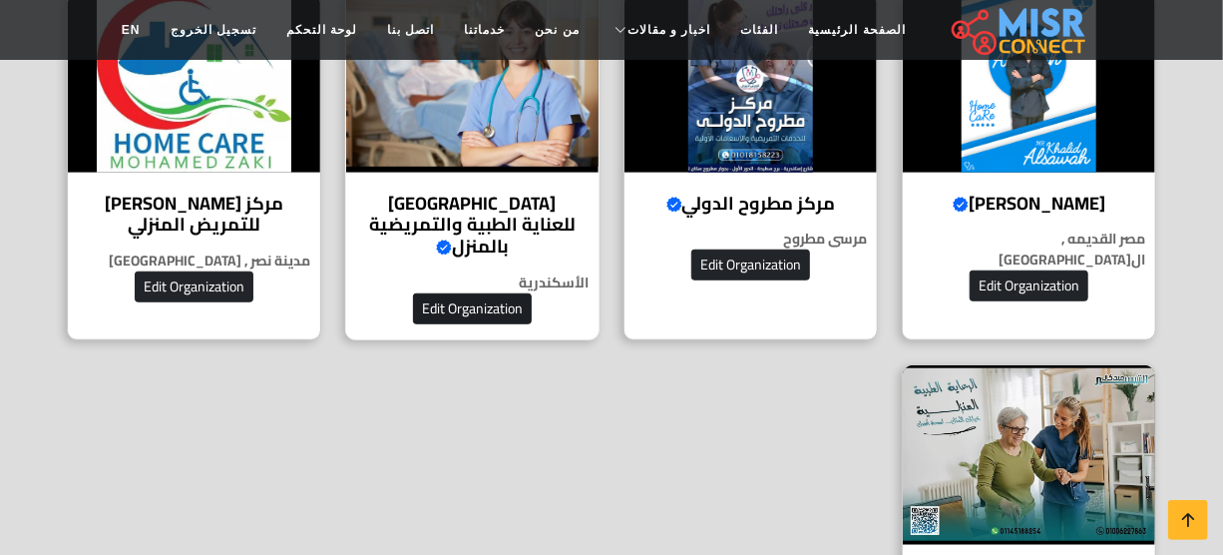
scroll to position [453, 0]
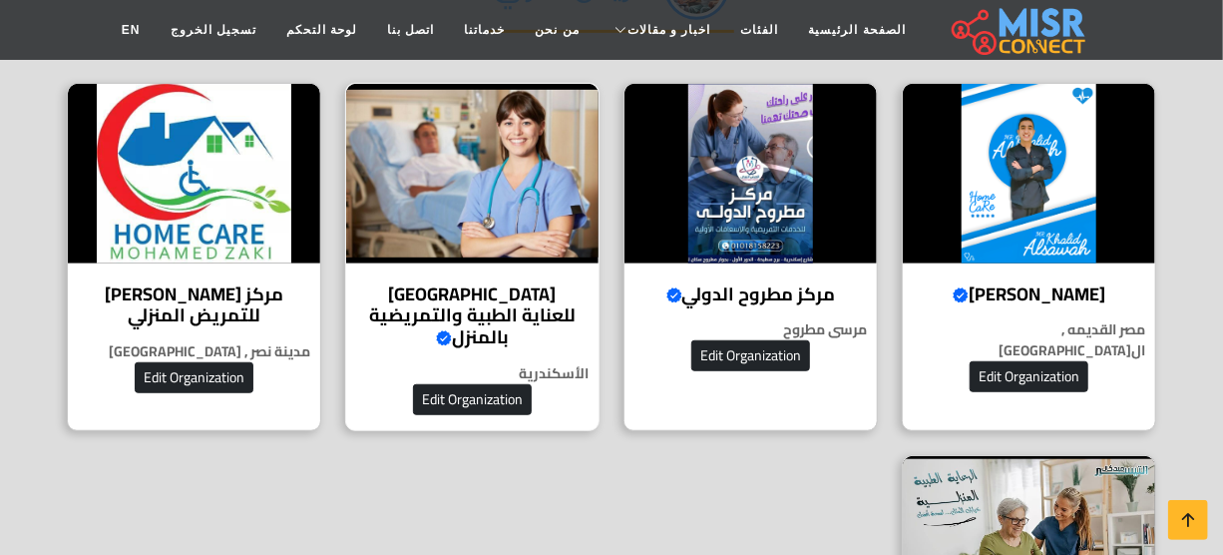
click at [449, 302] on h4 "[GEOGRAPHIC_DATA] للعناية الطبية والتمريضية بالمنزل Verified account" at bounding box center [472, 315] width 222 height 65
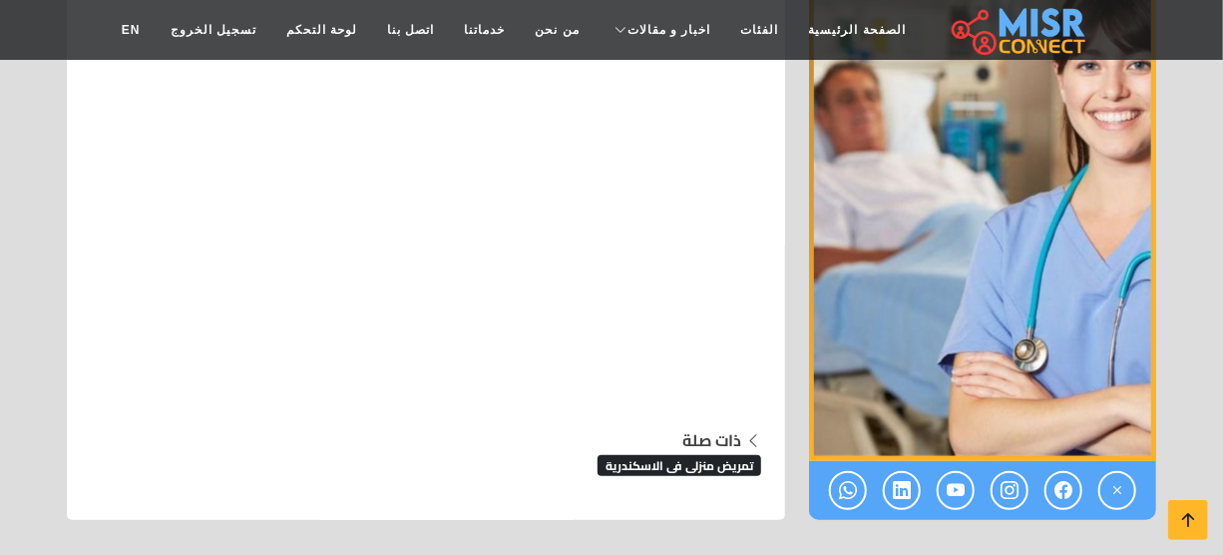
scroll to position [7271, 0]
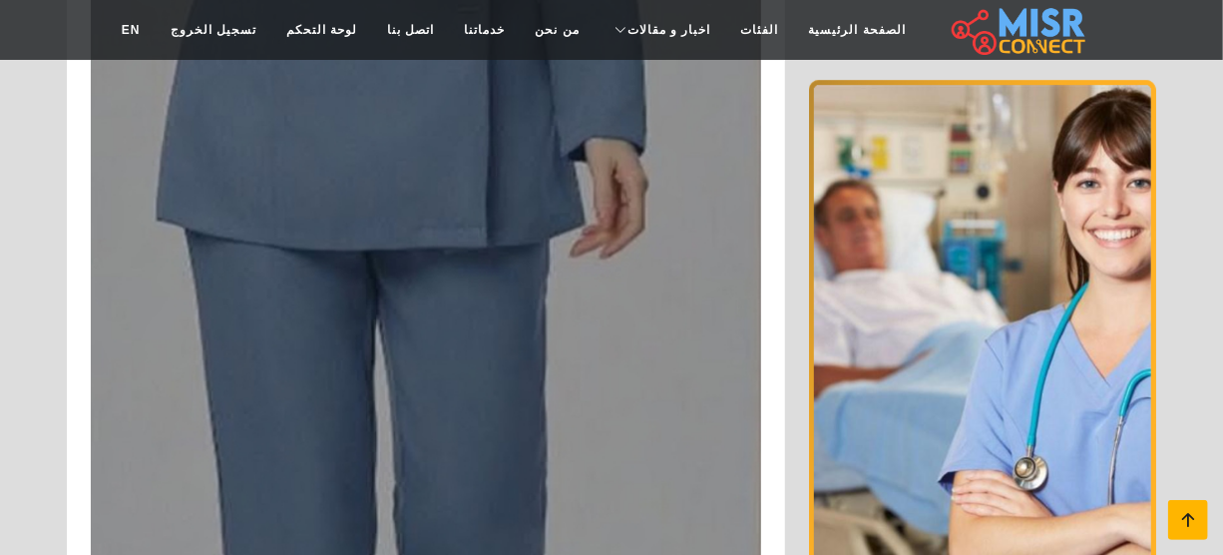
click at [1185, 533] on icon at bounding box center [1188, 520] width 28 height 28
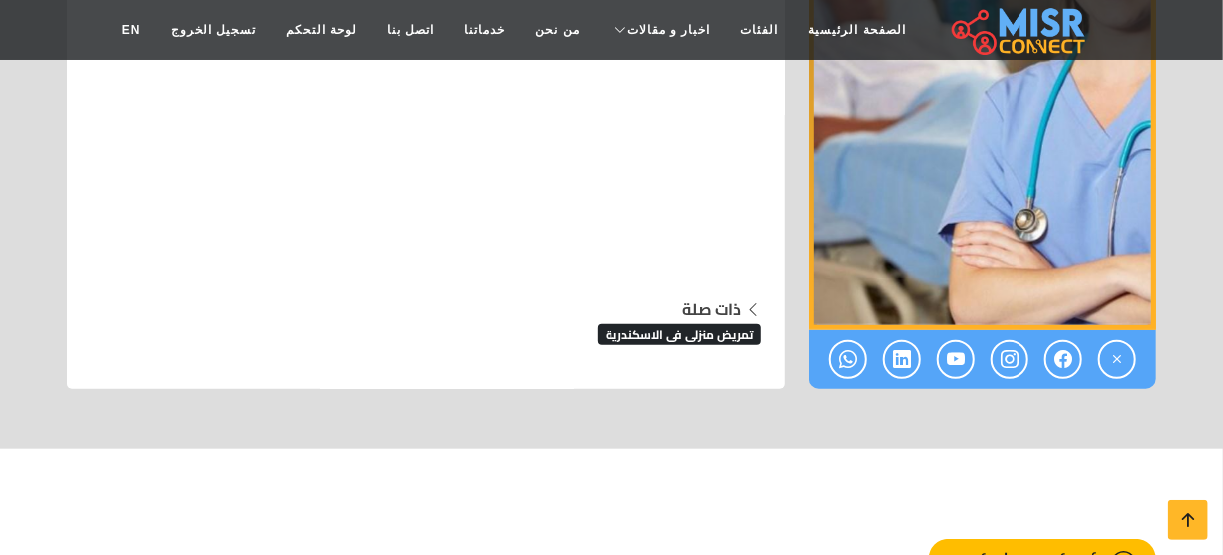
scroll to position [7436, 0]
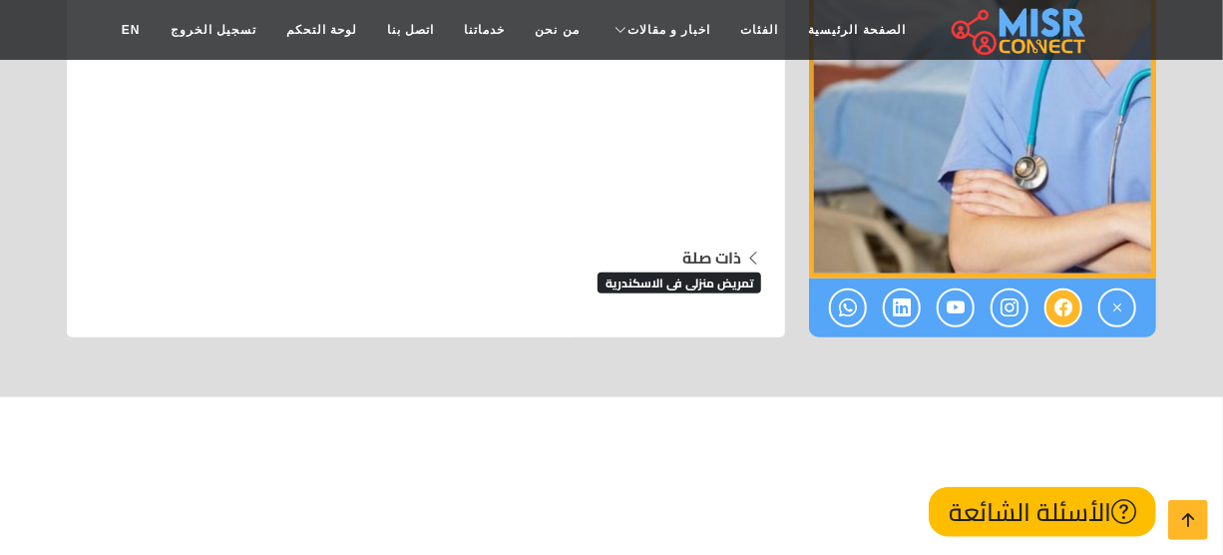
click at [1060, 291] on icon at bounding box center [1064, 307] width 18 height 33
click at [1184, 507] on icon at bounding box center [1188, 520] width 28 height 28
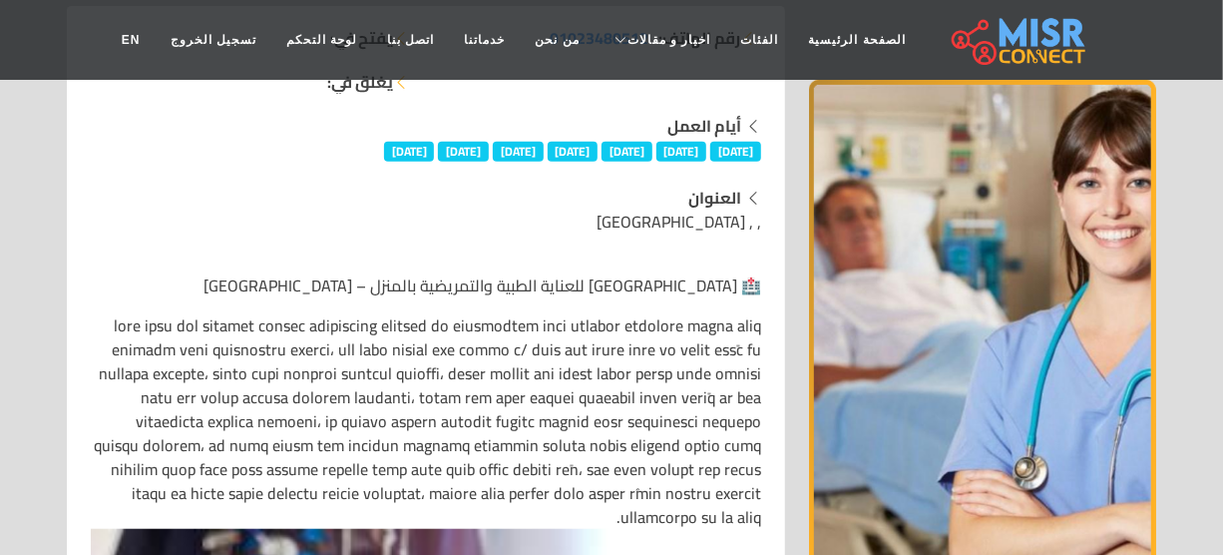
scroll to position [0, 0]
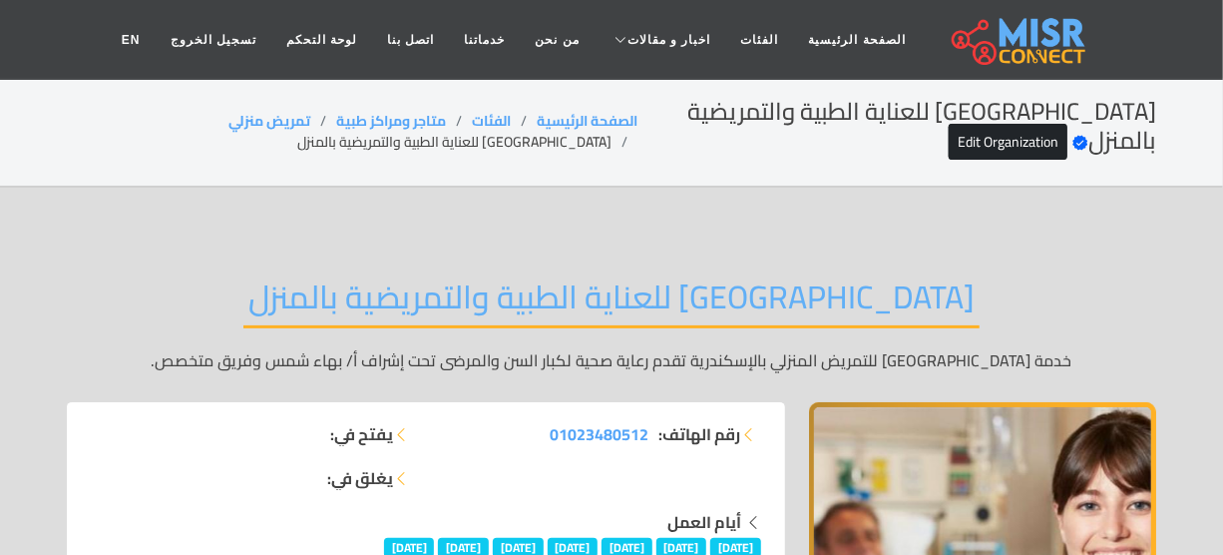
click at [510, 146] on li "[GEOGRAPHIC_DATA] للعناية الطبية والتمريضية بالمنزل" at bounding box center [467, 142] width 340 height 21
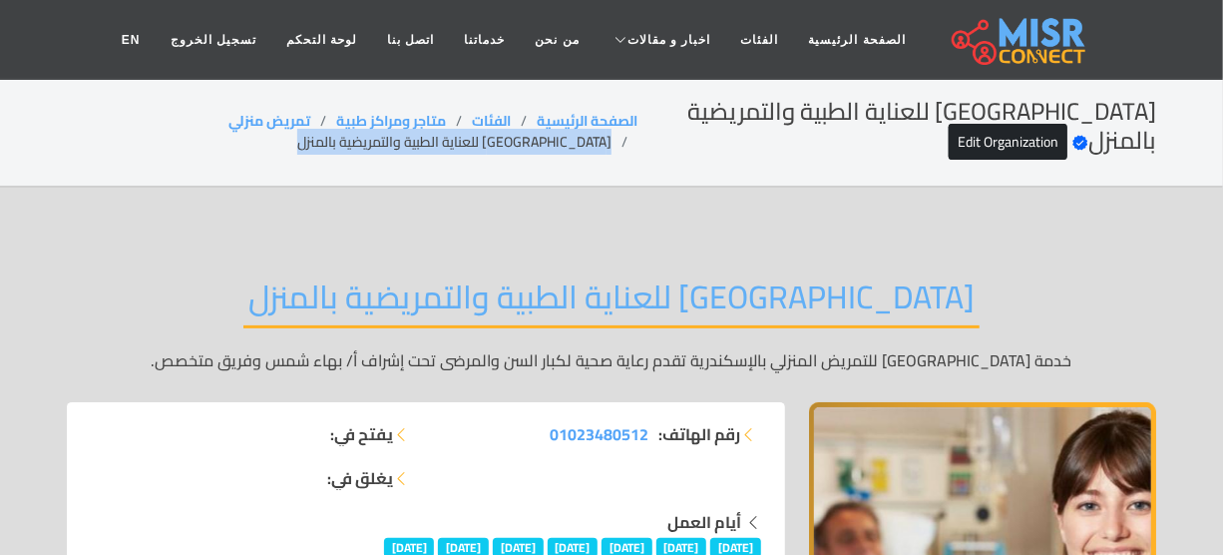
click at [510, 146] on li "[GEOGRAPHIC_DATA] للعناية الطبية والتمريضية بالمنزل" at bounding box center [467, 142] width 340 height 21
copy main "[GEOGRAPHIC_DATA] للعناية الطبية والتمريضية بالمنزل"
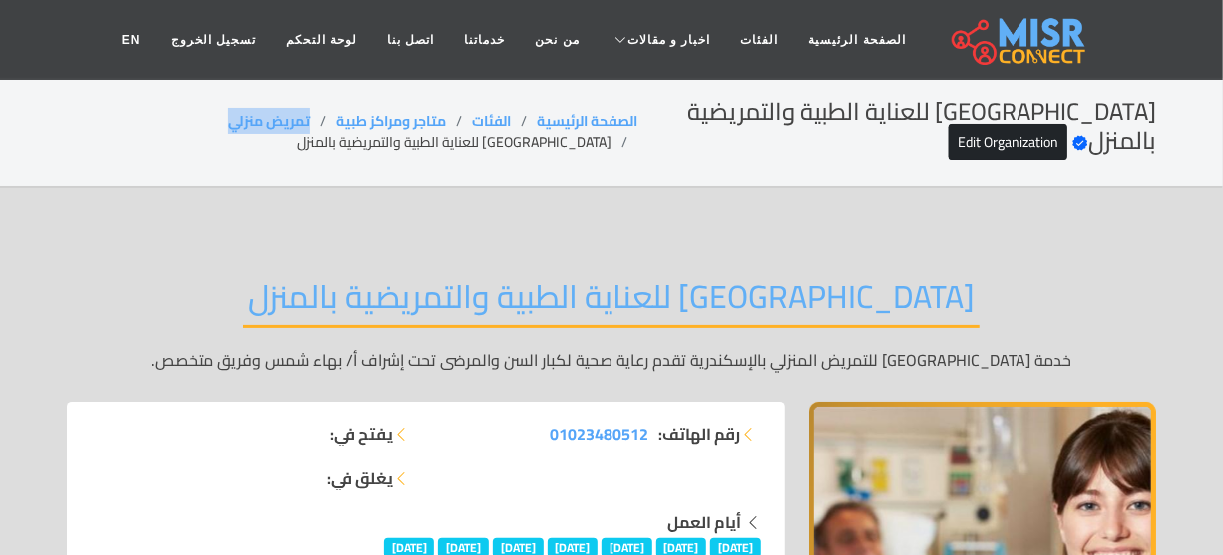
drag, startPoint x: 351, startPoint y: 119, endPoint x: 237, endPoint y: 119, distance: 113.7
click at [237, 119] on ol "الصفحة الرئيسية الفئات متاجر ومراكز طبية تمريض منزلي [GEOGRAPHIC_DATA] للعناية …" at bounding box center [352, 132] width 571 height 42
copy link "تمريض منزلي"
click at [522, 141] on li "[GEOGRAPHIC_DATA] للعناية الطبية والتمريضية بالمنزل" at bounding box center [467, 142] width 340 height 21
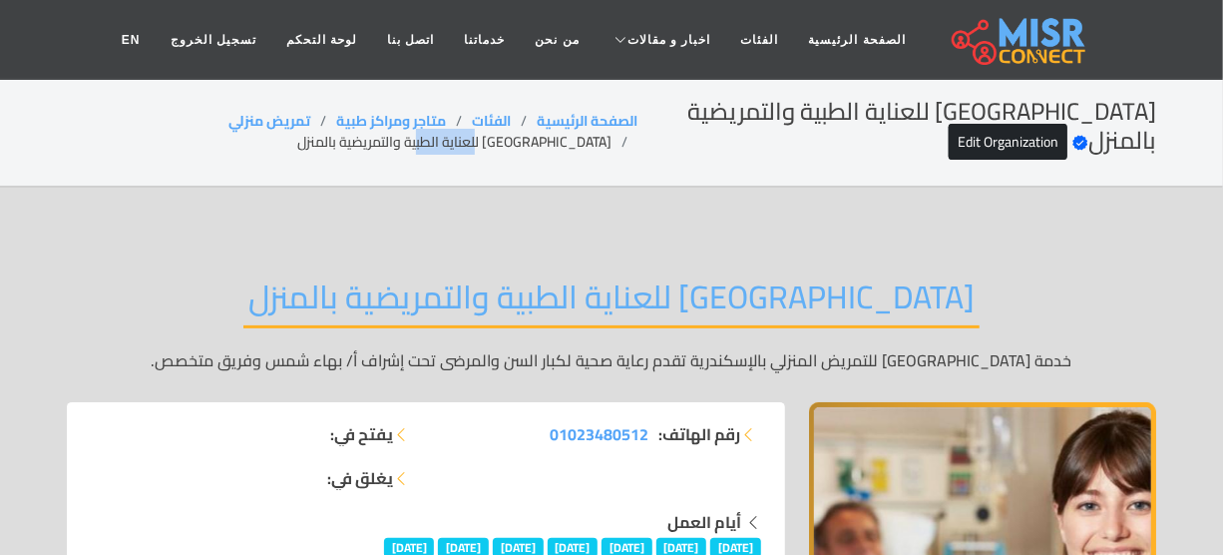
click at [522, 141] on li "[GEOGRAPHIC_DATA] للعناية الطبية والتمريضية بالمنزل" at bounding box center [467, 142] width 340 height 21
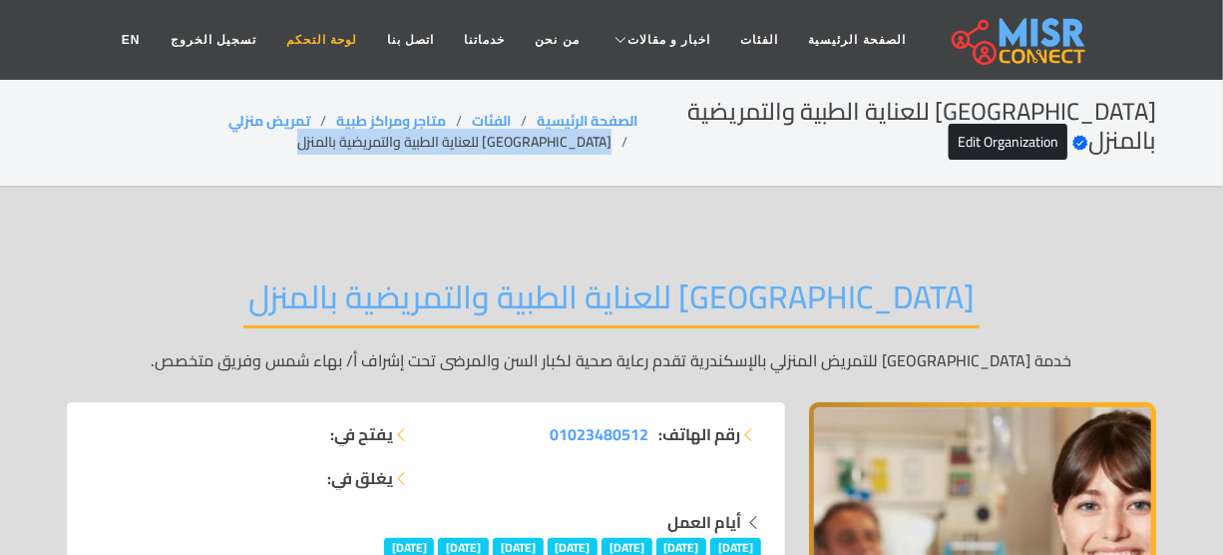
copy main "[GEOGRAPHIC_DATA] للعناية الطبية والتمريضية بالمنزل"
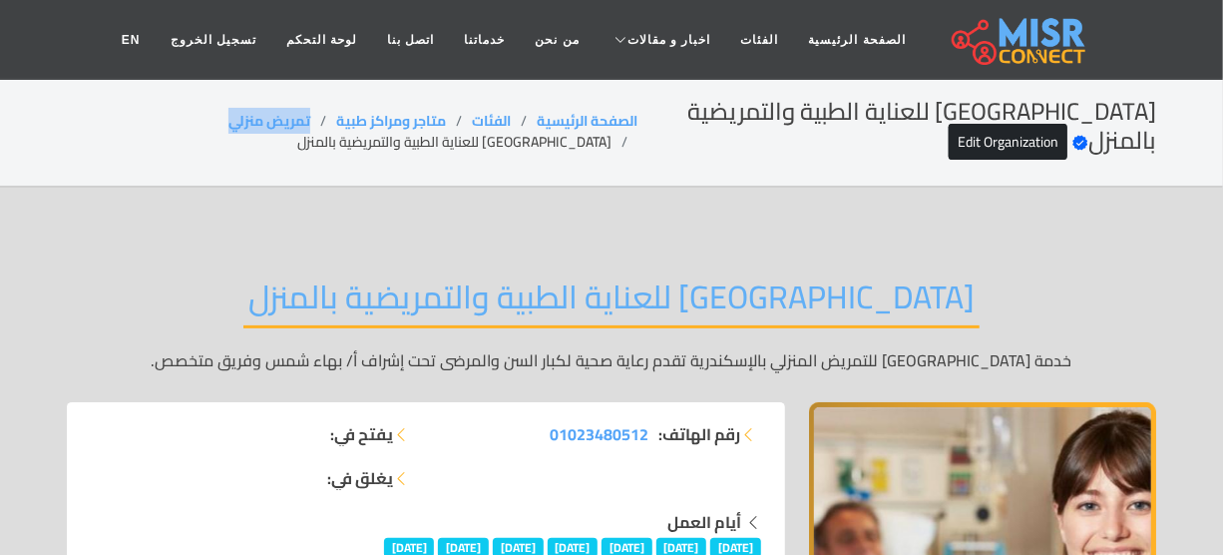
drag, startPoint x: 355, startPoint y: 116, endPoint x: 238, endPoint y: 118, distance: 116.7
click at [238, 118] on ol "الصفحة الرئيسية الفئات متاجر ومراكز طبية تمريض منزلي جدة للعناية الطبية والتمري…" at bounding box center [352, 132] width 571 height 42
copy link "تمريض منزلي"
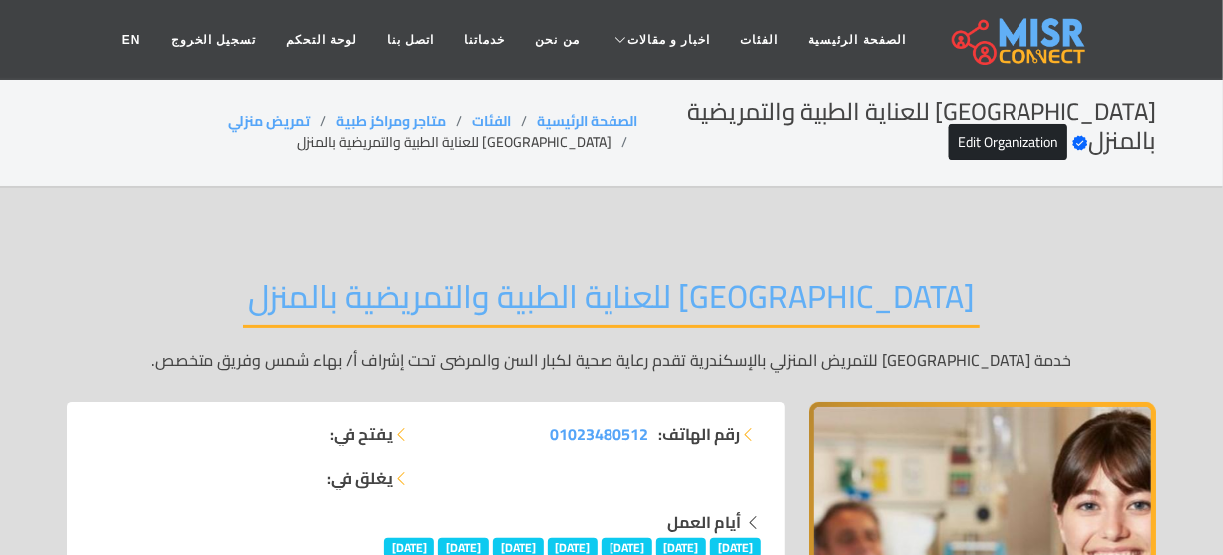
click at [500, 139] on li "[GEOGRAPHIC_DATA] للعناية الطبية والتمريضية بالمنزل" at bounding box center [467, 142] width 340 height 21
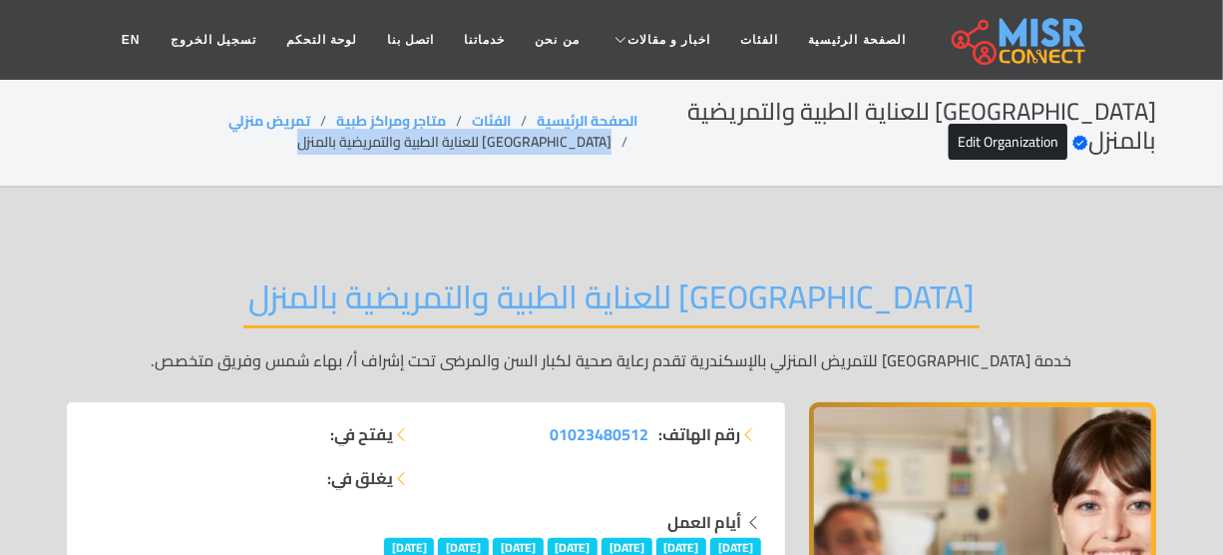
click at [500, 139] on li "[GEOGRAPHIC_DATA] للعناية الطبية والتمريضية بالمنزل" at bounding box center [467, 142] width 340 height 21
copy main "[GEOGRAPHIC_DATA] للعناية الطبية والتمريضية بالمنزل"
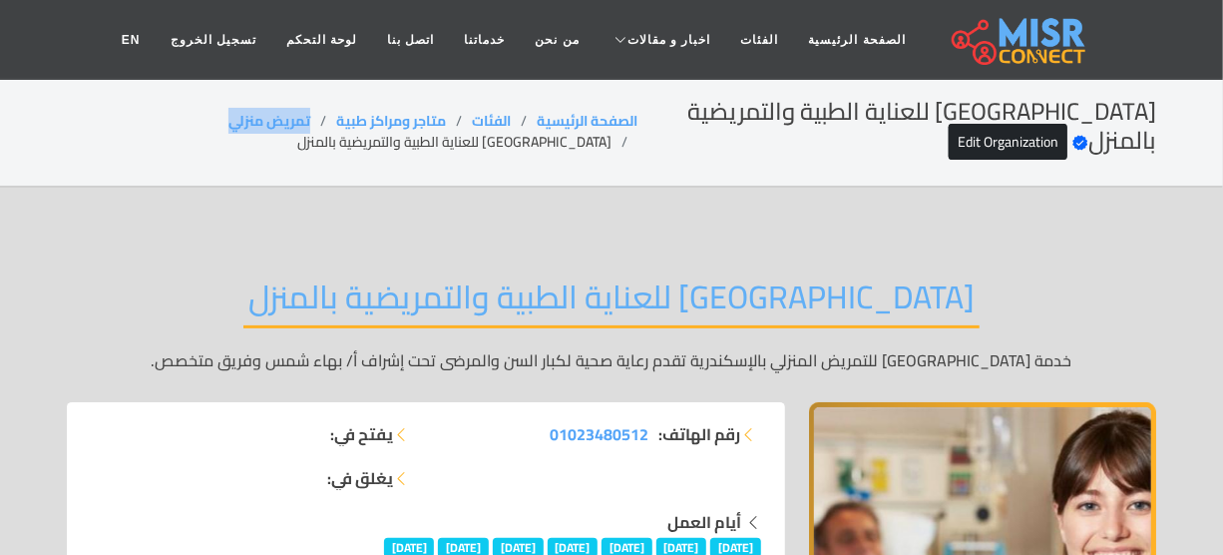
drag, startPoint x: 354, startPoint y: 119, endPoint x: 221, endPoint y: 104, distance: 133.5
click at [226, 119] on ol "الصفحة الرئيسية الفئات متاجر ومراكز طبية تمريض منزلي جدة للعناية الطبية والتمري…" at bounding box center [352, 132] width 571 height 42
click at [530, 141] on li "[GEOGRAPHIC_DATA] للعناية الطبية والتمريضية بالمنزل" at bounding box center [467, 142] width 340 height 21
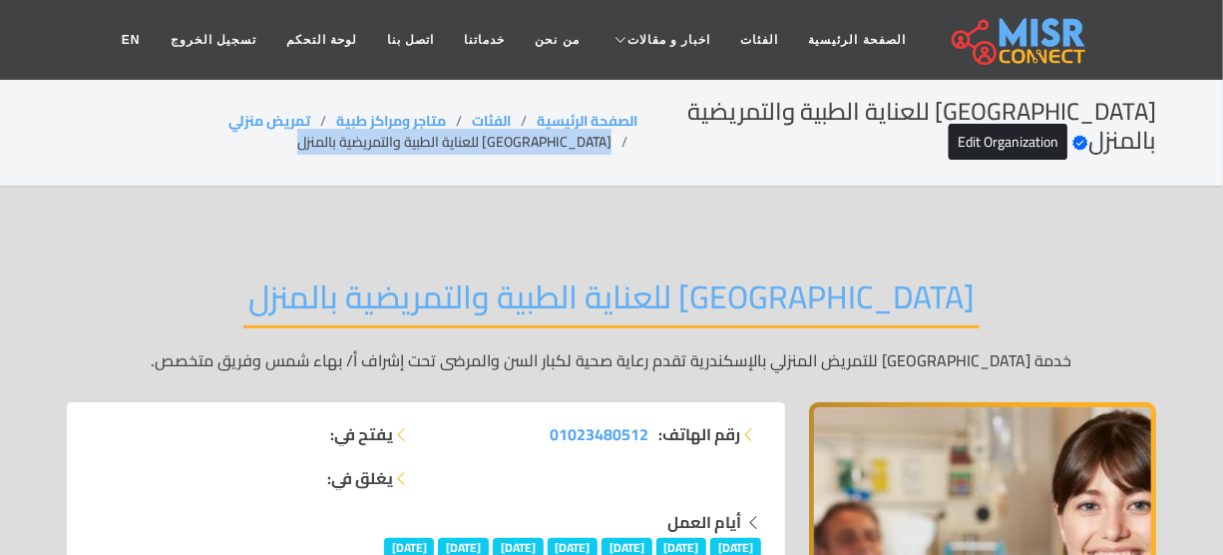
click at [530, 141] on li "[GEOGRAPHIC_DATA] للعناية الطبية والتمريضية بالمنزل" at bounding box center [467, 142] width 340 height 21
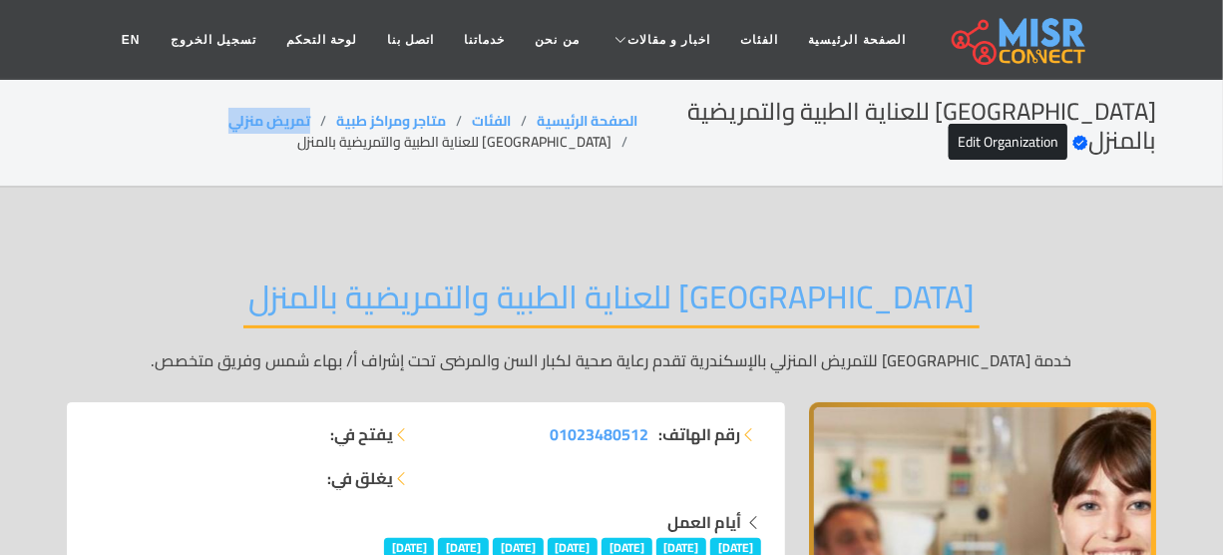
drag, startPoint x: 357, startPoint y: 120, endPoint x: 242, endPoint y: 121, distance: 114.7
click at [242, 121] on ol "الصفحة الرئيسية الفئات متاجر ومراكز طبية تمريض منزلي جدة للعناية الطبية والتمري…" at bounding box center [352, 132] width 571 height 42
click at [550, 148] on li "[GEOGRAPHIC_DATA] للعناية الطبية والتمريضية بالمنزل" at bounding box center [467, 142] width 340 height 21
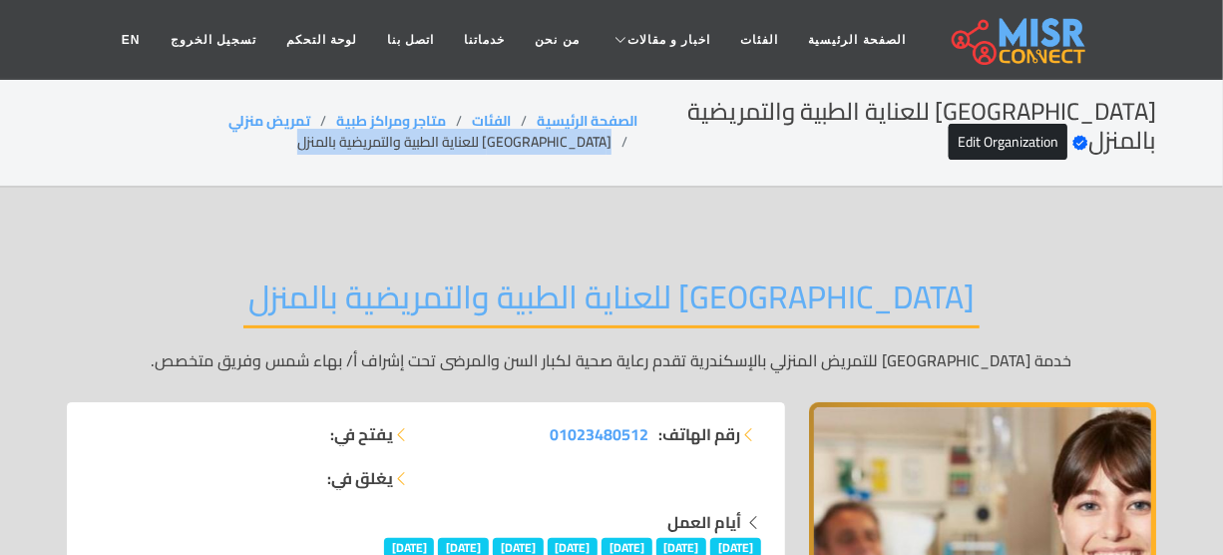
click at [550, 148] on li "[GEOGRAPHIC_DATA] للعناية الطبية والتمريضية بالمنزل" at bounding box center [467, 142] width 340 height 21
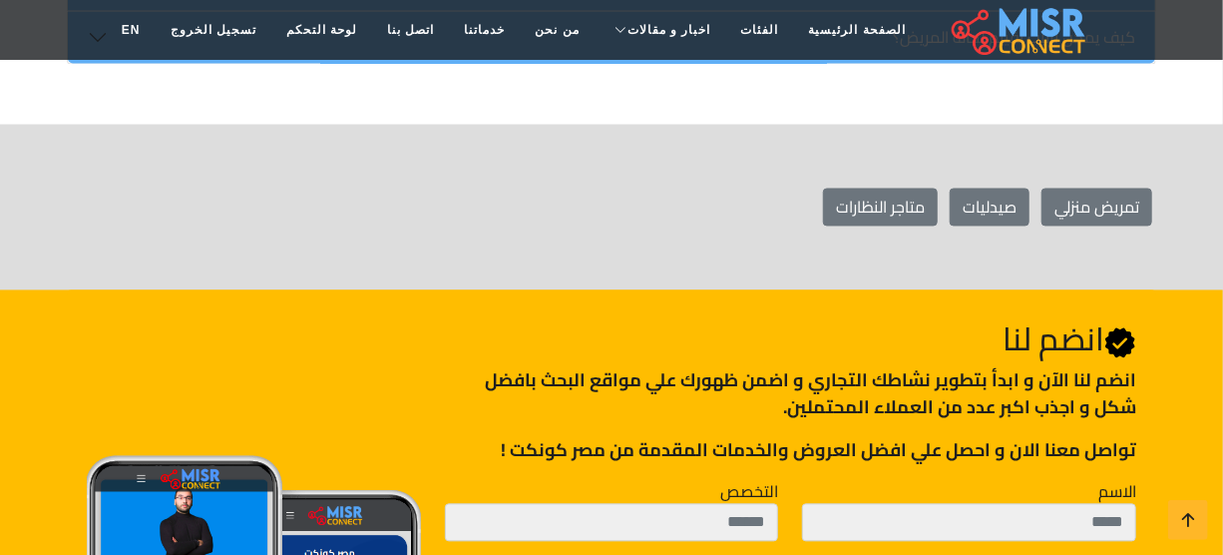
scroll to position [7492, 0]
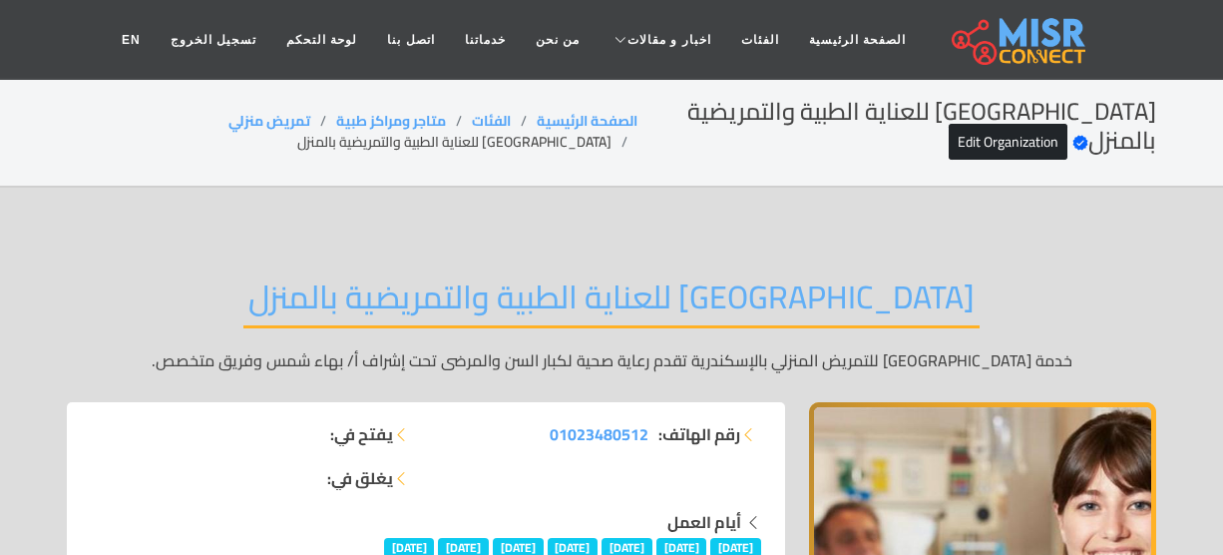
scroll to position [7492, 0]
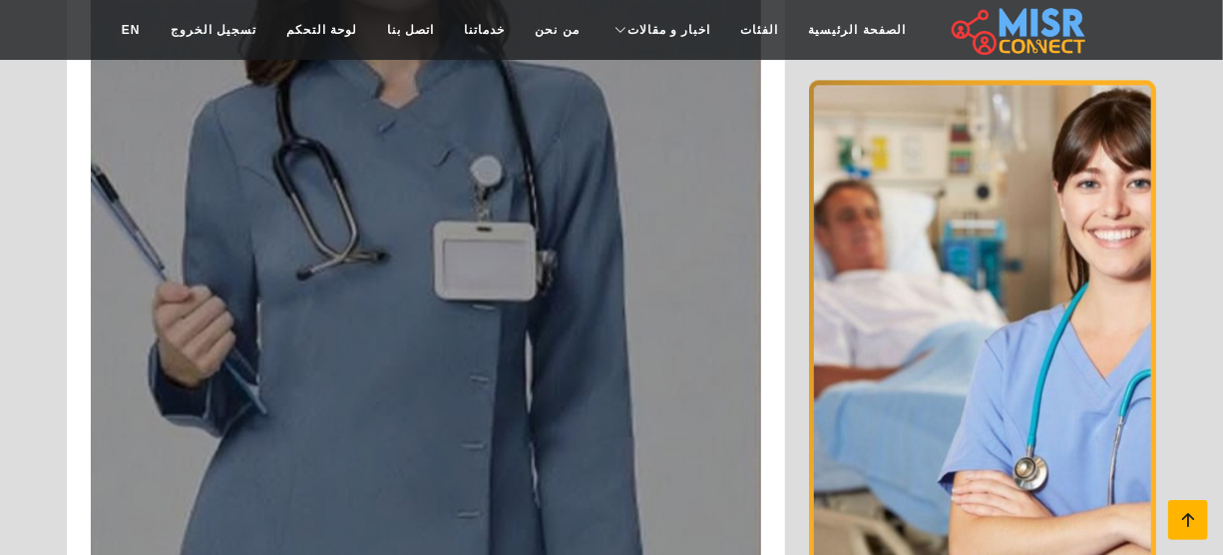
click at [1187, 513] on icon at bounding box center [1188, 520] width 28 height 28
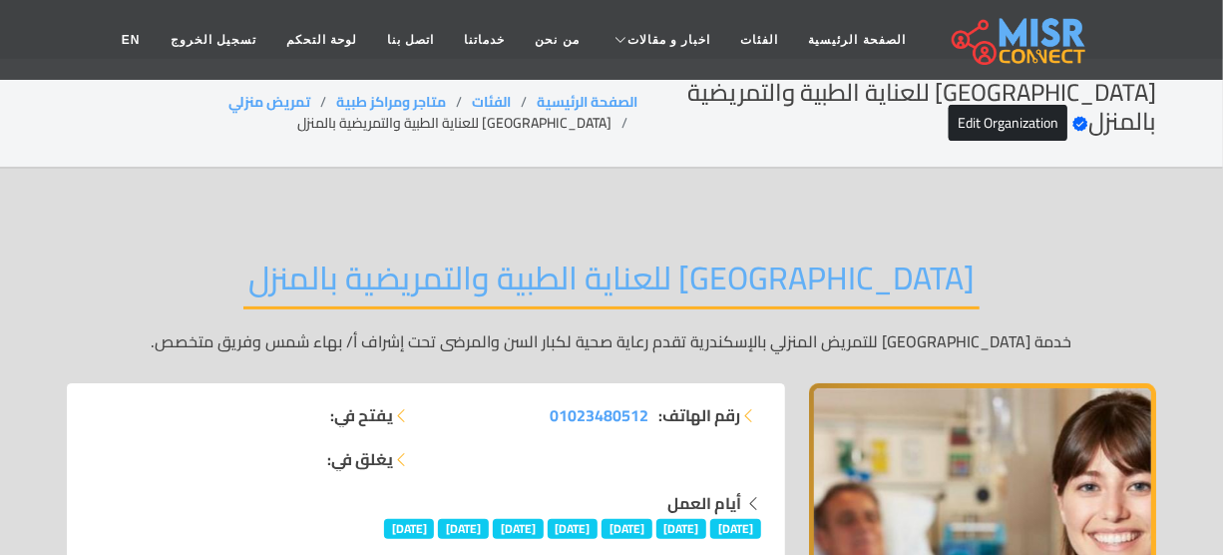
scroll to position [0, 0]
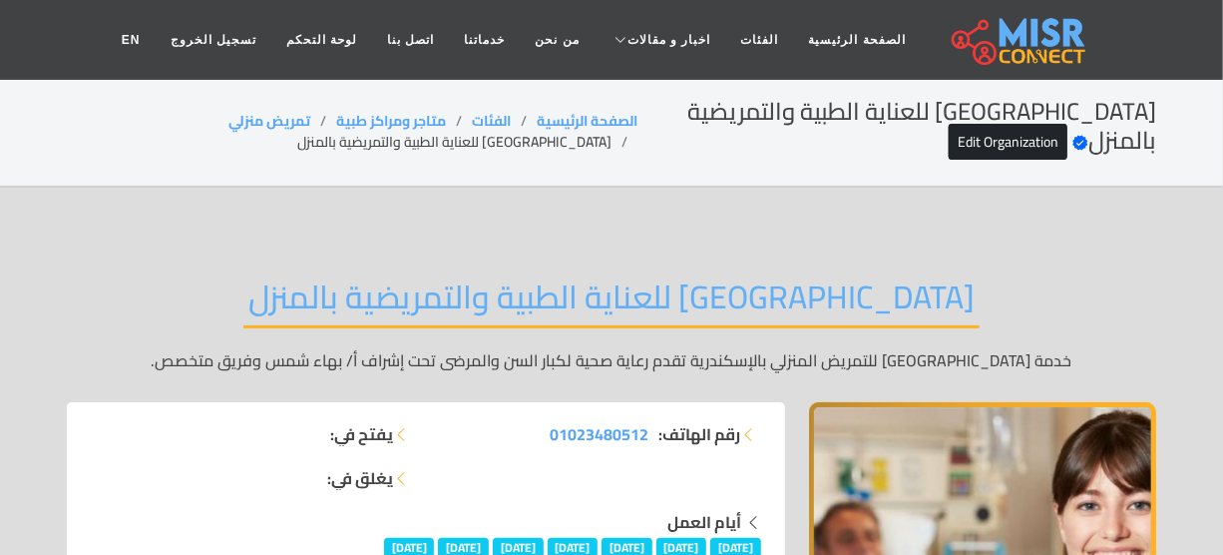
click at [519, 150] on li "جدة للعناية الطبية والتمريضية بالمنزل" at bounding box center [467, 142] width 340 height 21
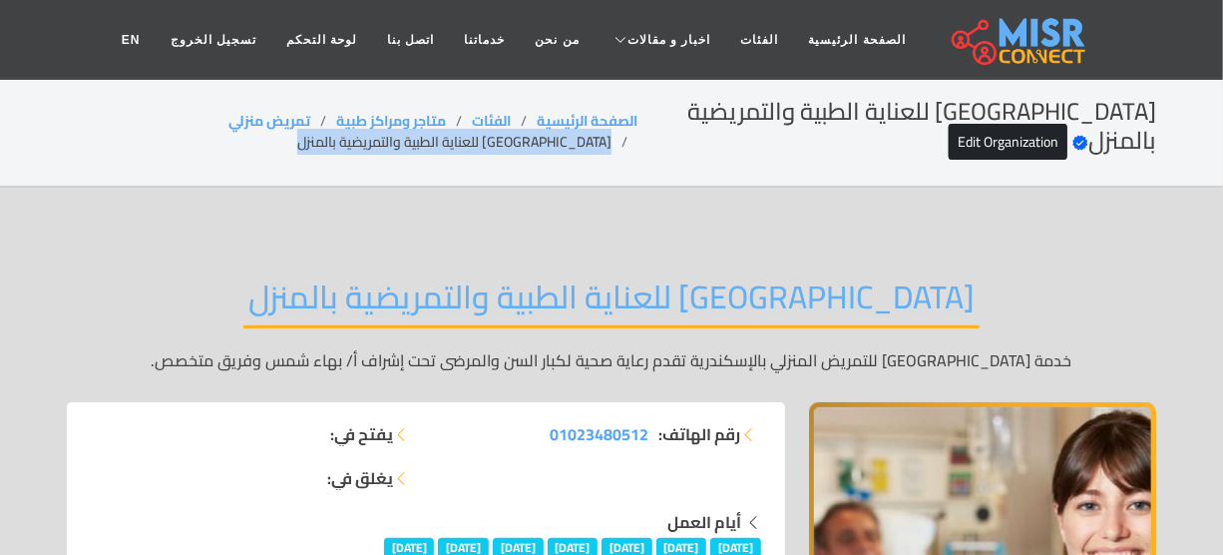
click at [519, 150] on li "جدة للعناية الطبية والتمريضية بالمنزل" at bounding box center [467, 142] width 340 height 21
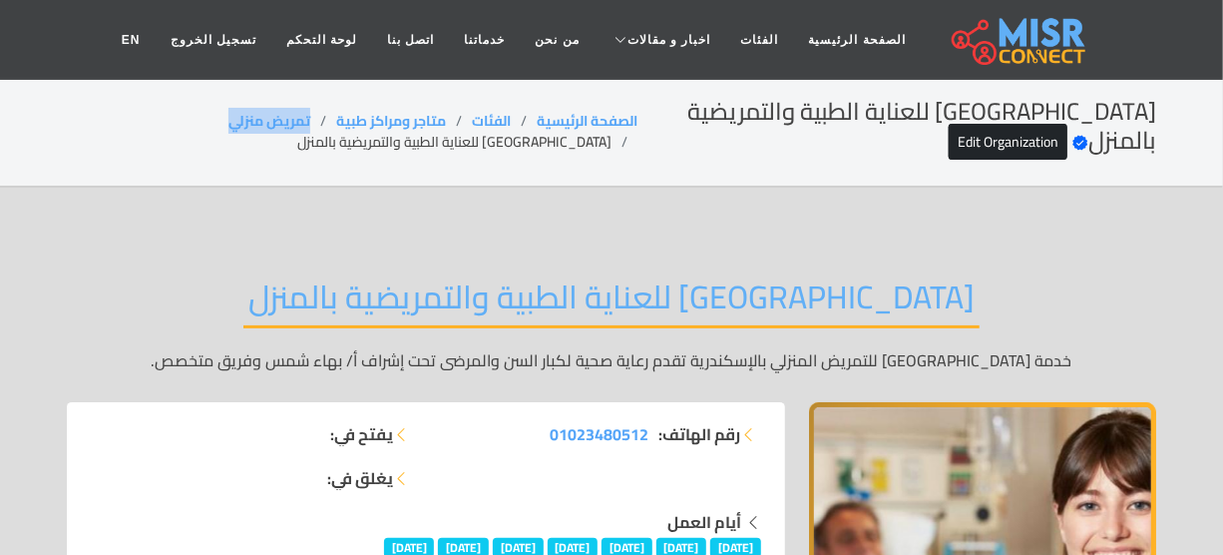
drag, startPoint x: 355, startPoint y: 118, endPoint x: 222, endPoint y: 116, distance: 132.7
click at [222, 116] on ol "الصفحة الرئيسية الفئات متاجر ومراكز طبية تمريض منزلي جدة للعناية الطبية والتمري…" at bounding box center [352, 132] width 571 height 42
copy link "تمريض منزلي"
click at [505, 135] on li "جدة للعناية الطبية والتمريضية بالمنزل" at bounding box center [467, 142] width 340 height 21
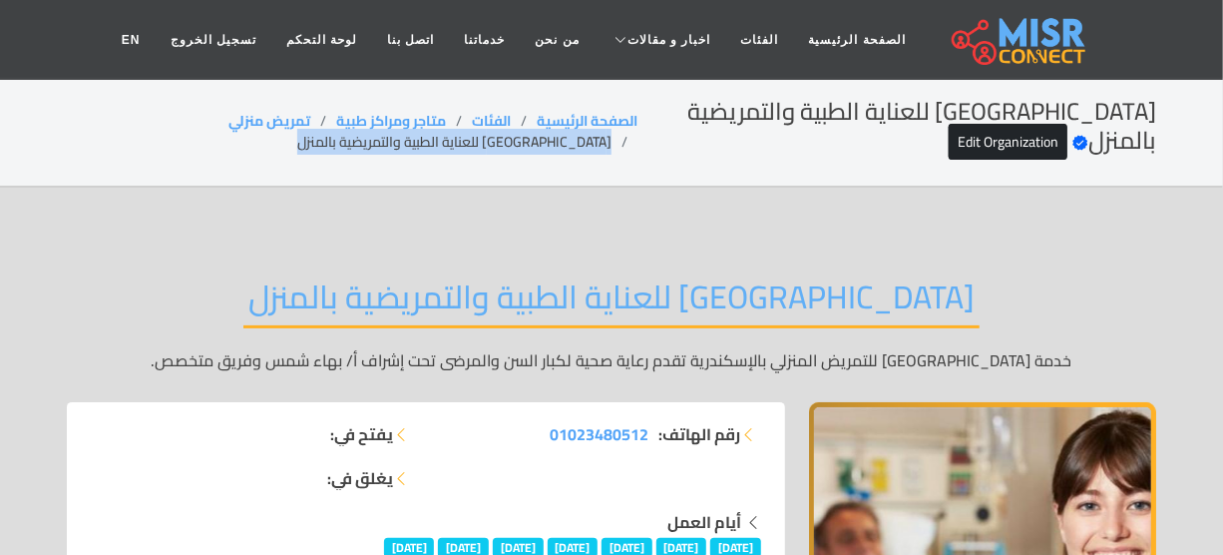
click at [505, 135] on li "جدة للعناية الطبية والتمريضية بالمنزل" at bounding box center [467, 142] width 340 height 21
copy main "جدة للعناية الطبية والتمريضية بالمنزل"
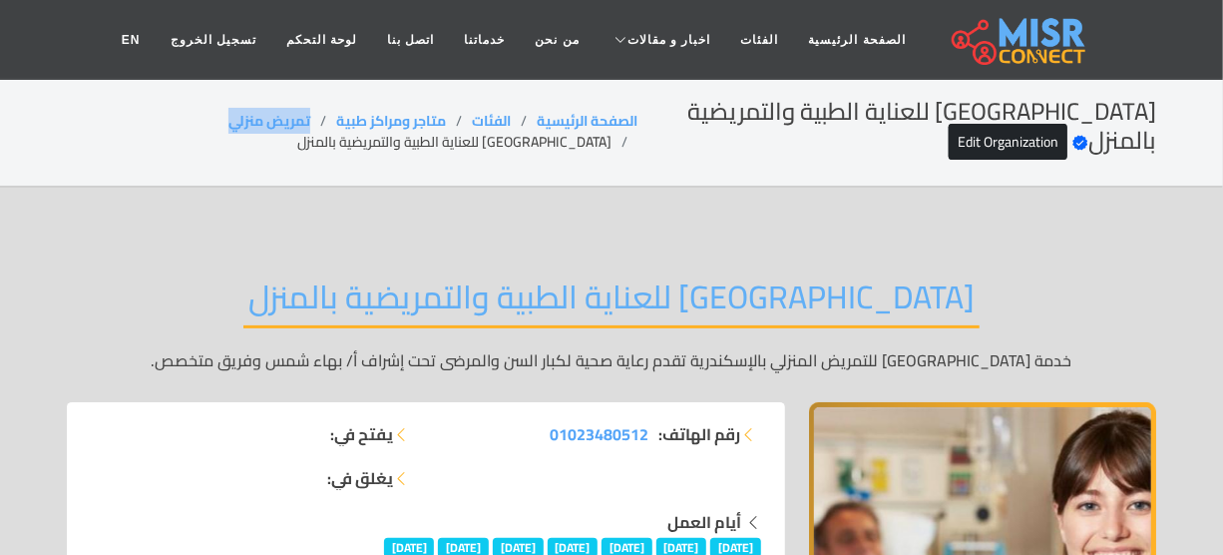
drag, startPoint x: 352, startPoint y: 119, endPoint x: 239, endPoint y: 119, distance: 112.7
click at [239, 119] on ol "الصفحة الرئيسية الفئات متاجر ومراكز طبية تمريض منزلي جدة للعناية الطبية والتمري…" at bounding box center [352, 132] width 571 height 42
copy link "تمريض منزلي"
click at [478, 141] on li "جدة للعناية الطبية والتمريضية بالمنزل" at bounding box center [467, 142] width 340 height 21
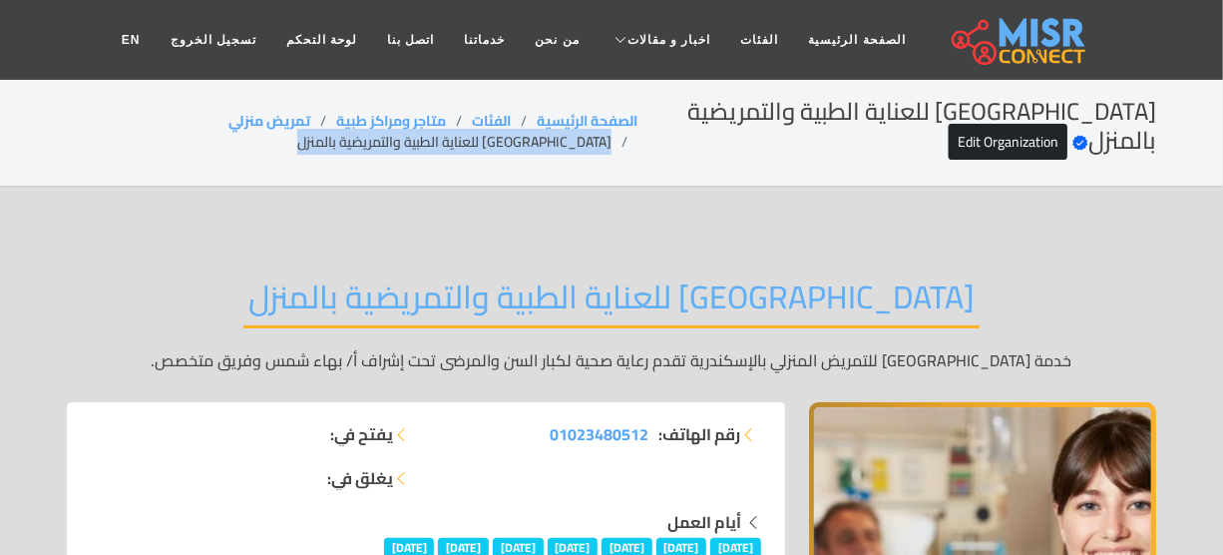
click at [478, 141] on li "جدة للعناية الطبية والتمريضية بالمنزل" at bounding box center [467, 142] width 340 height 21
copy main "جدة للعناية الطبية والتمريضية بالمنزل"
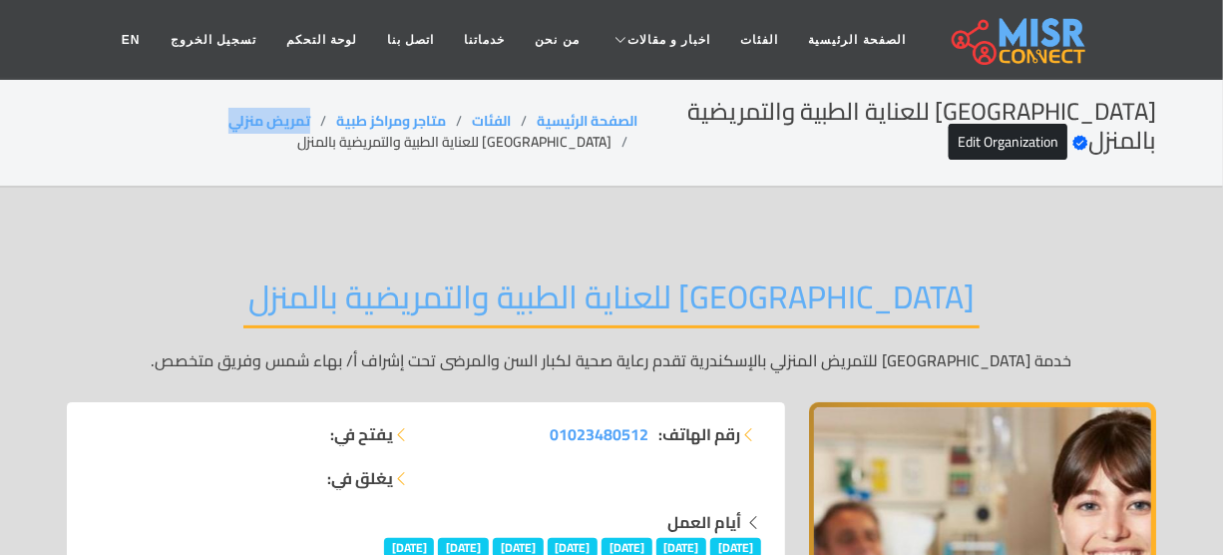
drag, startPoint x: 312, startPoint y: 117, endPoint x: 218, endPoint y: 115, distance: 93.8
click at [218, 116] on ol "الصفحة الرئيسية الفئات متاجر ومراكز طبية تمريض منزلي جدة للعناية الطبية والتمري…" at bounding box center [352, 132] width 571 height 42
copy link "تمريض منزلي"
click at [538, 141] on li "جدة للعناية الطبية والتمريضية بالمنزل" at bounding box center [467, 142] width 340 height 21
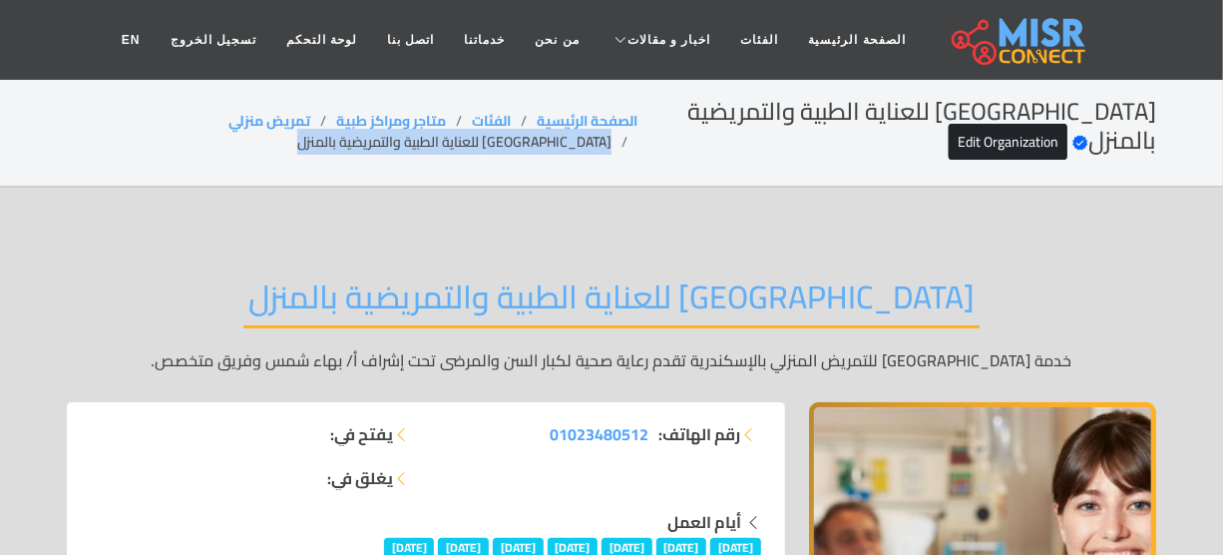
click at [538, 141] on li "جدة للعناية الطبية والتمريضية بالمنزل" at bounding box center [467, 142] width 340 height 21
copy main "جدة للعناية الطبية والتمريضية بالمنزل"
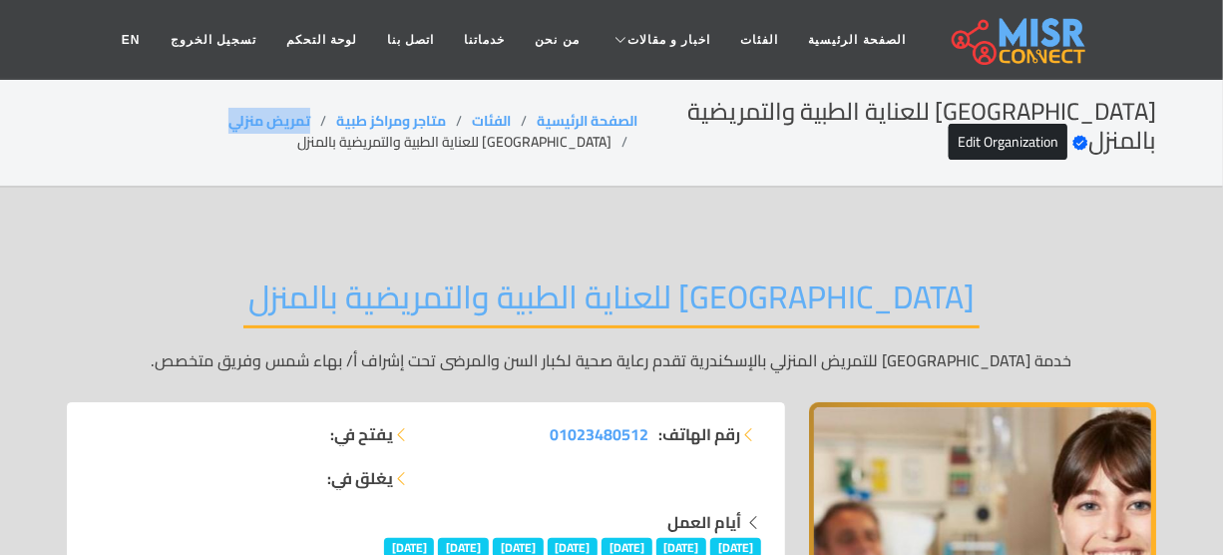
drag, startPoint x: 354, startPoint y: 118, endPoint x: 205, endPoint y: 115, distance: 149.7
click at [205, 115] on ol "الصفحة الرئيسية الفئات متاجر ومراكز طبية تمريض منزلي جدة للعناية الطبية والتمري…" at bounding box center [352, 132] width 571 height 42
copy link "تمريض منزلي"
click at [588, 147] on li "جدة للعناية الطبية والتمريضية بالمنزل" at bounding box center [467, 142] width 340 height 21
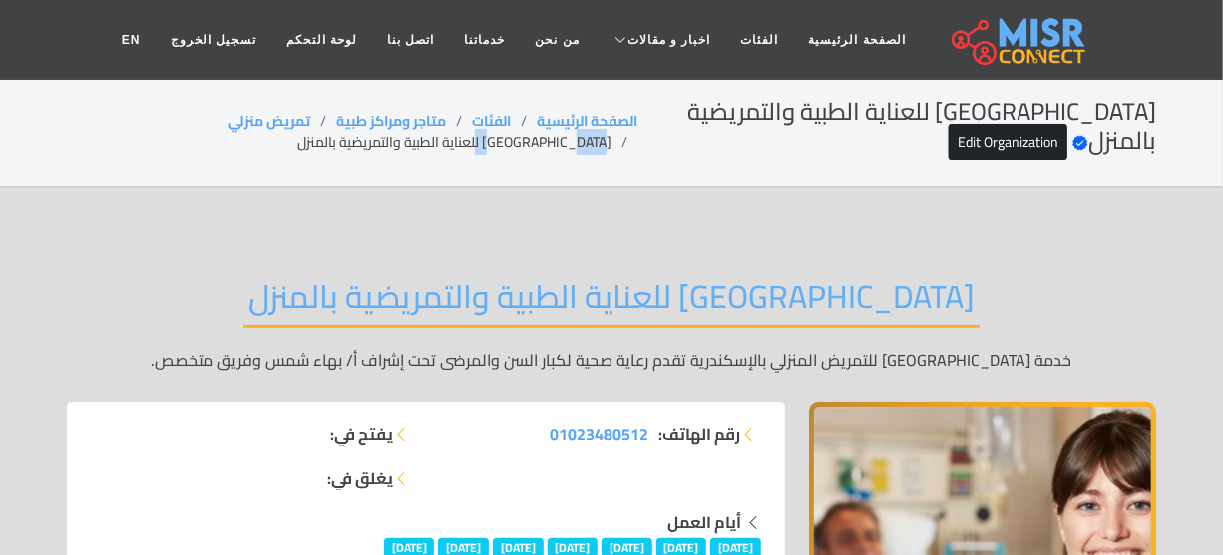
click at [588, 147] on li "جدة للعناية الطبية والتمريضية بالمنزل" at bounding box center [467, 142] width 340 height 21
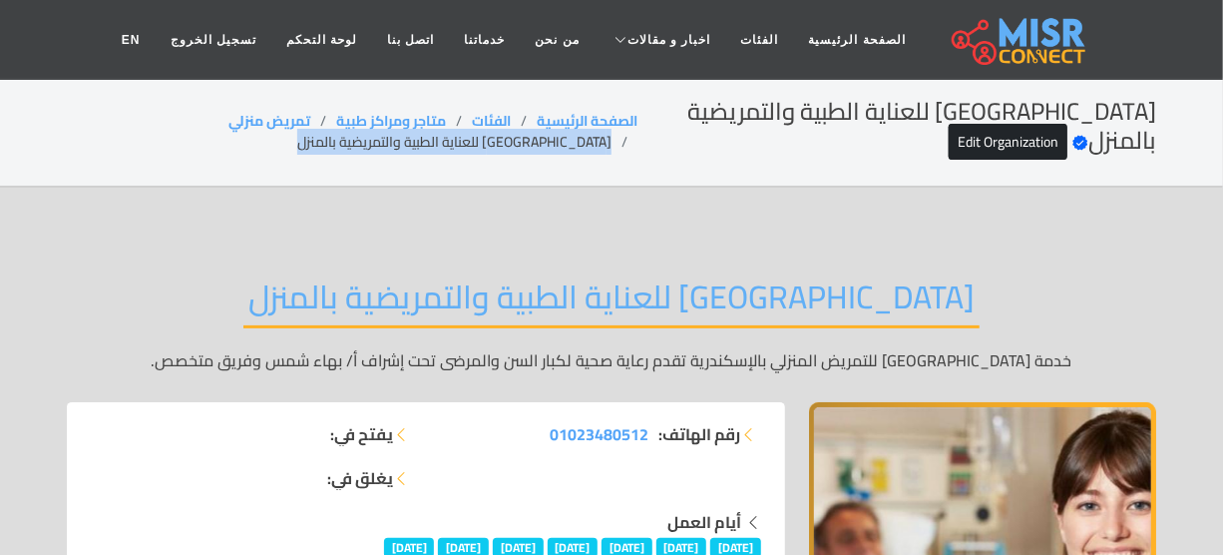
click at [588, 148] on li "جدة للعناية الطبية والتمريضية بالمنزل" at bounding box center [467, 142] width 340 height 21
copy main "جدة للعناية الطبية والتمريضية بالمنزل"
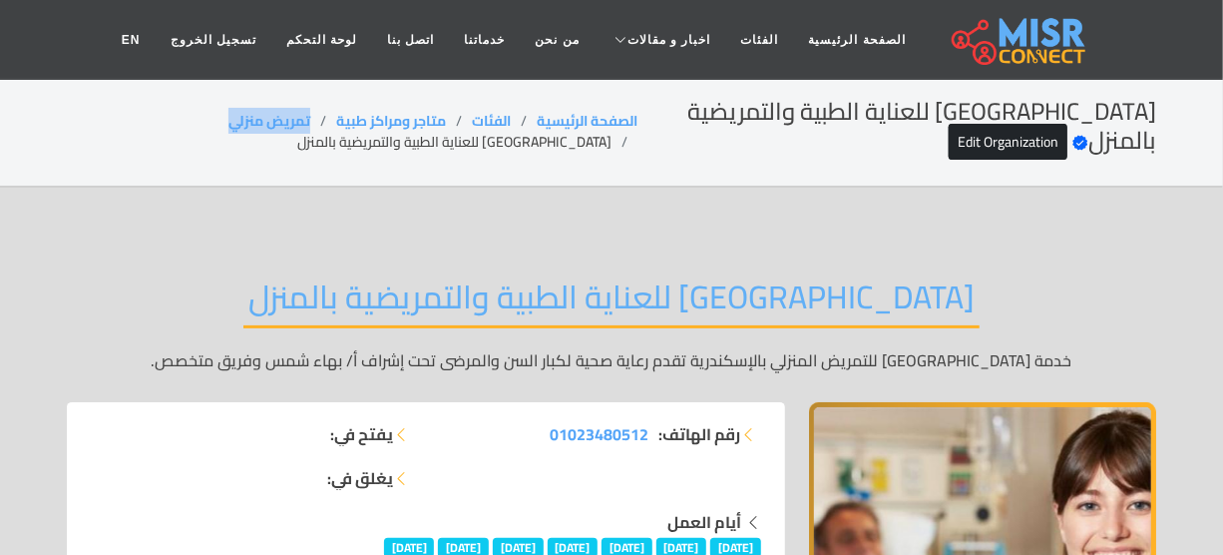
drag, startPoint x: 357, startPoint y: 109, endPoint x: 236, endPoint y: 106, distance: 120.8
click at [234, 113] on ol "الصفحة الرئيسية الفئات متاجر ومراكز طبية تمريض منزلي جدة للعناية الطبية والتمري…" at bounding box center [352, 132] width 571 height 42
click at [549, 153] on li "جدة للعناية الطبية والتمريضية بالمنزل" at bounding box center [467, 142] width 340 height 21
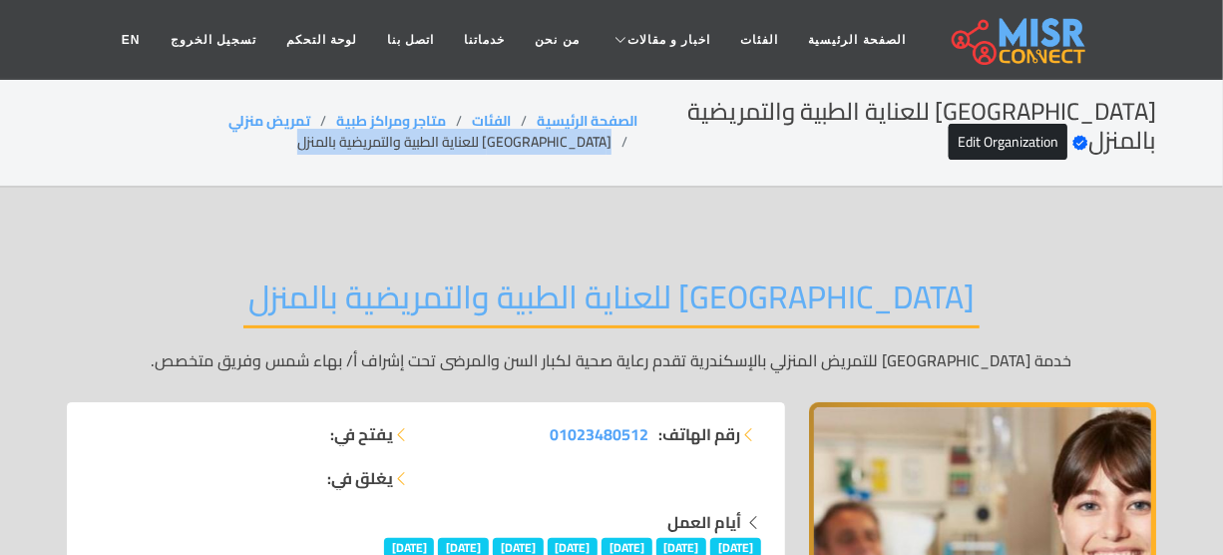
click at [549, 153] on li "جدة للعناية الطبية والتمريضية بالمنزل" at bounding box center [467, 142] width 340 height 21
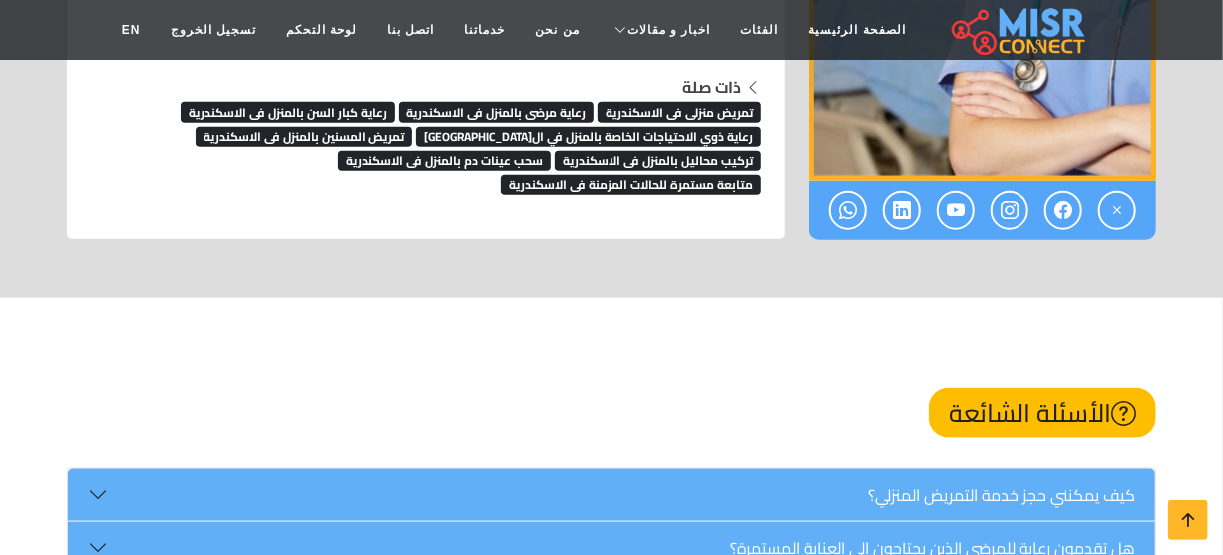
scroll to position [7557, 0]
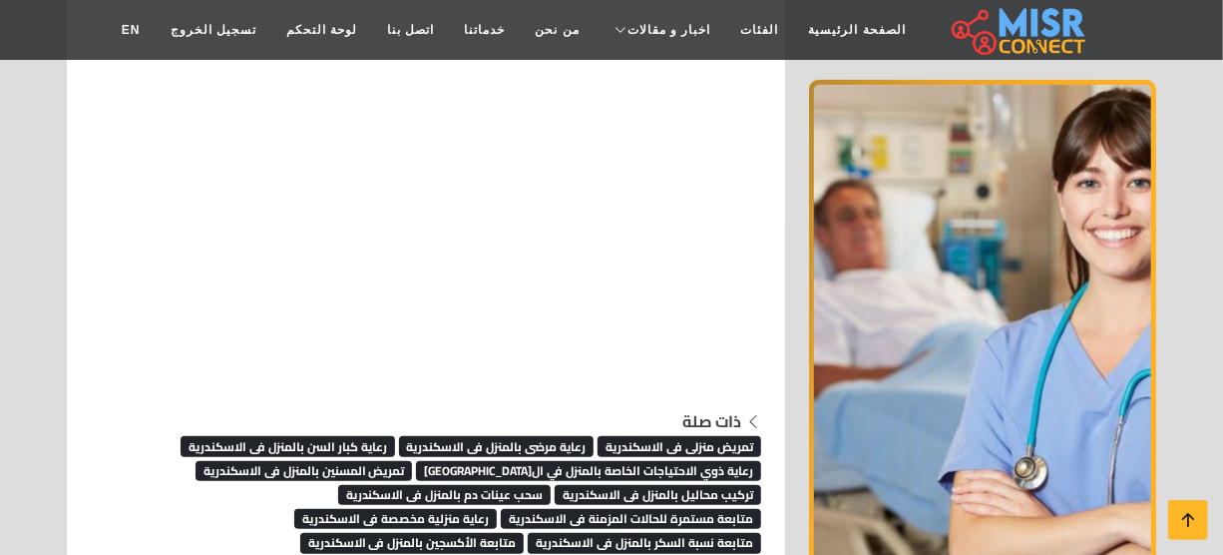
scroll to position [7376, 0]
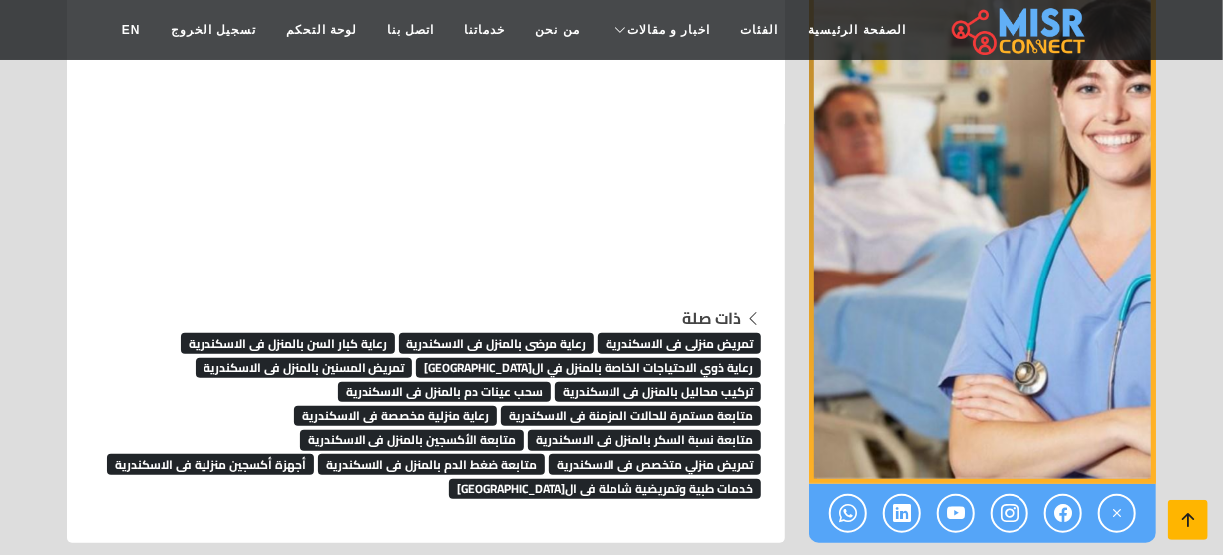
click at [1185, 519] on icon at bounding box center [1188, 520] width 28 height 28
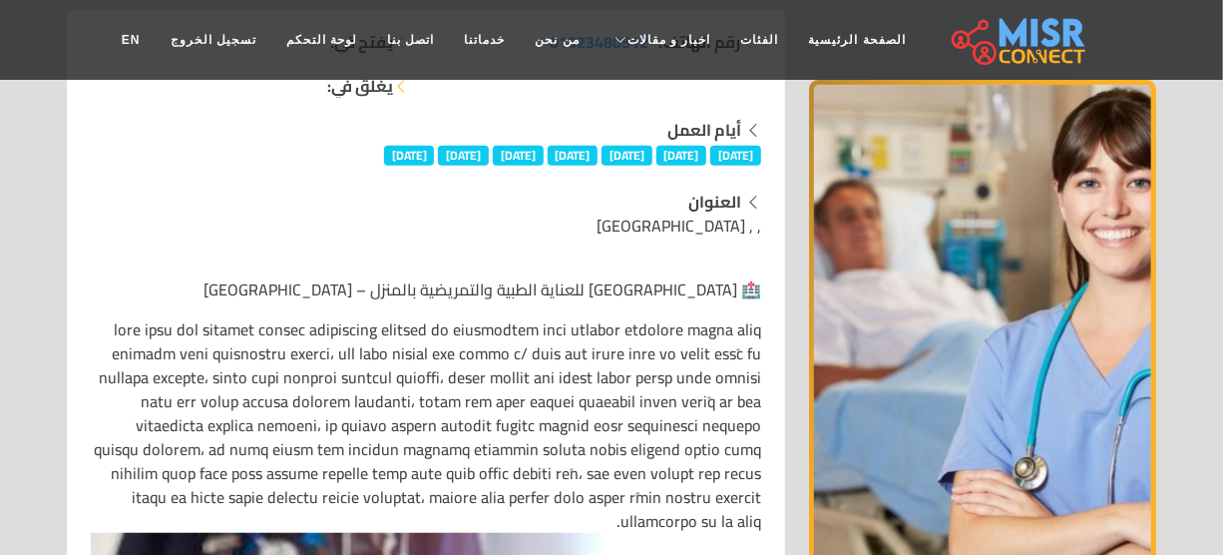
scroll to position [0, 0]
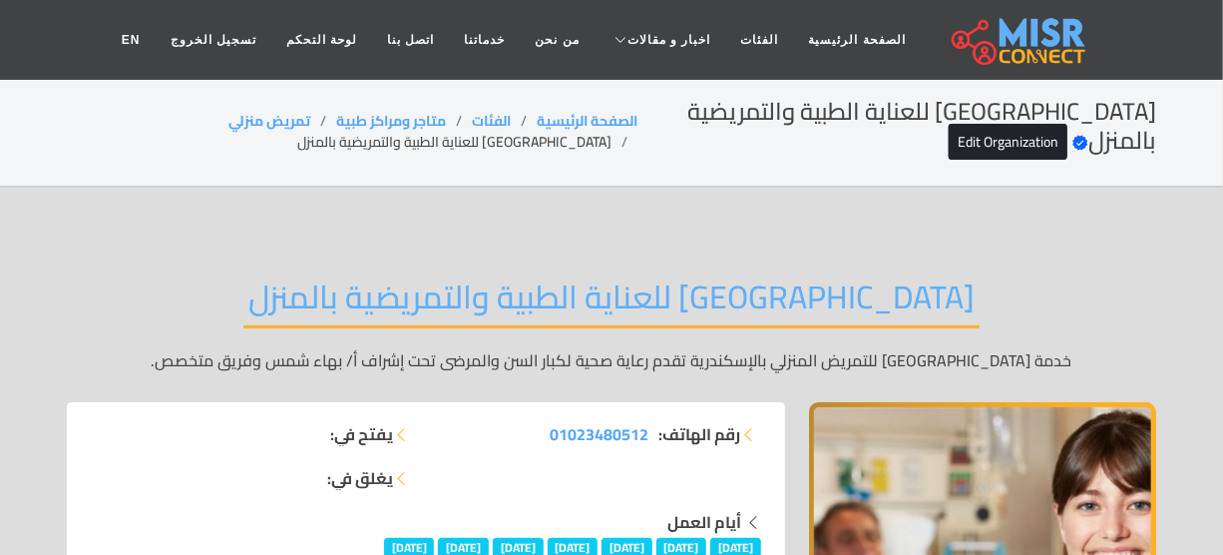
click at [541, 144] on li "[GEOGRAPHIC_DATA] للعناية الطبية والتمريضية بالمنزل" at bounding box center [467, 142] width 340 height 21
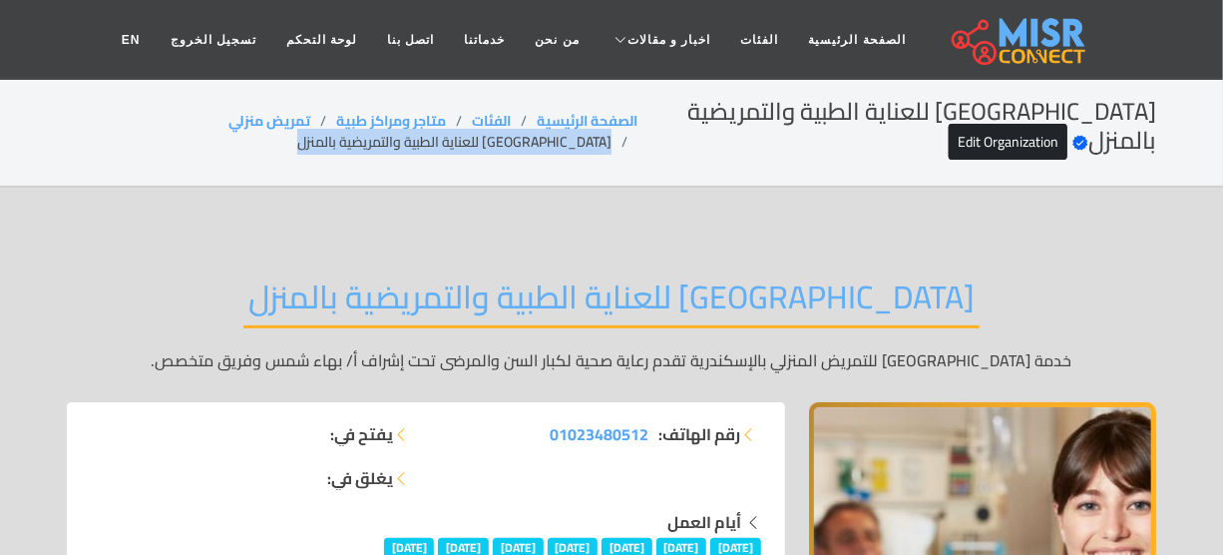
click at [541, 144] on li "[GEOGRAPHIC_DATA] للعناية الطبية والتمريضية بالمنزل" at bounding box center [467, 142] width 340 height 21
copy main "[GEOGRAPHIC_DATA] للعناية الطبية والتمريضية بالمنزل"
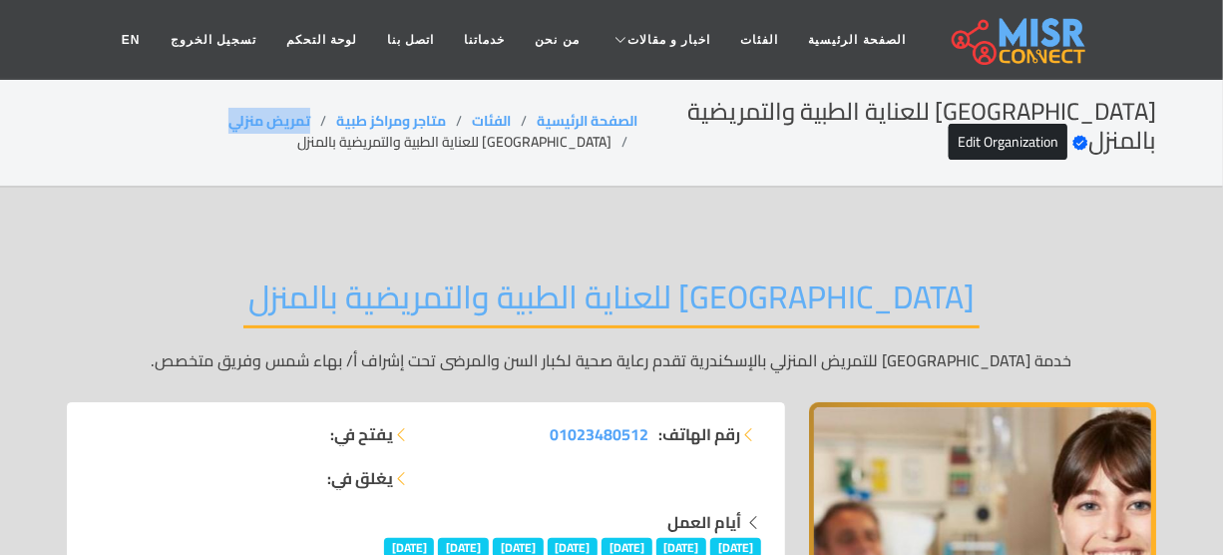
drag, startPoint x: 349, startPoint y: 109, endPoint x: 161, endPoint y: 121, distance: 188.9
click at [161, 121] on ol "الصفحة الرئيسية الفئات متاجر ومراكز طبية تمريض منزلي [GEOGRAPHIC_DATA] للعناية …" at bounding box center [352, 132] width 571 height 42
copy link "تمريض منزلي"
click at [562, 147] on li "[GEOGRAPHIC_DATA] للعناية الطبية والتمريضية بالمنزل" at bounding box center [467, 142] width 340 height 21
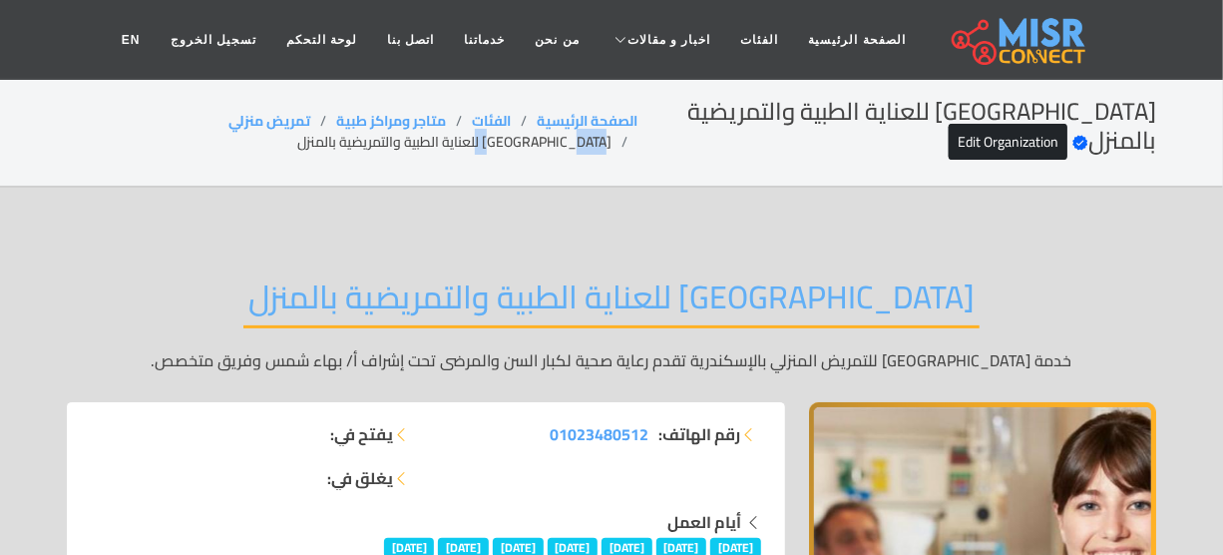
click at [562, 147] on li "[GEOGRAPHIC_DATA] للعناية الطبية والتمريضية بالمنزل" at bounding box center [467, 142] width 340 height 21
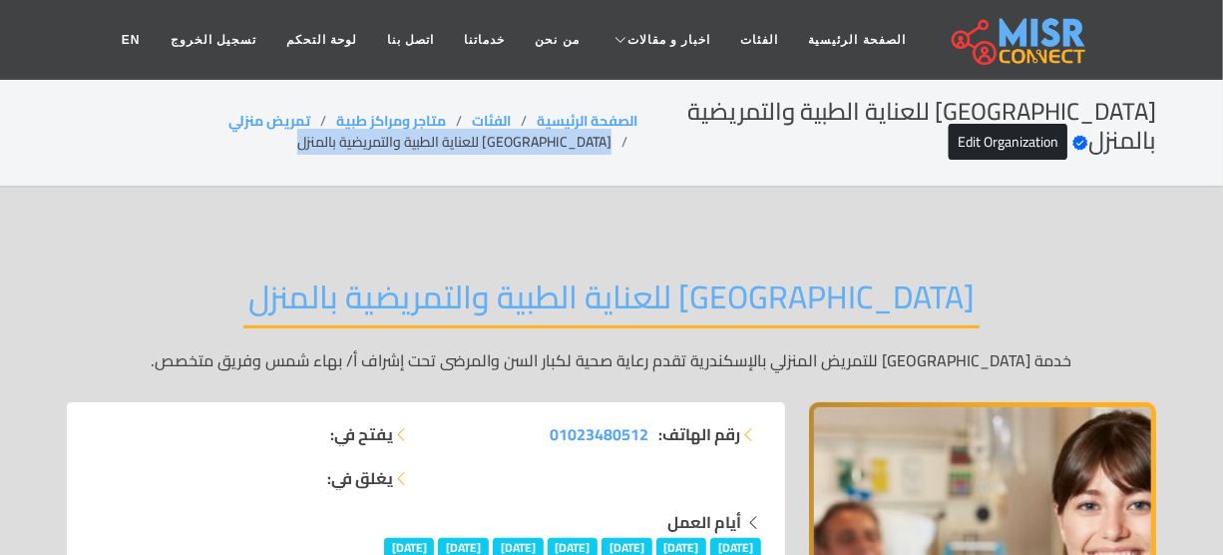
click at [562, 147] on li "[GEOGRAPHIC_DATA] للعناية الطبية والتمريضية بالمنزل" at bounding box center [467, 142] width 340 height 21
copy main "[GEOGRAPHIC_DATA] للعناية الطبية والتمريضية بالمنزل"
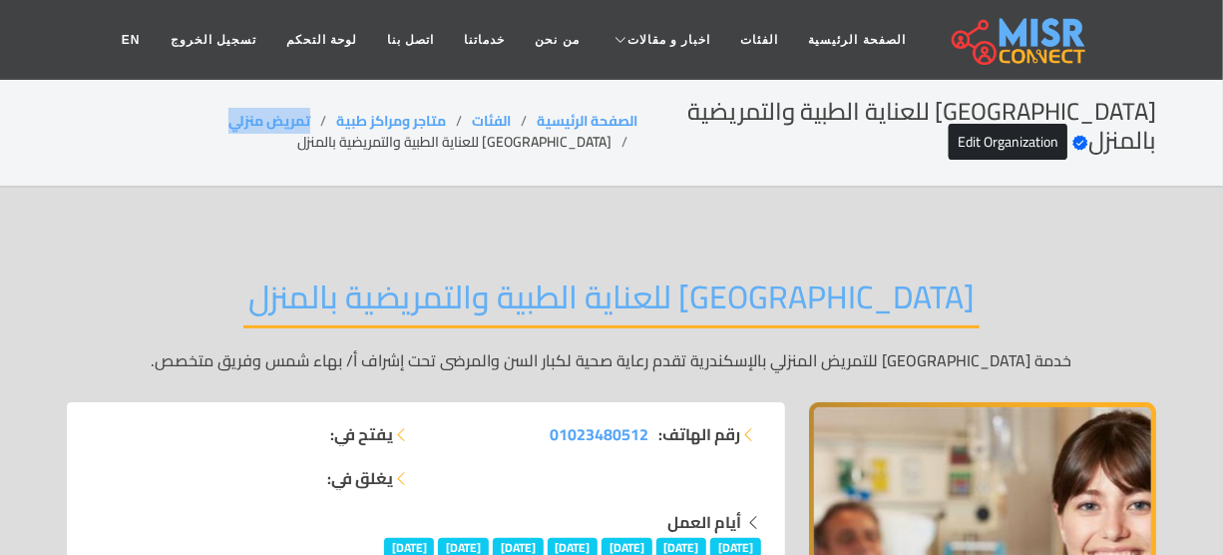
copy link "تمريض منزلي"
drag, startPoint x: 351, startPoint y: 111, endPoint x: 187, endPoint y: 122, distance: 165.0
click at [187, 122] on ol "الصفحة الرئيسية الفئات متاجر ومراكز طبية تمريض منزلي جدة للعناية الطبية والتمري…" at bounding box center [352, 132] width 571 height 42
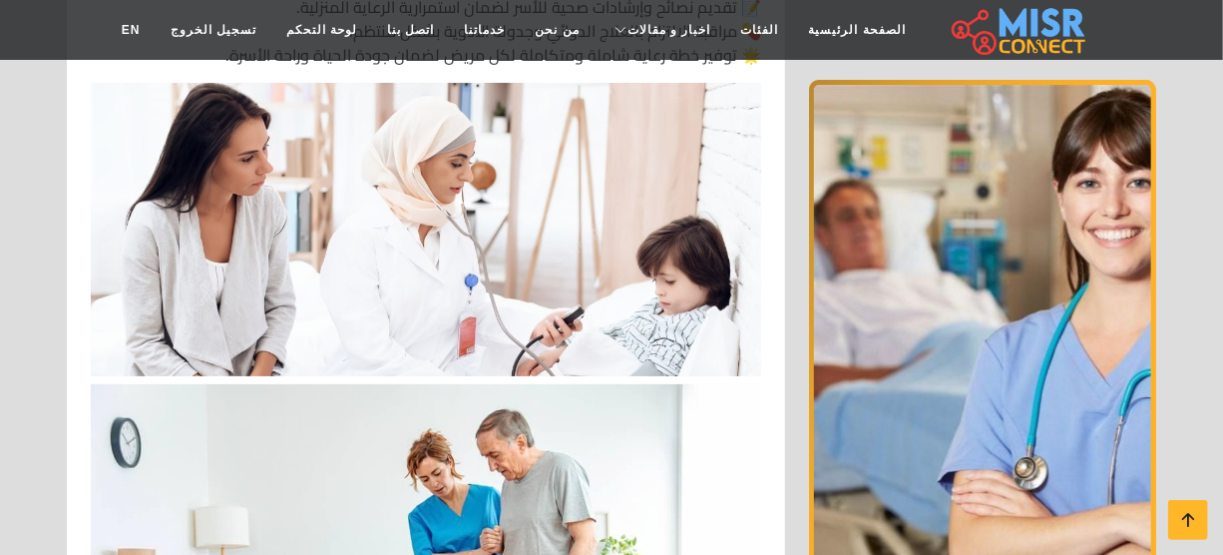
scroll to position [3355, 0]
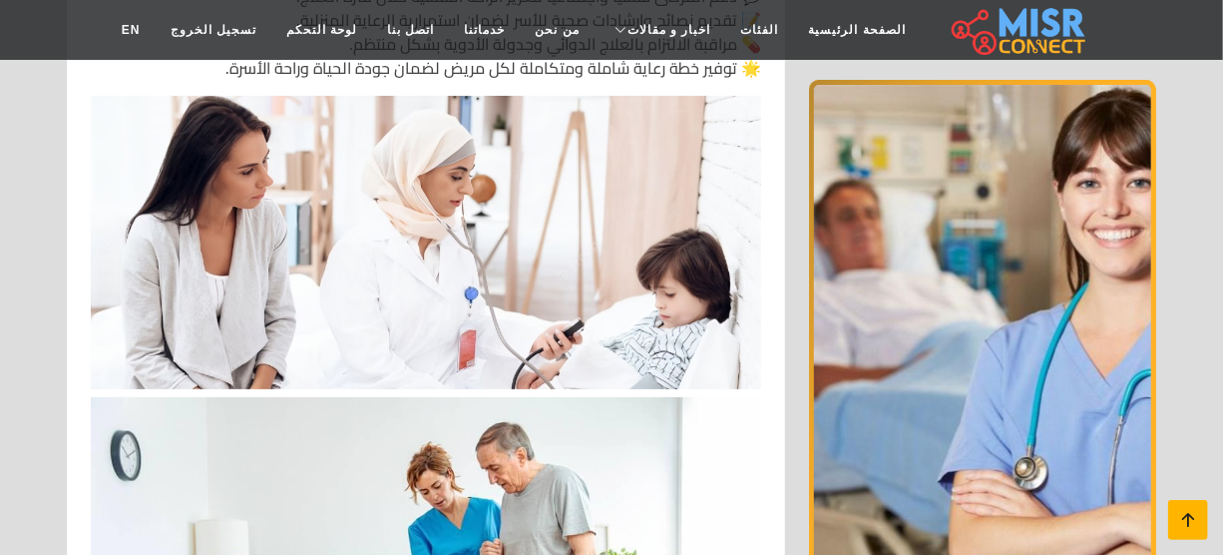
click at [1189, 511] on icon at bounding box center [1188, 520] width 28 height 28
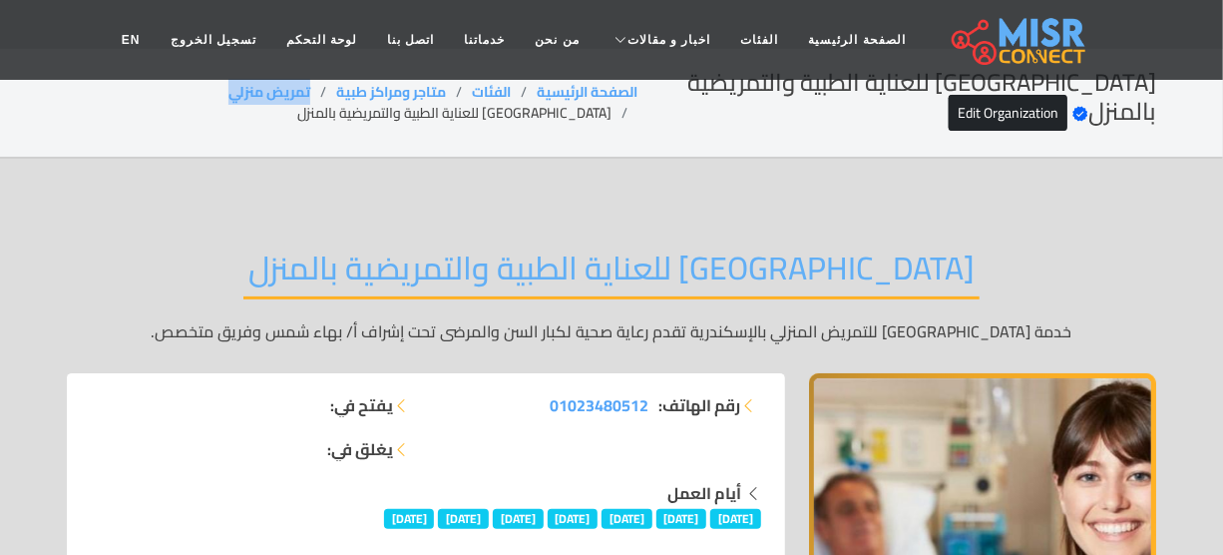
scroll to position [0, 0]
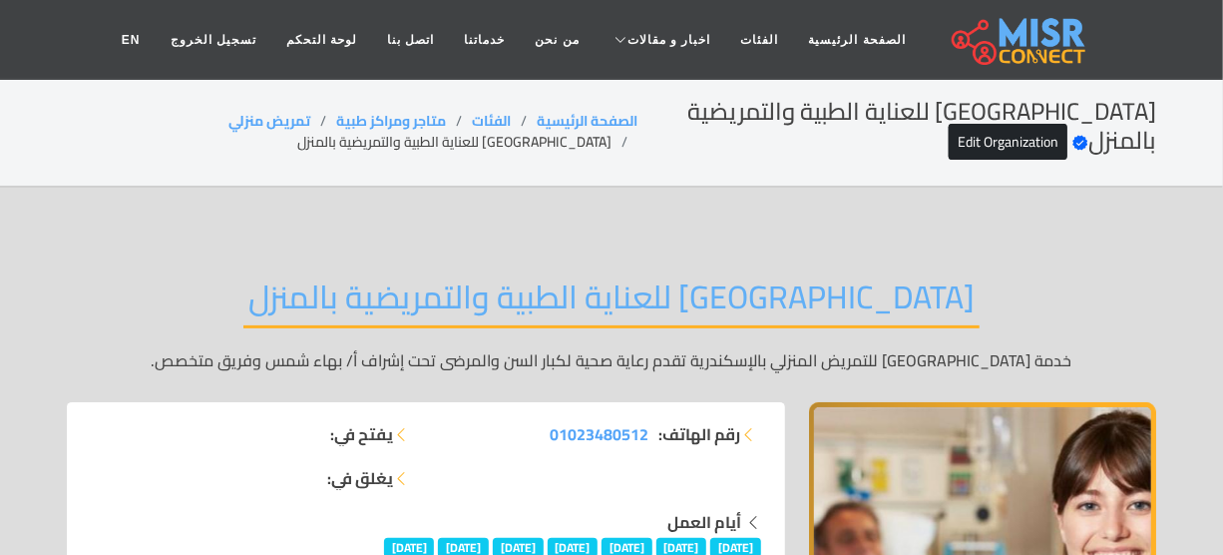
click at [592, 150] on li "[GEOGRAPHIC_DATA] للعناية الطبية والتمريضية بالمنزل" at bounding box center [467, 142] width 340 height 21
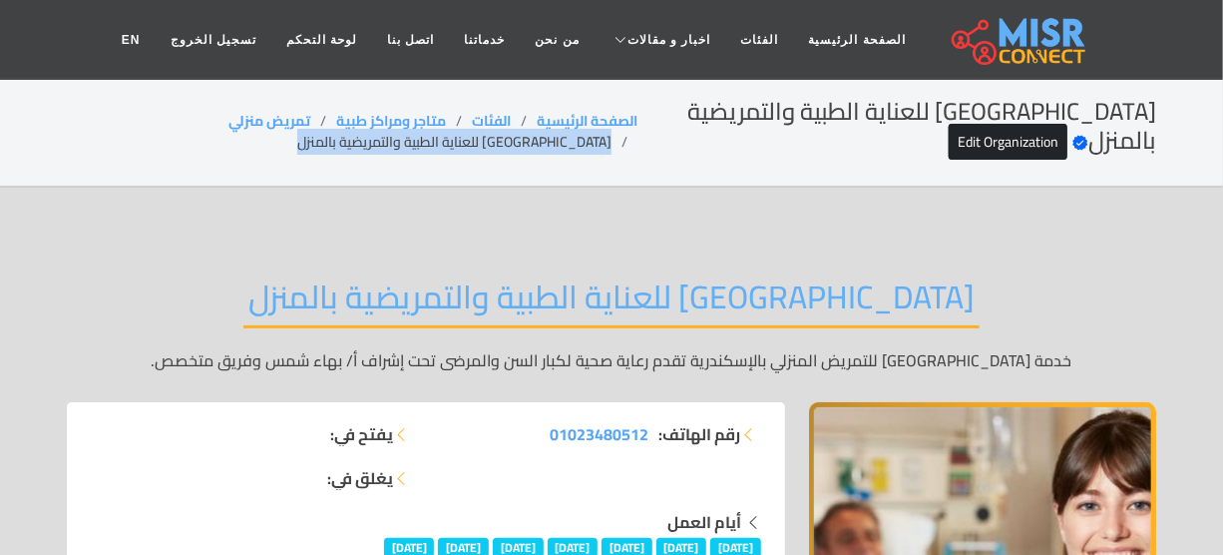
click at [592, 150] on li "[GEOGRAPHIC_DATA] للعناية الطبية والتمريضية بالمنزل" at bounding box center [467, 142] width 340 height 21
copy main "[GEOGRAPHIC_DATA] للعناية الطبية والتمريضية بالمنزل"
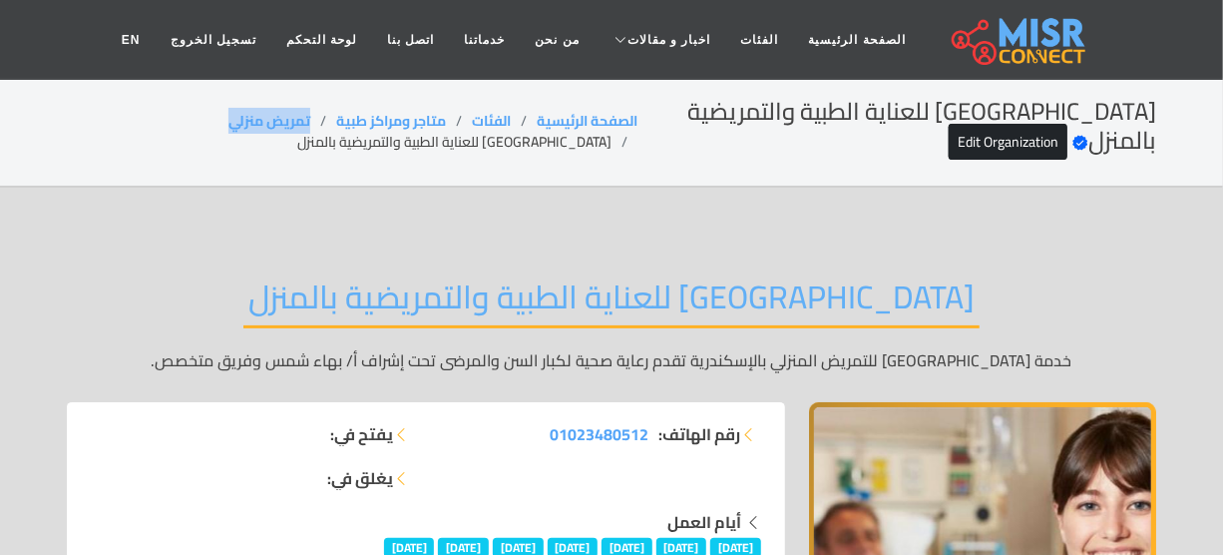
drag, startPoint x: 357, startPoint y: 121, endPoint x: 237, endPoint y: 88, distance: 124.2
click at [233, 109] on div "جدة للعناية الطبية والتمريضية بالمنزل Verified account Edit Organization الصفحة…" at bounding box center [611, 132] width 1089 height 68
copy link "تمريض منزلي"
click at [526, 153] on li "[GEOGRAPHIC_DATA] للعناية الطبية والتمريضية بالمنزل" at bounding box center [467, 142] width 340 height 21
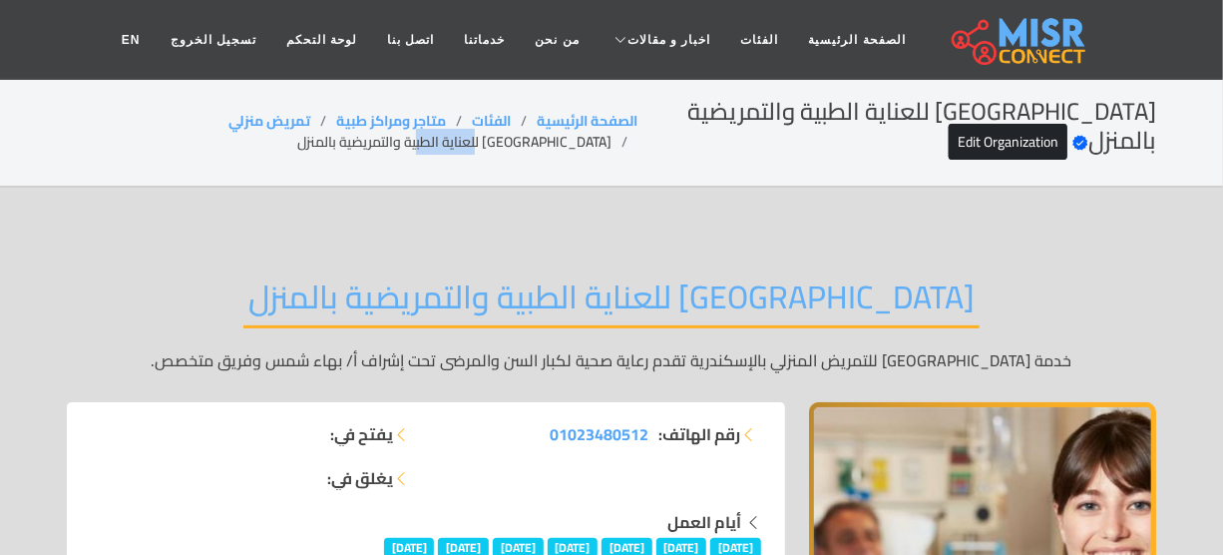
click at [526, 153] on li "[GEOGRAPHIC_DATA] للعناية الطبية والتمريضية بالمنزل" at bounding box center [467, 142] width 340 height 21
copy main "[GEOGRAPHIC_DATA] للعناية الطبية والتمريضية بالمنزل"
drag, startPoint x: 354, startPoint y: 120, endPoint x: 254, endPoint y: 109, distance: 100.4
click at [256, 111] on ol "الصفحة الرئيسية الفئات متاجر ومراكز طبية تمريض منزلي جدة للعناية الطبية والتمري…" at bounding box center [352, 132] width 571 height 42
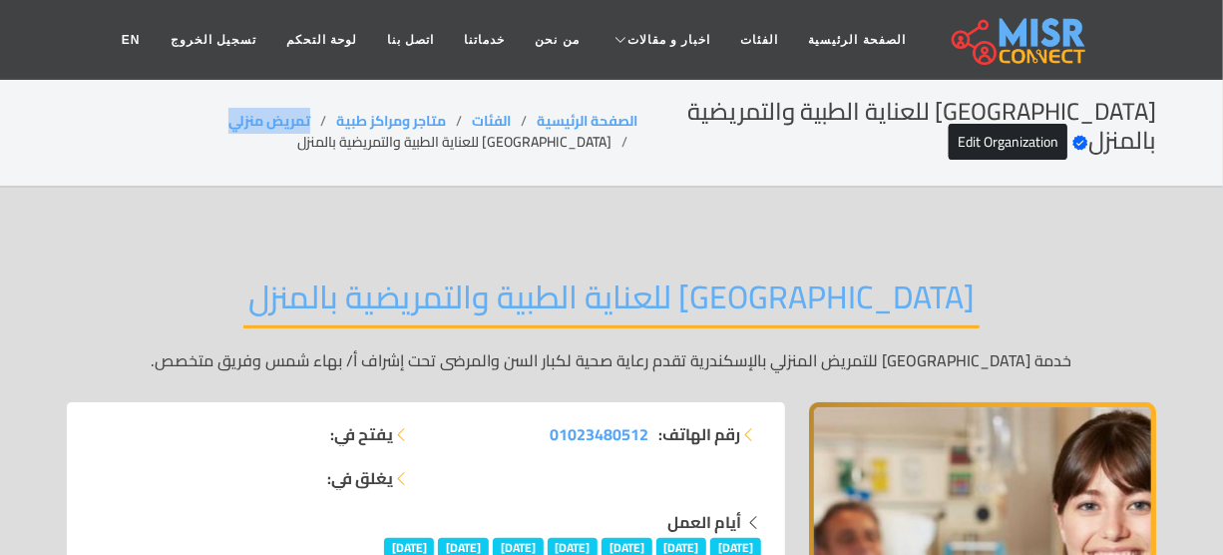
copy link "تمريض منزلي"
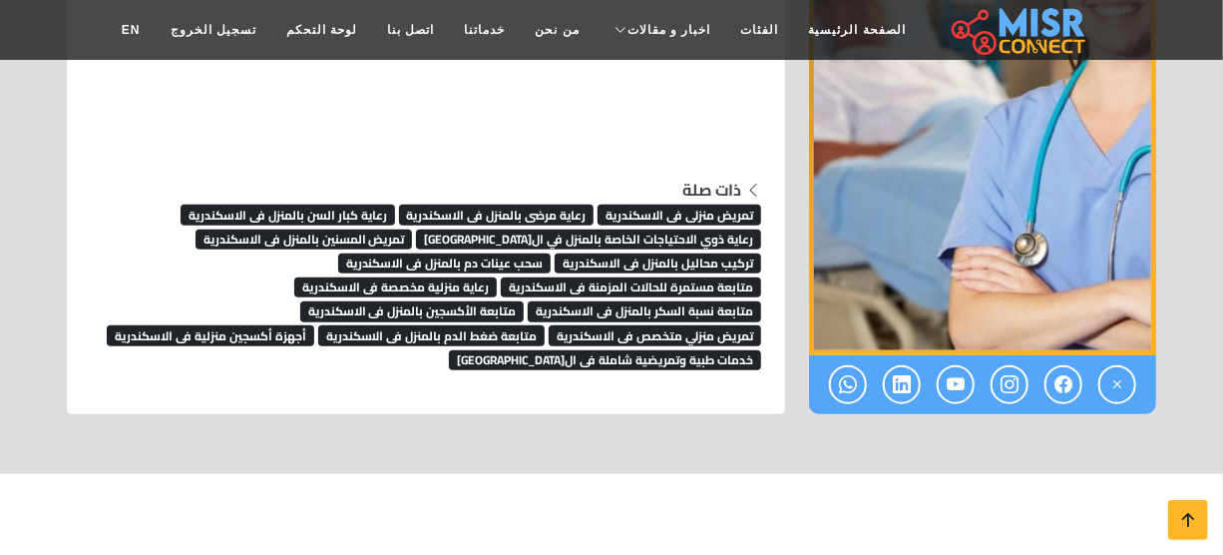
scroll to position [7521, 0]
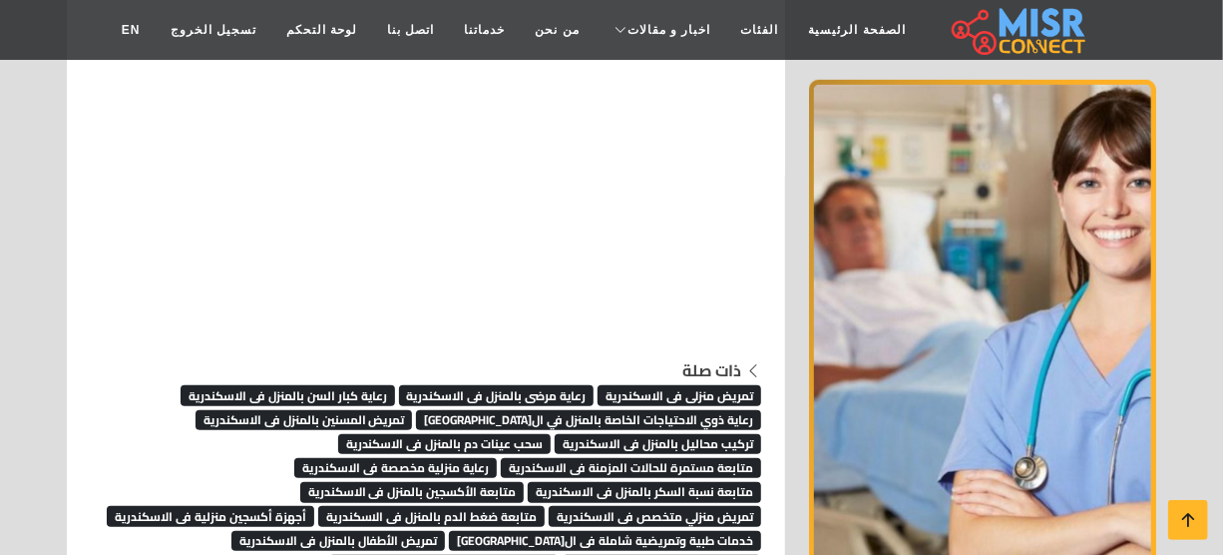
scroll to position [7521, 0]
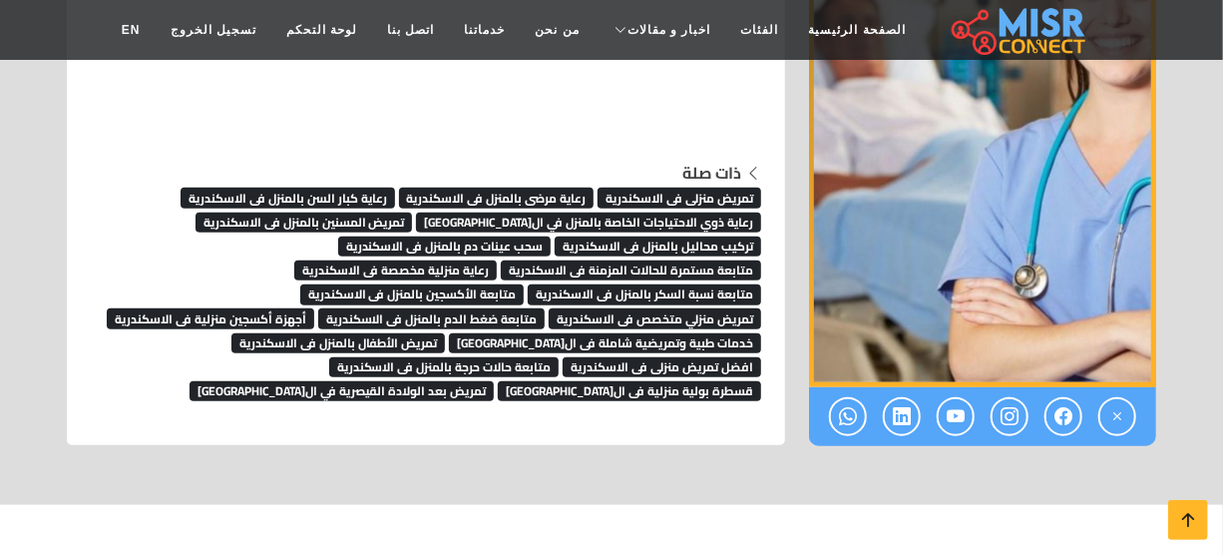
click at [751, 188] on span "تمريض منزلى فى الاسكندرية" at bounding box center [680, 198] width 164 height 20
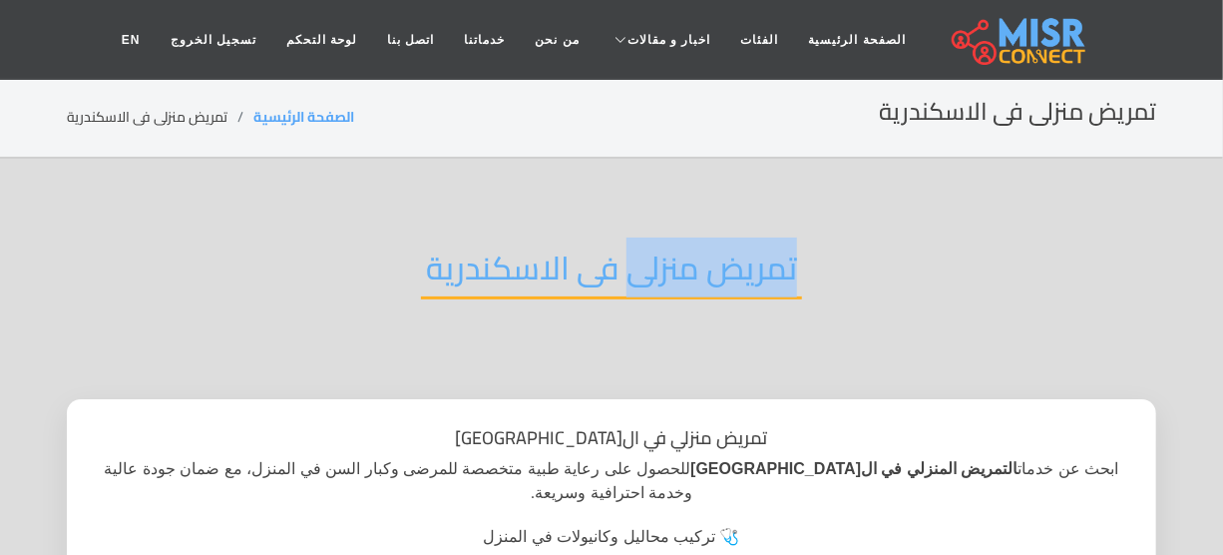
drag, startPoint x: 798, startPoint y: 268, endPoint x: 626, endPoint y: 254, distance: 173.2
click at [626, 254] on h2 "تمريض منزلى فى الاسكندرية" at bounding box center [611, 273] width 381 height 51
copy h2 "تمريض منزلى"
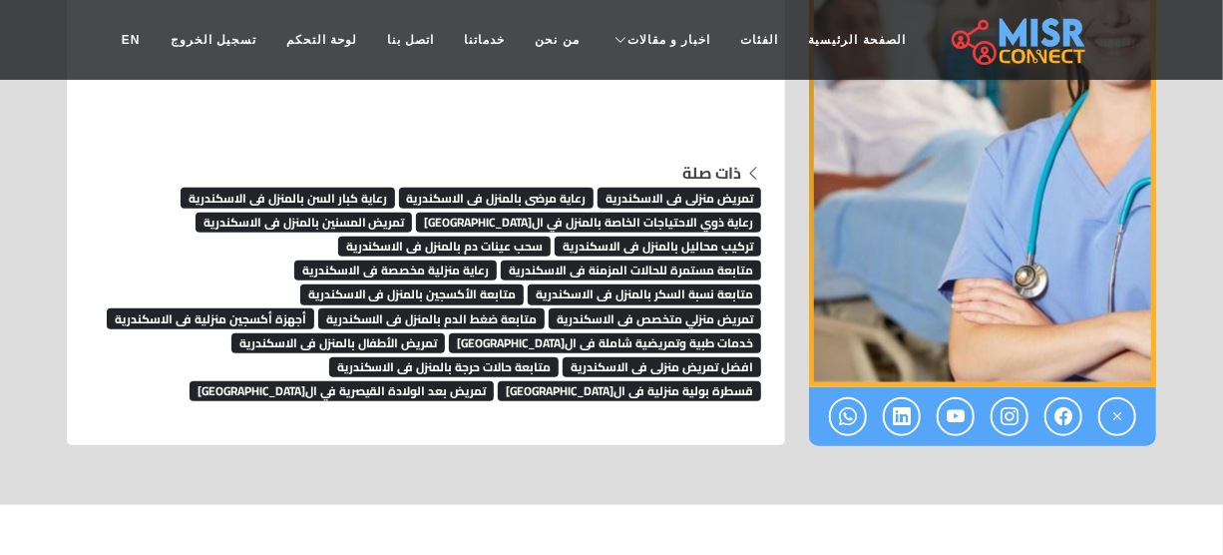
scroll to position [7521, 0]
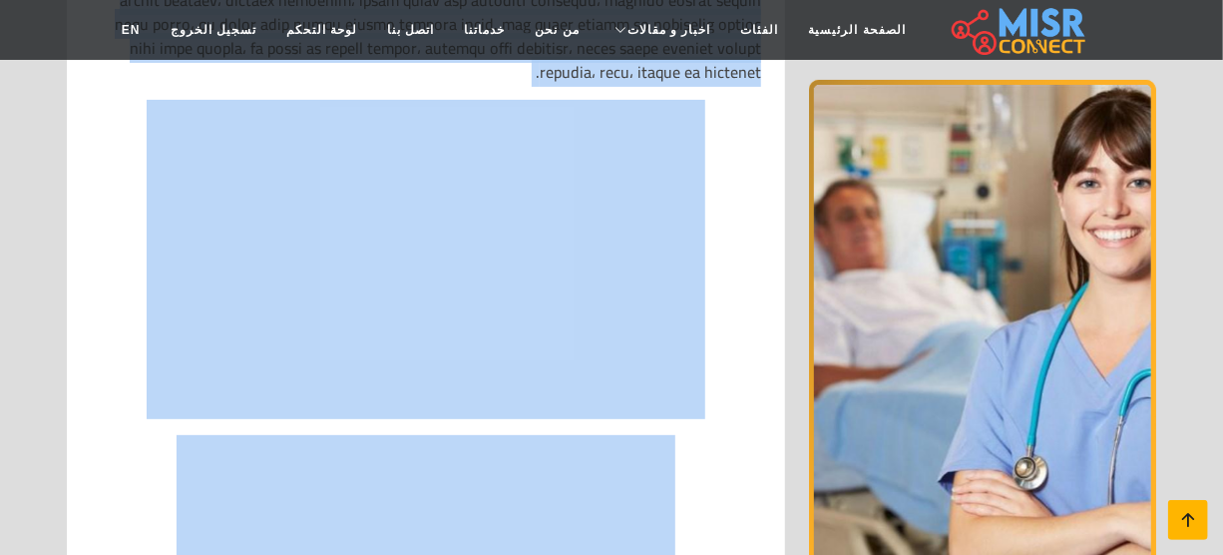
click at [1181, 508] on icon at bounding box center [1188, 520] width 28 height 28
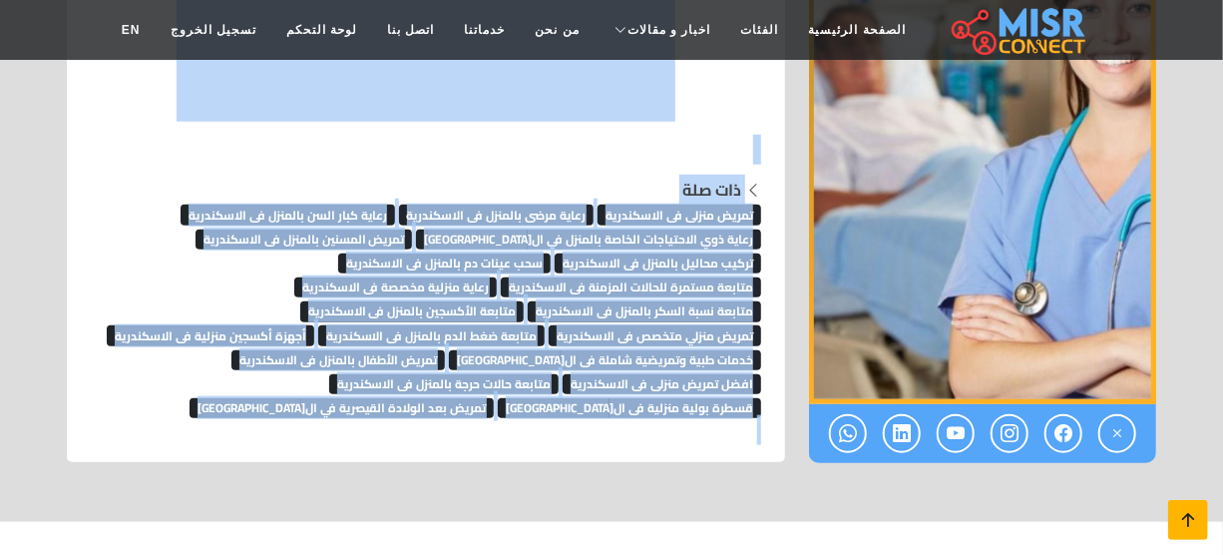
click at [1181, 508] on icon at bounding box center [1188, 520] width 28 height 28
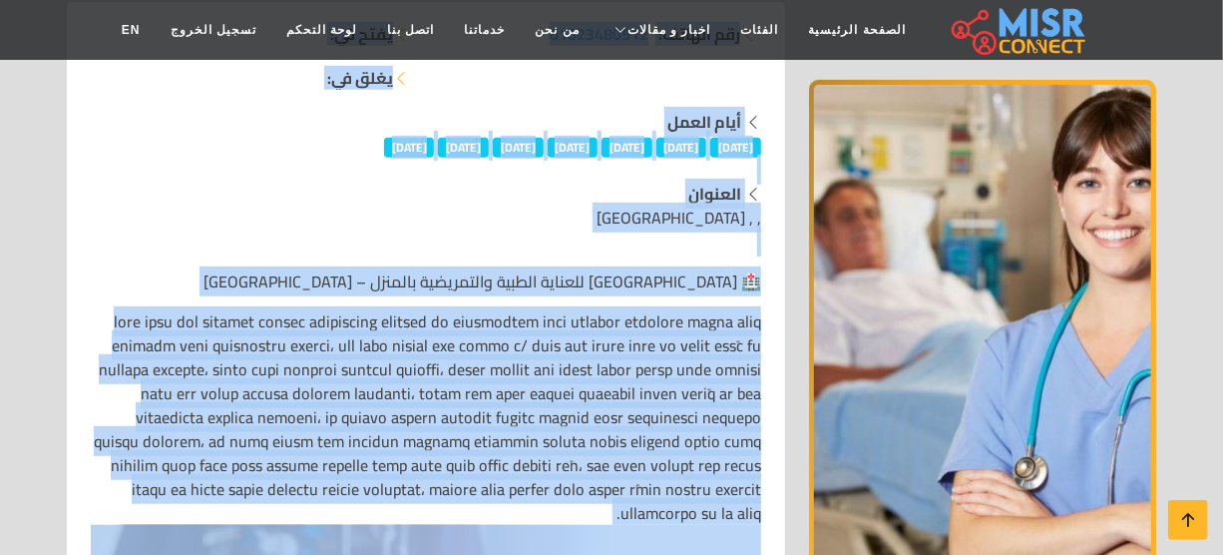
scroll to position [0, 0]
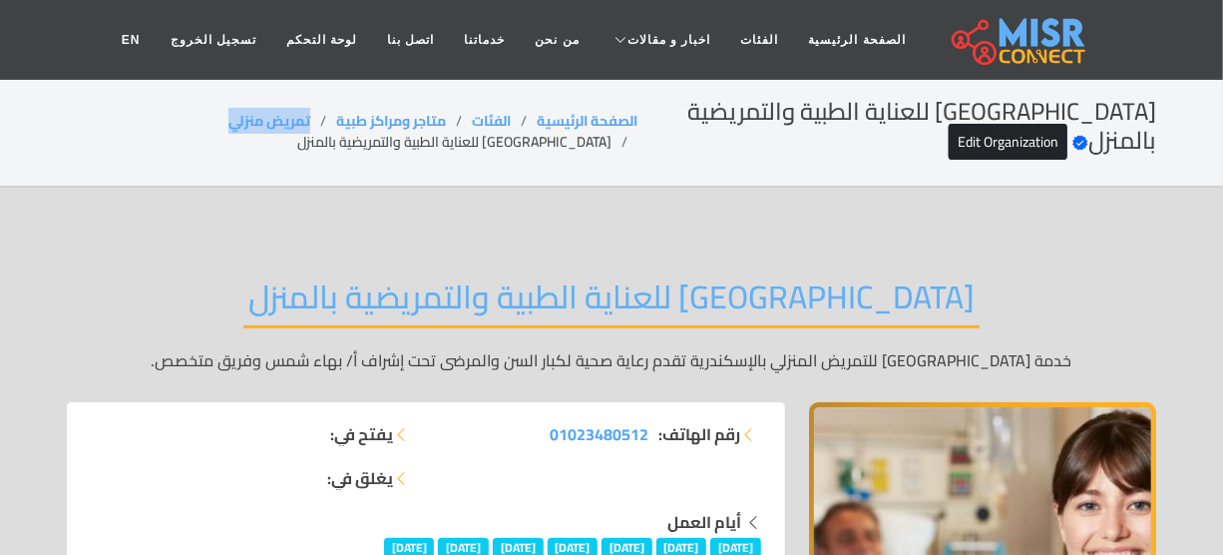
drag, startPoint x: 349, startPoint y: 111, endPoint x: 204, endPoint y: 72, distance: 150.8
click at [240, 123] on ol "الصفحة الرئيسية الفئات متاجر ومراكز طبية تمريض منزلي [GEOGRAPHIC_DATA] للعناية …" at bounding box center [352, 132] width 571 height 42
copy link "تمريض منزلي"
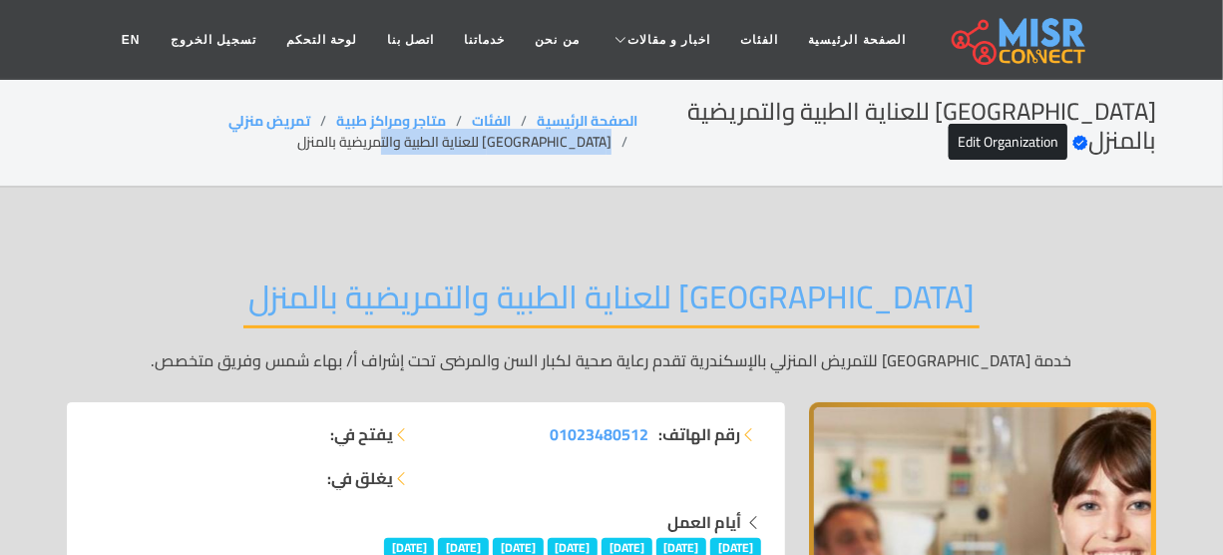
drag, startPoint x: 652, startPoint y: 145, endPoint x: 439, endPoint y: 144, distance: 213.5
click at [439, 144] on ol "الصفحة الرئيسية الفئات متاجر ومراكز طبية تمريض منزلي [GEOGRAPHIC_DATA] للعناية …" at bounding box center [352, 132] width 571 height 42
copy li "[GEOGRAPHIC_DATA] للعناية الطبية والتمريضية بالمنزل"
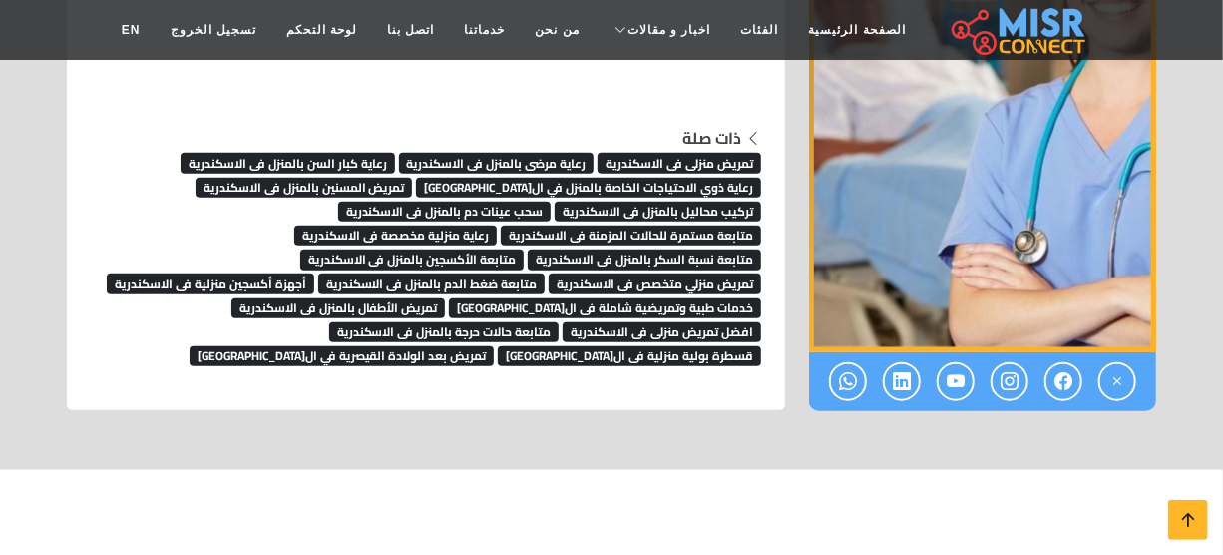
scroll to position [7573, 0]
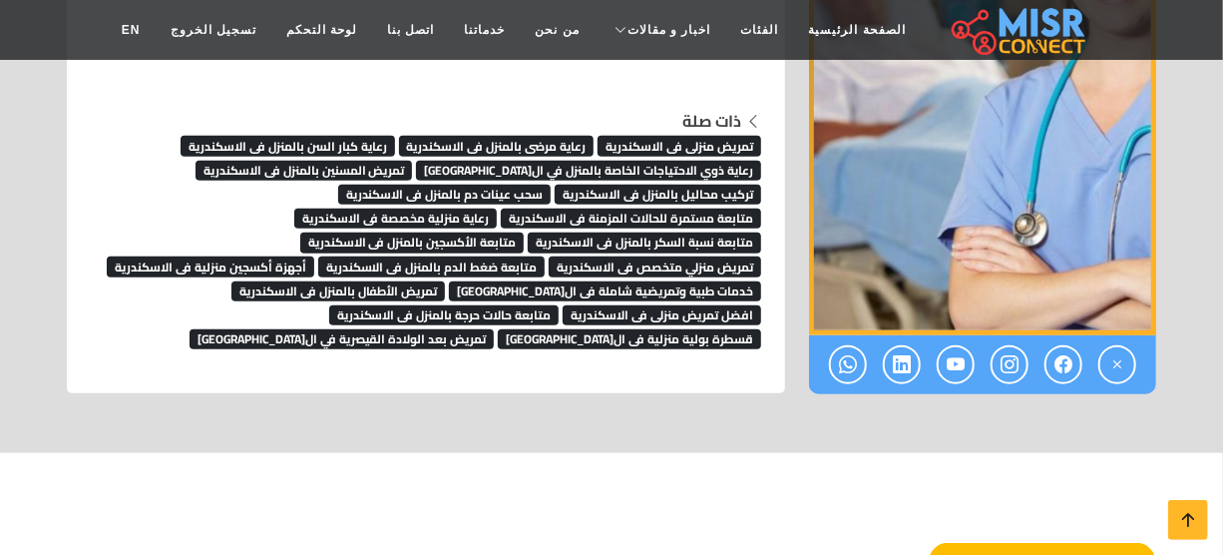
click at [557, 136] on span "رعاية مرضى بالمنزل فى الاسكندرية" at bounding box center [497, 146] width 196 height 20
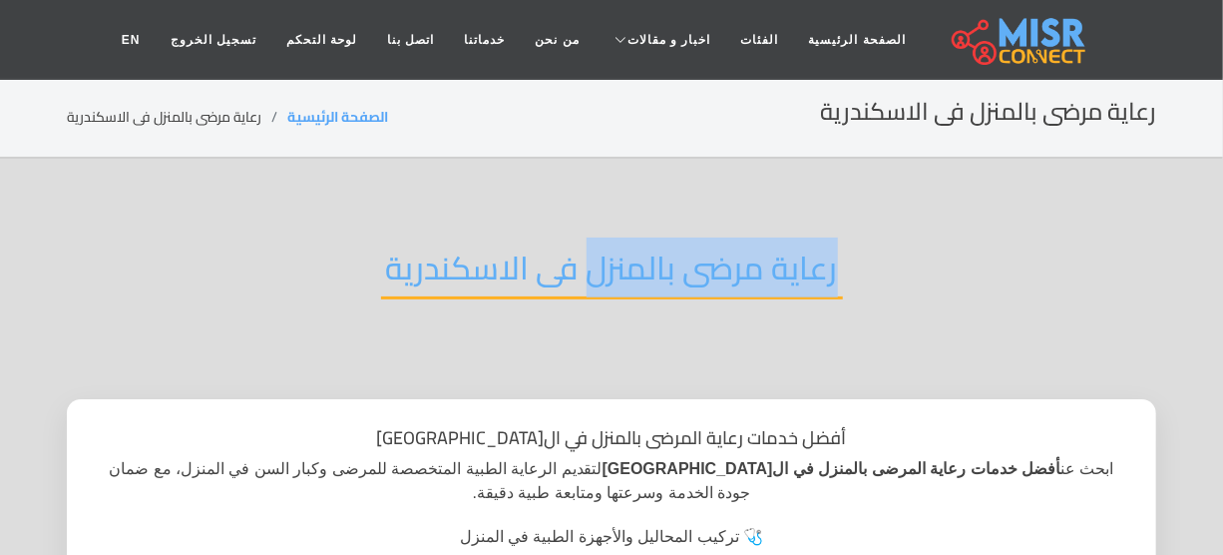
drag, startPoint x: 803, startPoint y: 276, endPoint x: 549, endPoint y: 347, distance: 264.1
click at [593, 282] on div "رعاية مرضى بالمنزل فى الاسكندرية" at bounding box center [611, 283] width 1089 height 131
copy h2 "رعاية مرضى بالمنزل"
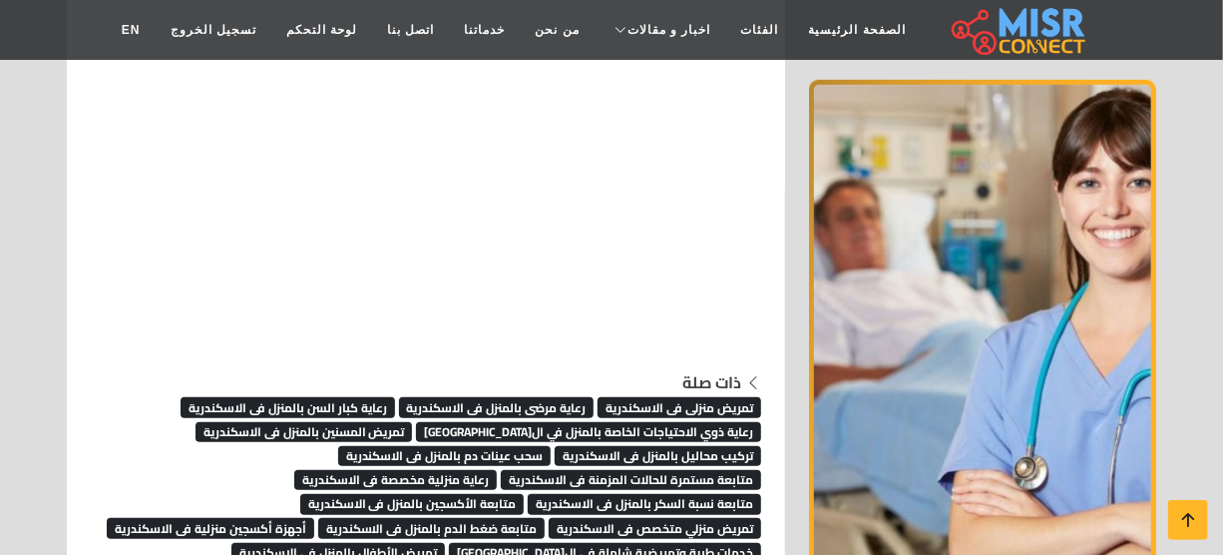
scroll to position [7302, 0]
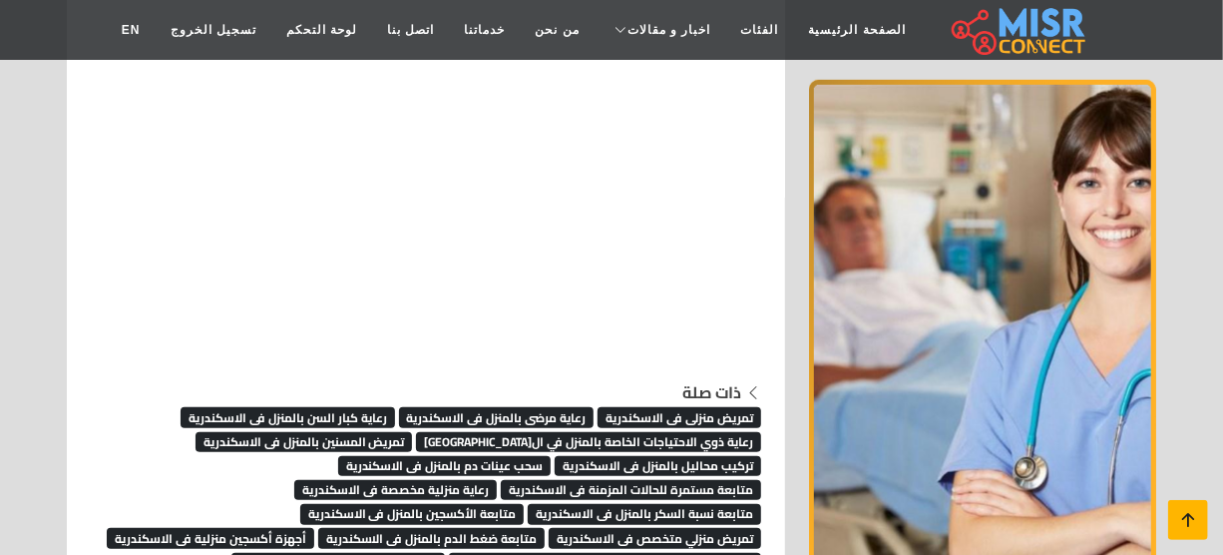
click at [1187, 527] on icon at bounding box center [1188, 520] width 28 height 28
click at [1182, 515] on icon at bounding box center [1188, 520] width 28 height 28
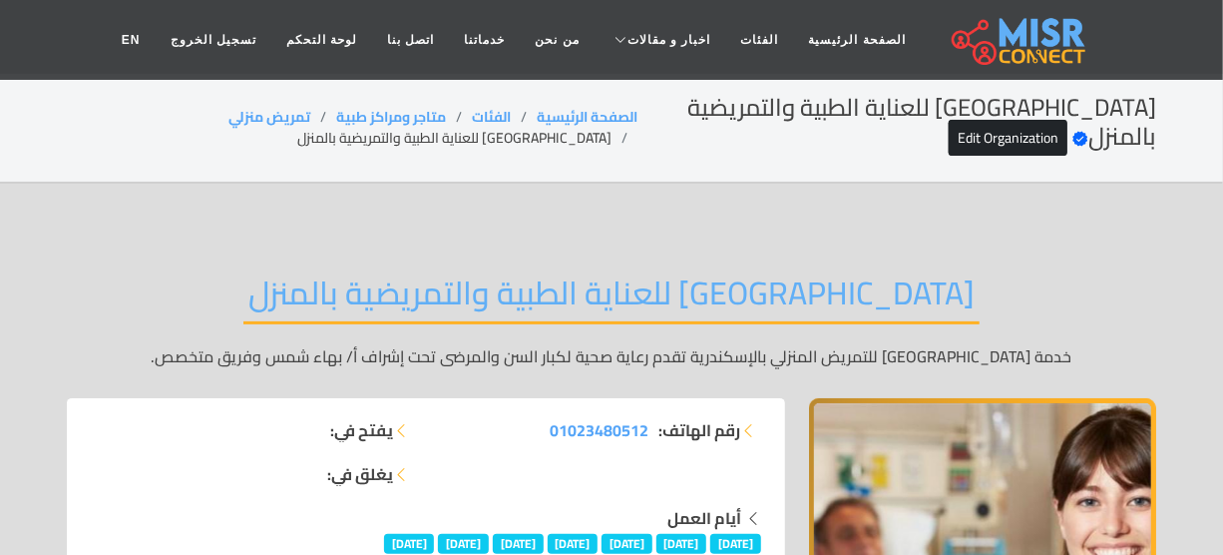
scroll to position [0, 0]
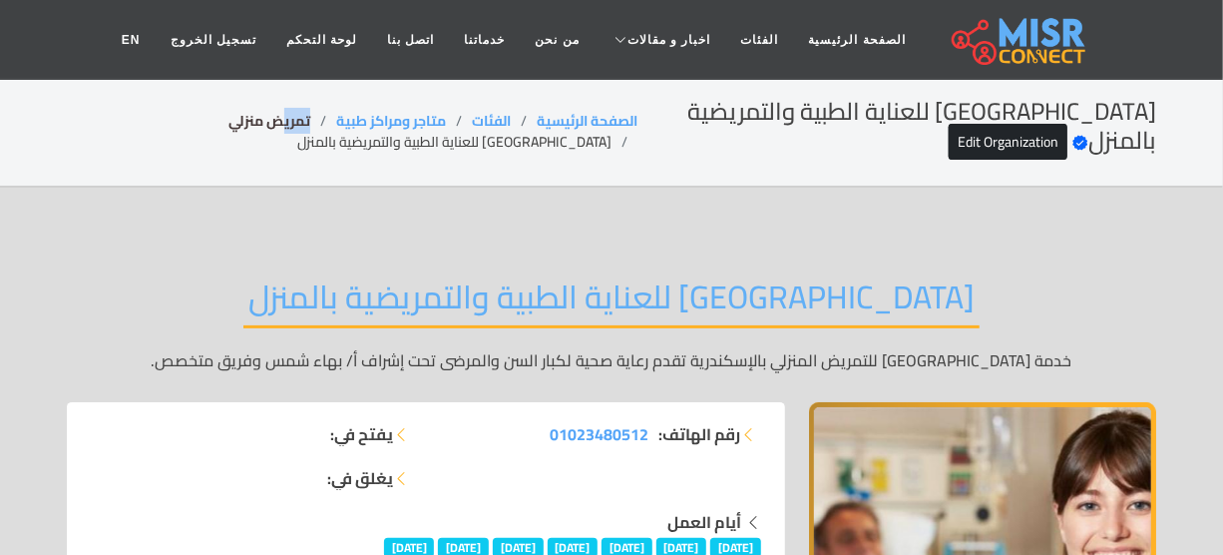
drag, startPoint x: 358, startPoint y: 112, endPoint x: 312, endPoint y: 114, distance: 45.9
click at [312, 114] on li "تمريض منزلي" at bounding box center [282, 121] width 108 height 21
click at [308, 114] on link "تمريض منزلي" at bounding box center [269, 121] width 82 height 26
click at [549, 139] on li "[GEOGRAPHIC_DATA] للعناية الطبية والتمريضية بالمنزل" at bounding box center [467, 142] width 340 height 21
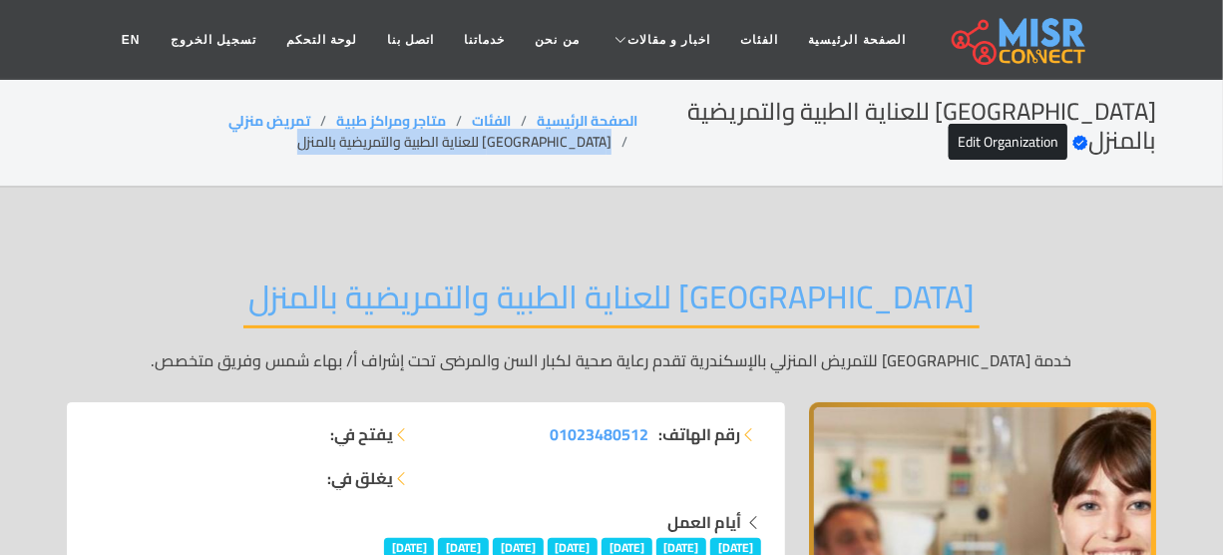
click at [549, 139] on li "[GEOGRAPHIC_DATA] للعناية الطبية والتمريضية بالمنزل" at bounding box center [467, 142] width 340 height 21
copy main "[GEOGRAPHIC_DATA] للعناية الطبية والتمريضية بالمنزل"
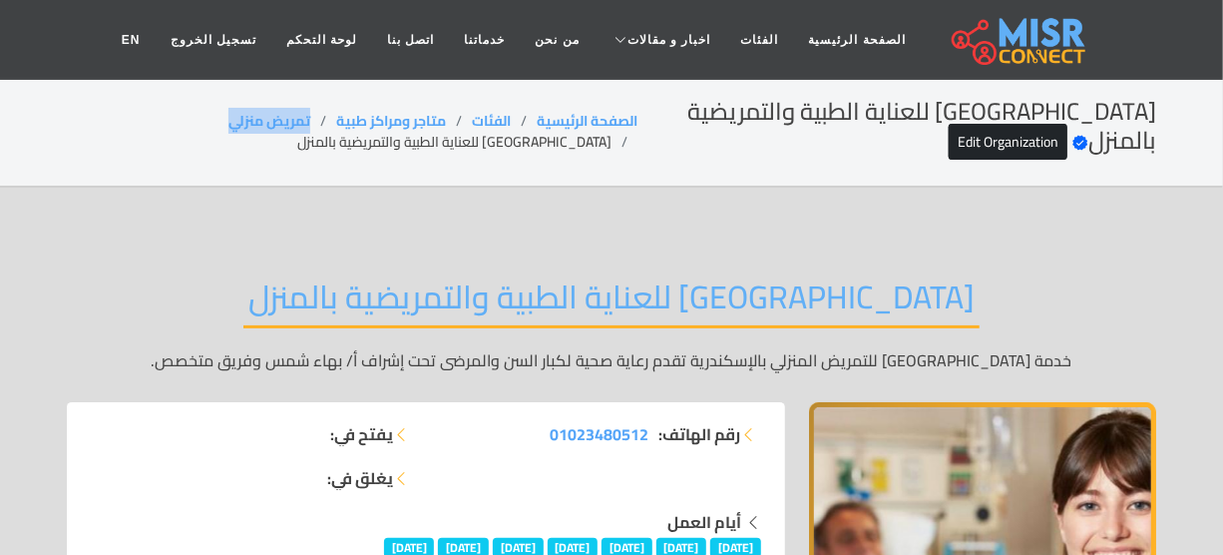
drag, startPoint x: 350, startPoint y: 118, endPoint x: 234, endPoint y: 116, distance: 115.7
click at [239, 122] on ol "الصفحة الرئيسية الفئات متاجر ومراكز طبية تمريض منزلي [GEOGRAPHIC_DATA] للعناية …" at bounding box center [352, 132] width 571 height 42
copy link "تمريض منزلي"
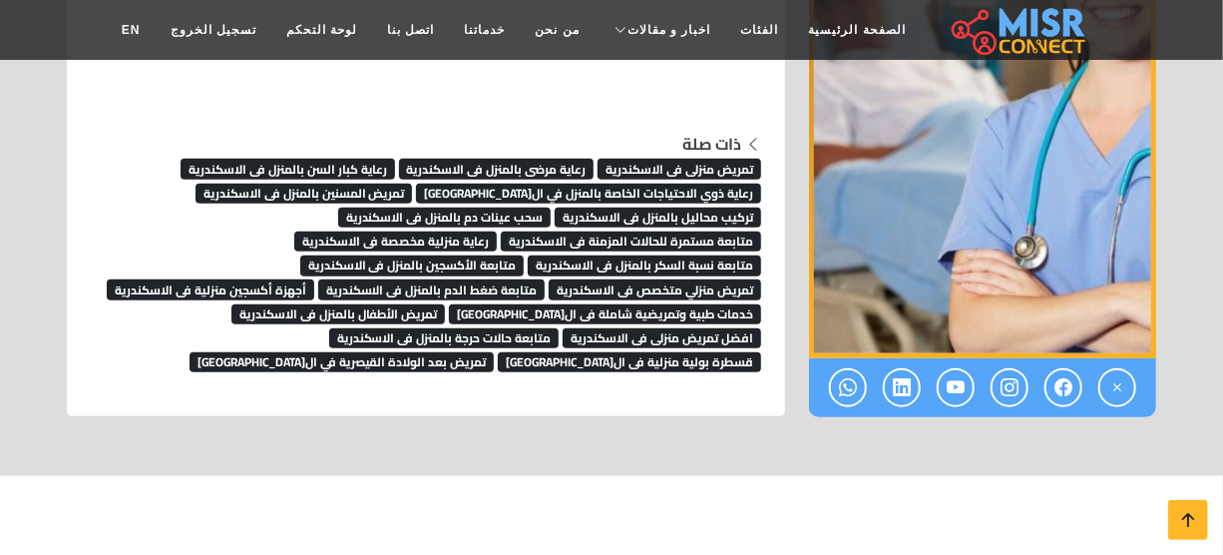
scroll to position [7383, 0]
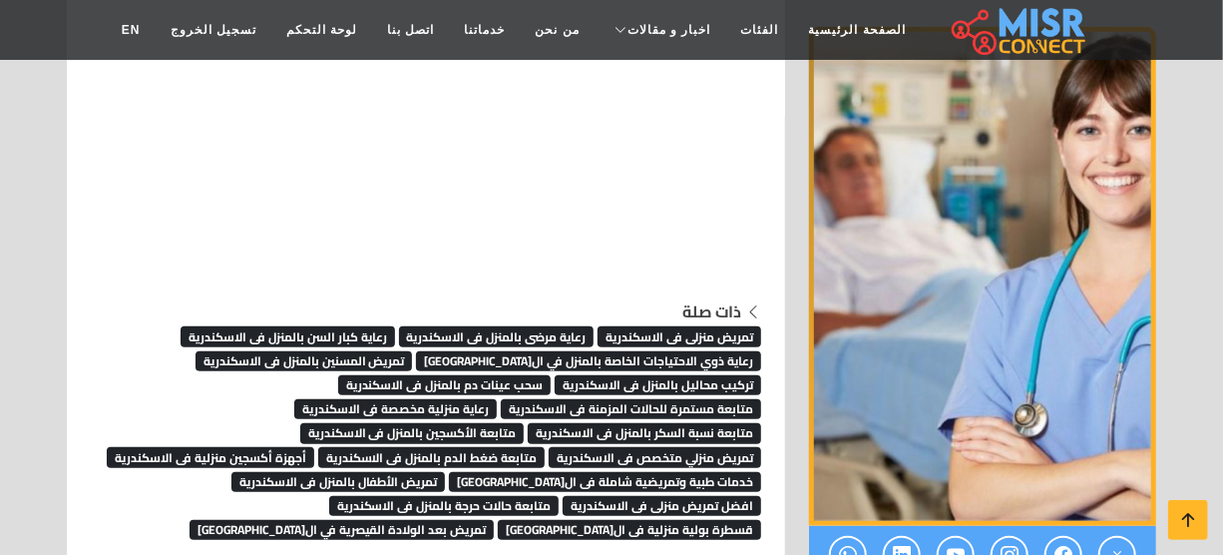
click at [347, 326] on span "رعاية كبار السن بالمنزل فى الاسكندرية" at bounding box center [288, 336] width 214 height 20
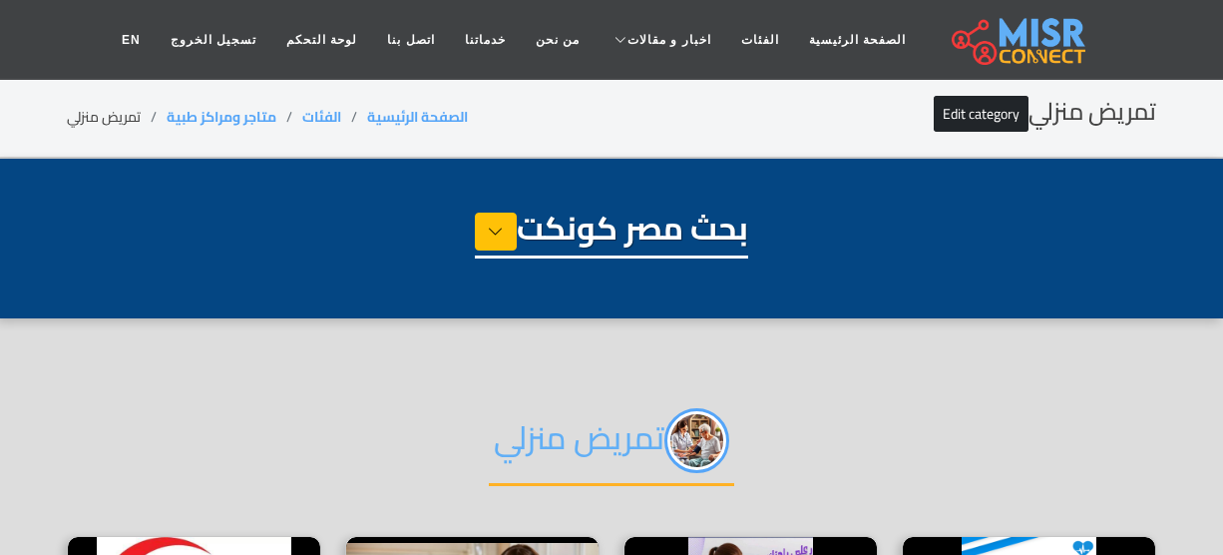
select select "*******"
select select "**********"
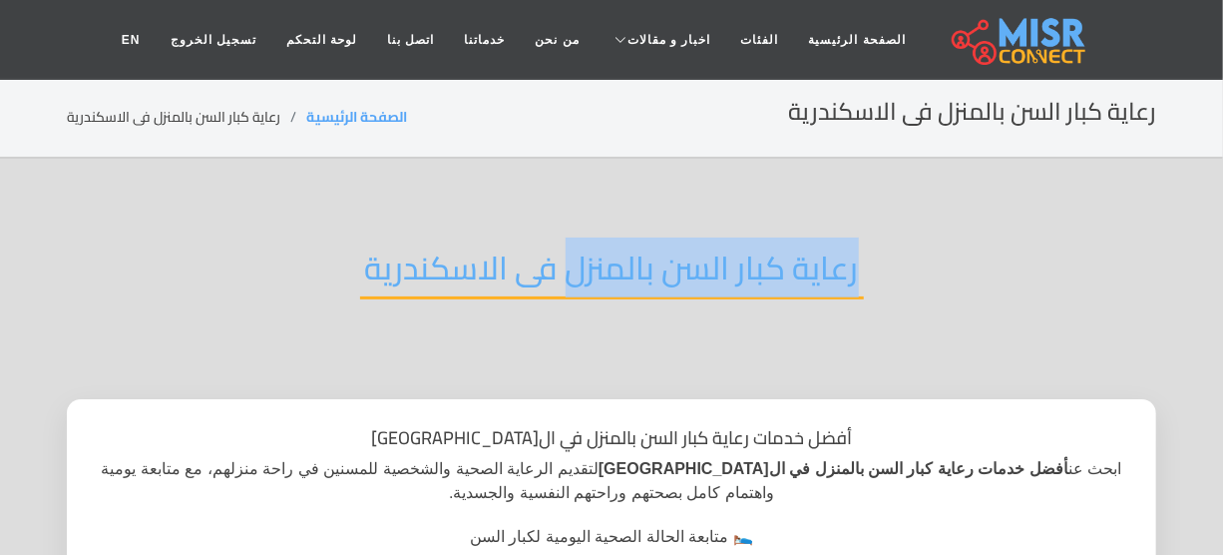
drag, startPoint x: 858, startPoint y: 273, endPoint x: 567, endPoint y: 282, distance: 291.5
click at [567, 282] on h2 "رعاية كبار السن بالمنزل فى الاسكندرية" at bounding box center [612, 273] width 504 height 51
copy h2 "رعاية كبار السن بالمنزل"
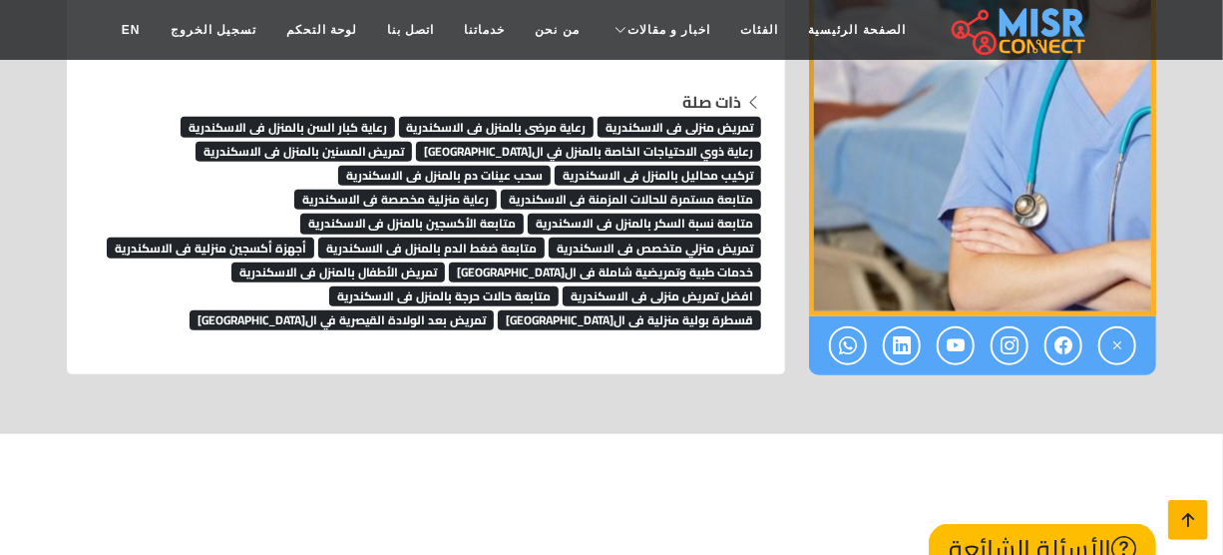
scroll to position [7654, 0]
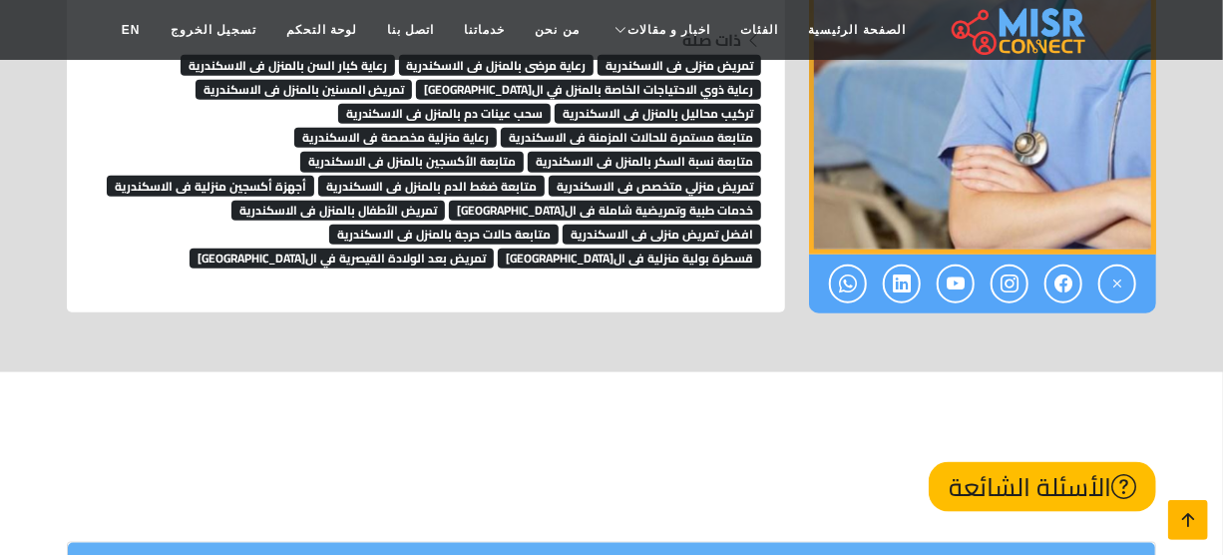
click at [1187, 508] on icon at bounding box center [1188, 520] width 28 height 28
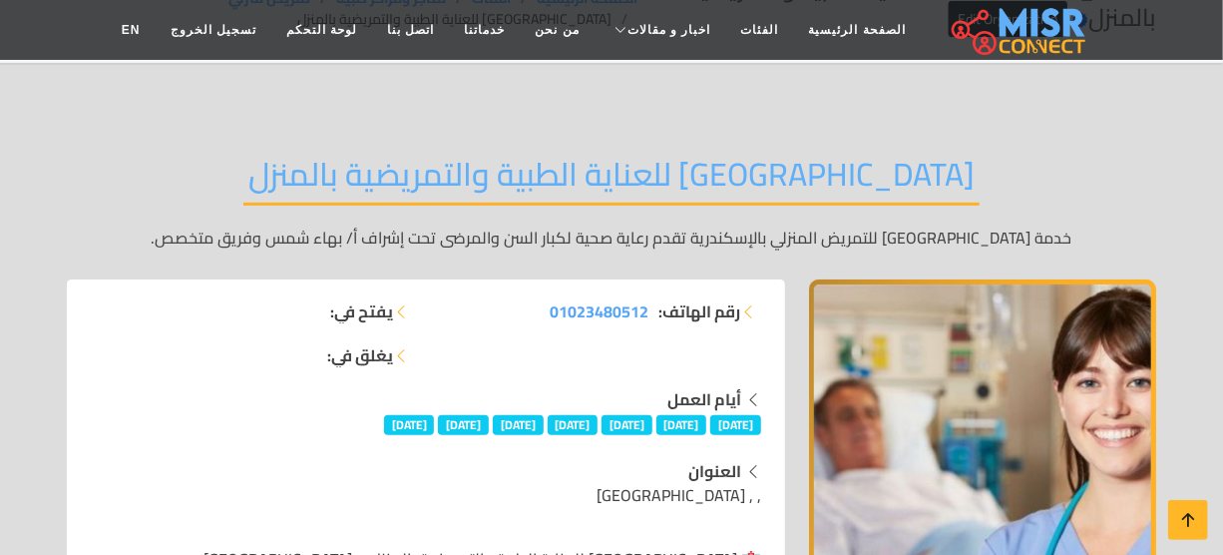
scroll to position [0, 0]
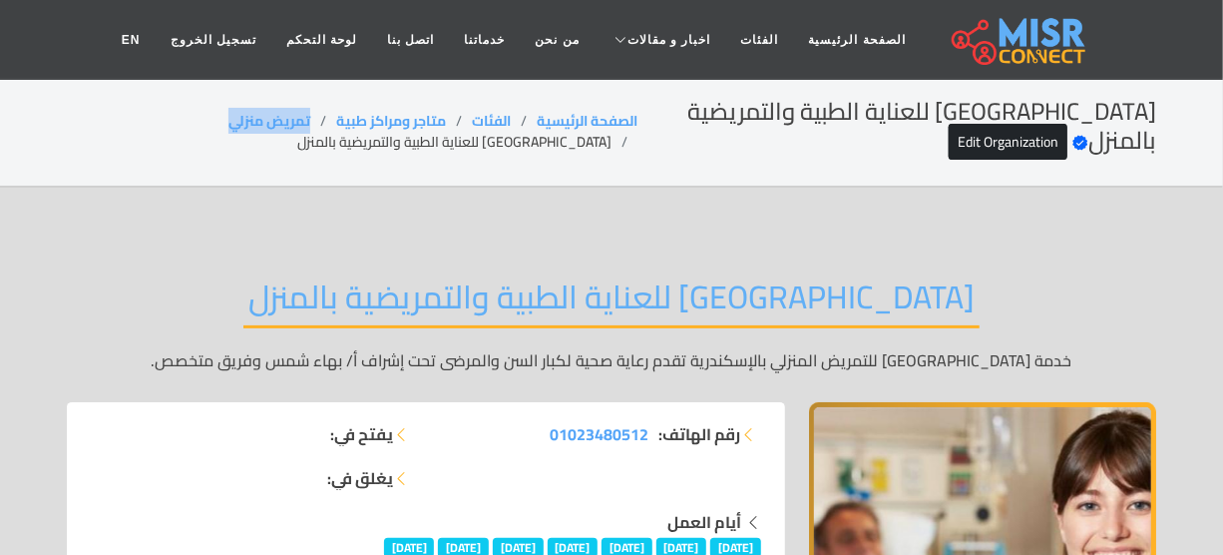
copy link "تمريض منزلي"
drag, startPoint x: 355, startPoint y: 122, endPoint x: 211, endPoint y: 100, distance: 146.3
click at [207, 119] on ol "الصفحة الرئيسية الفئات متاجر ومراكز طبية تمريض منزلي [GEOGRAPHIC_DATA] للعناية …" at bounding box center [352, 132] width 571 height 42
click at [579, 148] on li "[GEOGRAPHIC_DATA] للعناية الطبية والتمريضية بالمنزل" at bounding box center [467, 142] width 340 height 21
click at [575, 148] on li "[GEOGRAPHIC_DATA] للعناية الطبية والتمريضية بالمنزل" at bounding box center [467, 142] width 340 height 21
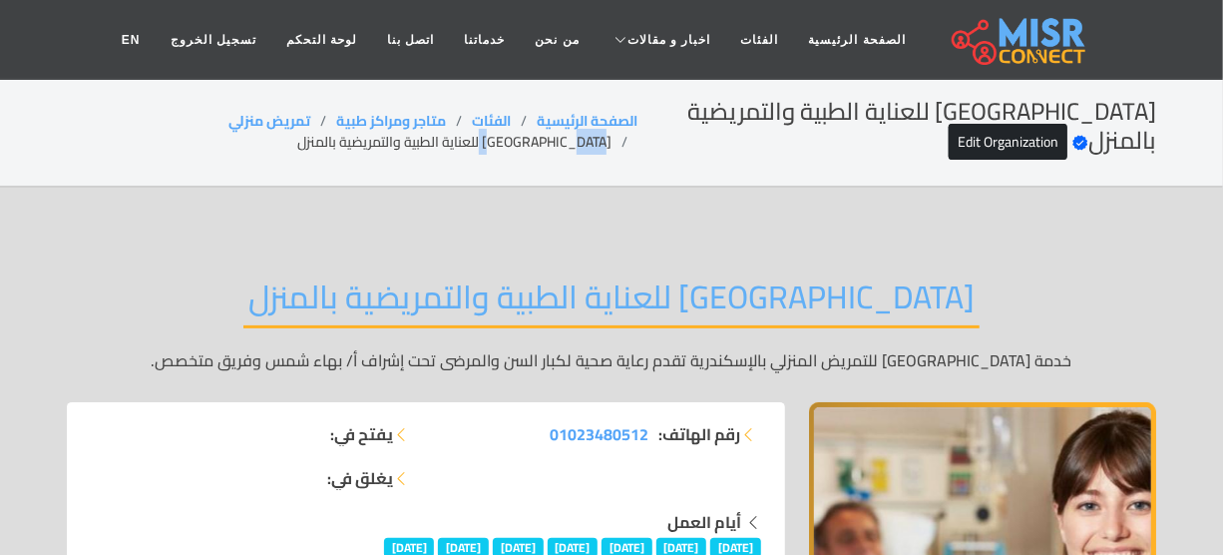
click at [570, 148] on li "[GEOGRAPHIC_DATA] للعناية الطبية والتمريضية بالمنزل" at bounding box center [467, 142] width 340 height 21
click at [569, 148] on li "[GEOGRAPHIC_DATA] للعناية الطبية والتمريضية بالمنزل" at bounding box center [467, 142] width 340 height 21
click at [567, 147] on li "[GEOGRAPHIC_DATA] للعناية الطبية والتمريضية بالمنزل" at bounding box center [467, 142] width 340 height 21
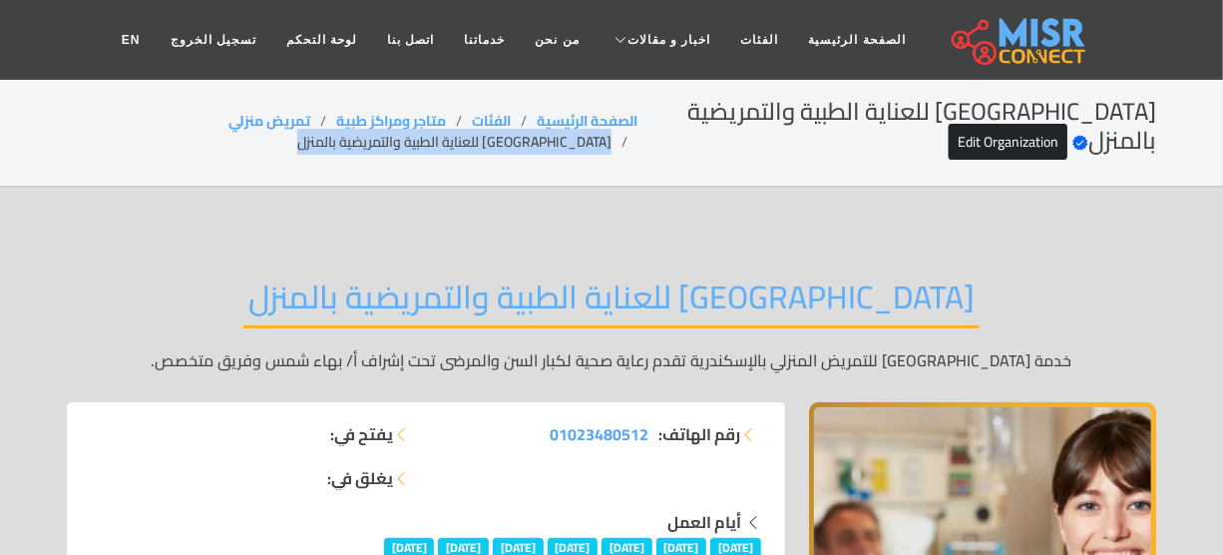
click at [567, 147] on li "[GEOGRAPHIC_DATA] للعناية الطبية والتمريضية بالمنزل" at bounding box center [467, 142] width 340 height 21
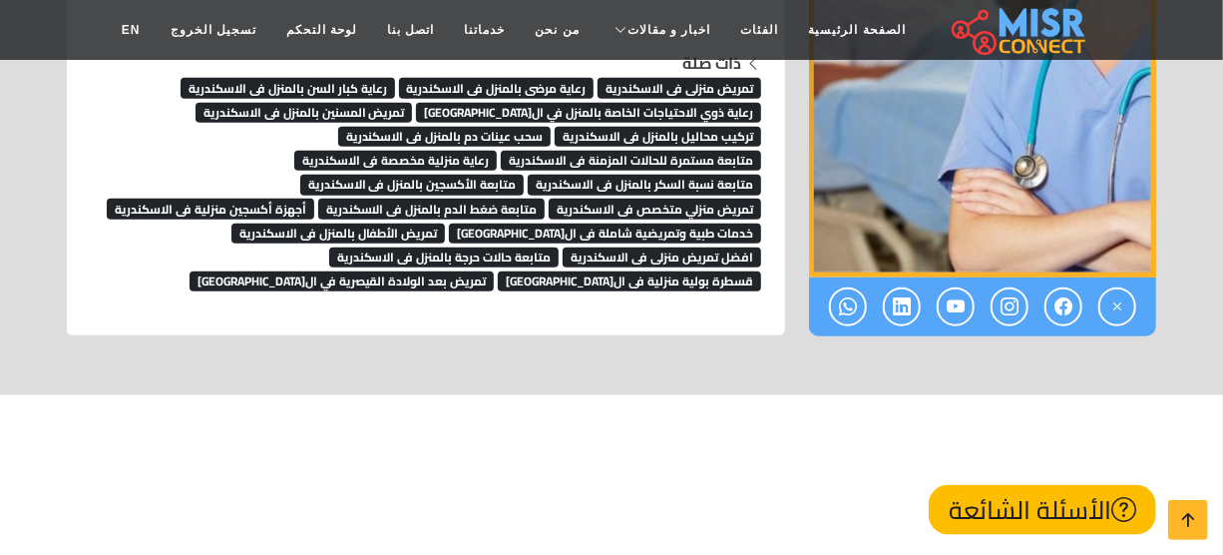
scroll to position [7430, 0]
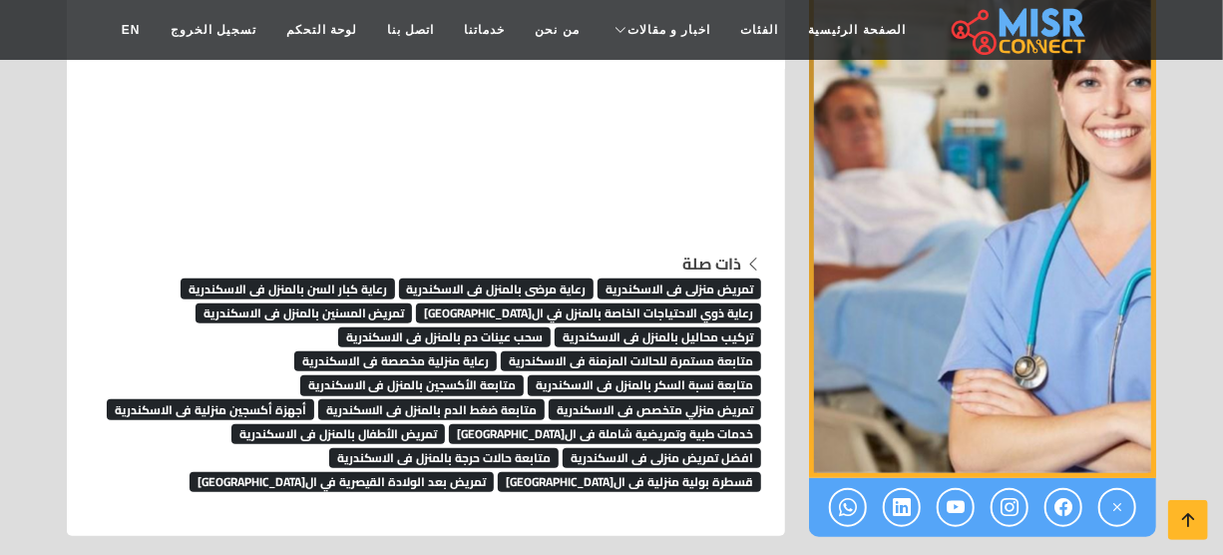
click at [657, 303] on span "رعاية ذوي الاحتياجات الخاصة بالمنزل في ال[GEOGRAPHIC_DATA]" at bounding box center [588, 313] width 345 height 20
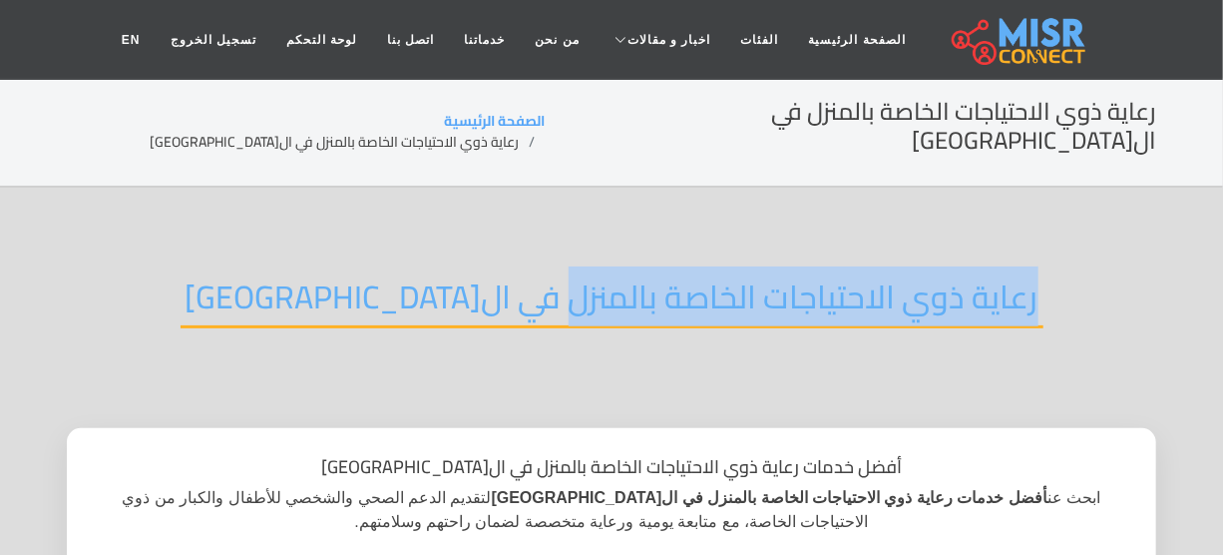
drag, startPoint x: 969, startPoint y: 263, endPoint x: 485, endPoint y: 261, distance: 483.9
click at [485, 261] on div "رعاية ذوي الاحتياجات الخاصة بالمنزل في ال[GEOGRAPHIC_DATA]" at bounding box center [611, 312] width 1089 height 131
copy h2 "رعاية ذوي الاحتياجات الخاصة بالمنزل"
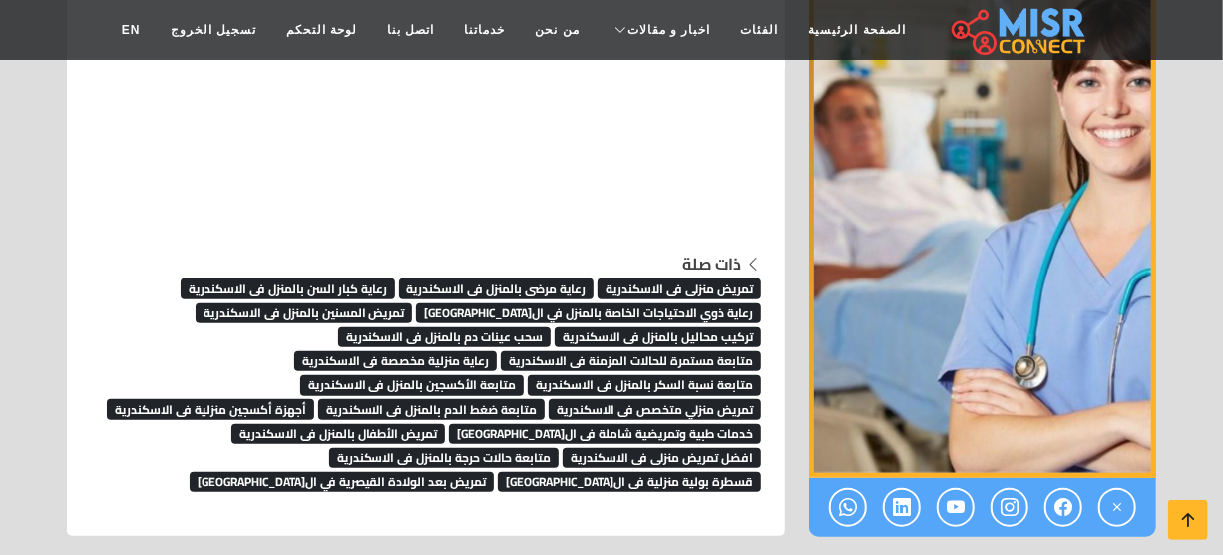
scroll to position [7793, 0]
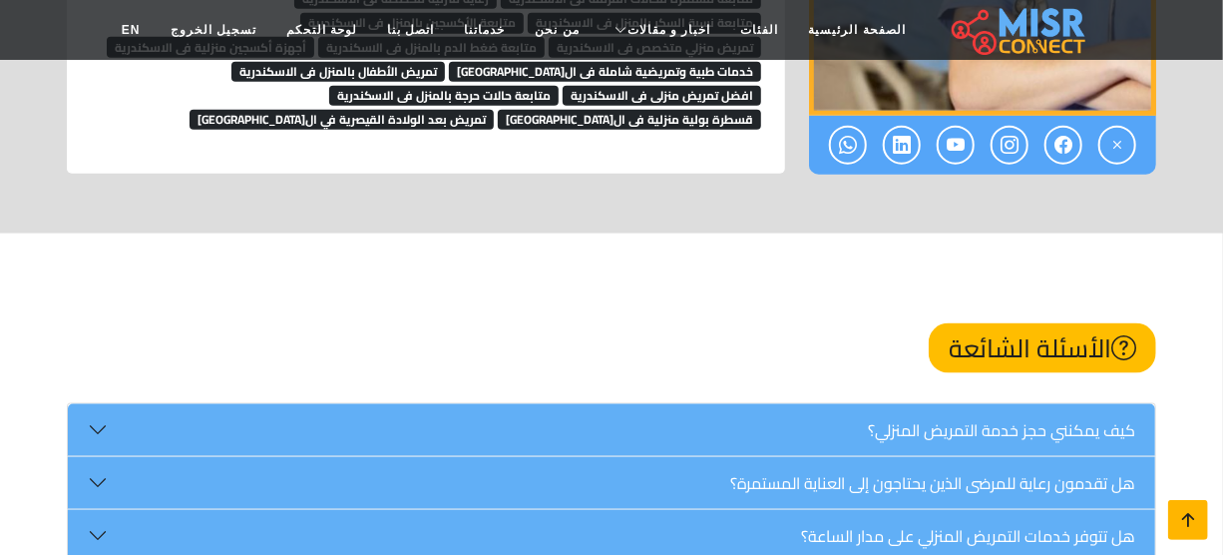
click at [1197, 526] on icon at bounding box center [1188, 520] width 28 height 28
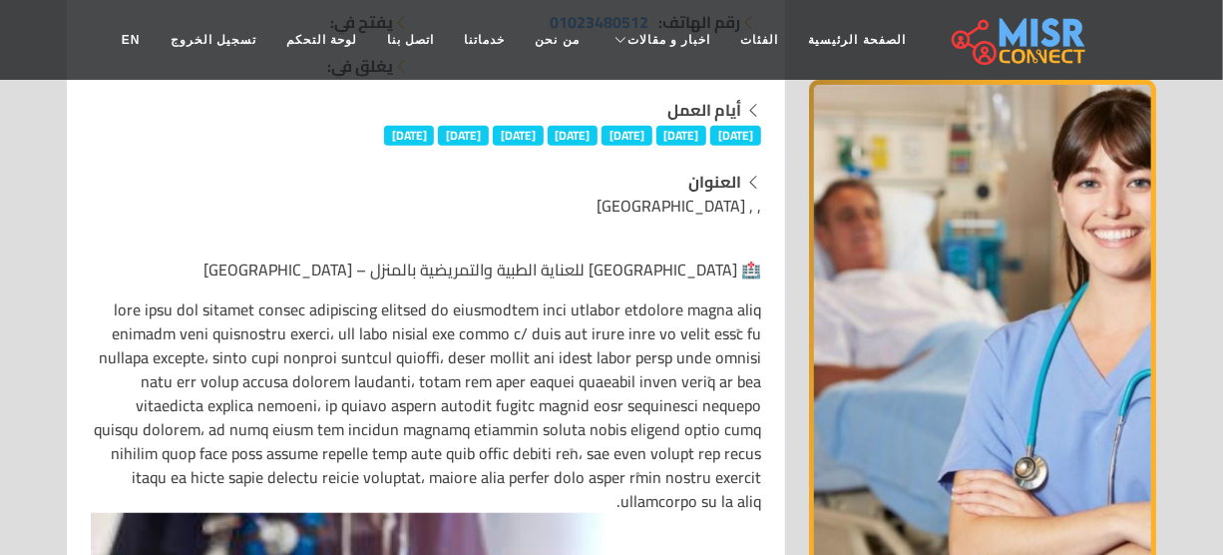
scroll to position [0, 0]
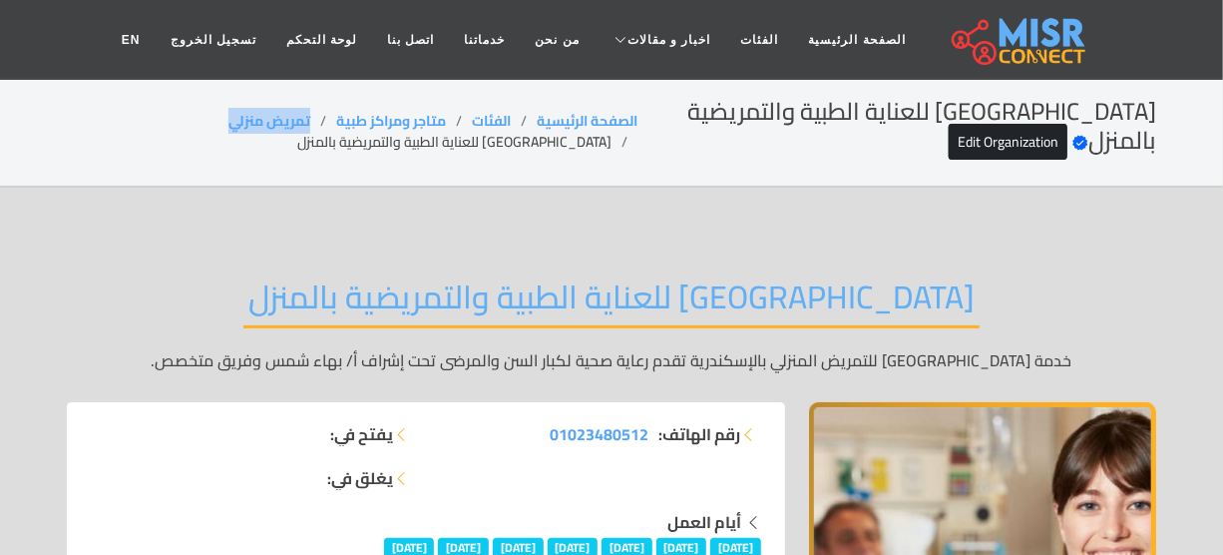
drag, startPoint x: 339, startPoint y: 124, endPoint x: 265, endPoint y: 119, distance: 74.0
click at [265, 119] on ol "الصفحة الرئيسية الفئات متاجر ومراكز طبية تمريض منزلي جدة للعناية الطبية والتمري…" at bounding box center [352, 132] width 571 height 42
copy link "تمريض منزلي"
click at [526, 140] on li "[GEOGRAPHIC_DATA] للعناية الطبية والتمريضية بالمنزل" at bounding box center [467, 142] width 340 height 21
click at [527, 140] on li "[GEOGRAPHIC_DATA] للعناية الطبية والتمريضية بالمنزل" at bounding box center [467, 142] width 340 height 21
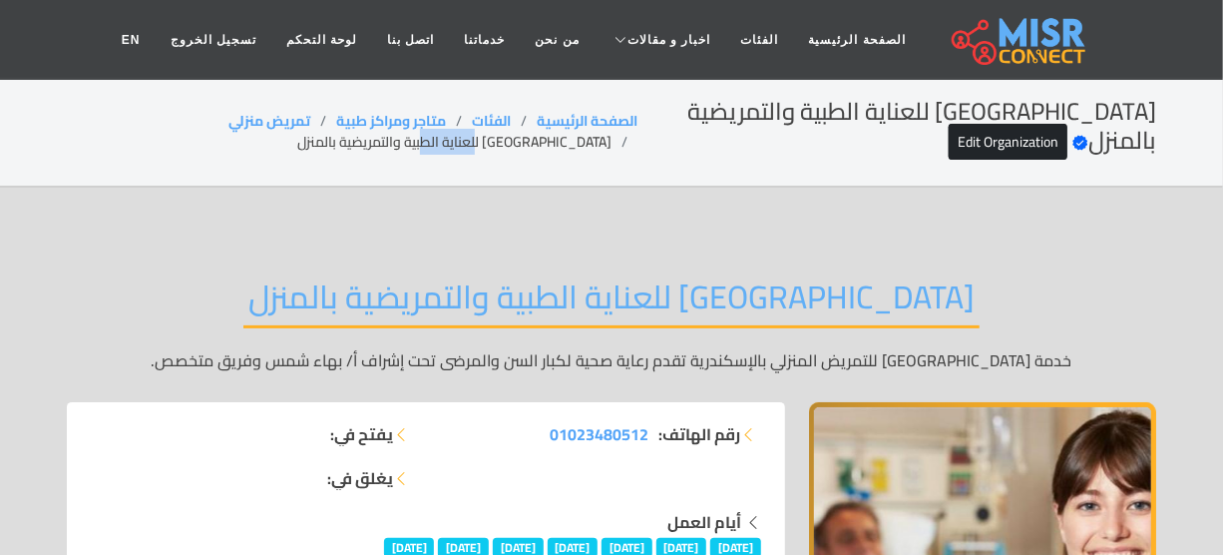
click at [527, 140] on li "[GEOGRAPHIC_DATA] للعناية الطبية والتمريضية بالمنزل" at bounding box center [467, 142] width 340 height 21
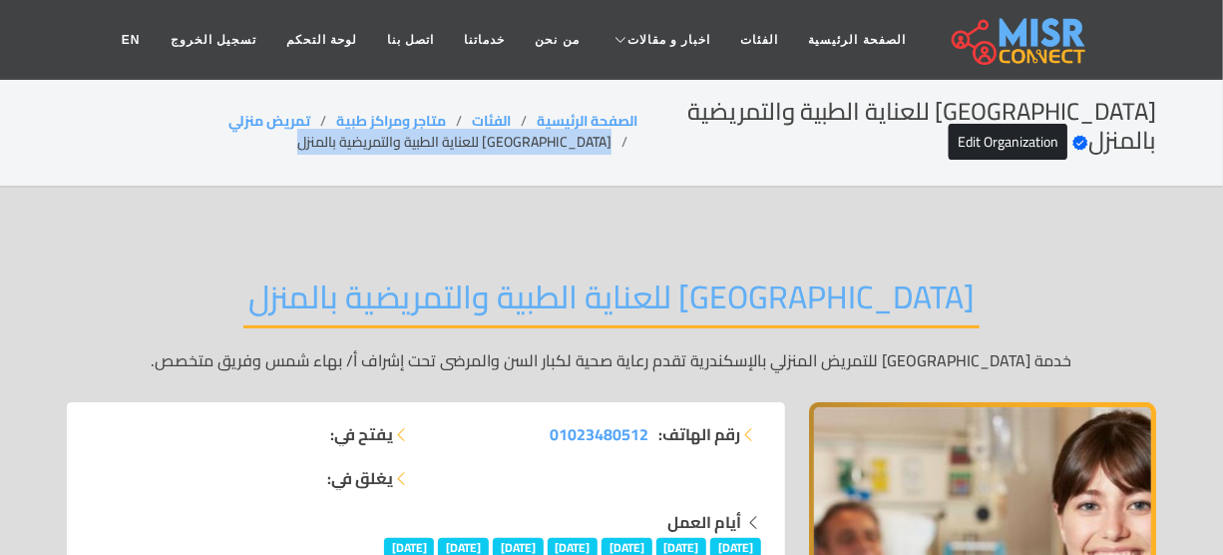
click at [527, 140] on li "[GEOGRAPHIC_DATA] للعناية الطبية والتمريضية بالمنزل" at bounding box center [467, 142] width 340 height 21
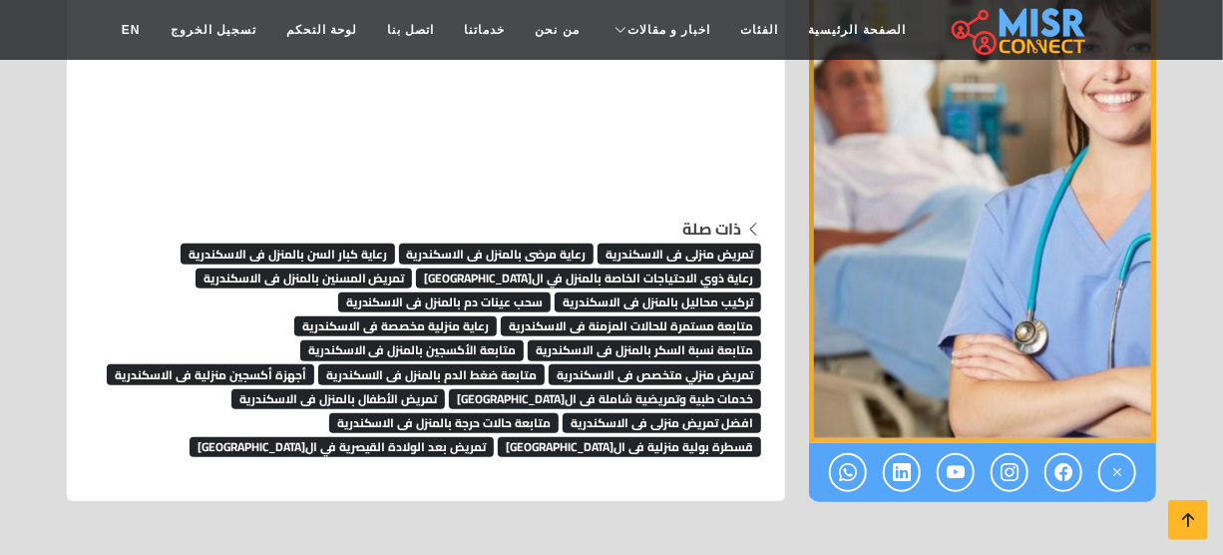
scroll to position [7400, 0]
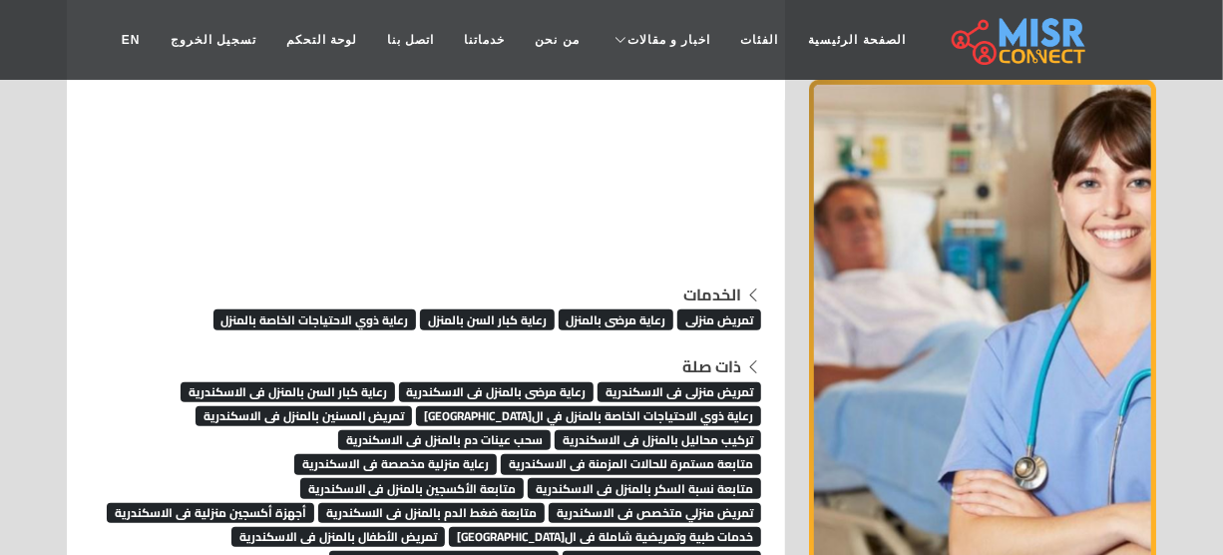
scroll to position [7400, 0]
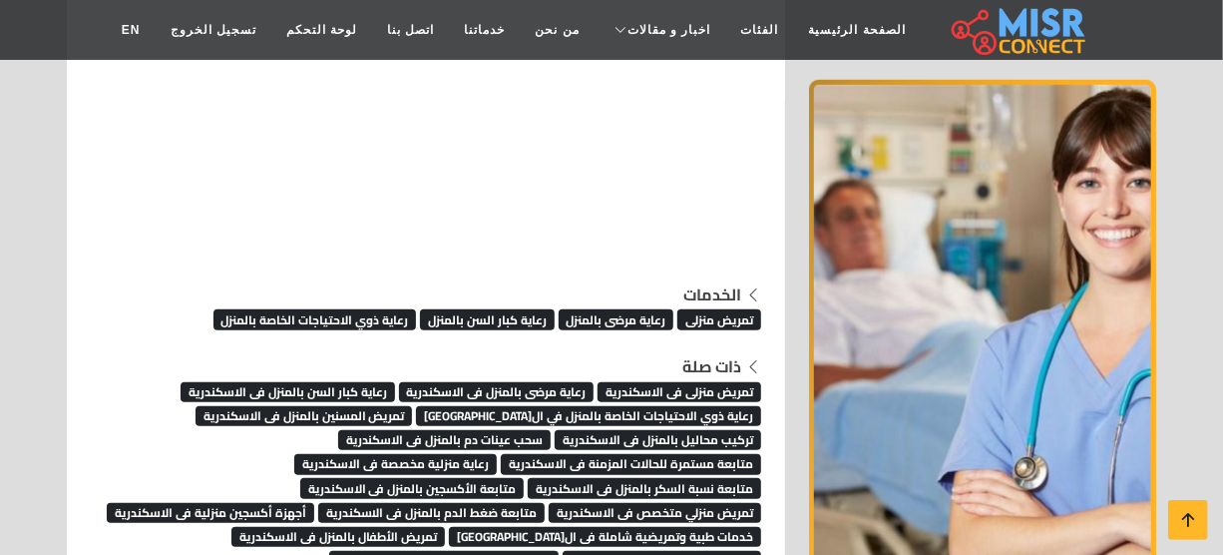
click at [413, 406] on span "تمريض المسنين بالمنزل فى الاسكندرية" at bounding box center [304, 416] width 217 height 20
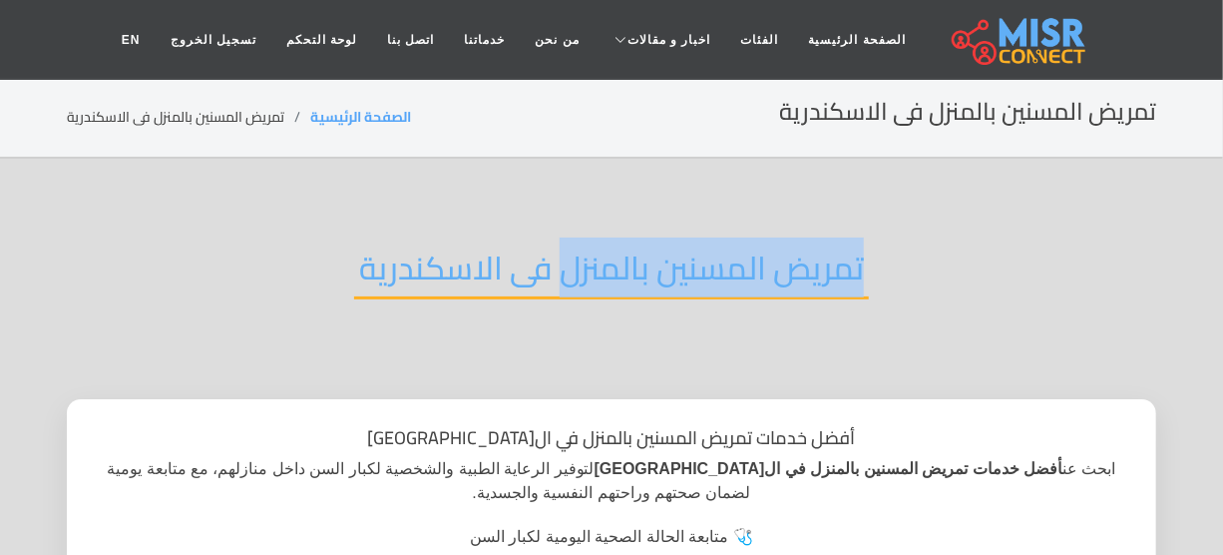
drag, startPoint x: 879, startPoint y: 262, endPoint x: 564, endPoint y: 271, distance: 315.4
click at [564, 271] on div "تمريض المسنين بالمنزل فى الاسكندرية" at bounding box center [611, 283] width 1089 height 131
copy h2 "تمريض المسنين بالمنزل"
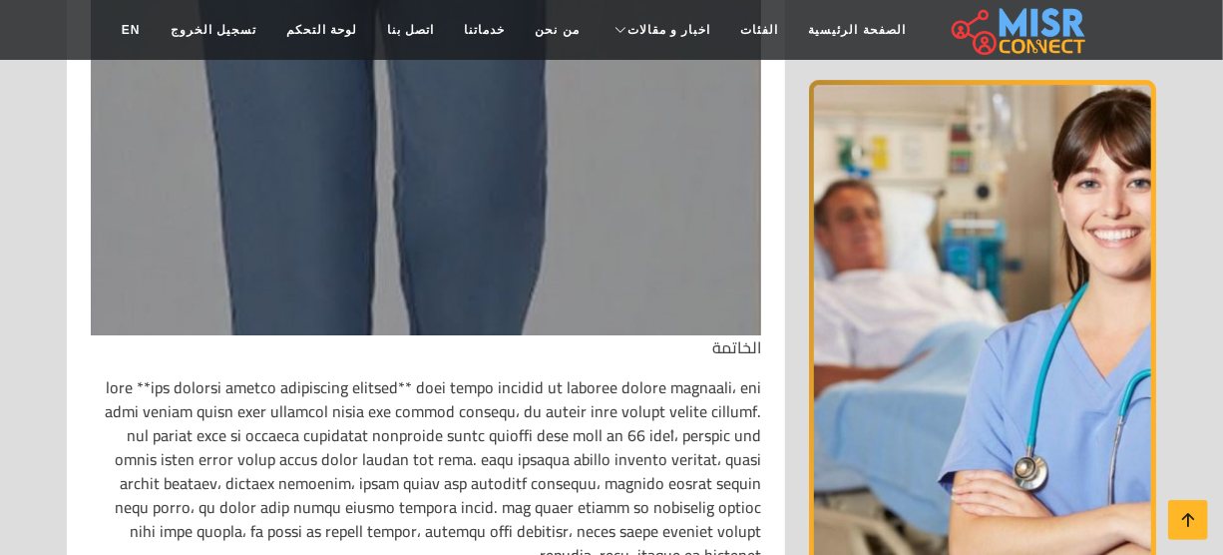
scroll to position [6402, 0]
click at [1190, 510] on icon at bounding box center [1188, 520] width 28 height 28
click at [1190, 506] on icon at bounding box center [1188, 520] width 28 height 28
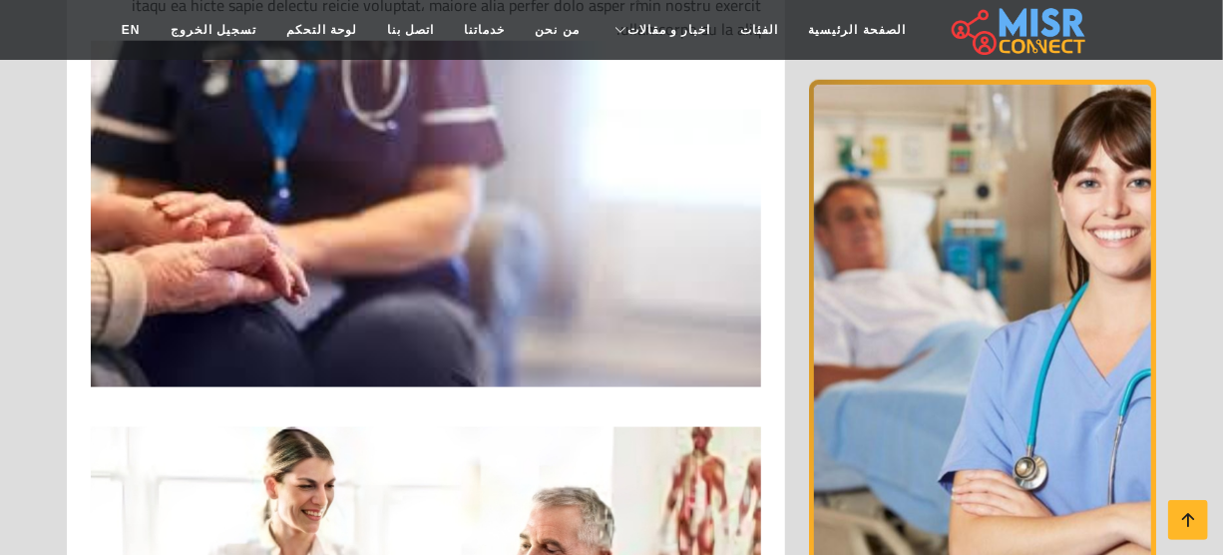
scroll to position [0, 0]
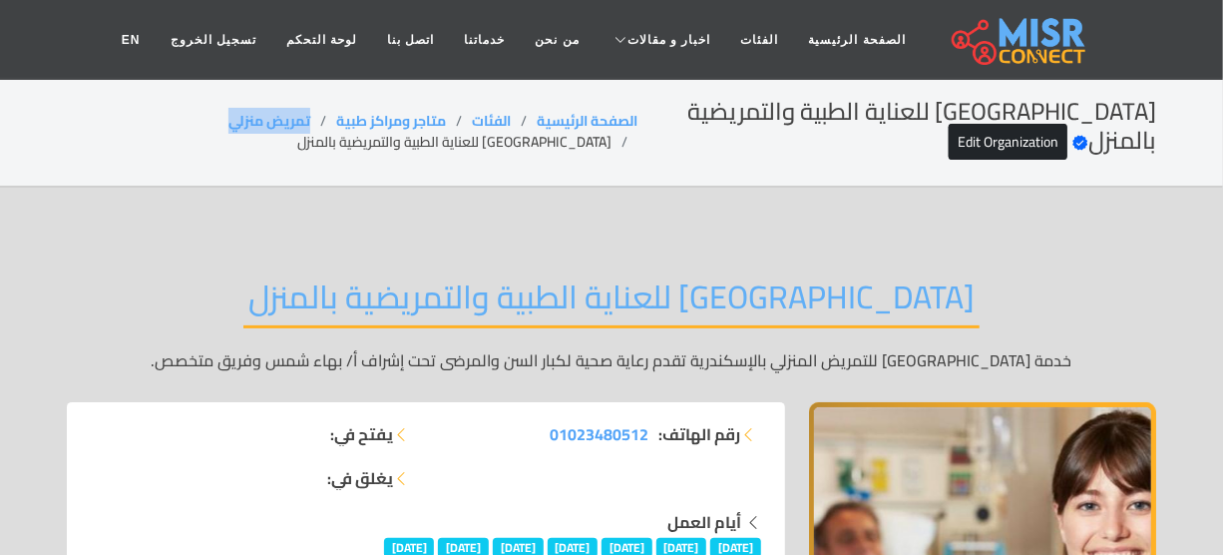
drag, startPoint x: 358, startPoint y: 120, endPoint x: 246, endPoint y: 118, distance: 111.8
click at [246, 118] on ol "الصفحة الرئيسية الفئات متاجر ومراكز طبية تمريض منزلي [GEOGRAPHIC_DATA] للعناية …" at bounding box center [352, 132] width 571 height 42
copy link "تمريض منزلي"
click at [485, 158] on div "[GEOGRAPHIC_DATA] للعناية الطبية والتمريضية بالمنزل Verified account Edit Organ…" at bounding box center [611, 132] width 1089 height 68
click at [484, 143] on li "[GEOGRAPHIC_DATA] للعناية الطبية والتمريضية بالمنزل" at bounding box center [467, 142] width 340 height 21
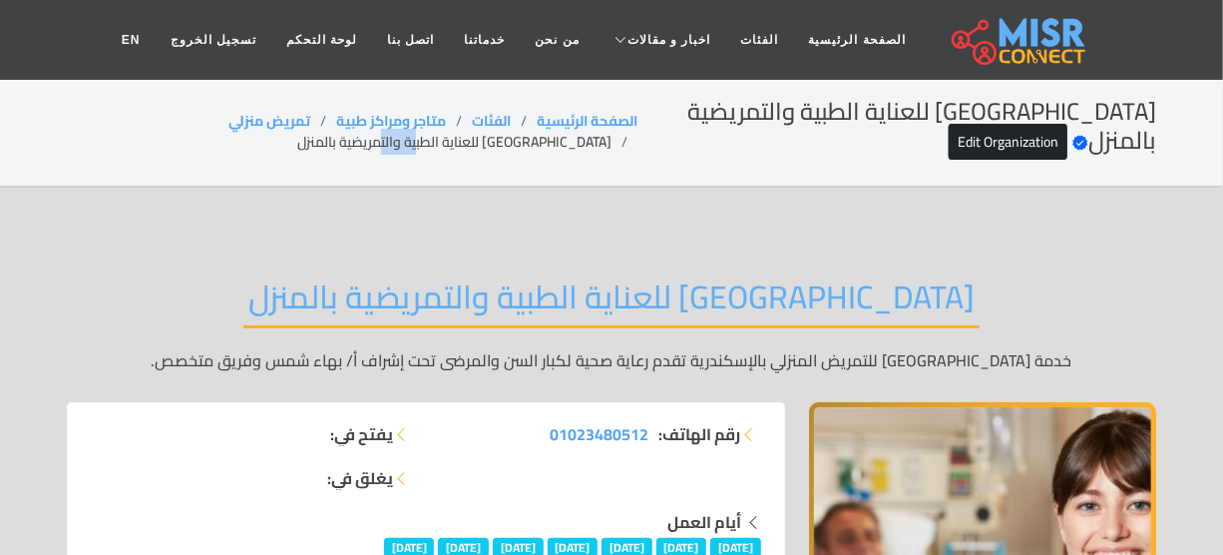
click at [484, 143] on li "[GEOGRAPHIC_DATA] للعناية الطبية والتمريضية بالمنزل" at bounding box center [467, 142] width 340 height 21
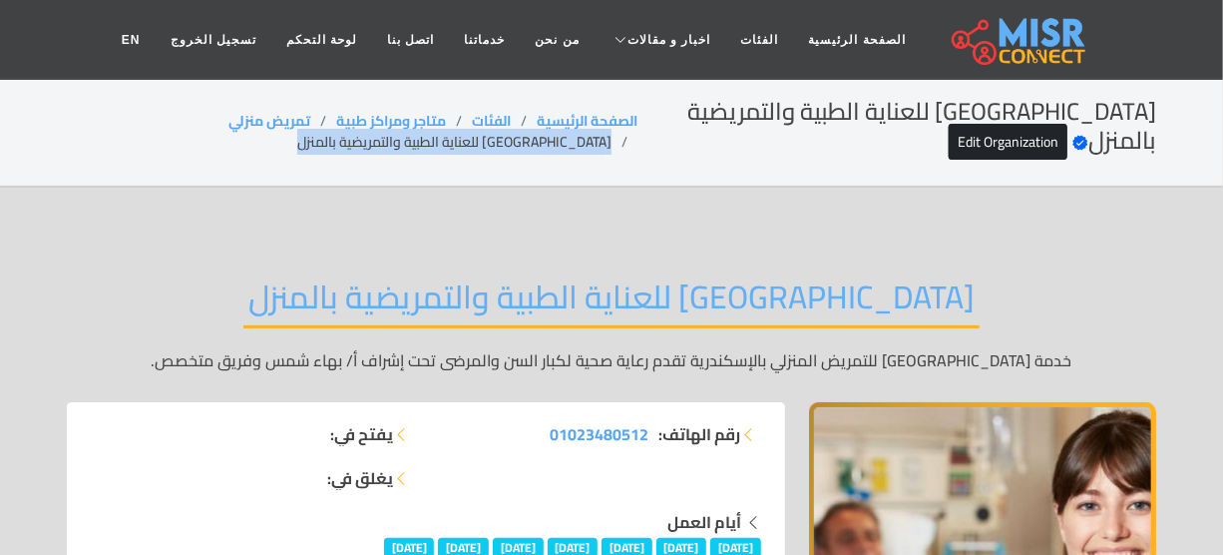
click at [484, 143] on li "[GEOGRAPHIC_DATA] للعناية الطبية والتمريضية بالمنزل" at bounding box center [467, 142] width 340 height 21
copy main "[GEOGRAPHIC_DATA] للعناية الطبية والتمريضية بالمنزل"
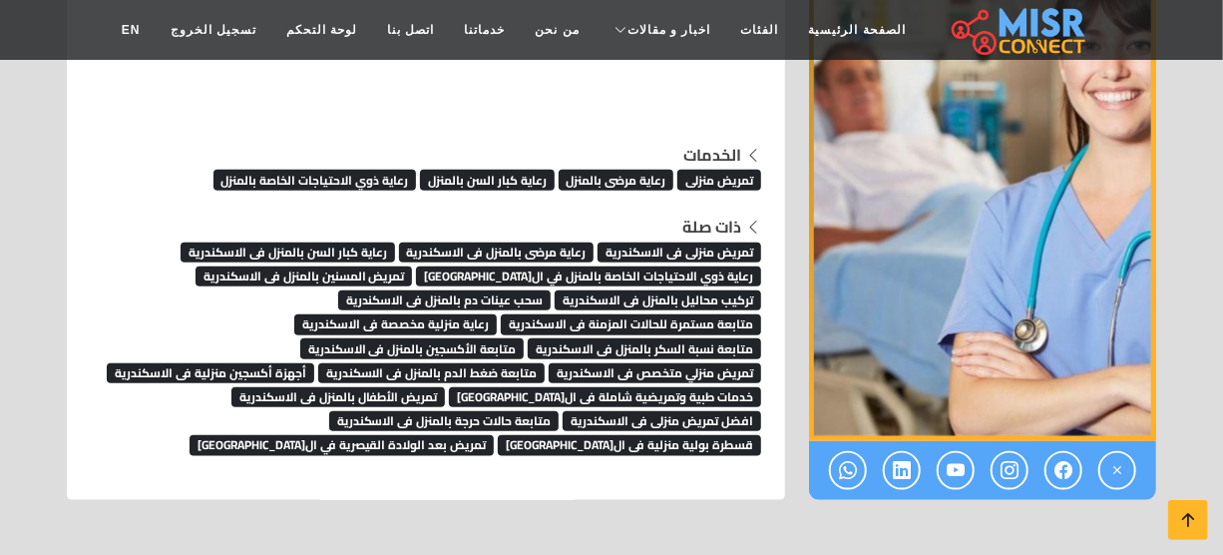
scroll to position [7522, 0]
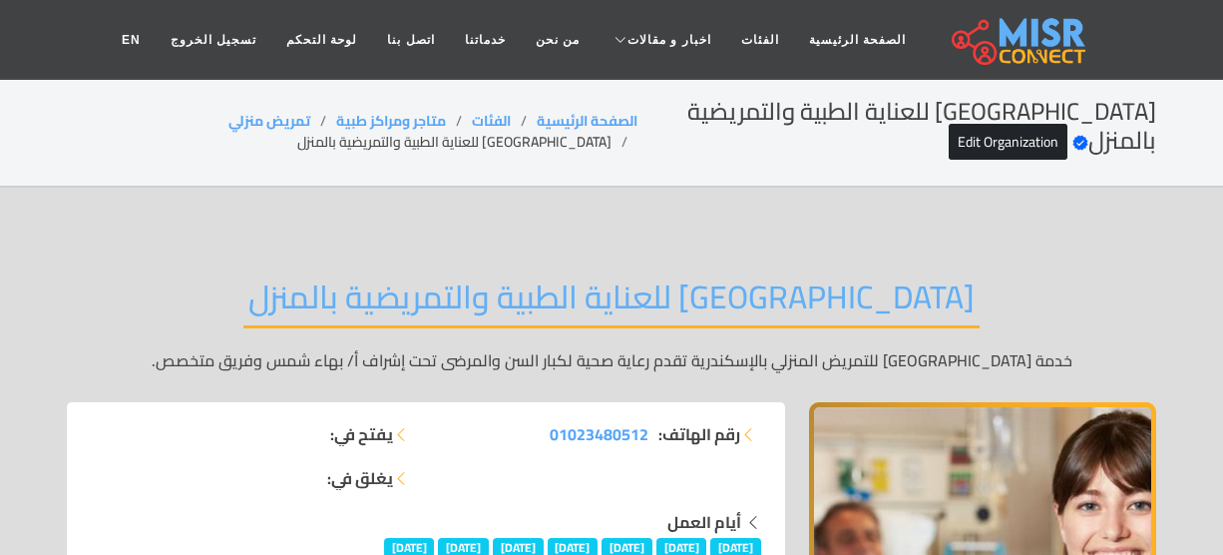
scroll to position [7522, 0]
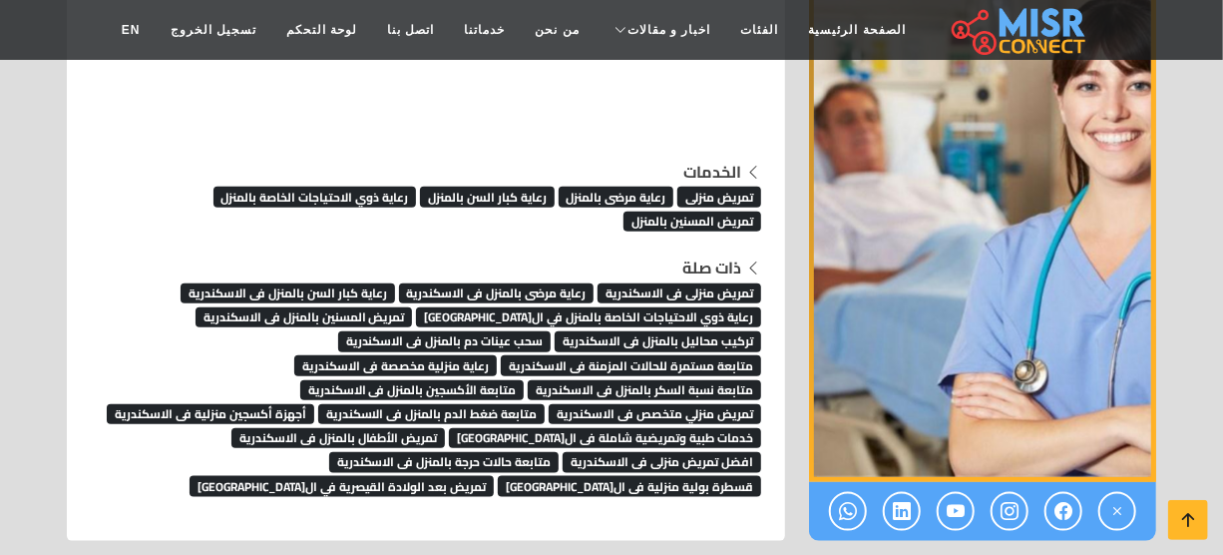
click at [724, 331] on span "تركيب محاليل بالمنزل فى الاسكندرية" at bounding box center [658, 341] width 207 height 20
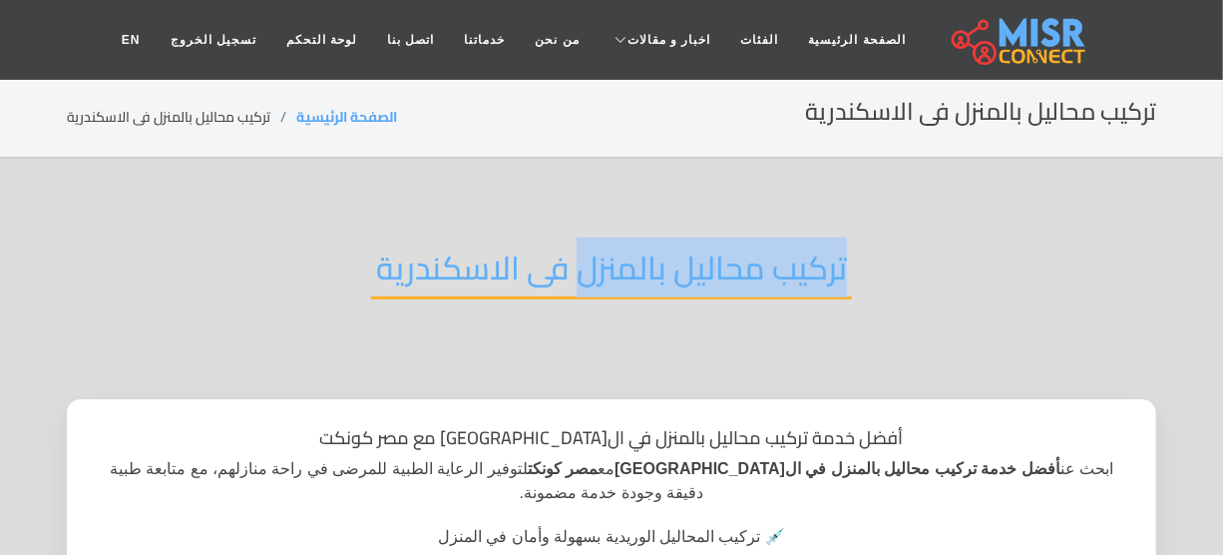
drag, startPoint x: 846, startPoint y: 267, endPoint x: 579, endPoint y: 269, distance: 267.4
click at [579, 269] on h2 "تركيب محاليل بالمنزل فى الاسكندرية" at bounding box center [611, 273] width 481 height 51
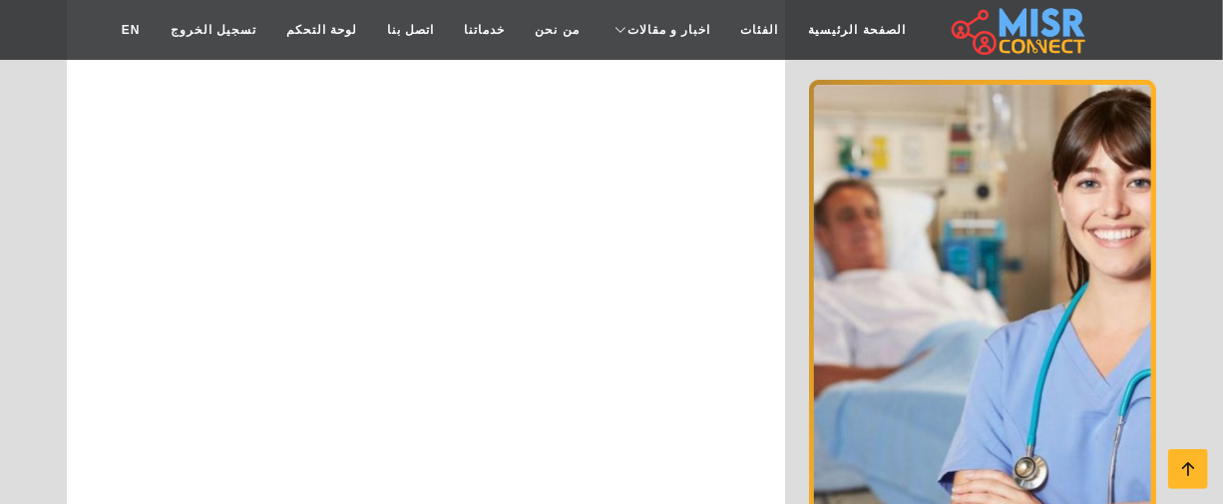
scroll to position [6978, 0]
click at [1188, 464] on icon at bounding box center [1188, 469] width 28 height 28
click at [1173, 464] on link at bounding box center [1188, 469] width 40 height 40
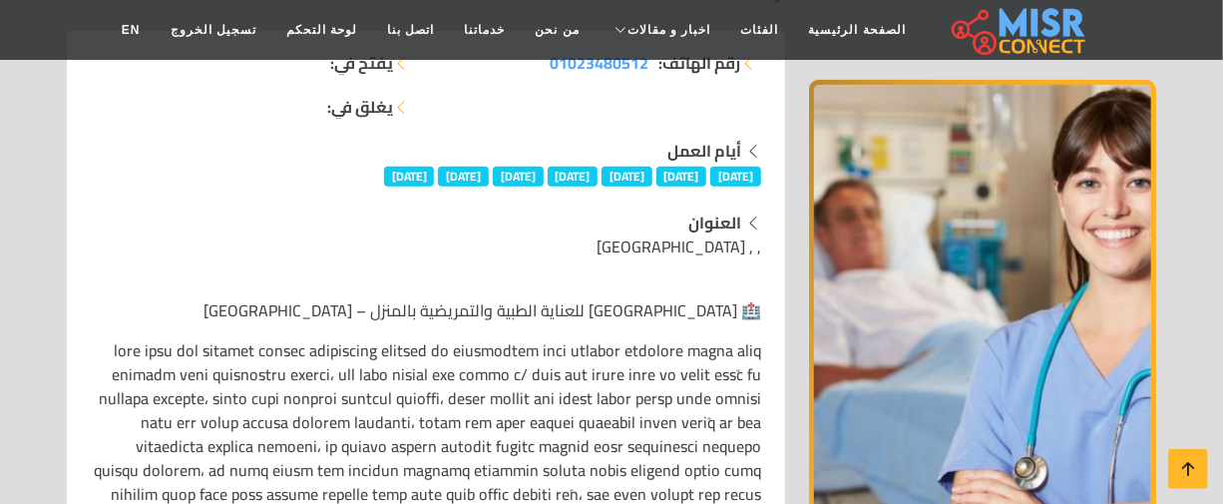
scroll to position [0, 0]
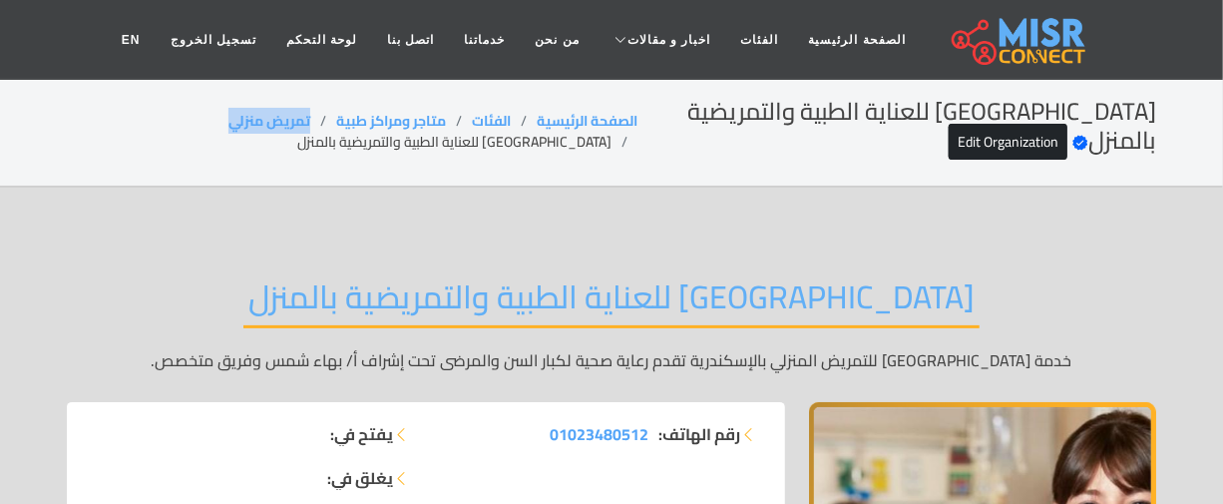
copy link "تمريض منزلي"
drag, startPoint x: 351, startPoint y: 118, endPoint x: 241, endPoint y: 119, distance: 109.7
click at [241, 119] on ol "الصفحة الرئيسية الفئات متاجر ومراكز طبية تمريض منزلي جدة للعناية الطبية والتمري…" at bounding box center [352, 132] width 571 height 42
click at [475, 140] on li "جدة للعناية الطبية والتمريضية بالمنزل" at bounding box center [467, 142] width 340 height 21
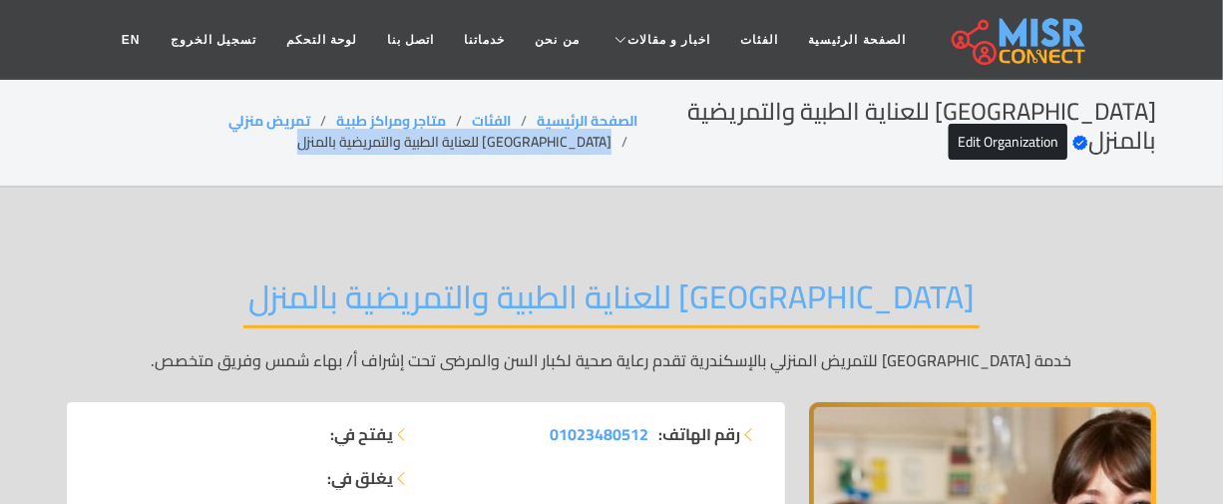
click at [475, 140] on li "جدة للعناية الطبية والتمريضية بالمنزل" at bounding box center [467, 142] width 340 height 21
copy main "جدة للعناية الطبية والتمريضية بالمنزل"
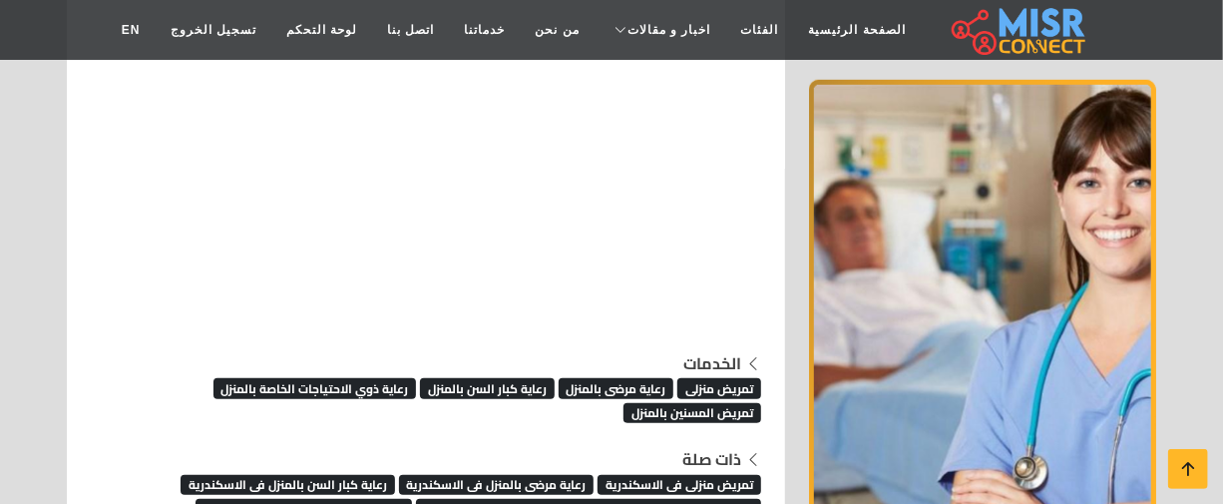
scroll to position [7387, 0]
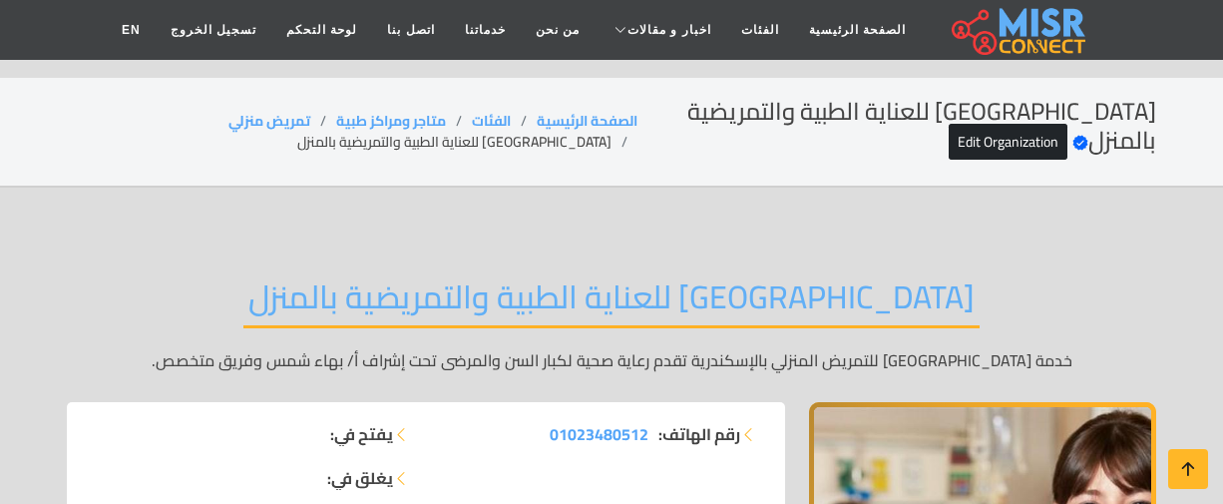
scroll to position [7387, 0]
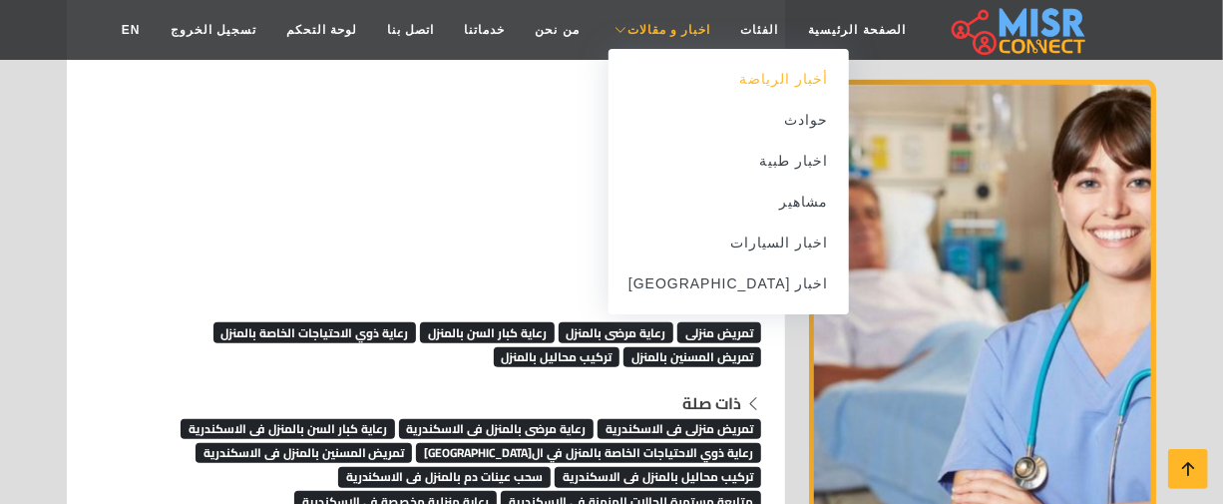
click at [736, 81] on link "أخبار الرياضة" at bounding box center [729, 79] width 240 height 41
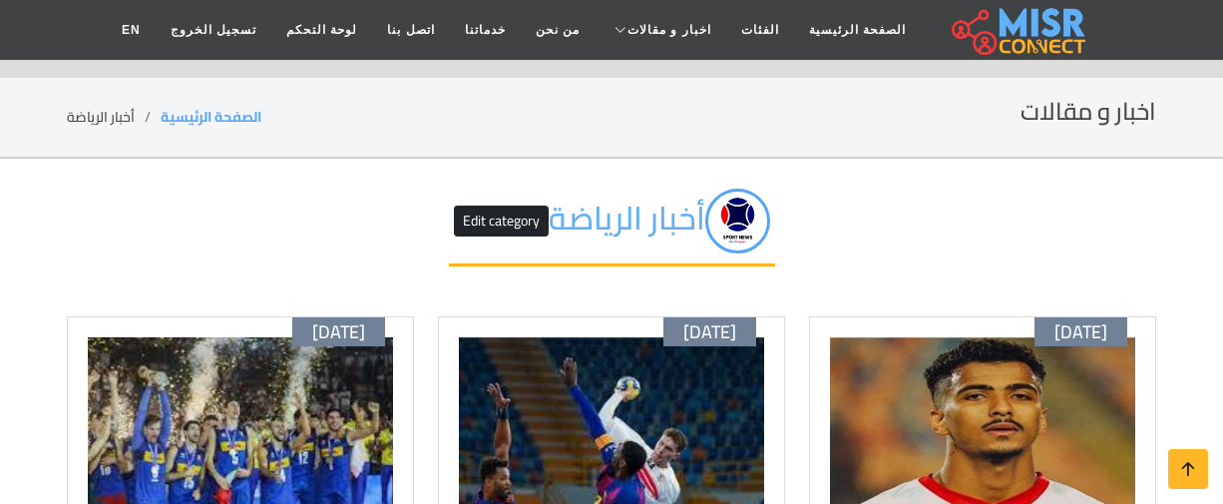
scroll to position [181, 0]
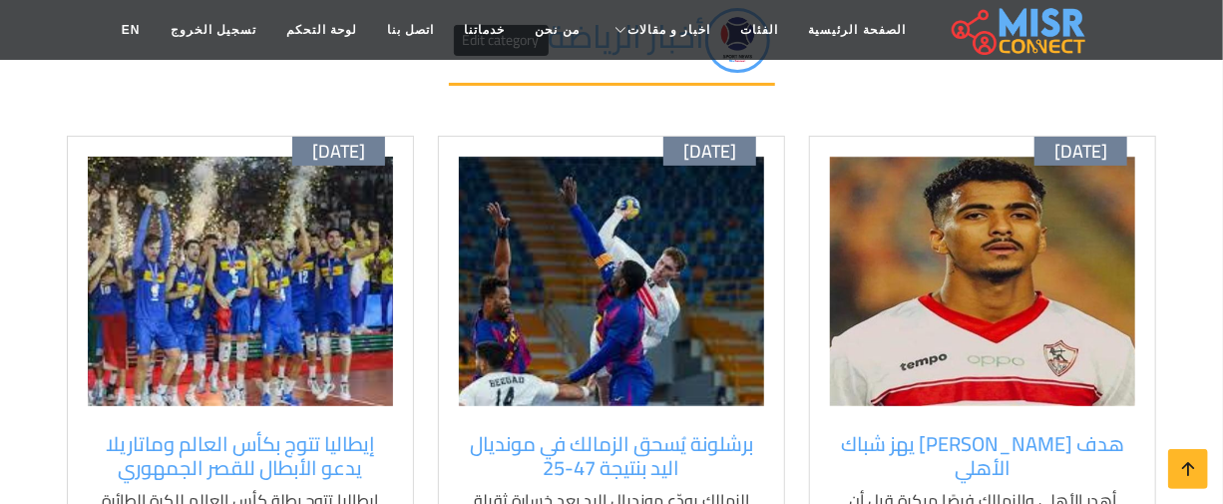
click at [981, 342] on img at bounding box center [982, 281] width 305 height 249
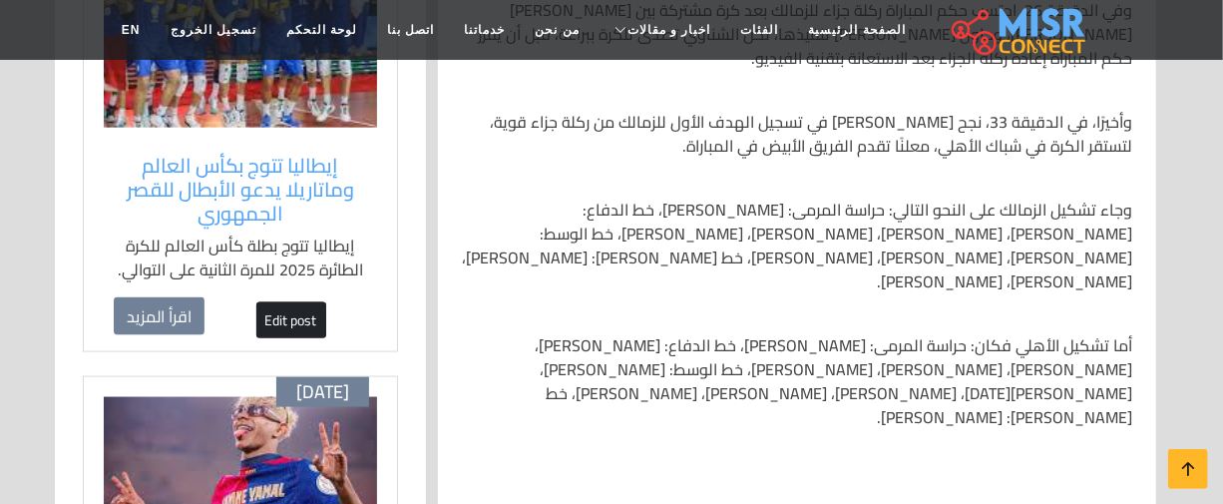
scroll to position [1360, 0]
